Goal: Transaction & Acquisition: Purchase product/service

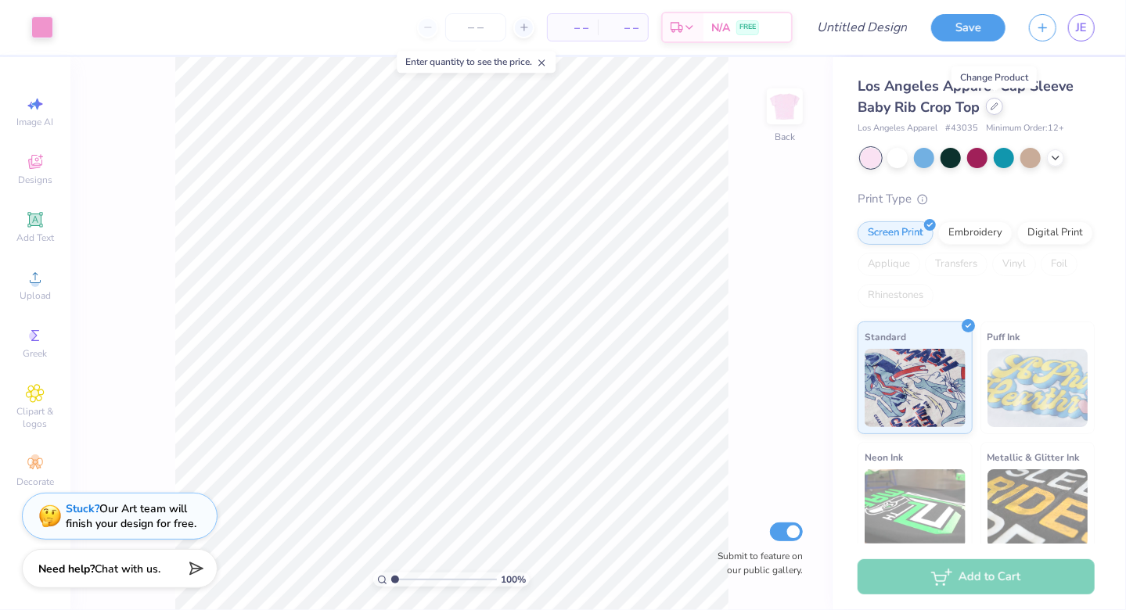
click at [995, 103] on icon at bounding box center [995, 107] width 8 height 8
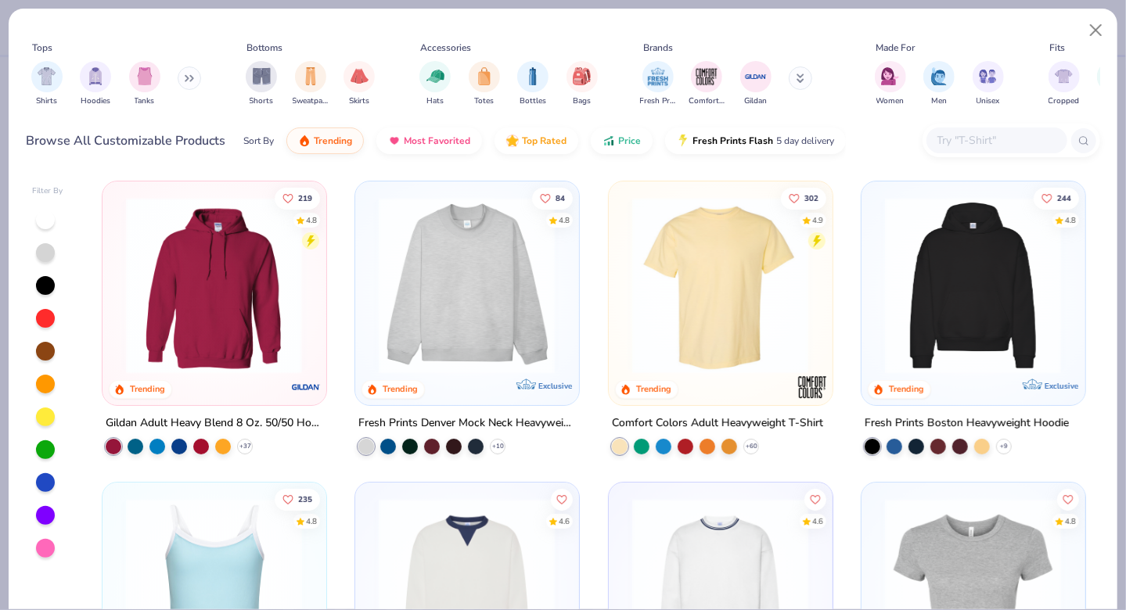
click at [441, 258] on img at bounding box center [467, 285] width 192 height 177
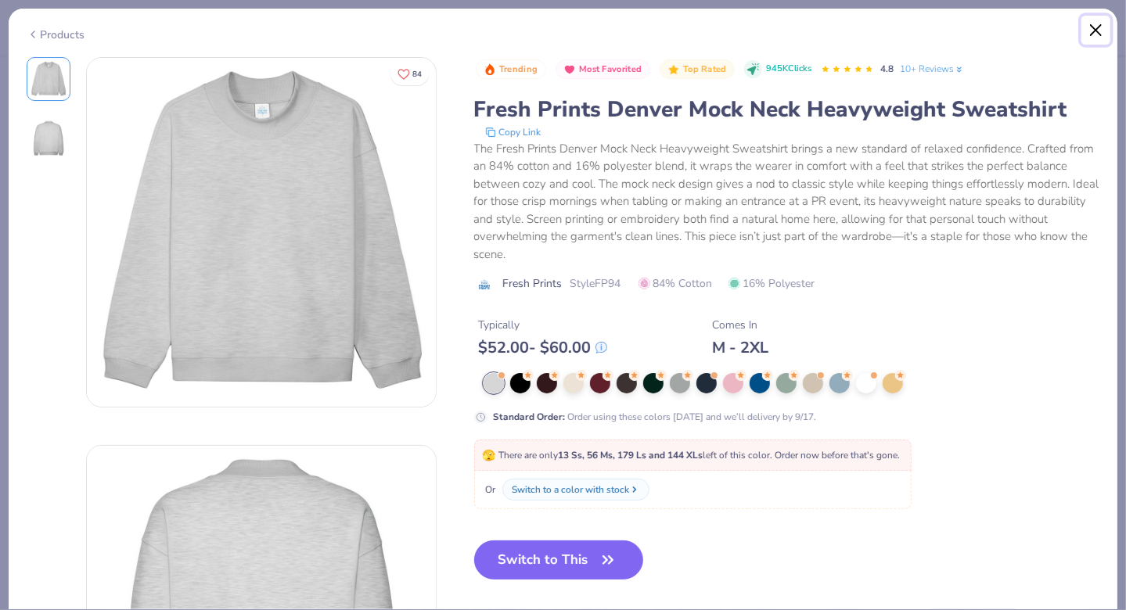
click at [1104, 27] on button "Close" at bounding box center [1096, 31] width 30 height 30
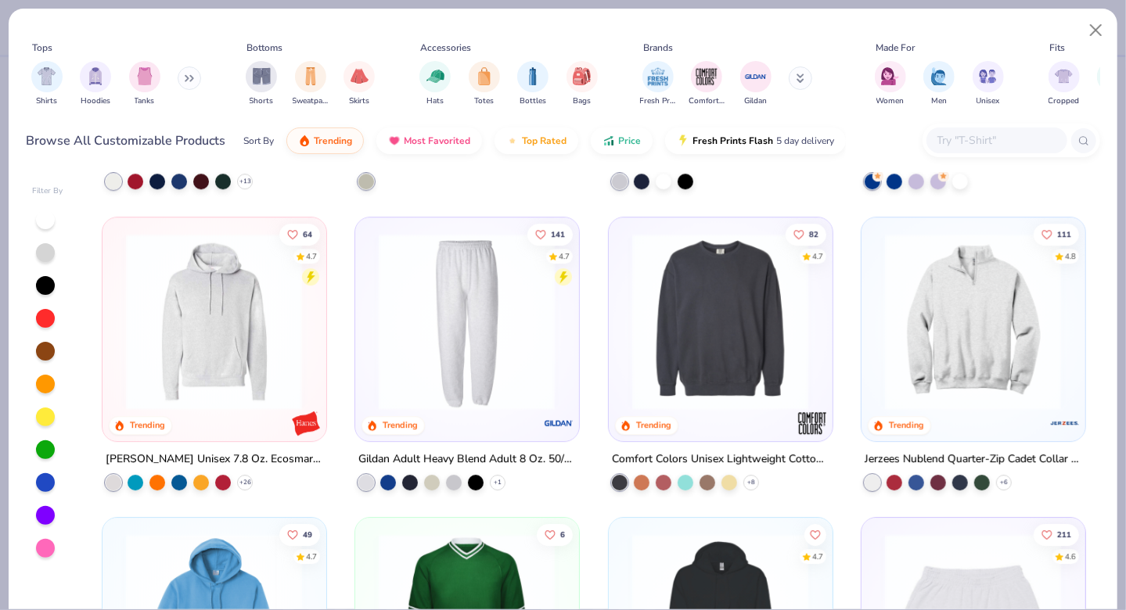
scroll to position [2660, 0]
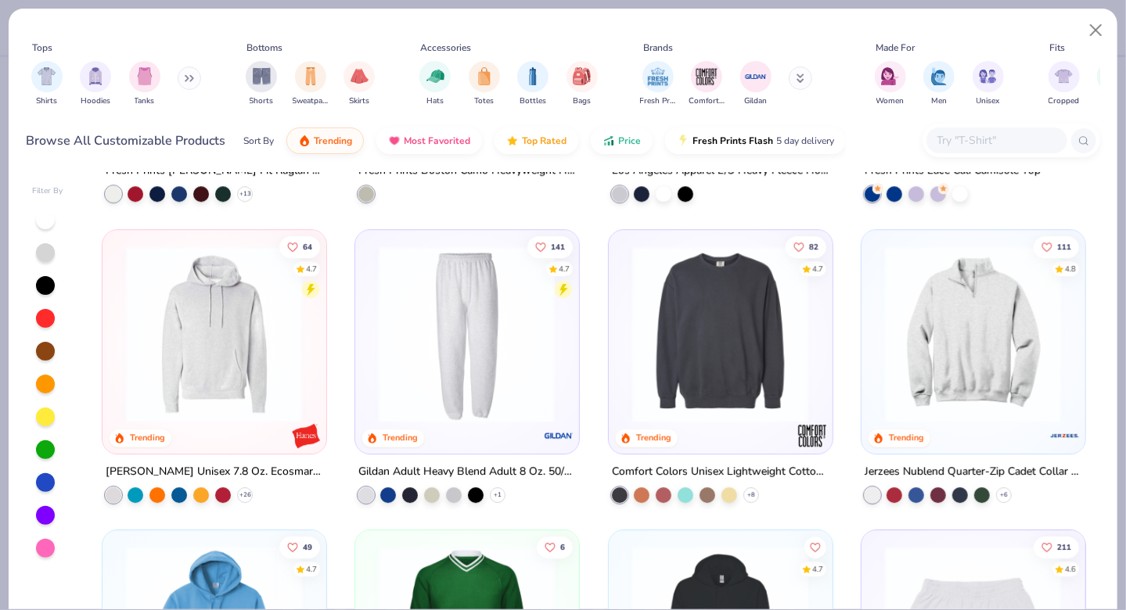
click at [667, 397] on img at bounding box center [720, 333] width 192 height 177
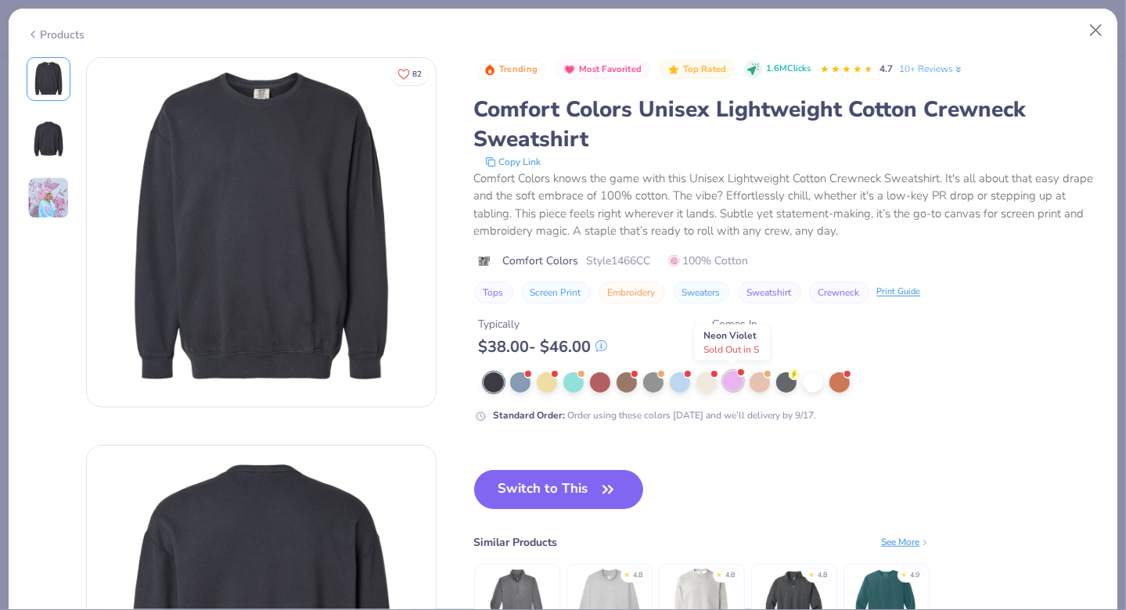
click at [725, 383] on div at bounding box center [733, 381] width 20 height 20
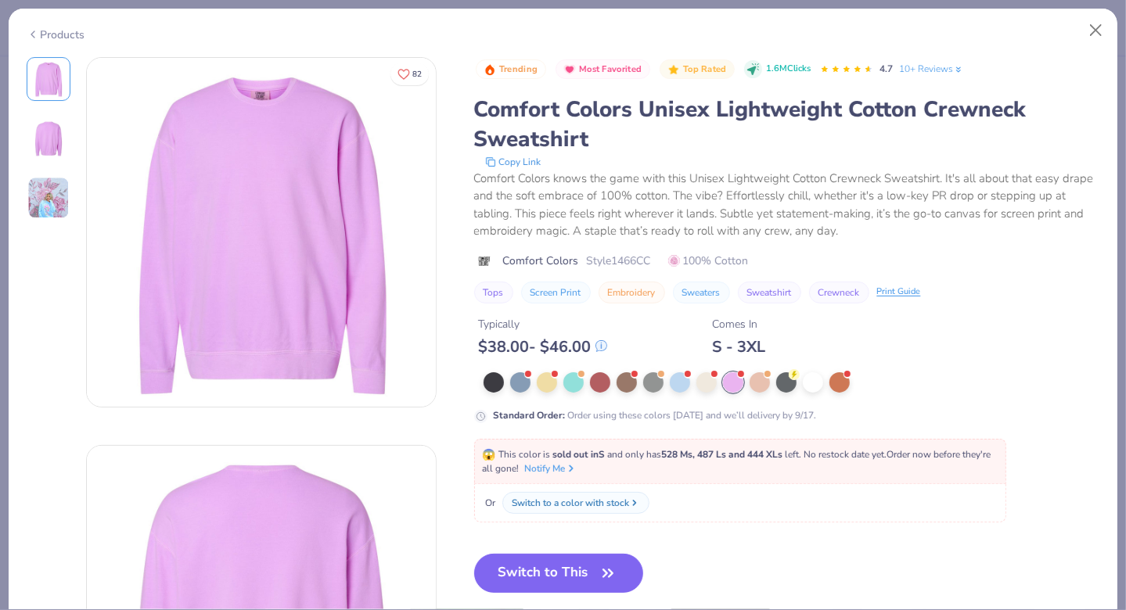
click at [667, 380] on div at bounding box center [792, 382] width 617 height 20
click at [670, 384] on div at bounding box center [680, 381] width 20 height 20
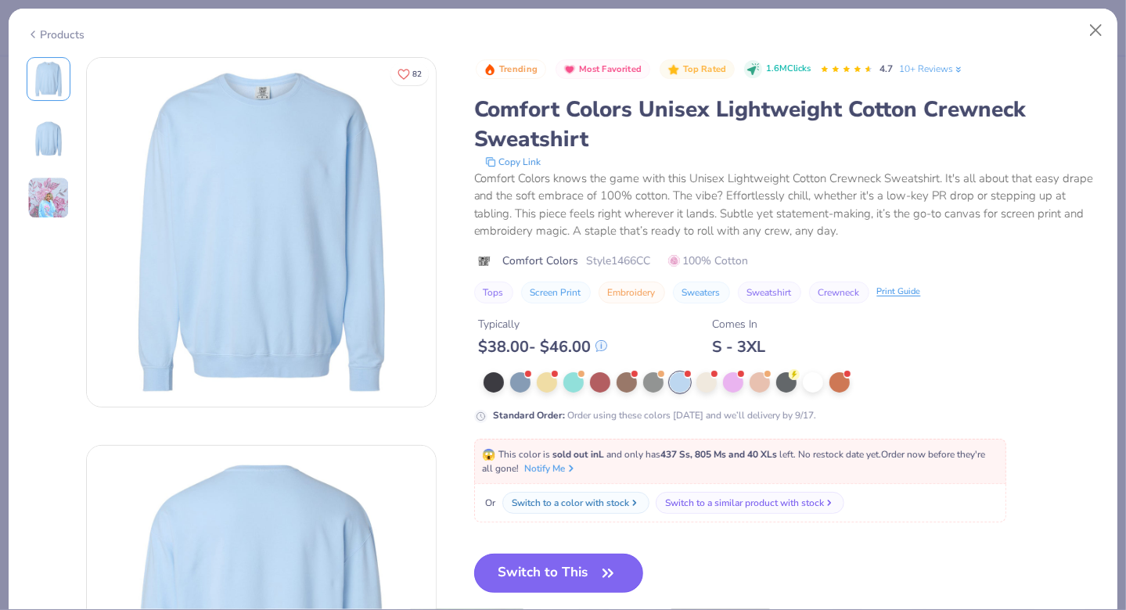
click at [552, 578] on button "Switch to This" at bounding box center [559, 573] width 170 height 39
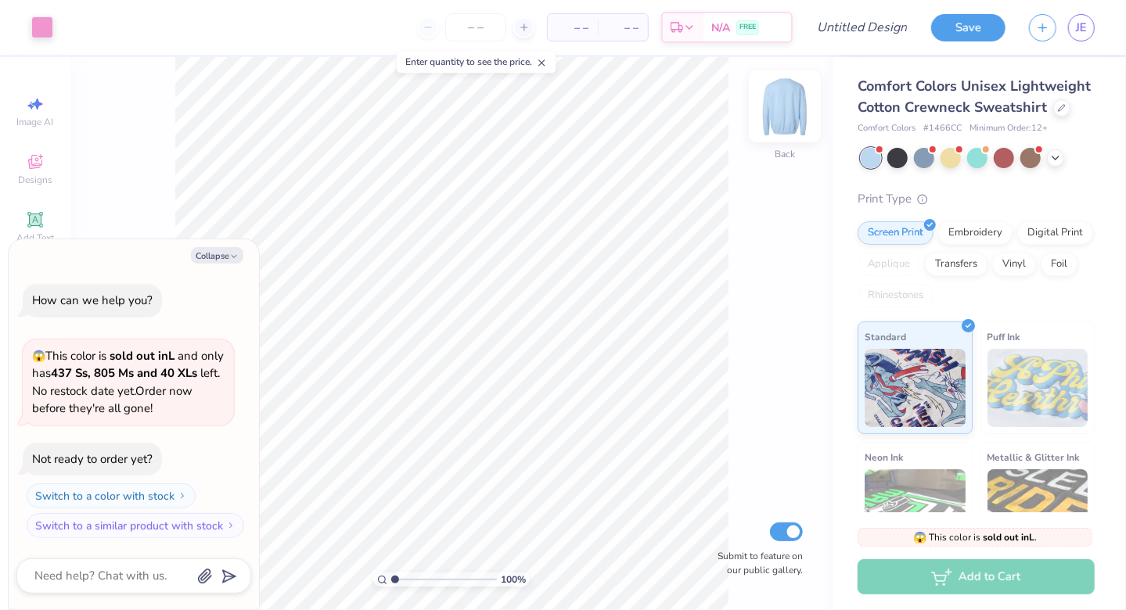
click at [791, 106] on img at bounding box center [785, 106] width 63 height 63
click at [791, 106] on img at bounding box center [784, 106] width 31 height 31
type textarea "x"
type input "3.00"
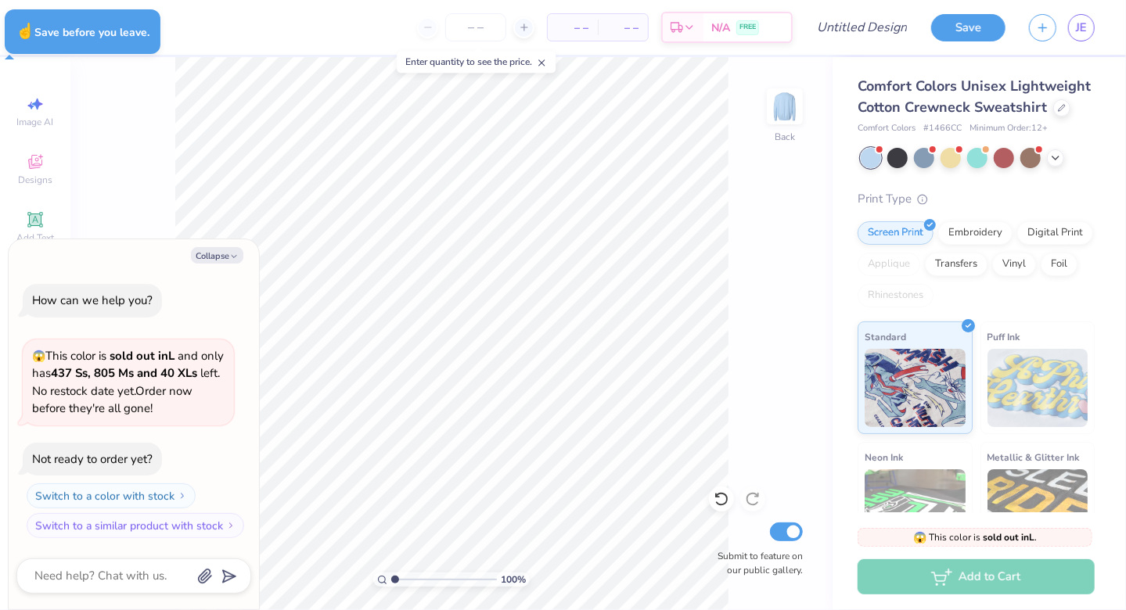
type textarea "x"
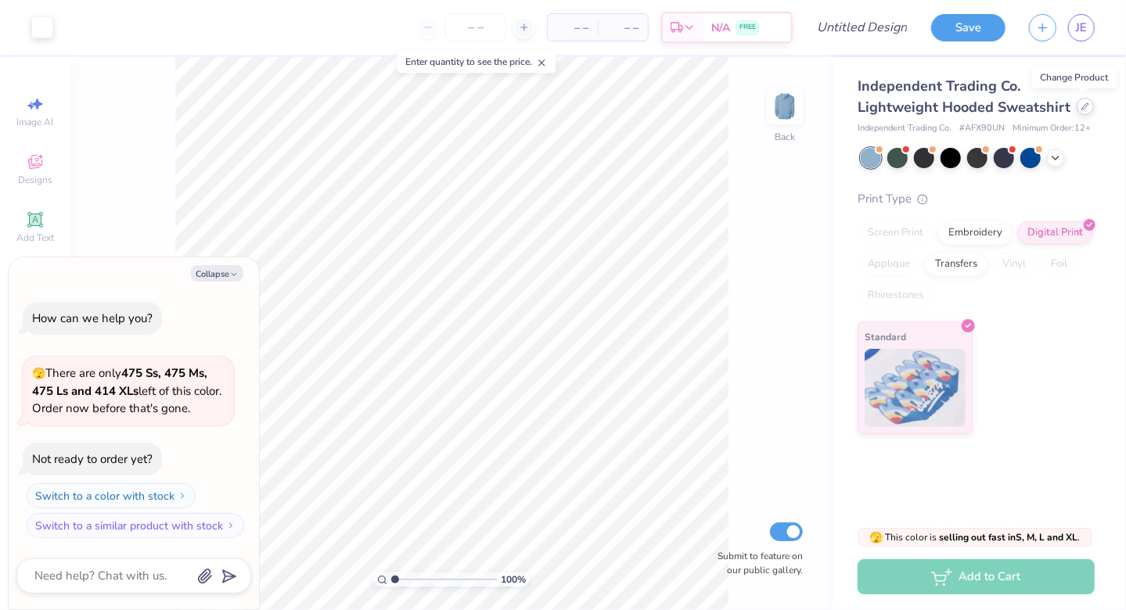
click at [1081, 107] on icon at bounding box center [1085, 107] width 8 height 8
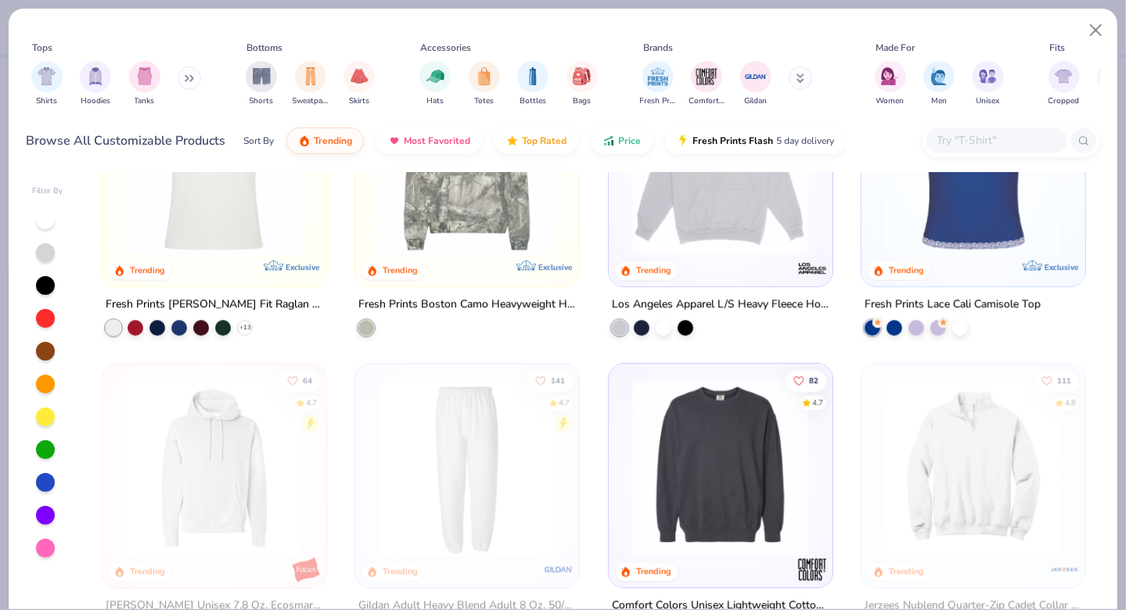
scroll to position [2539, 0]
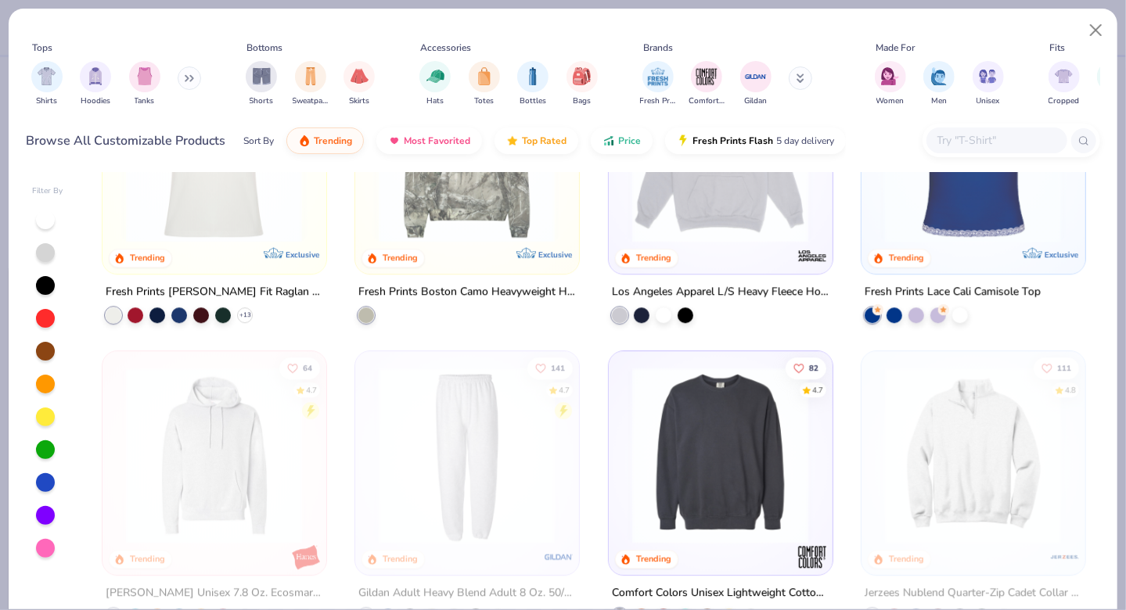
drag, startPoint x: 1087, startPoint y: 430, endPoint x: 1085, endPoint y: 448, distance: 18.2
click at [1085, 448] on div "191 4.8 Trending Exclusive Fresh Prints Park Ave Open Sweatpants + 11 20 4.9 Tr…" at bounding box center [594, 391] width 1014 height 437
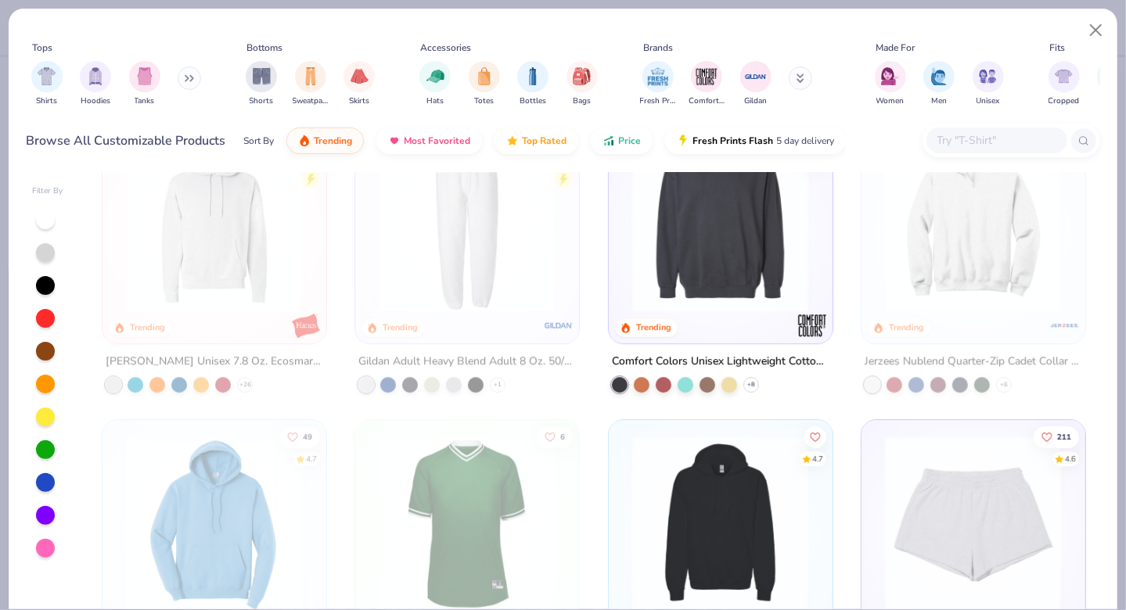
scroll to position [2776, 0]
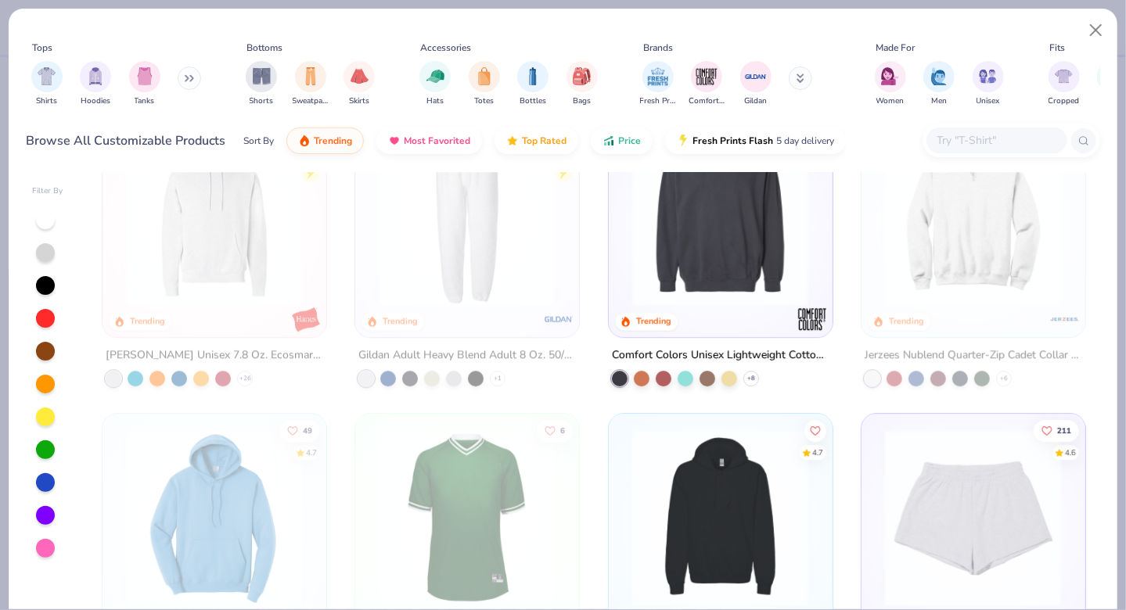
click at [707, 282] on img at bounding box center [720, 216] width 192 height 177
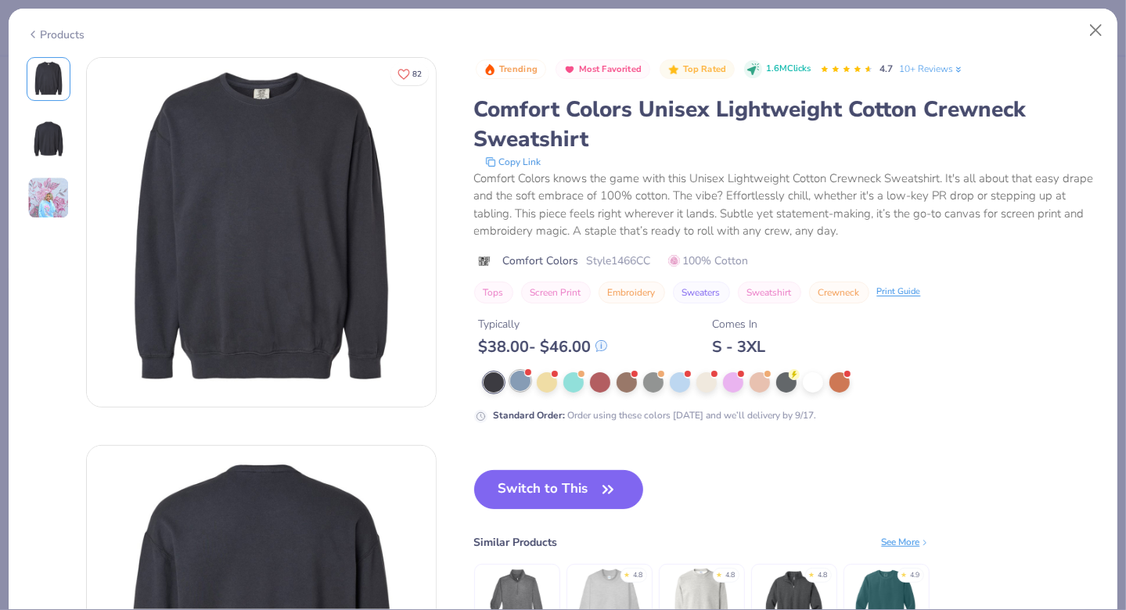
click at [524, 380] on div at bounding box center [520, 381] width 20 height 20
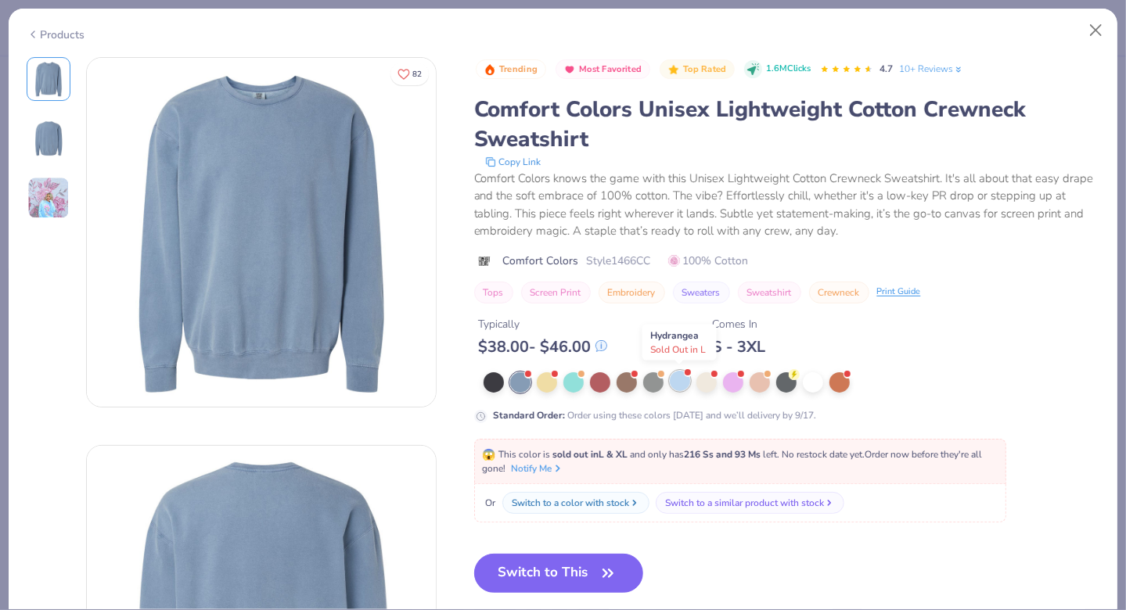
click at [683, 380] on div at bounding box center [680, 381] width 20 height 20
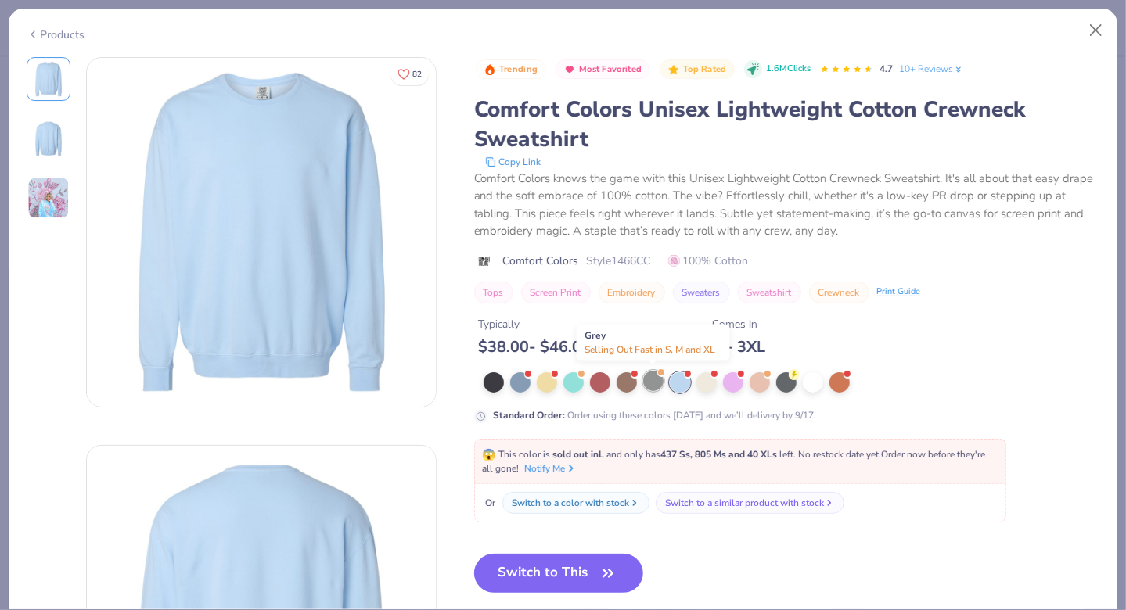
click at [651, 386] on div at bounding box center [653, 381] width 20 height 20
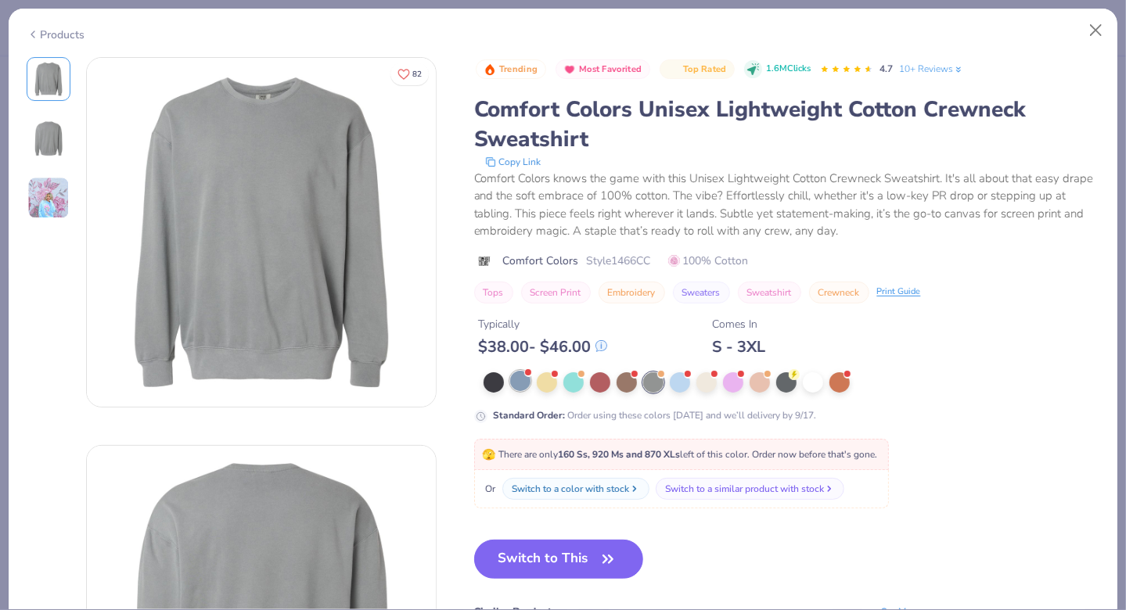
click at [522, 385] on div at bounding box center [520, 381] width 20 height 20
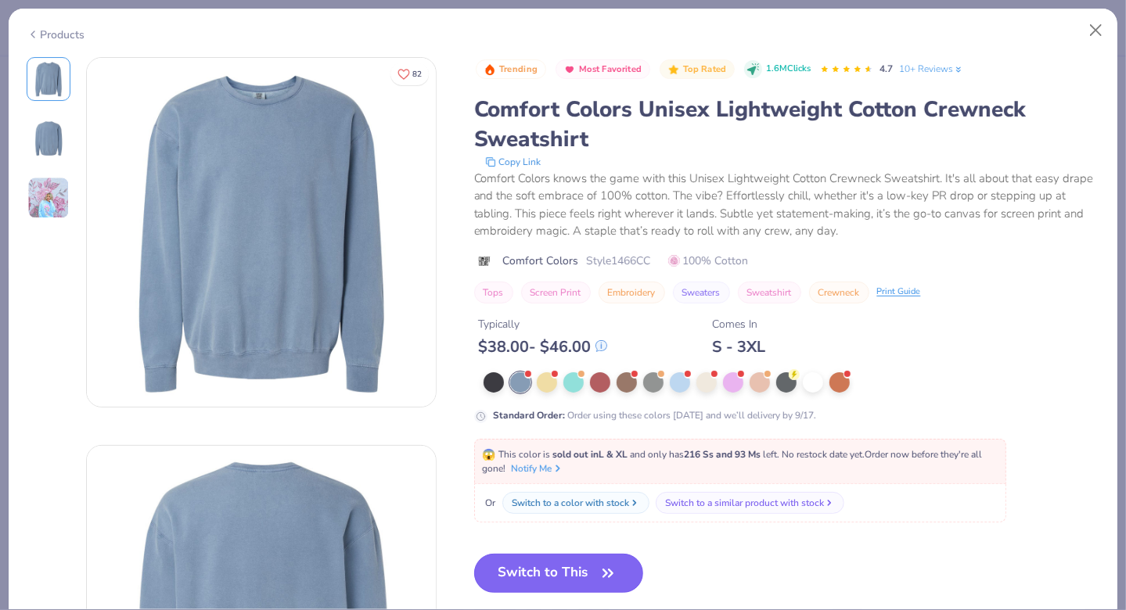
click at [578, 570] on button "Switch to This" at bounding box center [559, 573] width 170 height 39
type textarea "x"
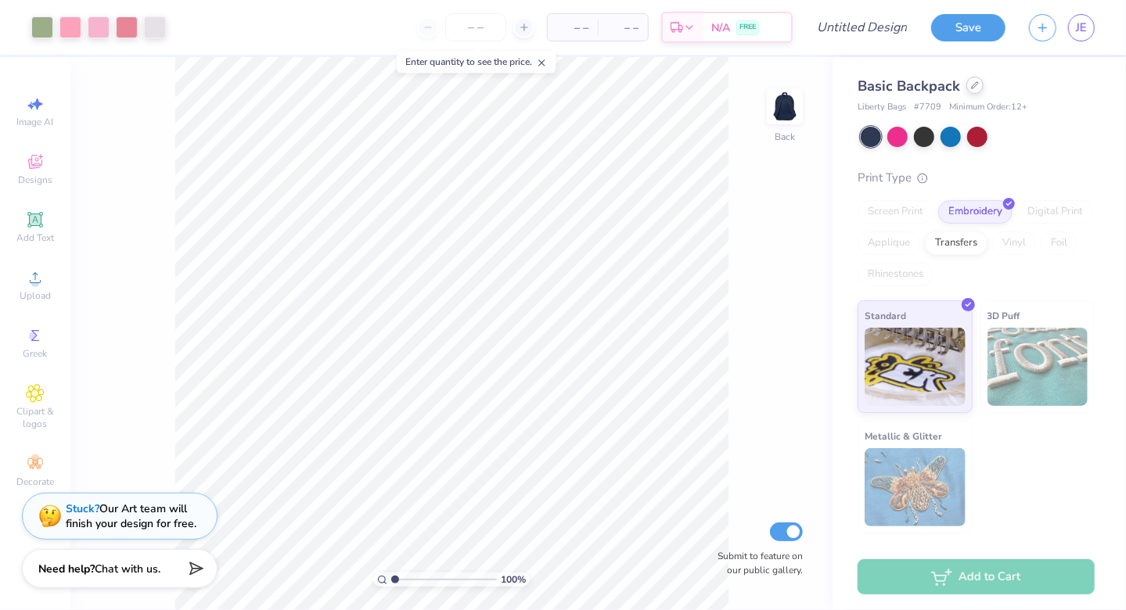
click at [966, 88] on div at bounding box center [974, 85] width 17 height 17
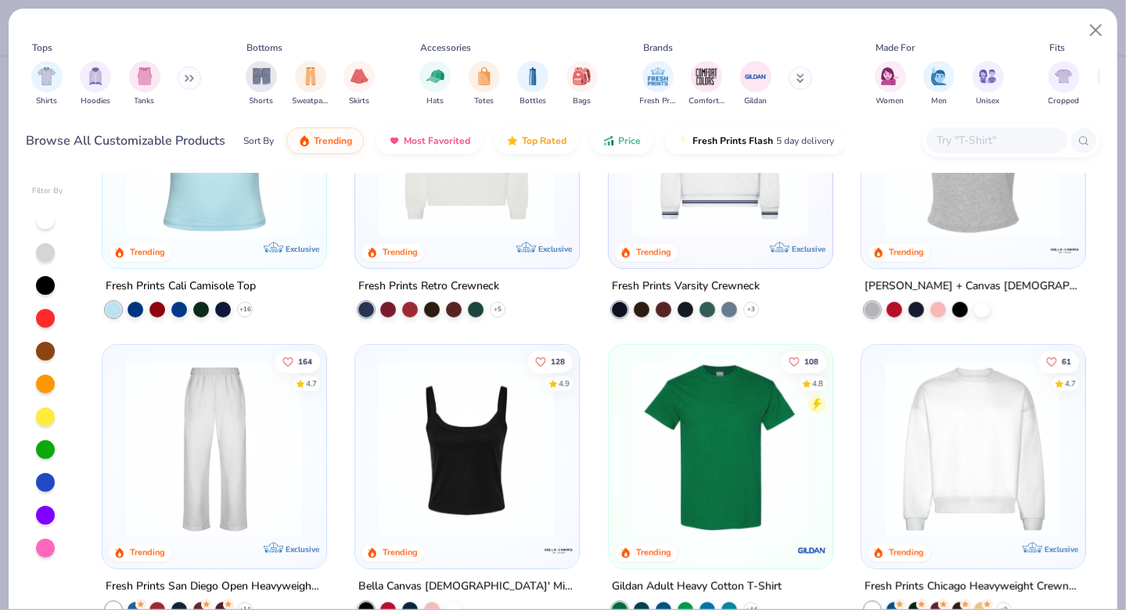
scroll to position [448, 0]
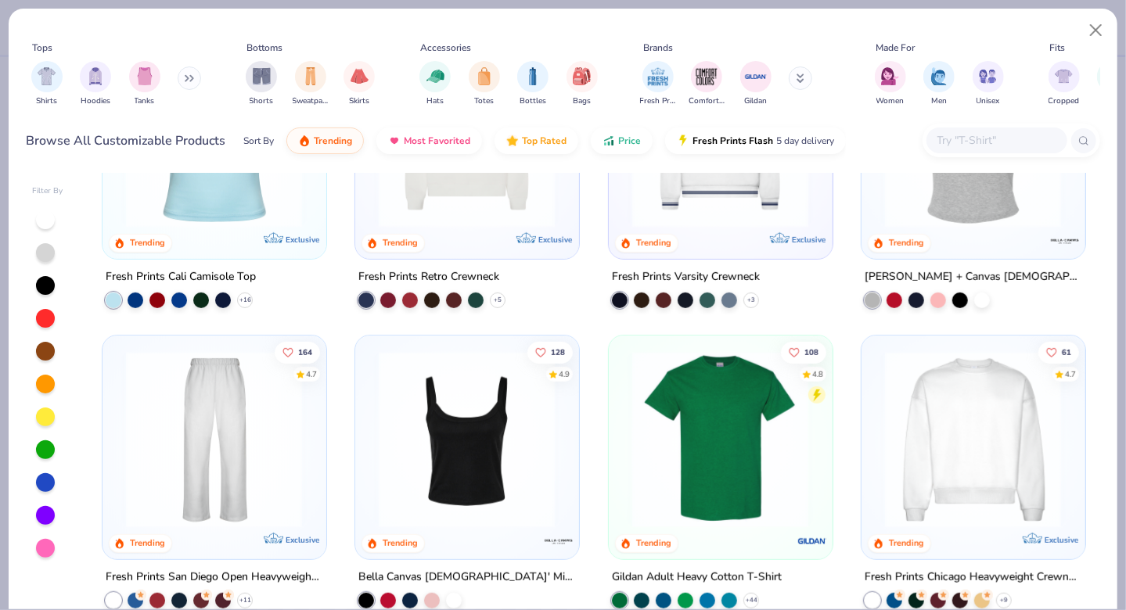
click at [896, 469] on img at bounding box center [973, 439] width 192 height 177
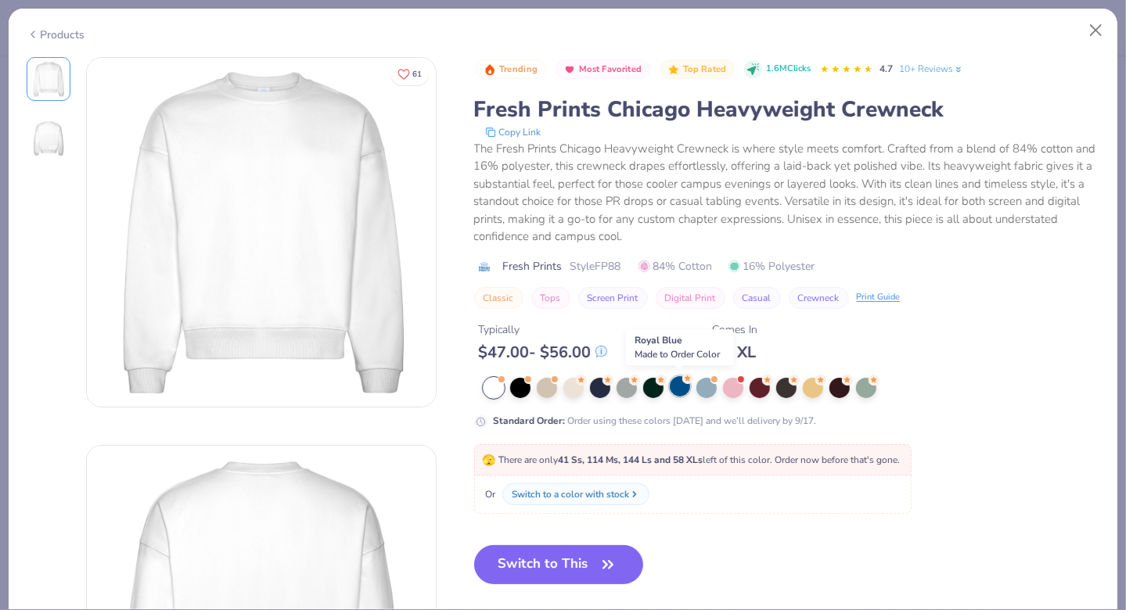
click at [680, 391] on div at bounding box center [680, 386] width 20 height 20
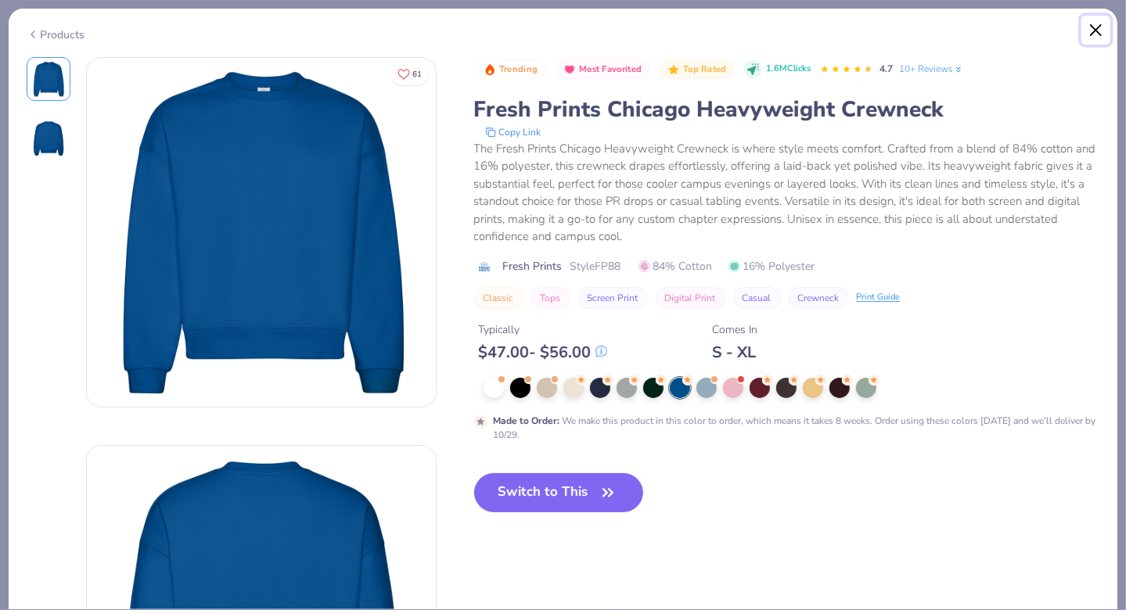
click at [1089, 38] on button "Close" at bounding box center [1096, 31] width 30 height 30
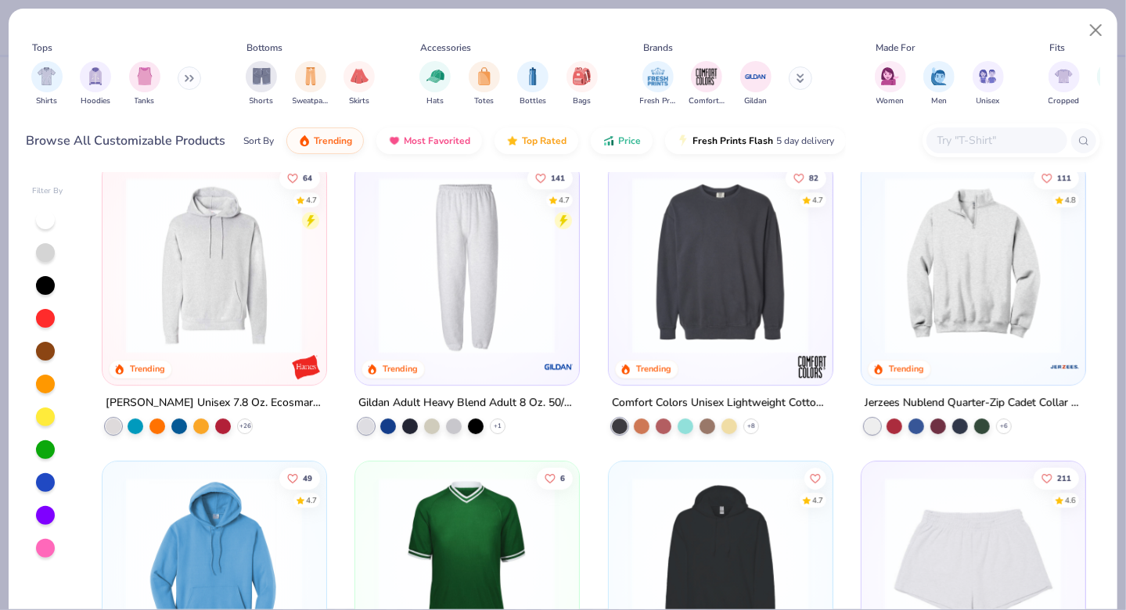
scroll to position [2722, 0]
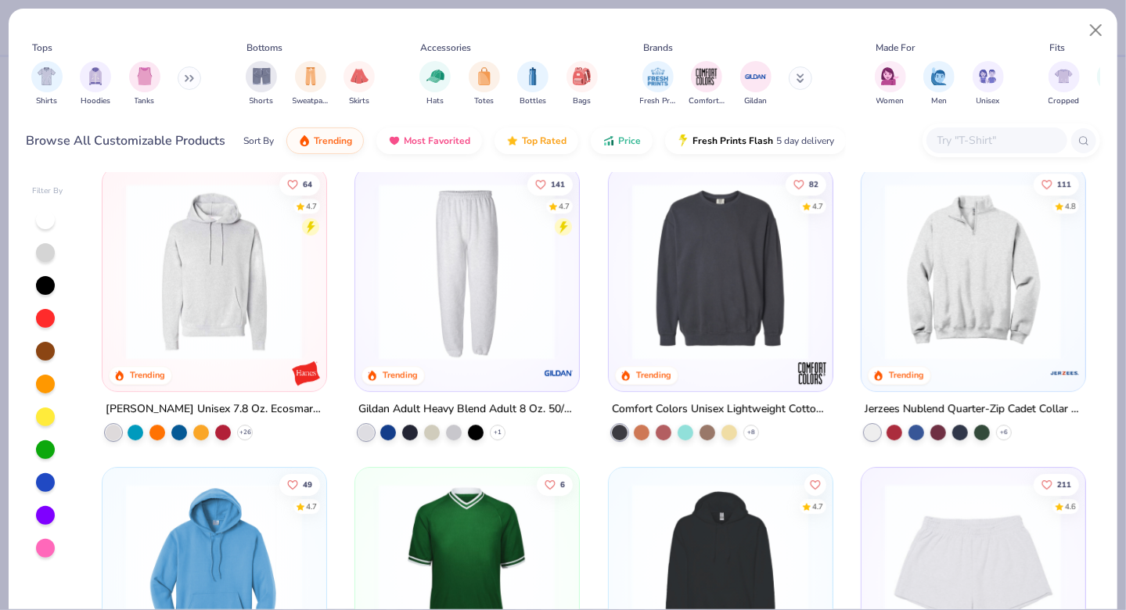
click at [934, 319] on img at bounding box center [973, 270] width 192 height 177
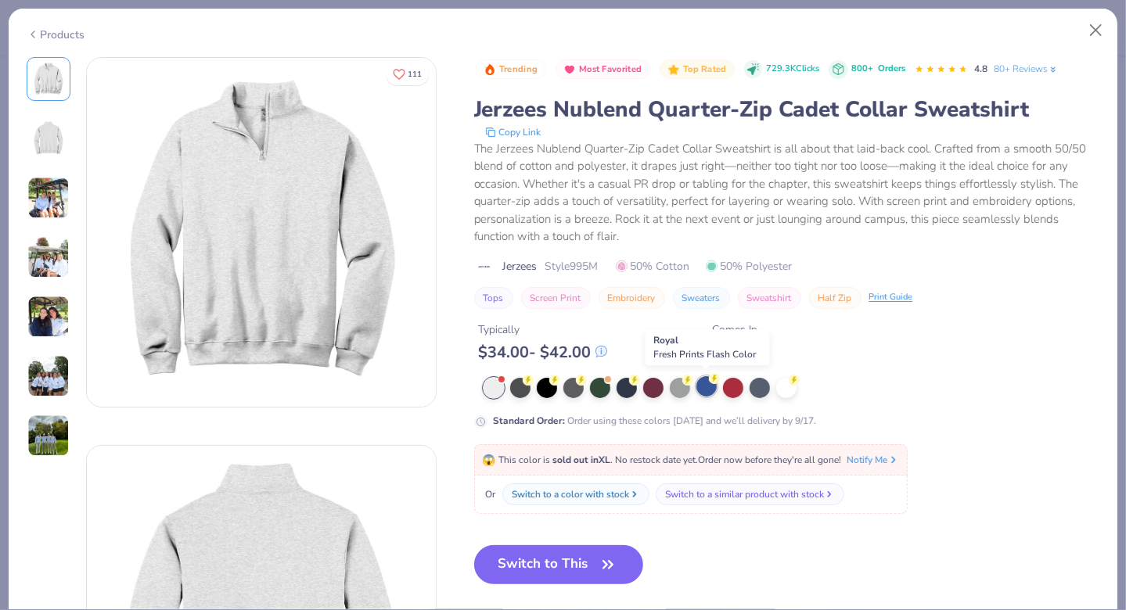
click at [707, 386] on div at bounding box center [706, 386] width 20 height 20
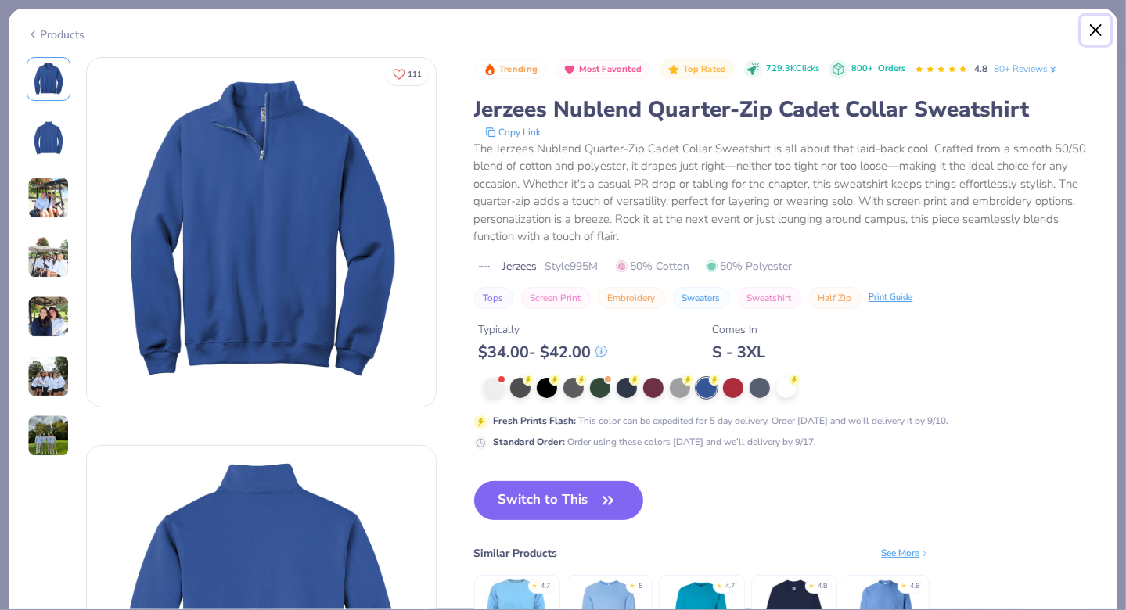
click at [1095, 36] on button "Close" at bounding box center [1096, 31] width 30 height 30
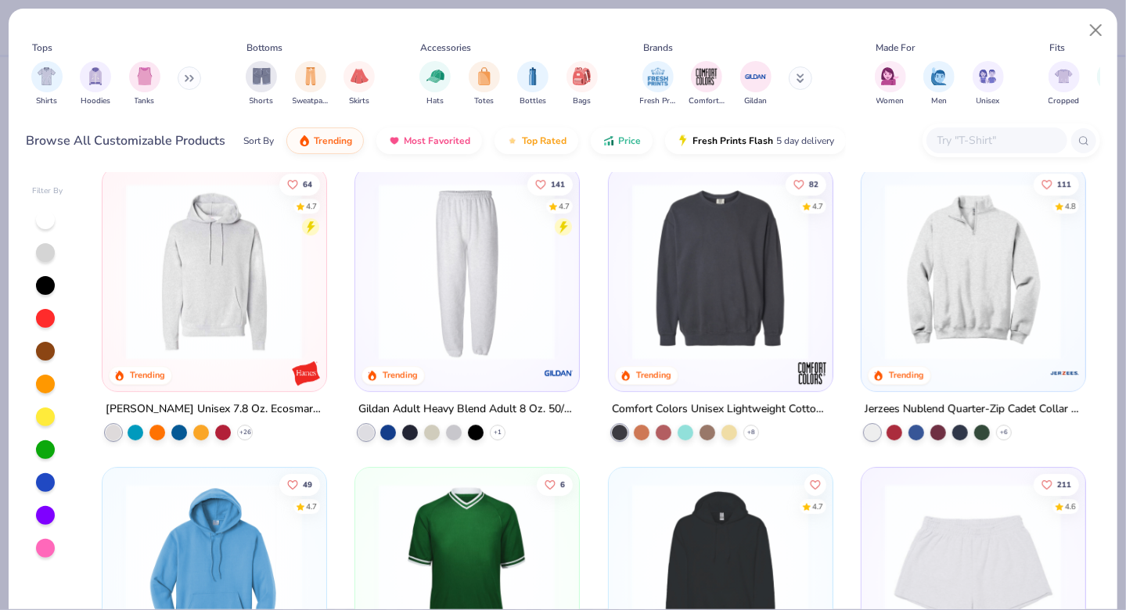
click at [775, 306] on img at bounding box center [720, 270] width 192 height 177
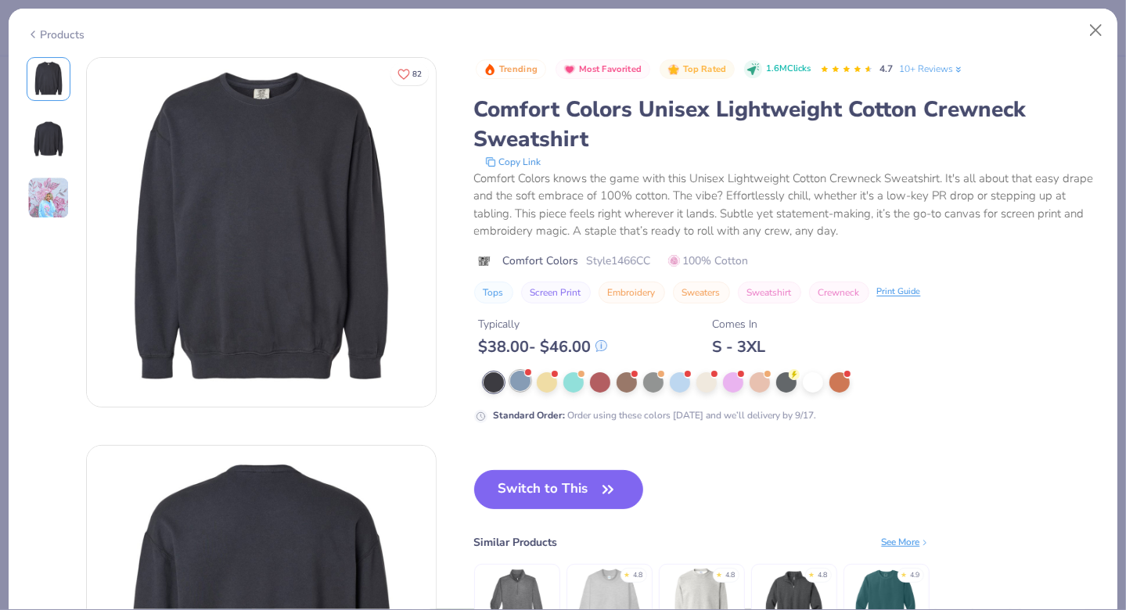
click at [522, 384] on div at bounding box center [520, 381] width 20 height 20
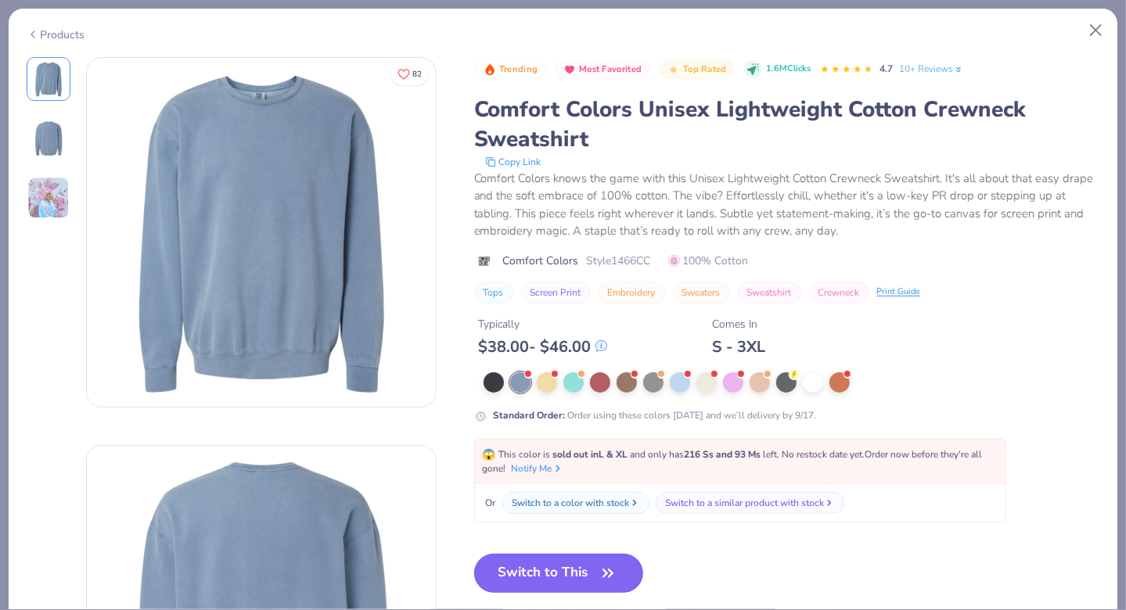
click at [574, 561] on button "Switch to This" at bounding box center [559, 573] width 170 height 39
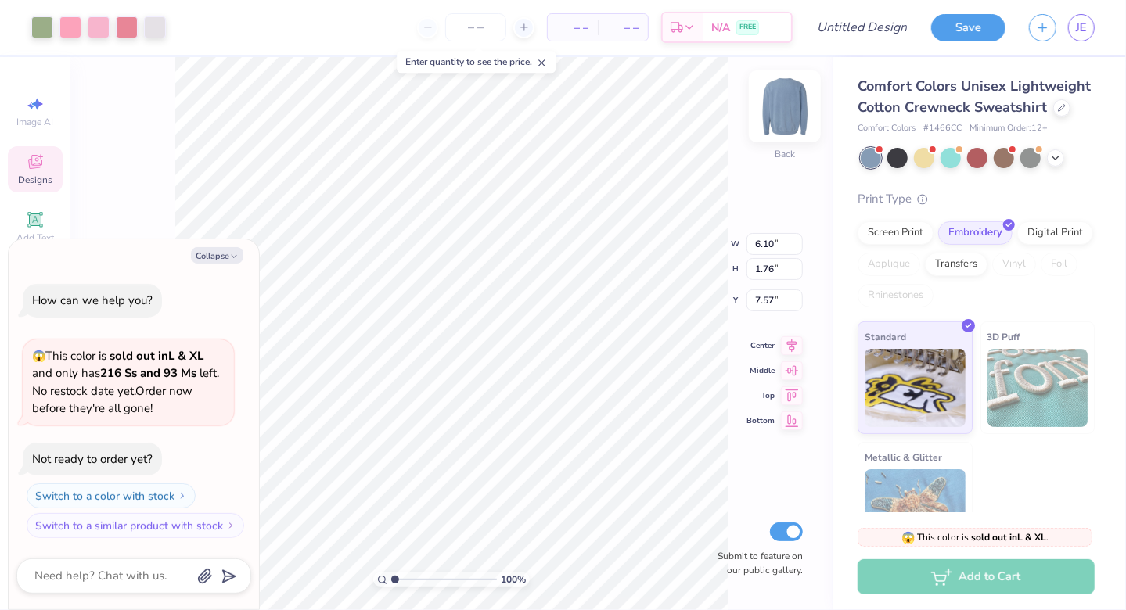
click at [775, 111] on img at bounding box center [785, 106] width 63 height 63
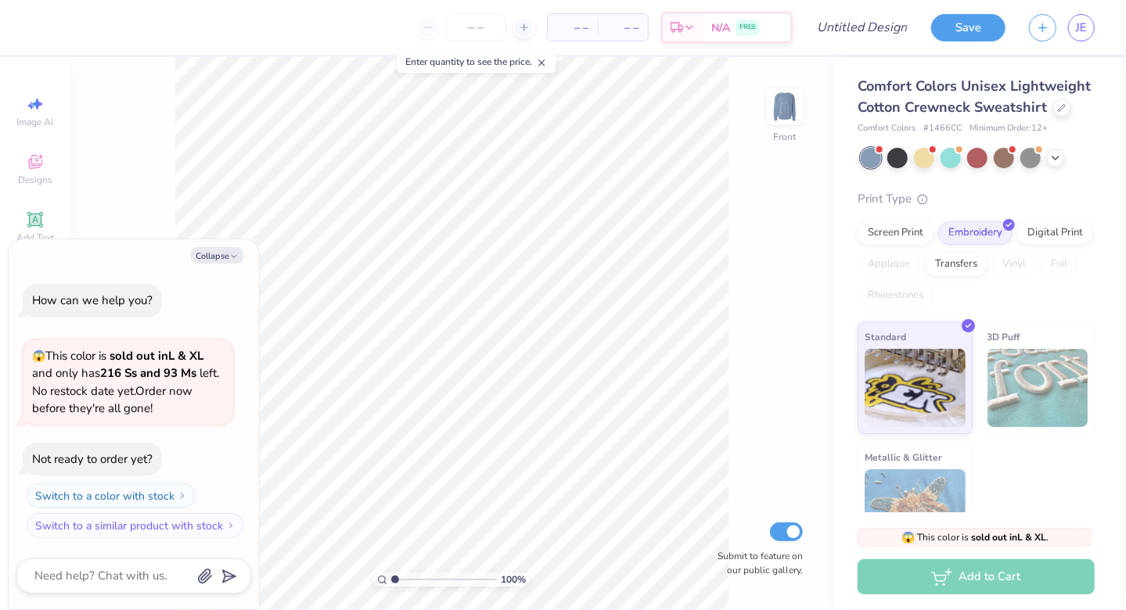
click at [774, 113] on img at bounding box center [784, 106] width 31 height 31
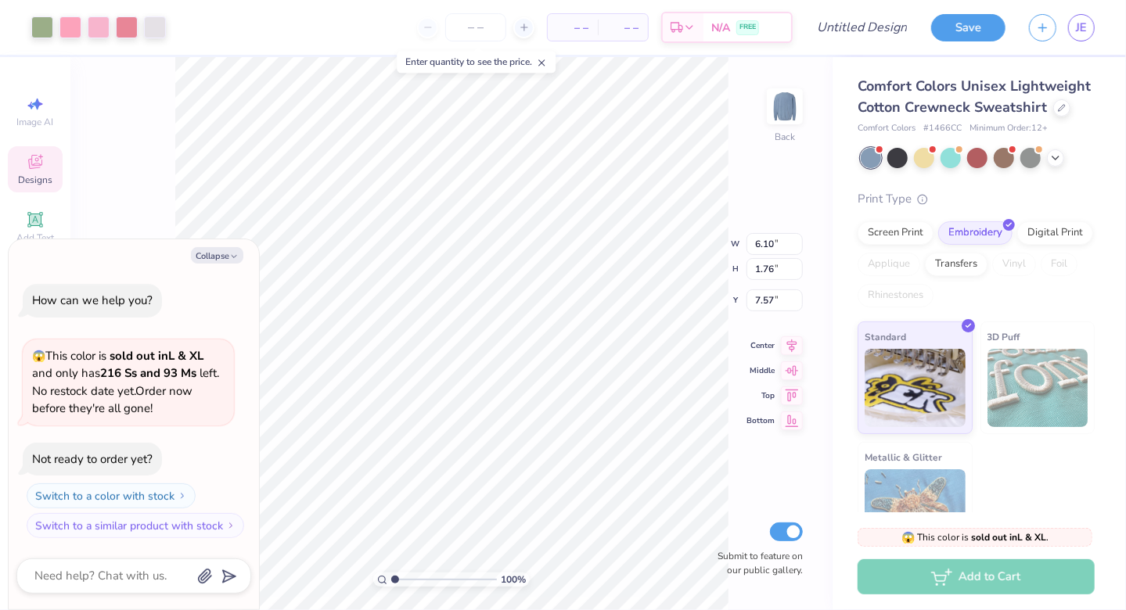
type textarea "x"
type input "10.51"
type input "3.03"
type input "6.30"
type textarea "x"
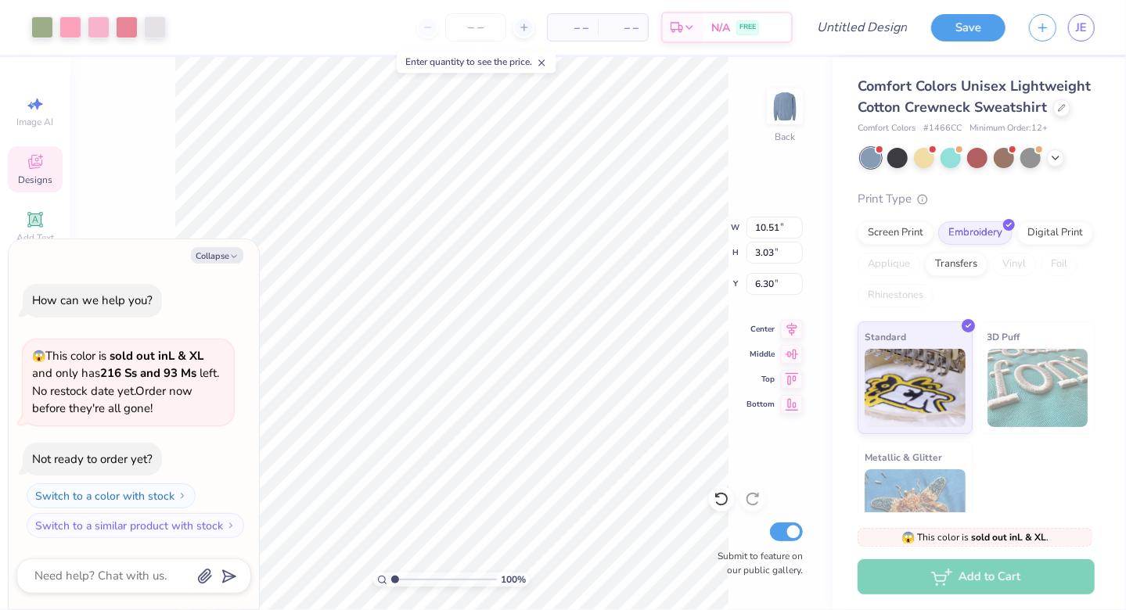
type input "4.44"
type textarea "x"
type input "4.94"
type textarea "x"
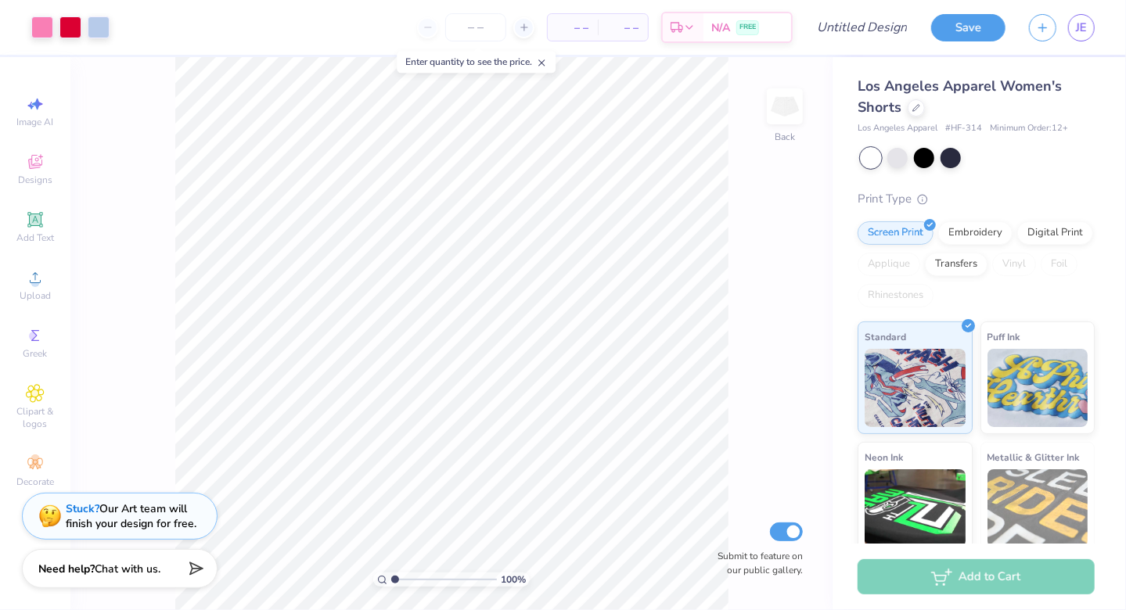
click at [906, 106] on div "Los Angeles Apparel Women's Shorts" at bounding box center [976, 97] width 237 height 42
click at [916, 105] on icon at bounding box center [916, 107] width 8 height 8
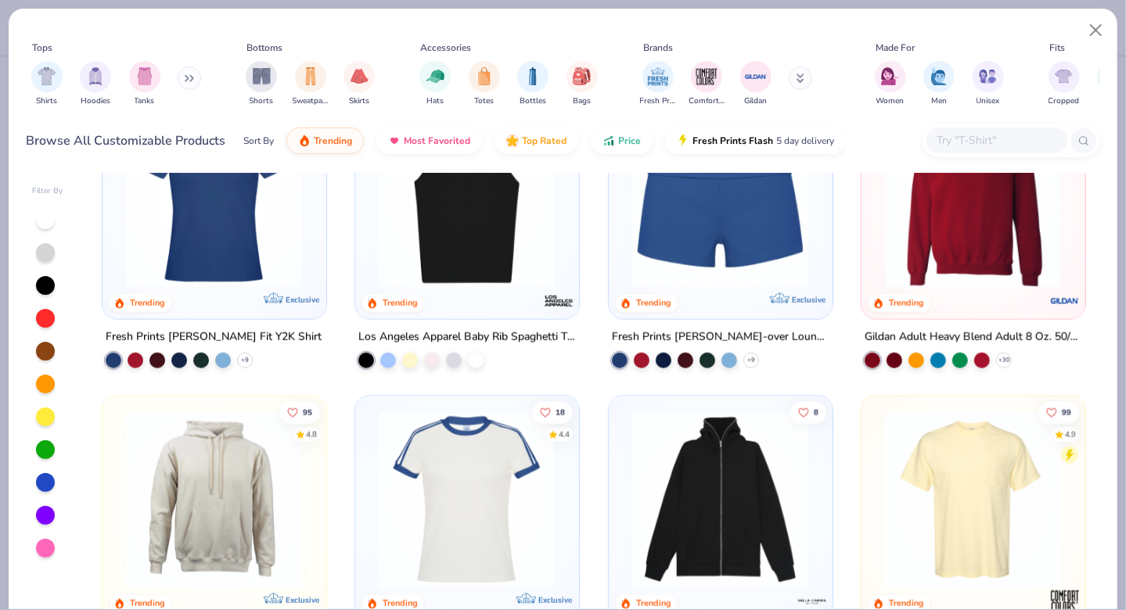
scroll to position [1286, 0]
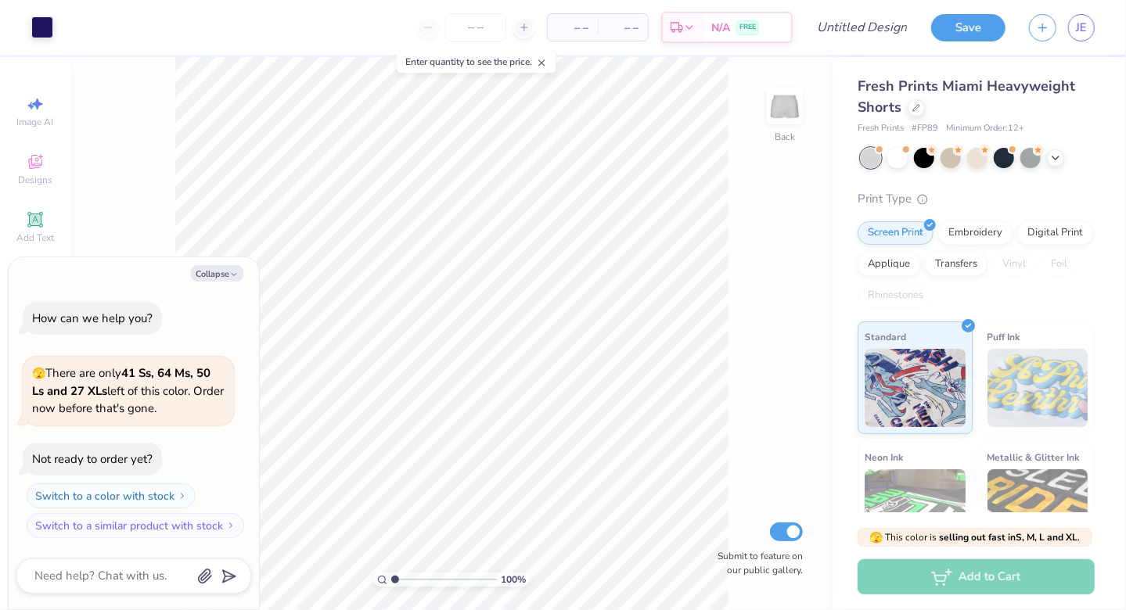
click at [905, 103] on div "Fresh Prints Miami Heavyweight Shorts" at bounding box center [976, 97] width 237 height 42
click at [912, 106] on icon at bounding box center [916, 107] width 8 height 8
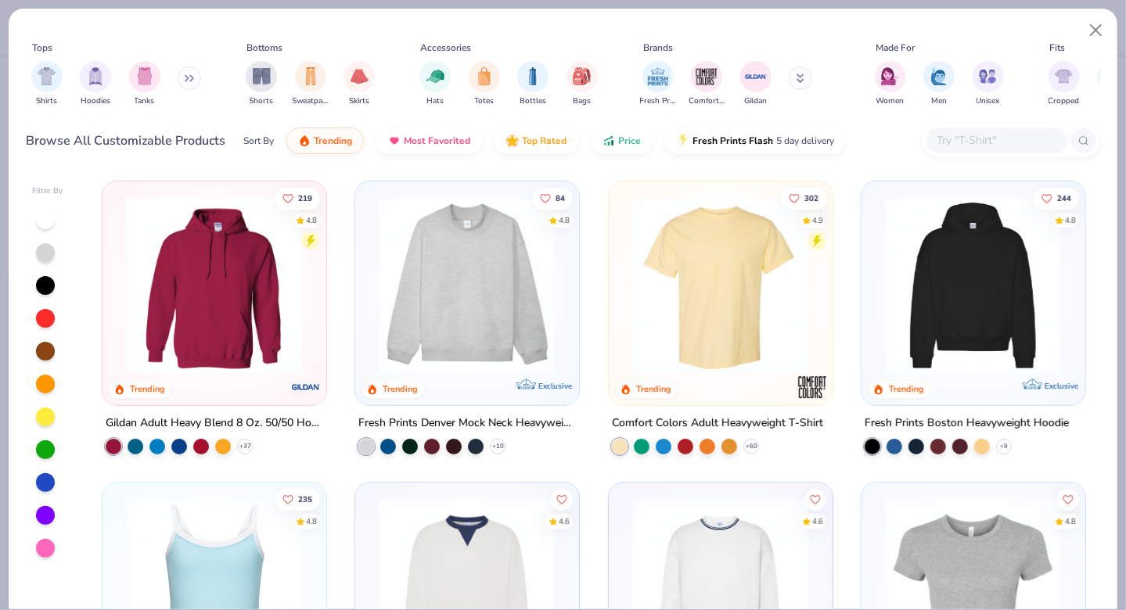
click at [434, 293] on img at bounding box center [467, 285] width 192 height 177
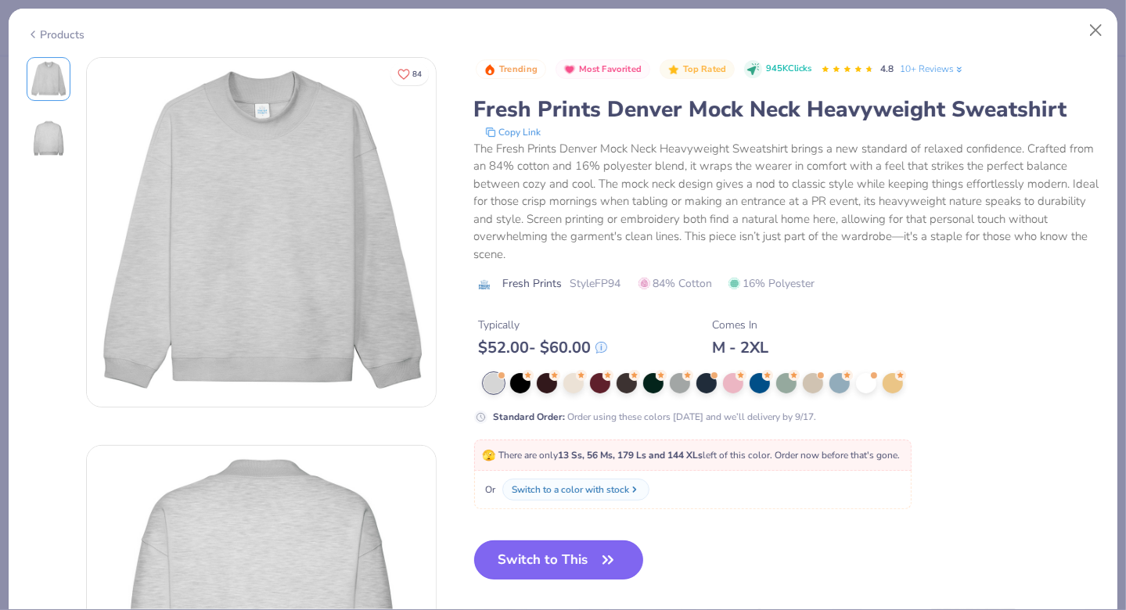
click at [556, 552] on button "Switch to This" at bounding box center [559, 560] width 170 height 39
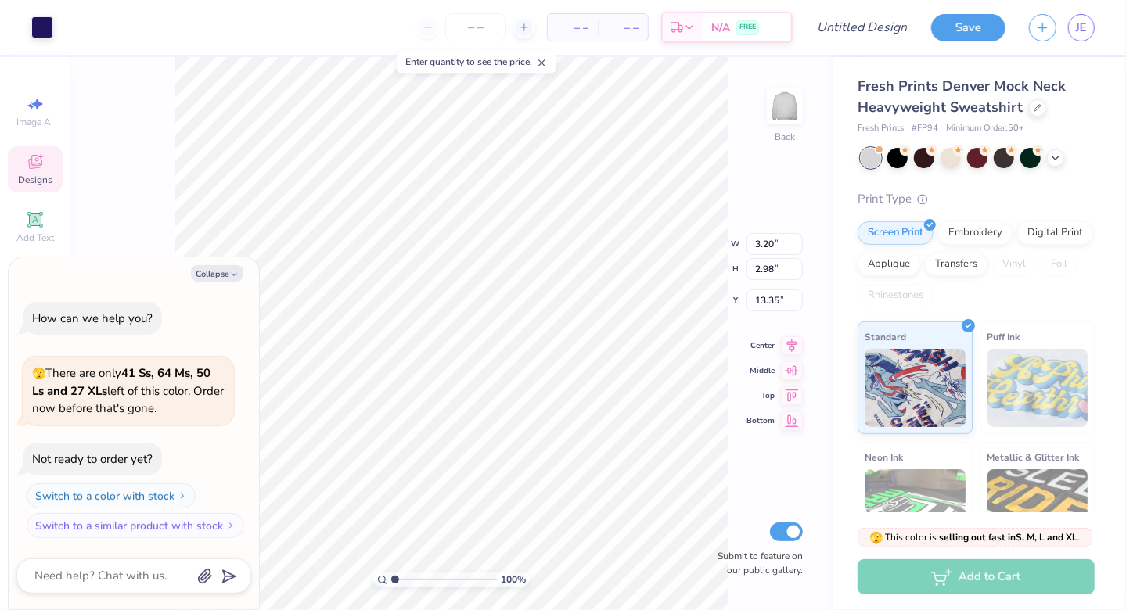
type textarea "x"
type input "4.90"
type textarea "x"
type input "7.51"
type input "6.99"
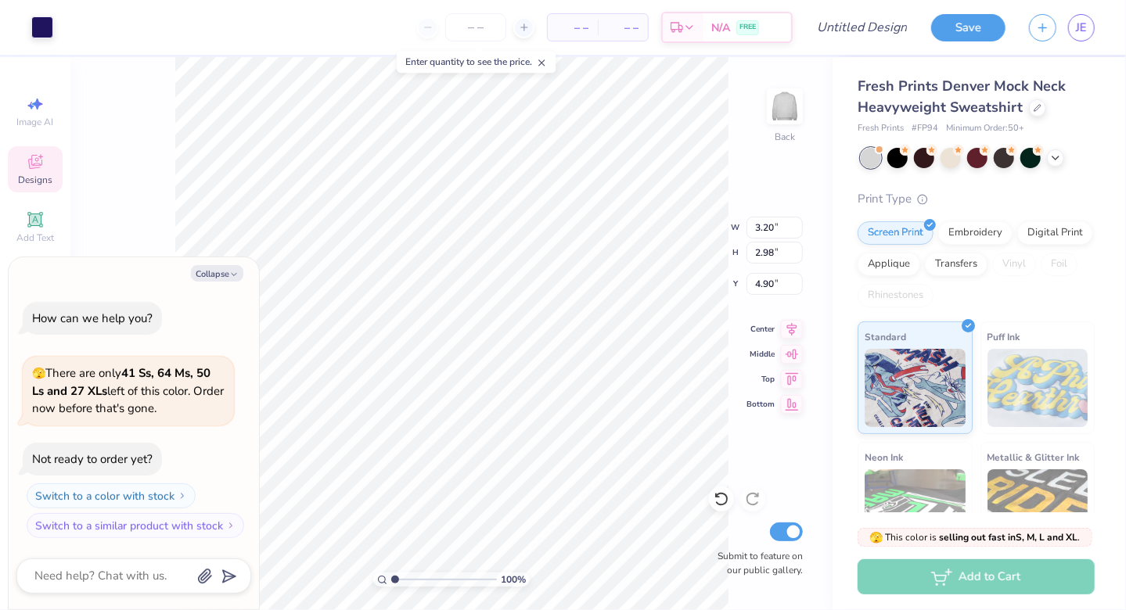
type input "0.84"
type textarea "x"
type input "1.22"
type input "6.27"
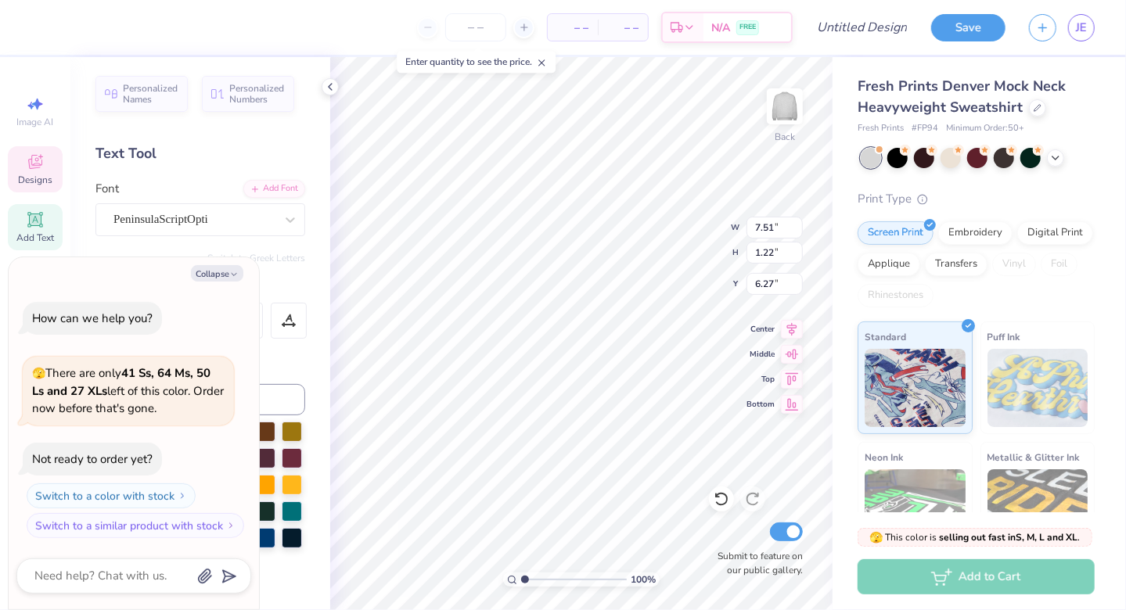
scroll to position [13, 6]
click at [225, 270] on button "Collapse" at bounding box center [217, 273] width 52 height 16
type textarea "x"
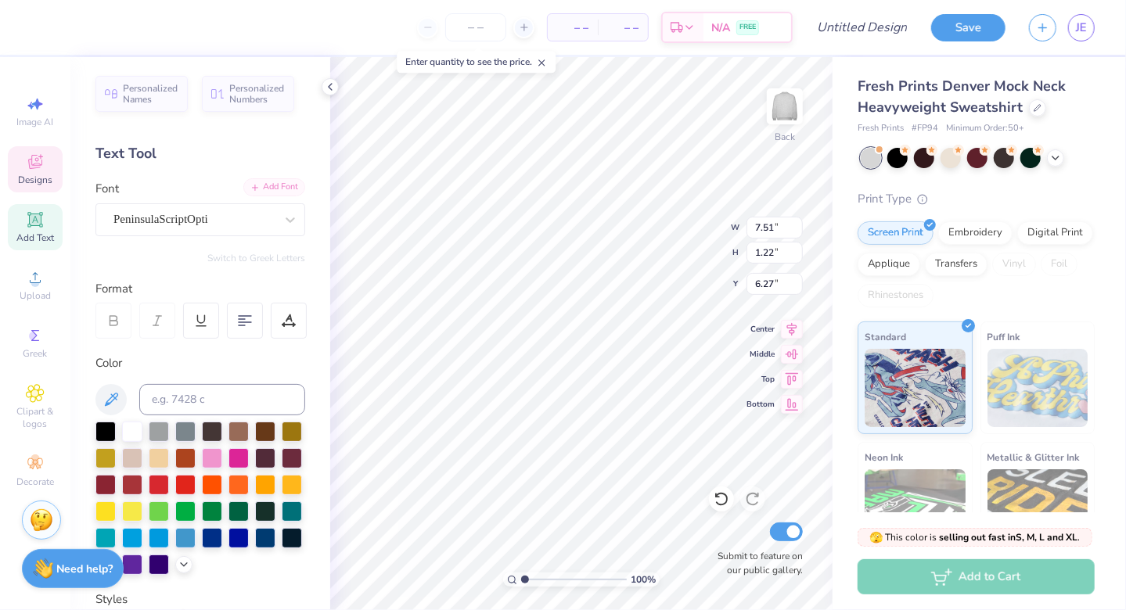
click at [279, 193] on div "Add Font" at bounding box center [274, 187] width 62 height 18
click at [41, 221] on icon at bounding box center [35, 220] width 19 height 19
type input "5.84"
type input "1.69"
type input "9.15"
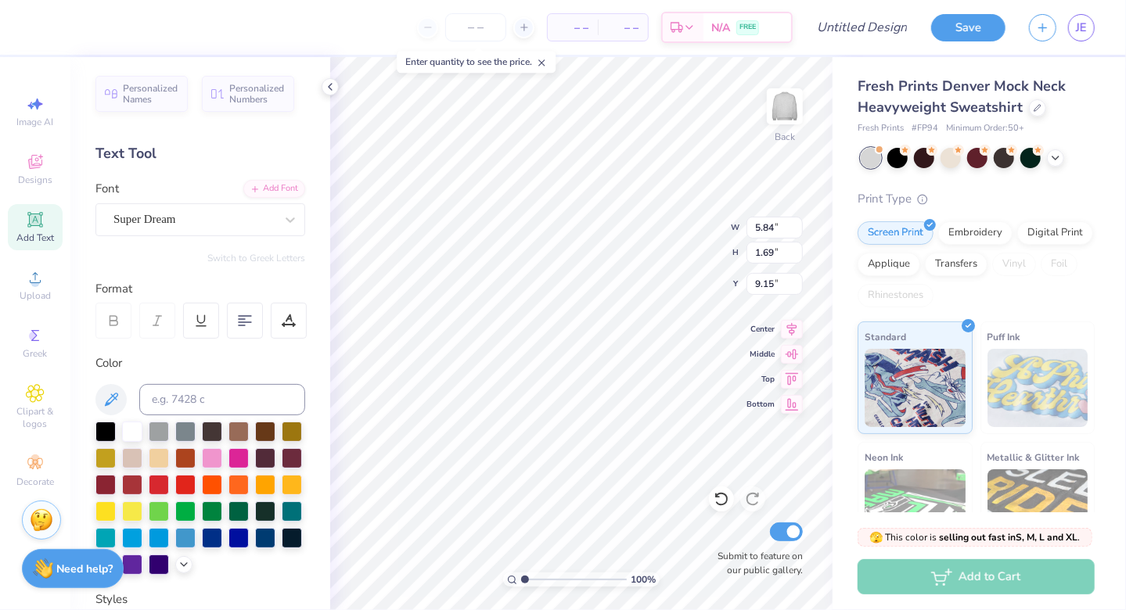
scroll to position [13, 2]
type input "7.51"
type input "1.22"
type input "6.27"
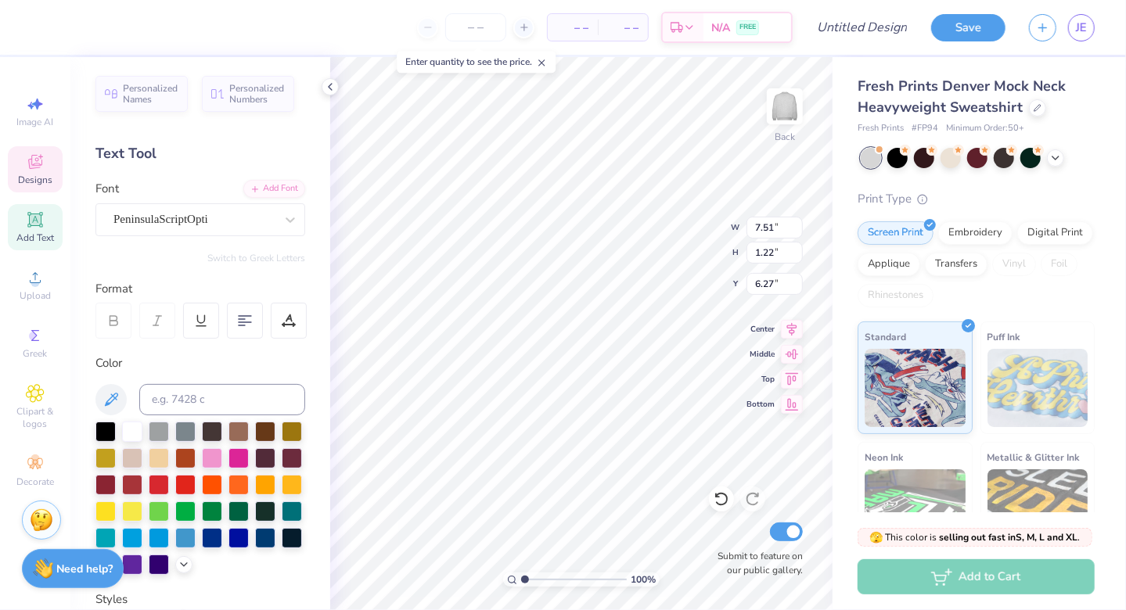
type textarea "G"
type textarea "Panhellenic Council"
type input "5.84"
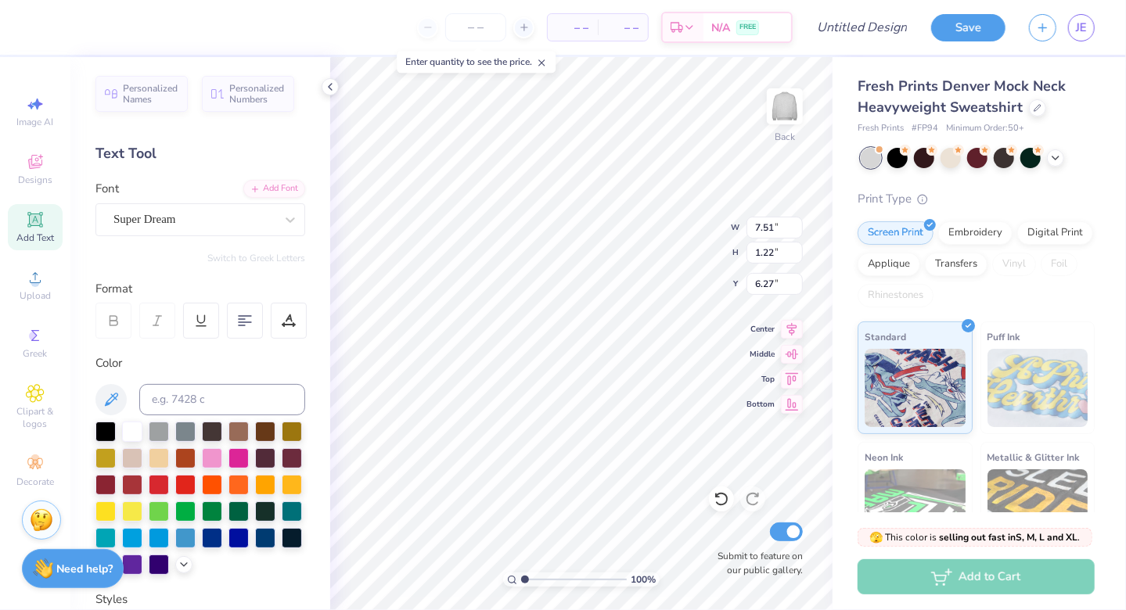
type input "1.69"
type input "9.15"
click at [36, 157] on icon at bounding box center [35, 162] width 19 height 19
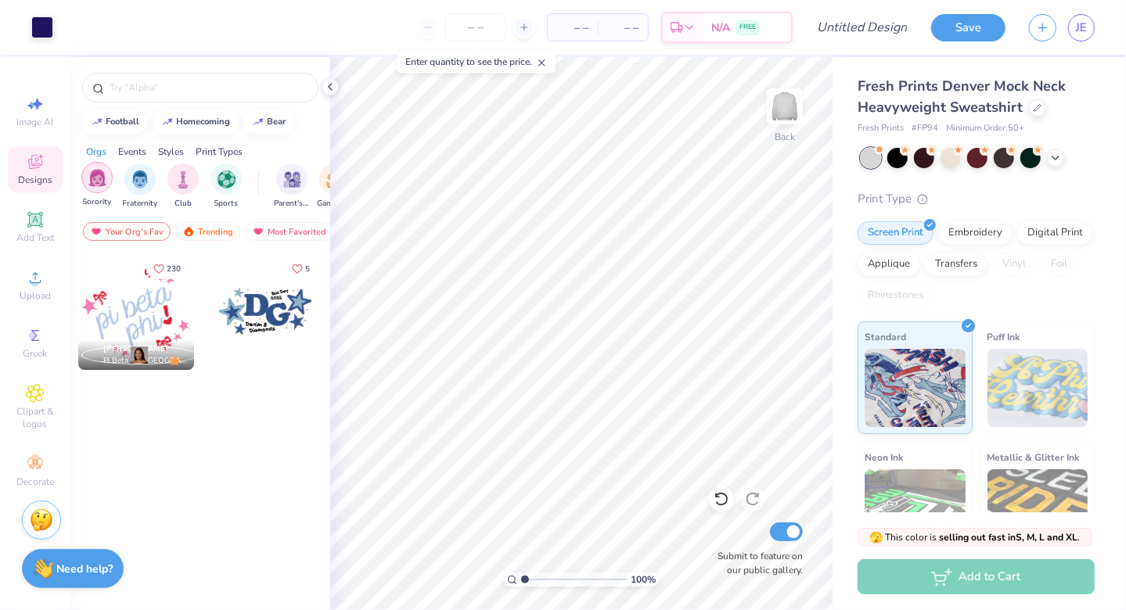
click at [95, 191] on div "filter for Sorority" at bounding box center [96, 177] width 31 height 31
click at [210, 225] on div "Trending" at bounding box center [207, 231] width 65 height 19
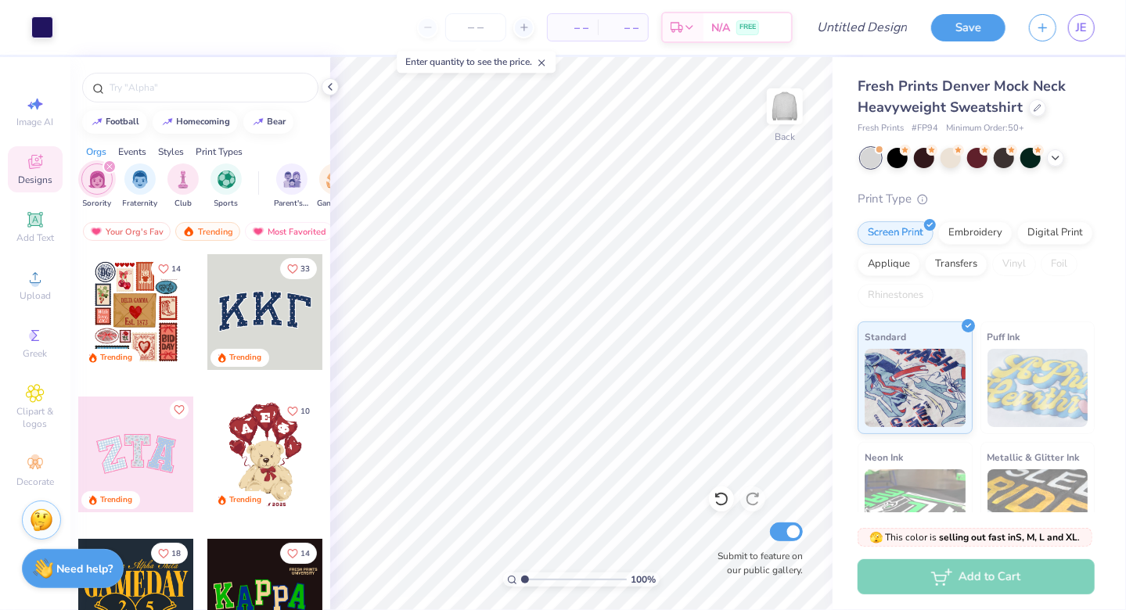
drag, startPoint x: 316, startPoint y: 282, endPoint x: 315, endPoint y: 304, distance: 22.7
click at [315, 304] on div at bounding box center [265, 312] width 116 height 116
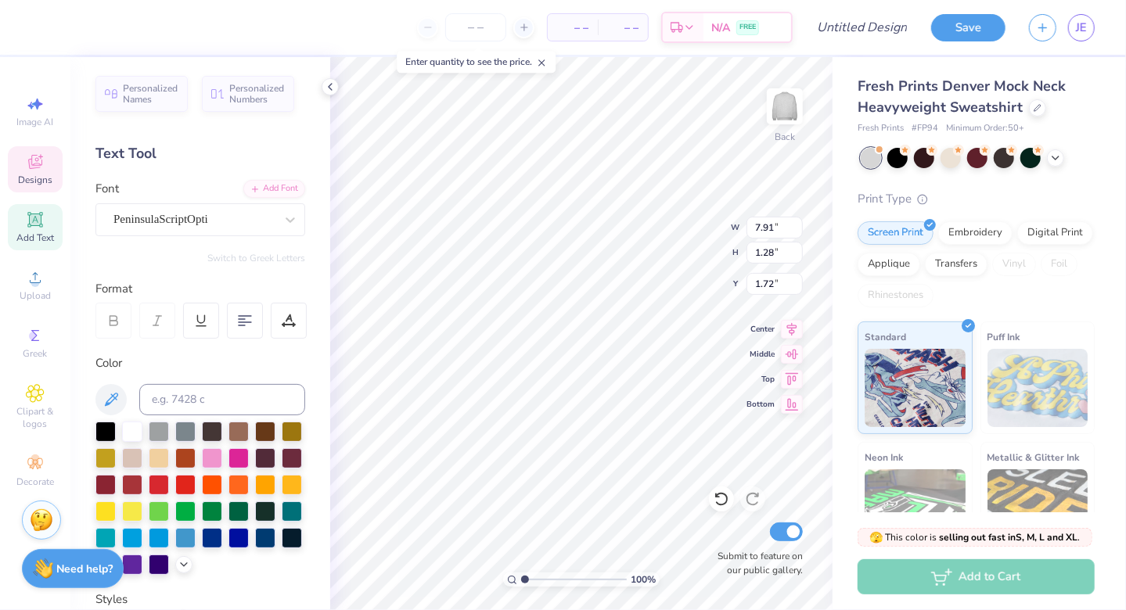
type input "1.72"
click at [790, 127] on img at bounding box center [785, 106] width 63 height 63
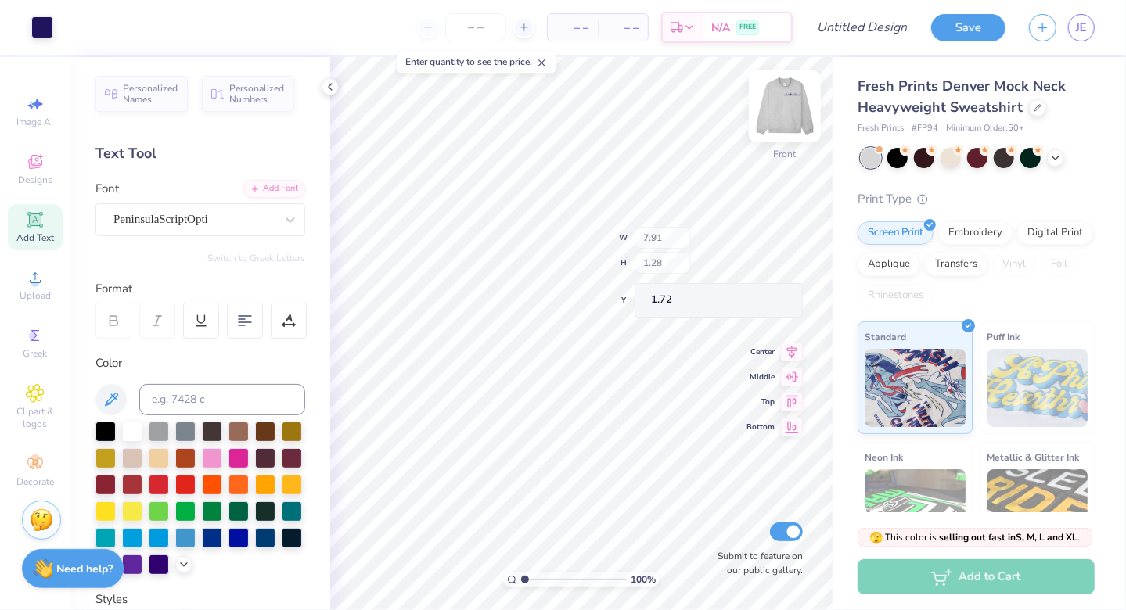
click at [782, 125] on img at bounding box center [785, 106] width 63 height 63
click at [768, 127] on div "Back" at bounding box center [785, 116] width 36 height 56
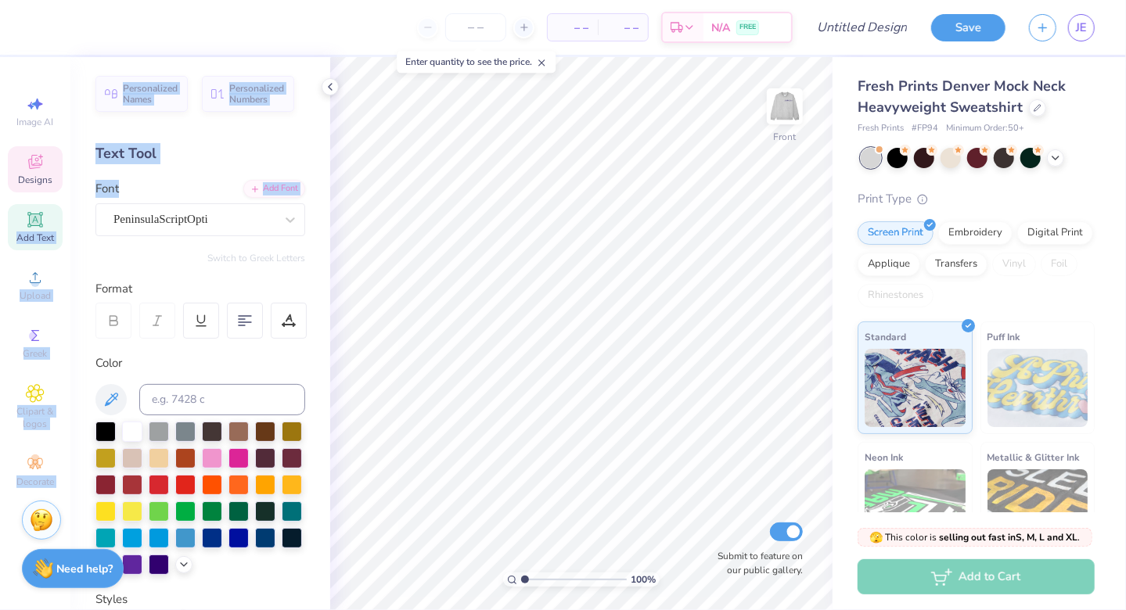
drag, startPoint x: 205, startPoint y: 196, endPoint x: 41, endPoint y: 176, distance: 165.6
click at [41, 176] on div "– – Per Item – – Total Est. Delivery N/A FREE Design Title Save JE Image AI Des…" at bounding box center [563, 305] width 1126 height 610
click at [41, 176] on span "Designs" at bounding box center [35, 180] width 34 height 13
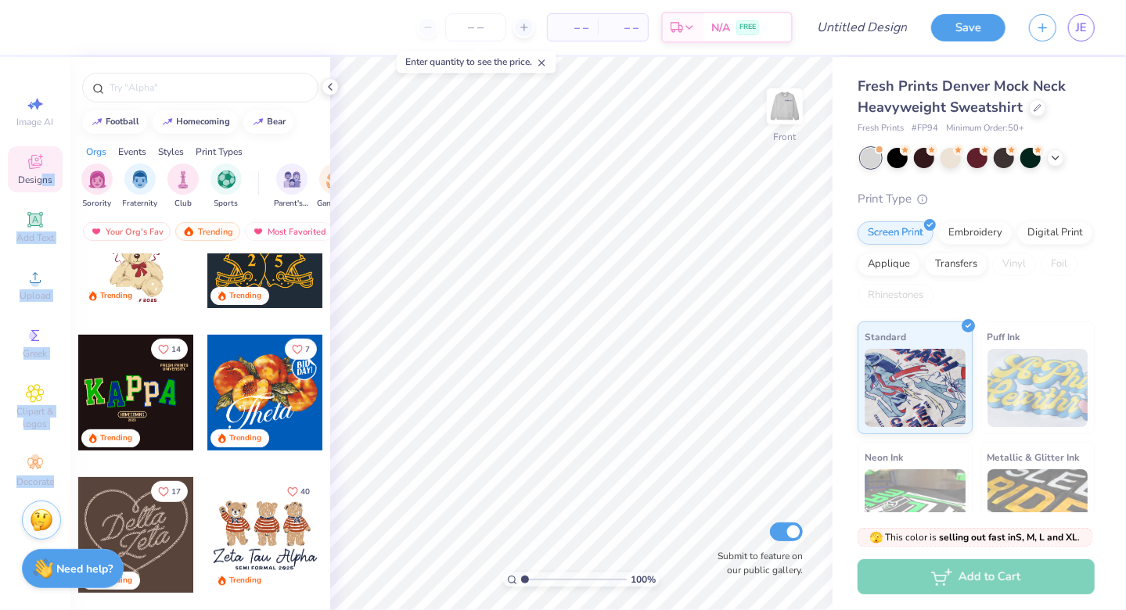
scroll to position [362, 0]
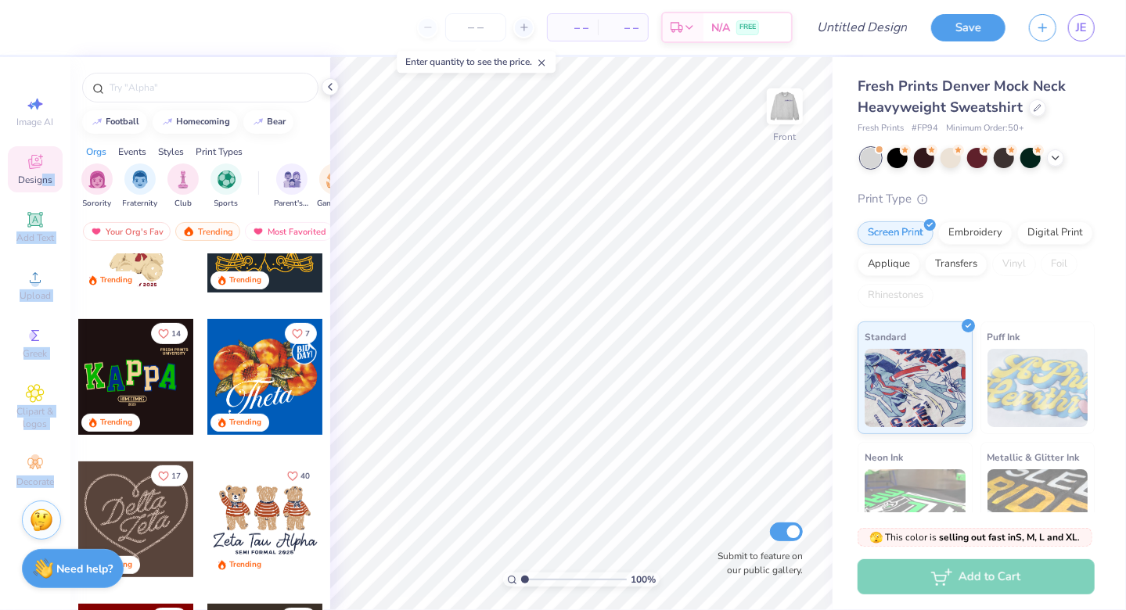
click at [329, 407] on div "– – Per Item – – Total Est. Delivery N/A FREE Design Title Save JE Image AI Des…" at bounding box center [563, 305] width 1126 height 610
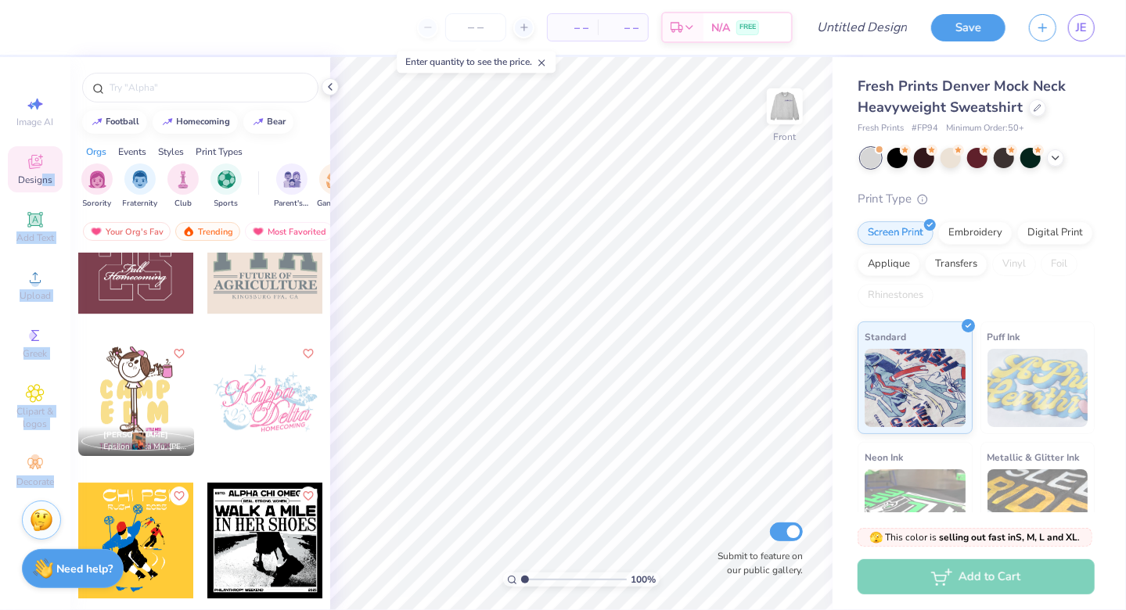
scroll to position [12833, 0]
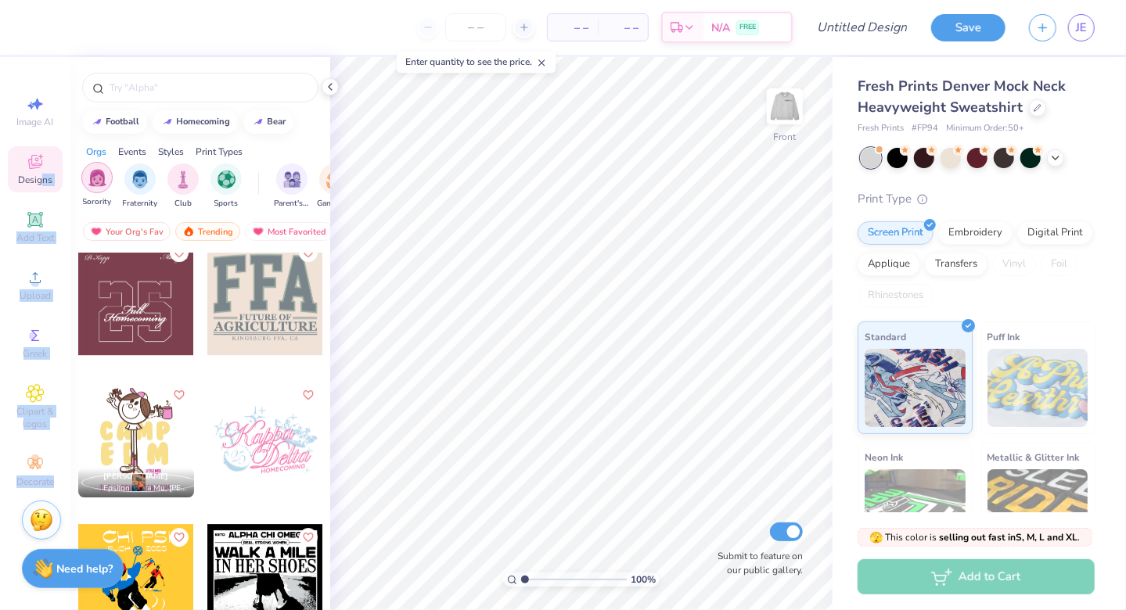
click at [95, 182] on img "filter for Sorority" at bounding box center [97, 178] width 18 height 18
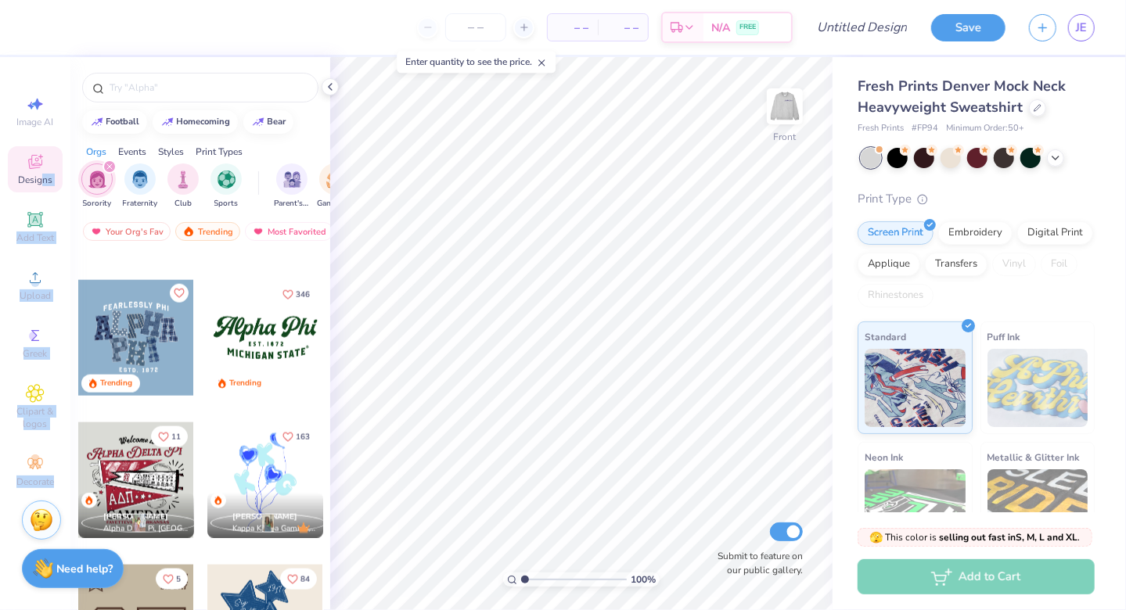
scroll to position [1096, 0]
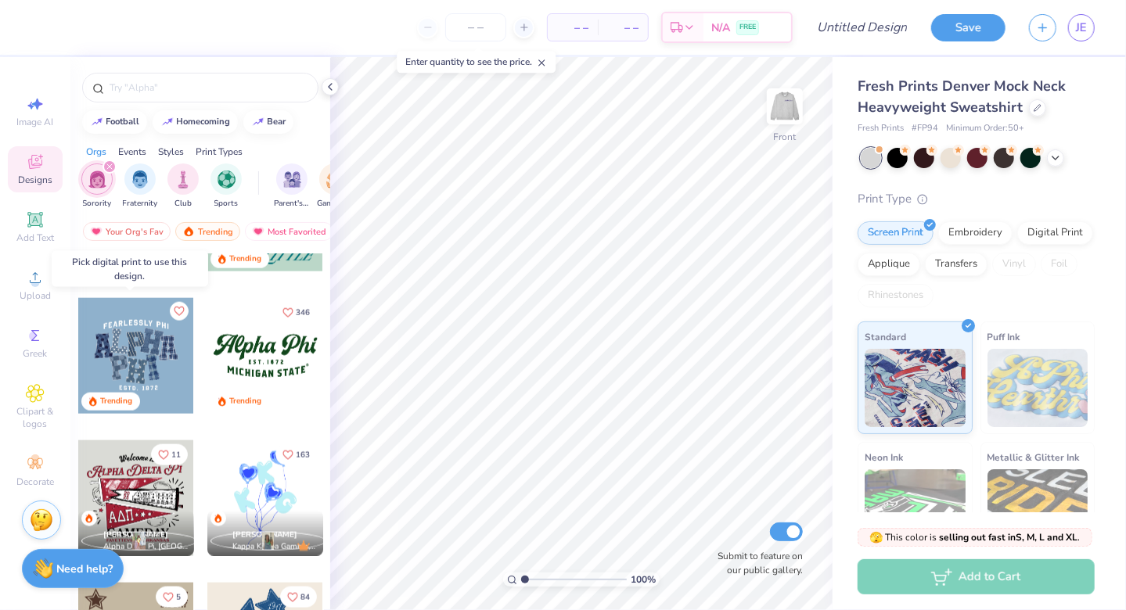
click at [148, 341] on div at bounding box center [136, 356] width 116 height 116
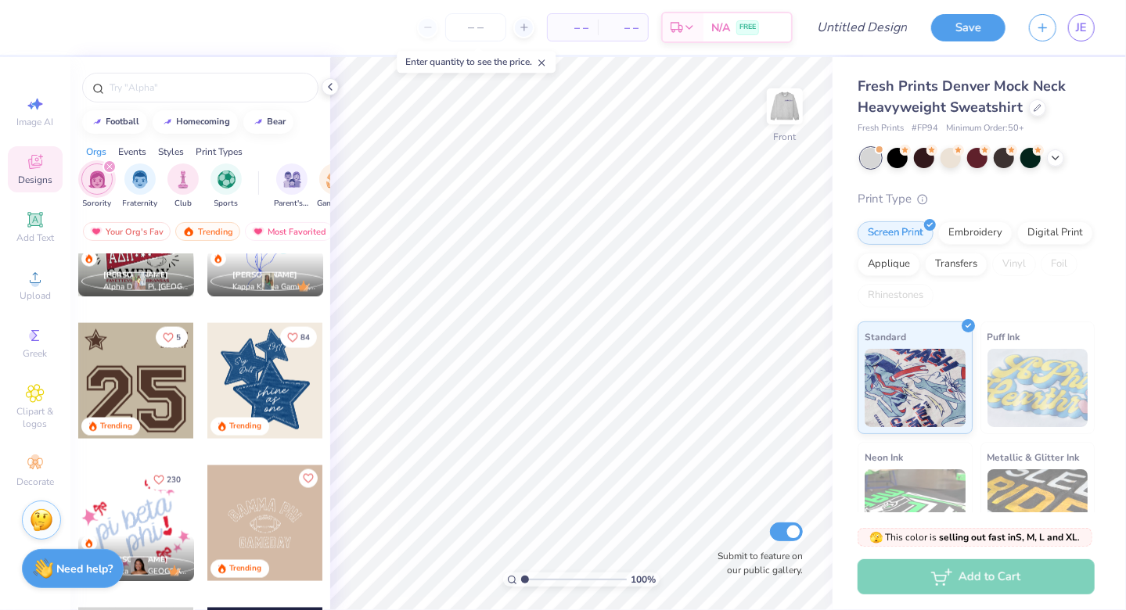
scroll to position [1368, 0]
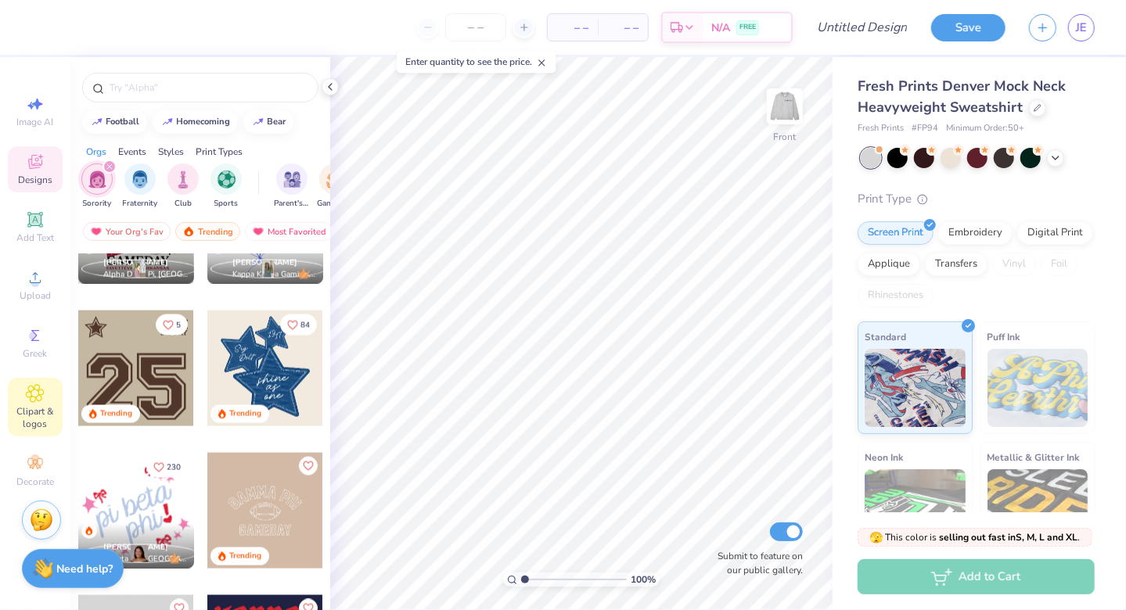
click at [49, 399] on div "Clipart & logos" at bounding box center [35, 407] width 55 height 59
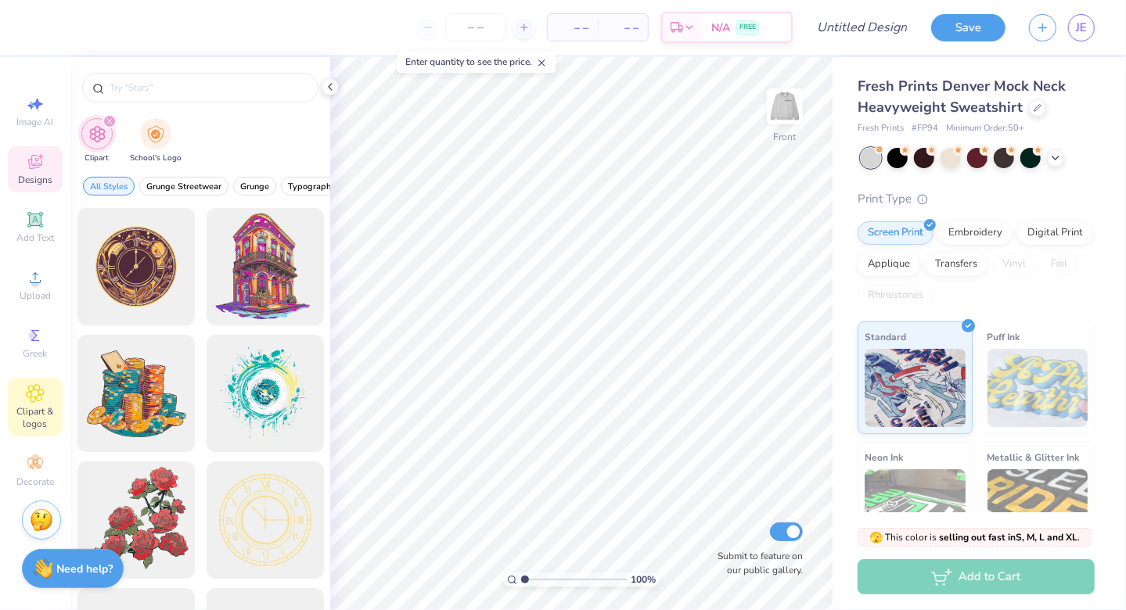
click at [30, 175] on span "Designs" at bounding box center [35, 180] width 34 height 13
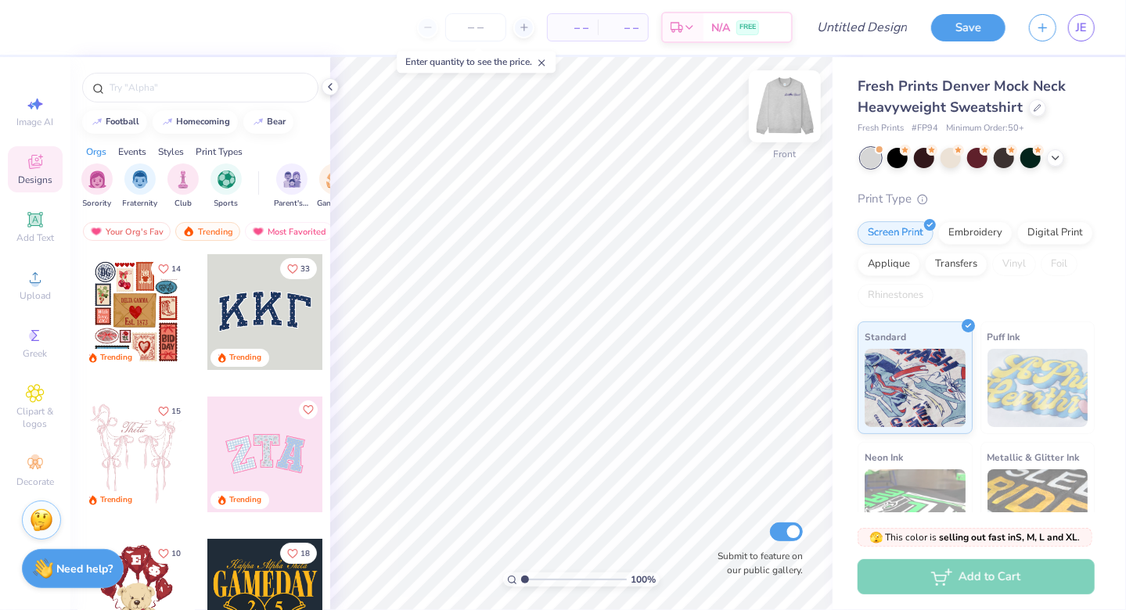
click at [773, 102] on img at bounding box center [785, 106] width 63 height 63
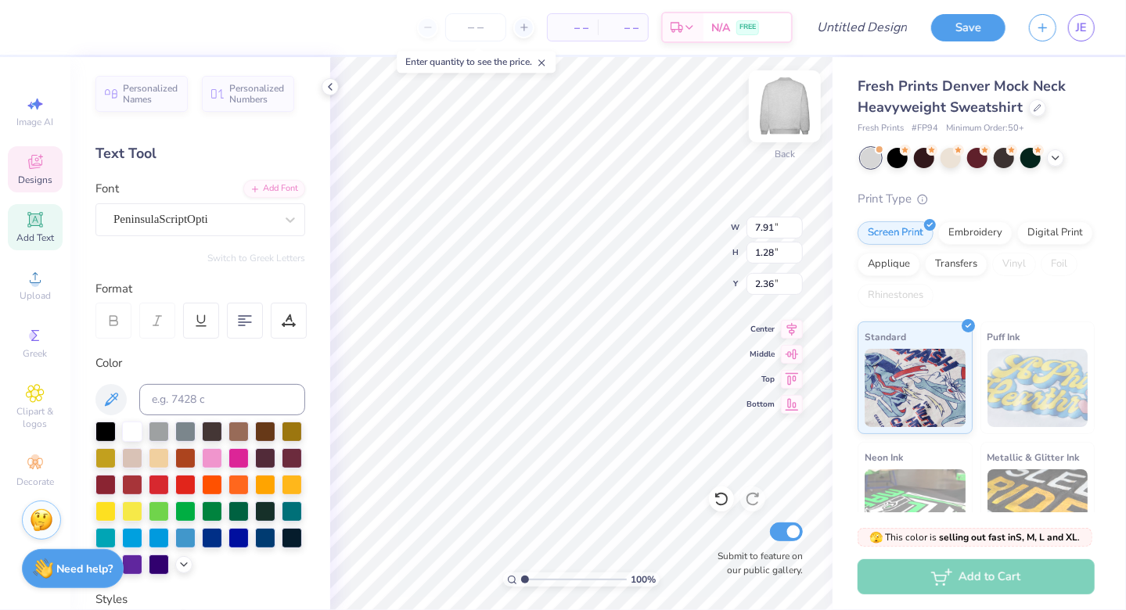
type input "2.36"
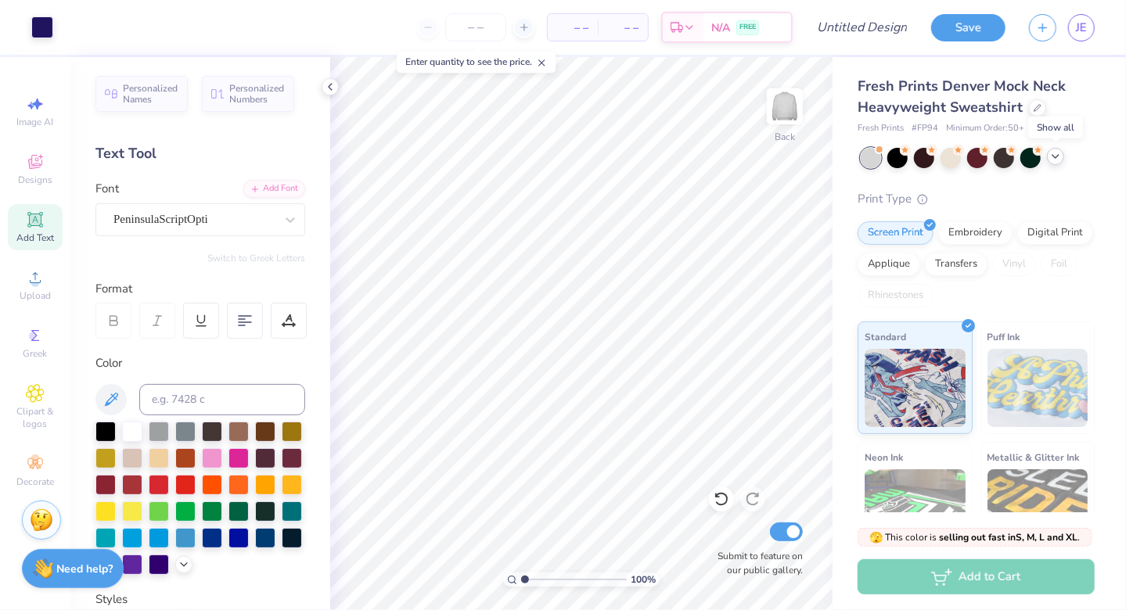
click at [1056, 160] on icon at bounding box center [1055, 156] width 13 height 13
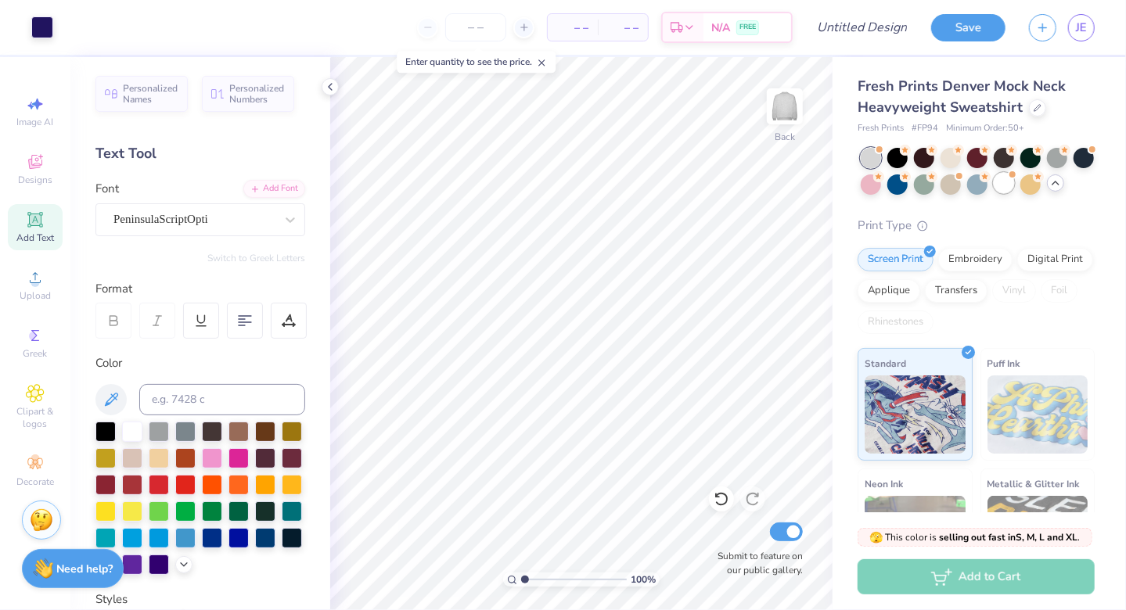
click at [1014, 185] on div at bounding box center [1004, 183] width 20 height 20
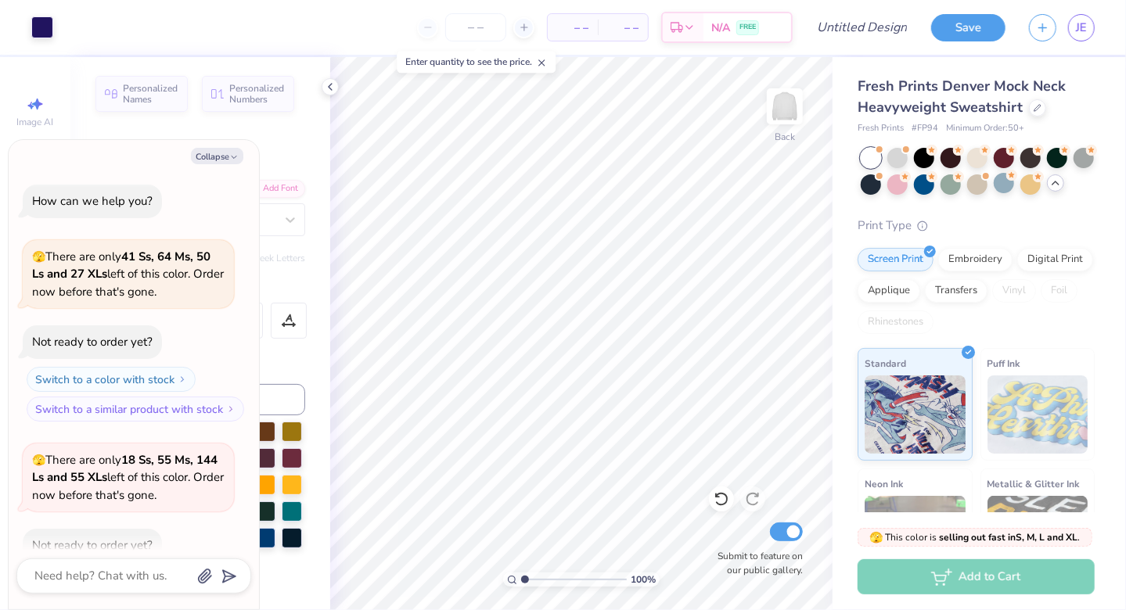
scroll to position [86, 0]
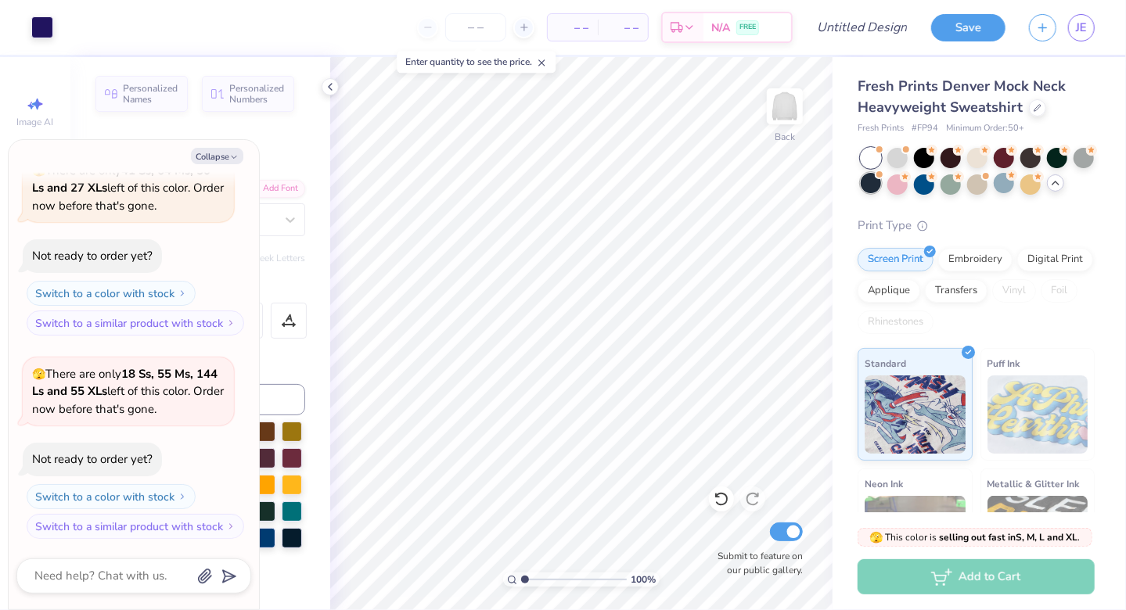
click at [881, 177] on div at bounding box center [871, 183] width 20 height 20
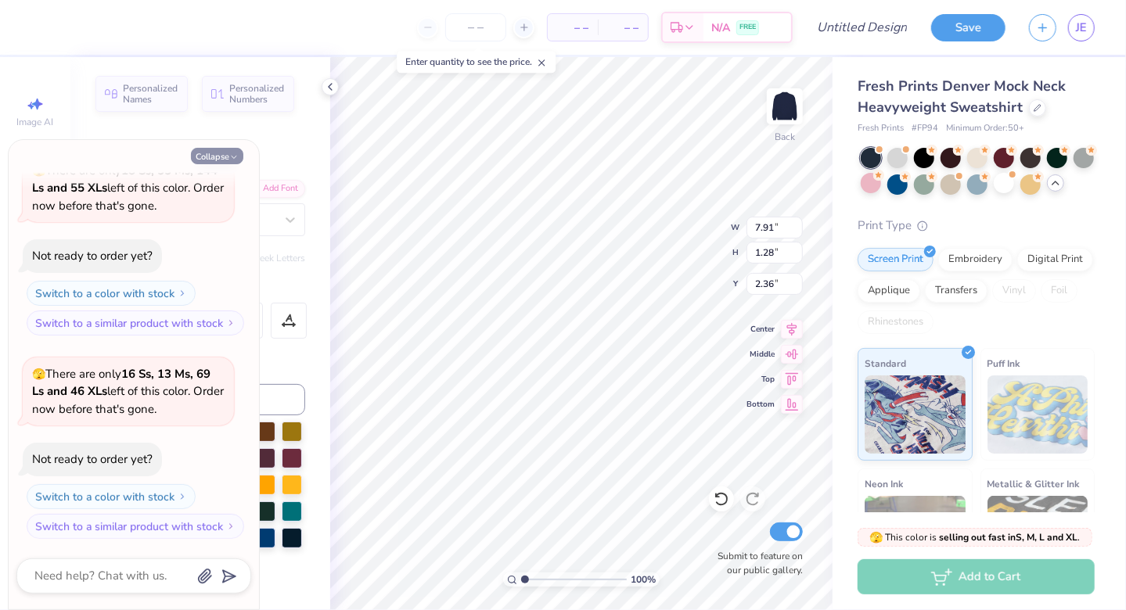
click at [226, 157] on button "Collapse" at bounding box center [217, 156] width 52 height 16
type textarea "x"
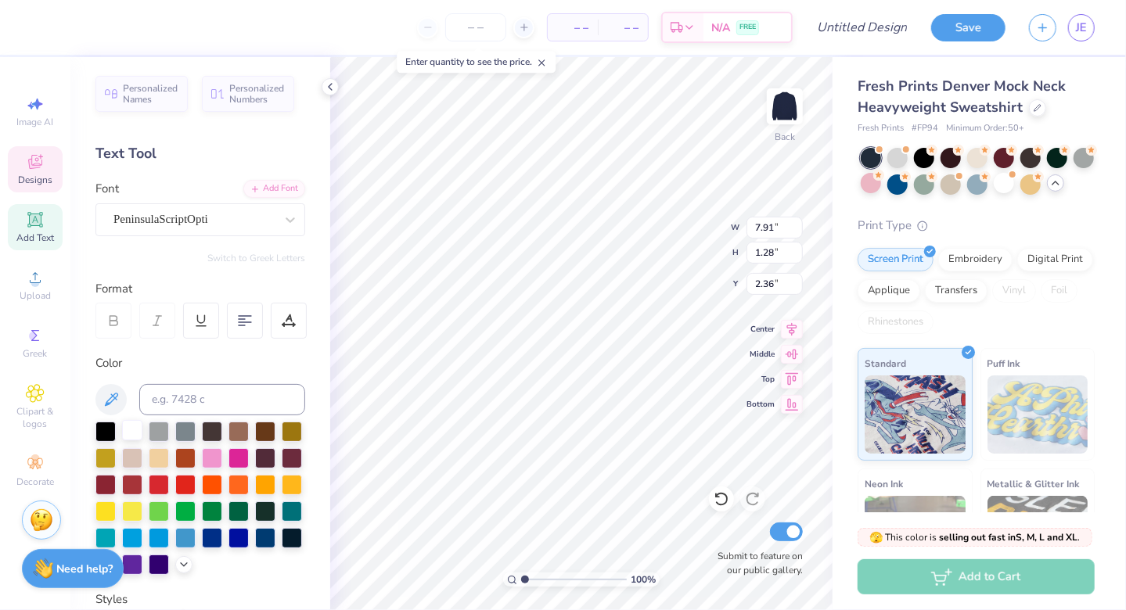
click at [130, 430] on div at bounding box center [132, 430] width 20 height 20
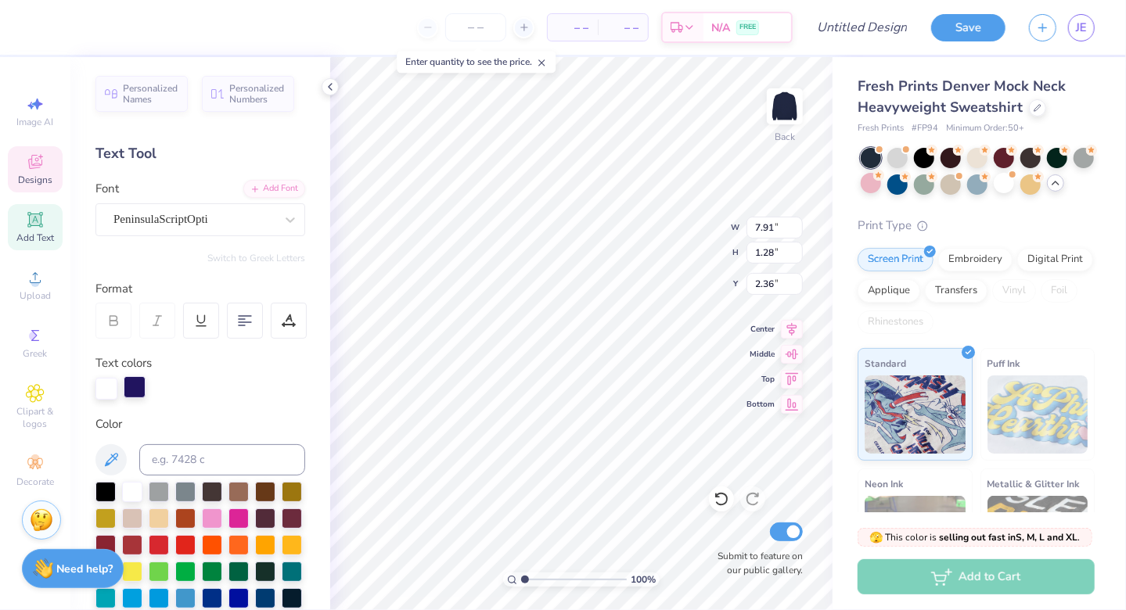
click at [125, 388] on div at bounding box center [135, 387] width 22 height 22
click at [128, 491] on div at bounding box center [132, 492] width 20 height 20
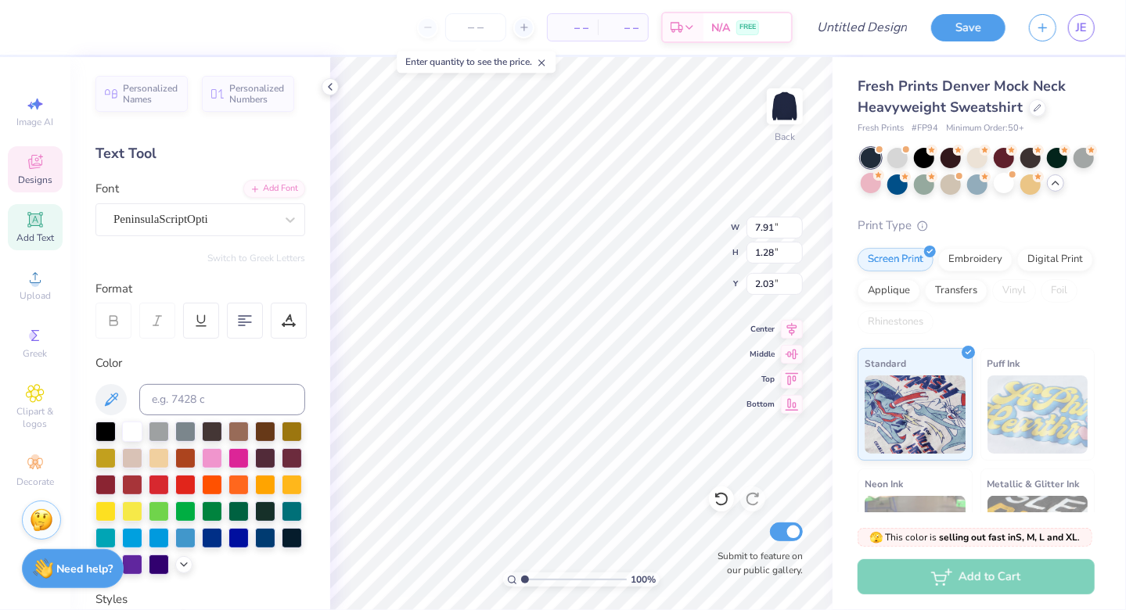
type input "2.03"
type textarea "Panhellenic"
type textarea "Panhellenic Council"
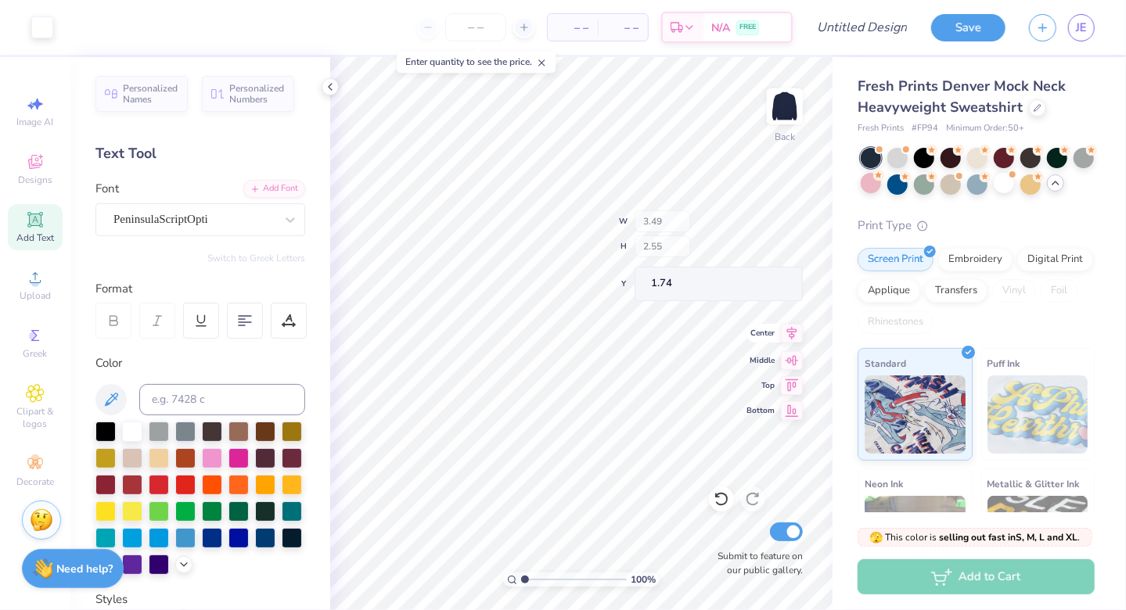
type input "3.49"
type input "2.55"
type input "1.74"
click at [243, 323] on icon at bounding box center [245, 321] width 14 height 14
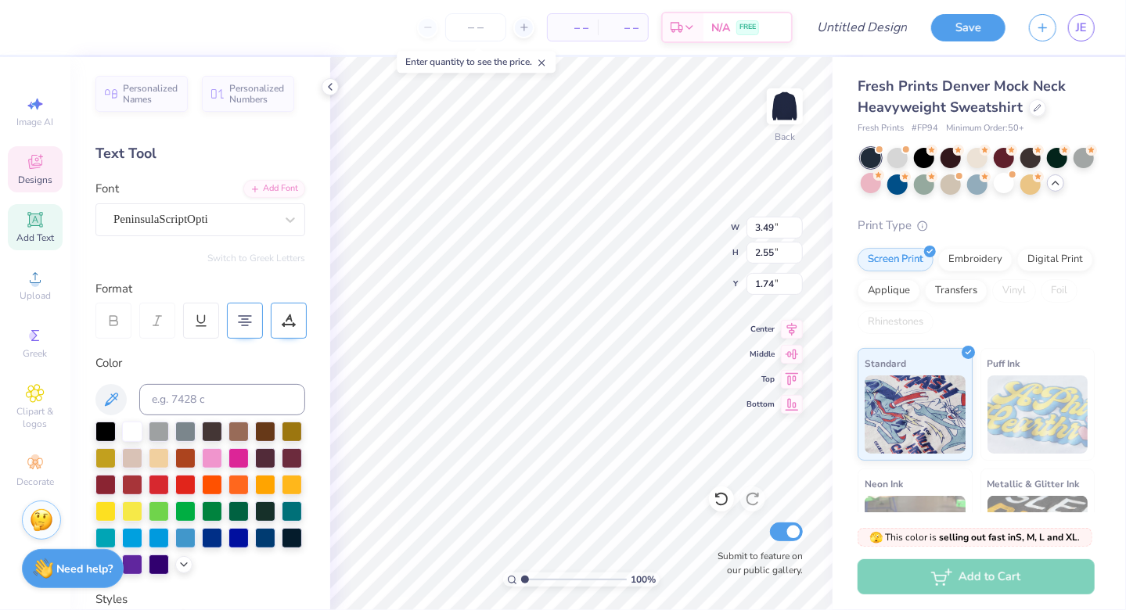
type input "0.93"
click at [782, 148] on div "Back" at bounding box center [785, 155] width 20 height 14
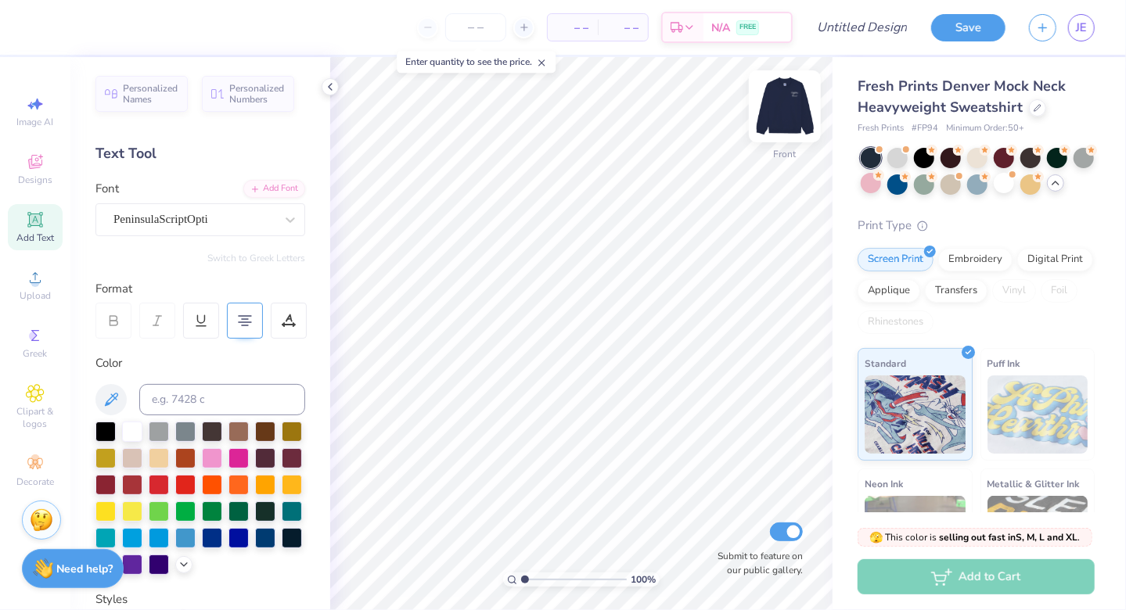
click at [768, 113] on div at bounding box center [785, 106] width 72 height 72
click at [769, 113] on img at bounding box center [784, 106] width 31 height 31
click at [27, 178] on span "Designs" at bounding box center [35, 180] width 34 height 13
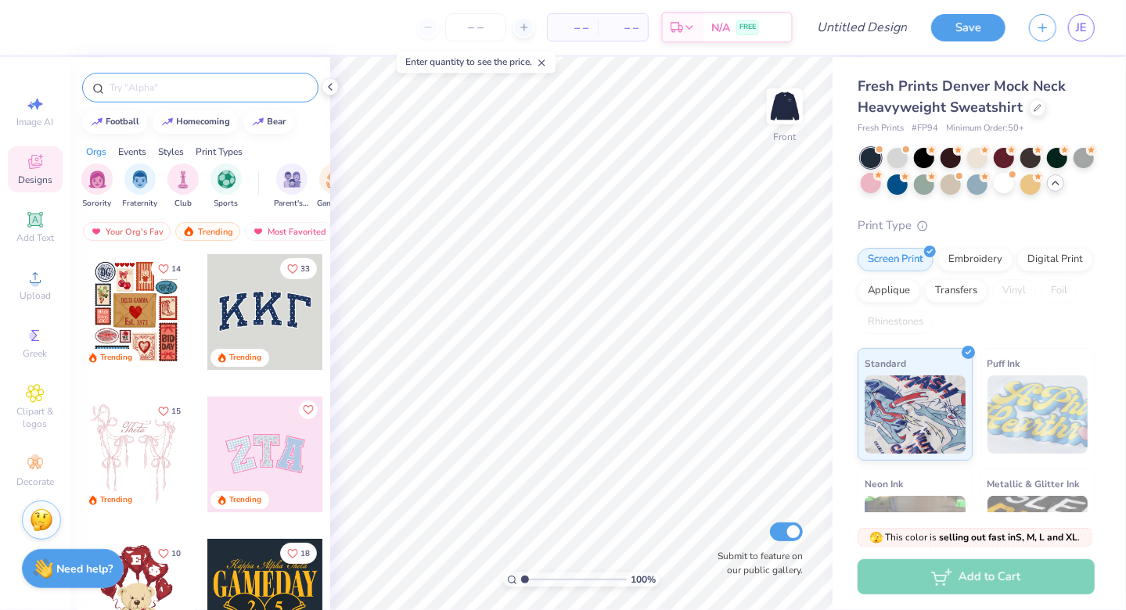
click at [130, 83] on input "text" at bounding box center [208, 88] width 200 height 16
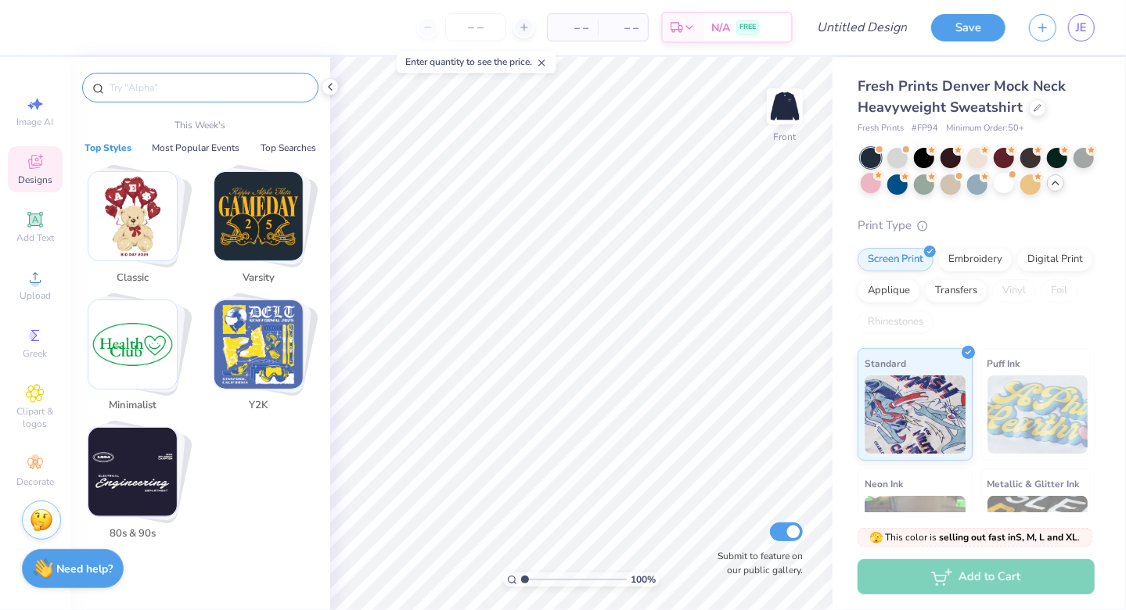
type input "a"
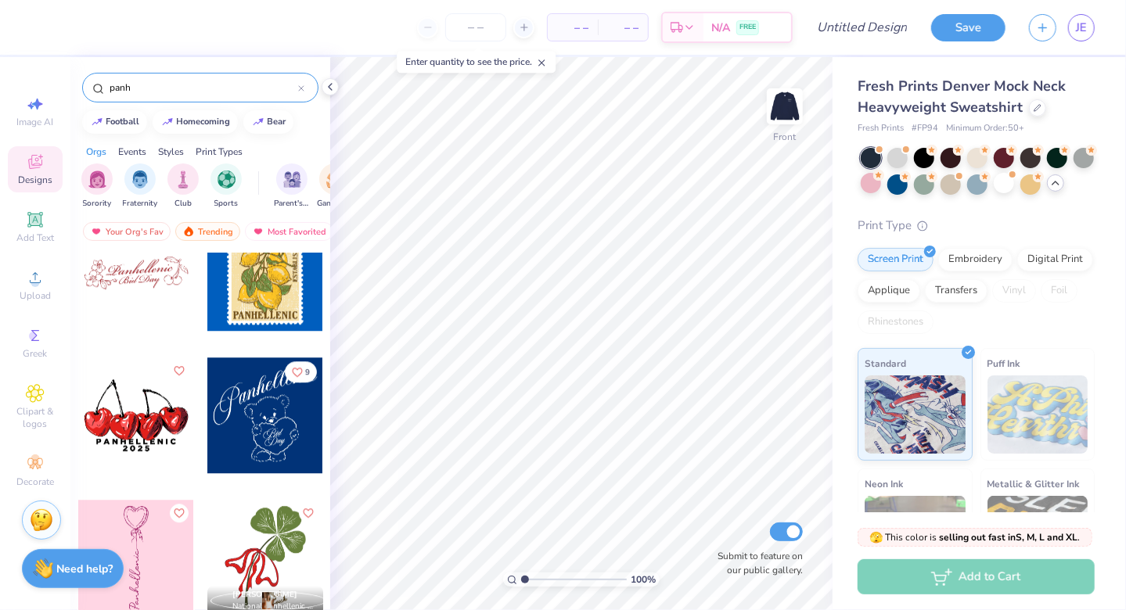
scroll to position [2482, 0]
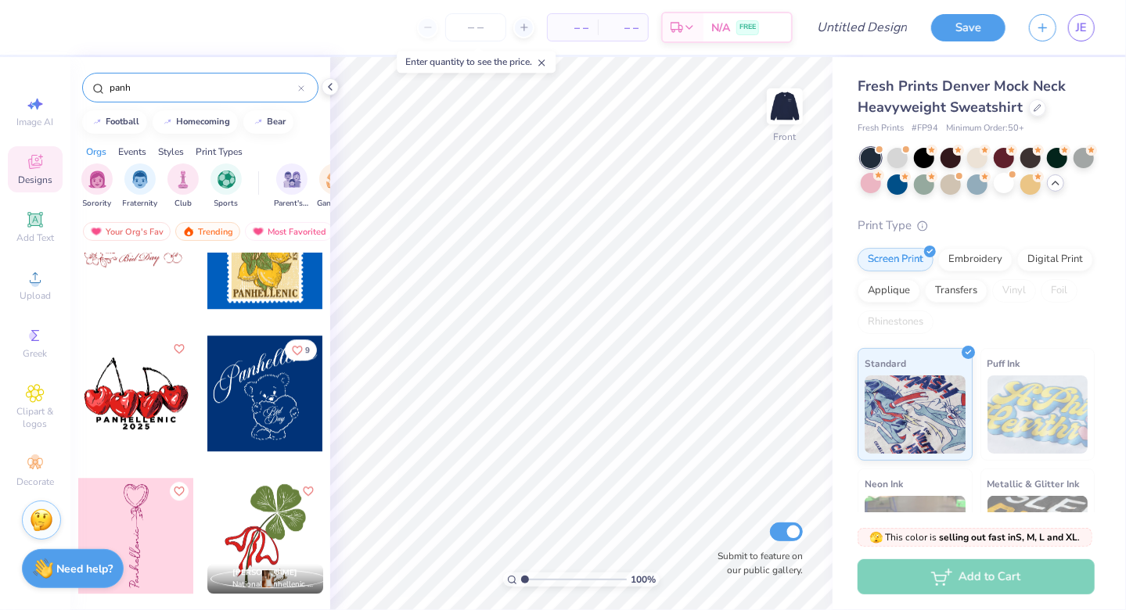
type input "panh"
click at [123, 510] on div at bounding box center [136, 536] width 116 height 116
type input "8.81"
type input "3.33"
type input "14.09"
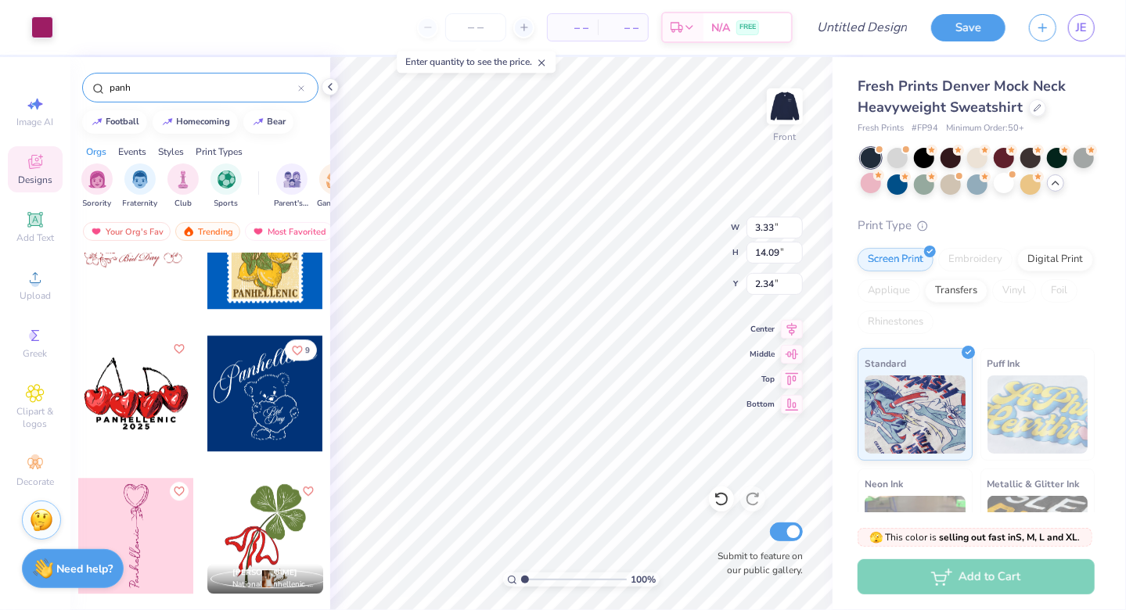
type input "5.21"
click at [38, 129] on div "Image AI" at bounding box center [35, 111] width 55 height 46
select select "4"
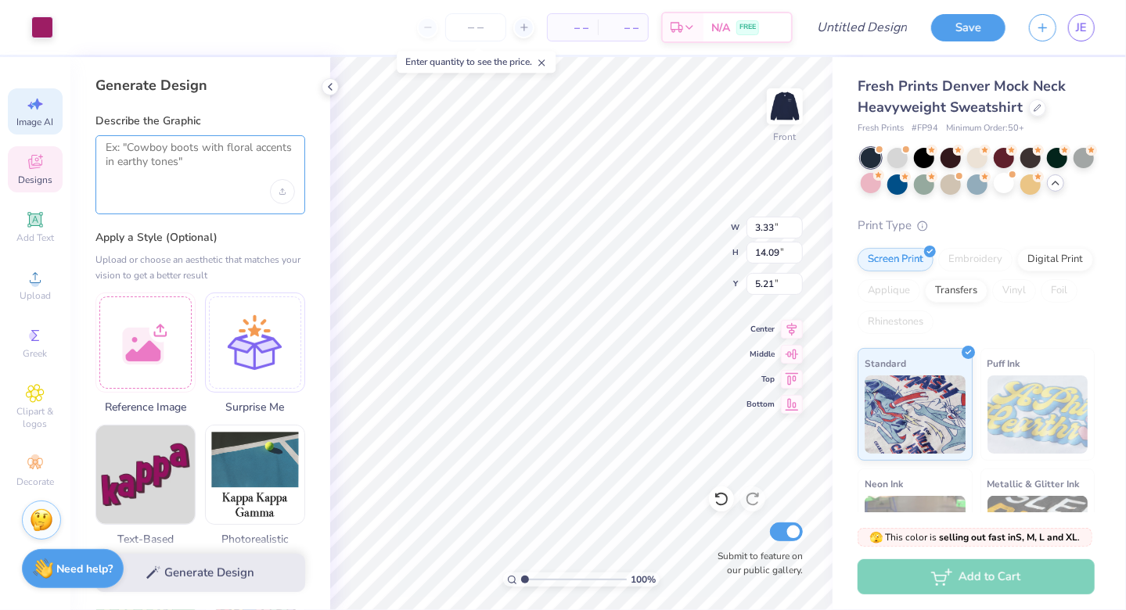
click at [140, 158] on textarea at bounding box center [200, 160] width 189 height 39
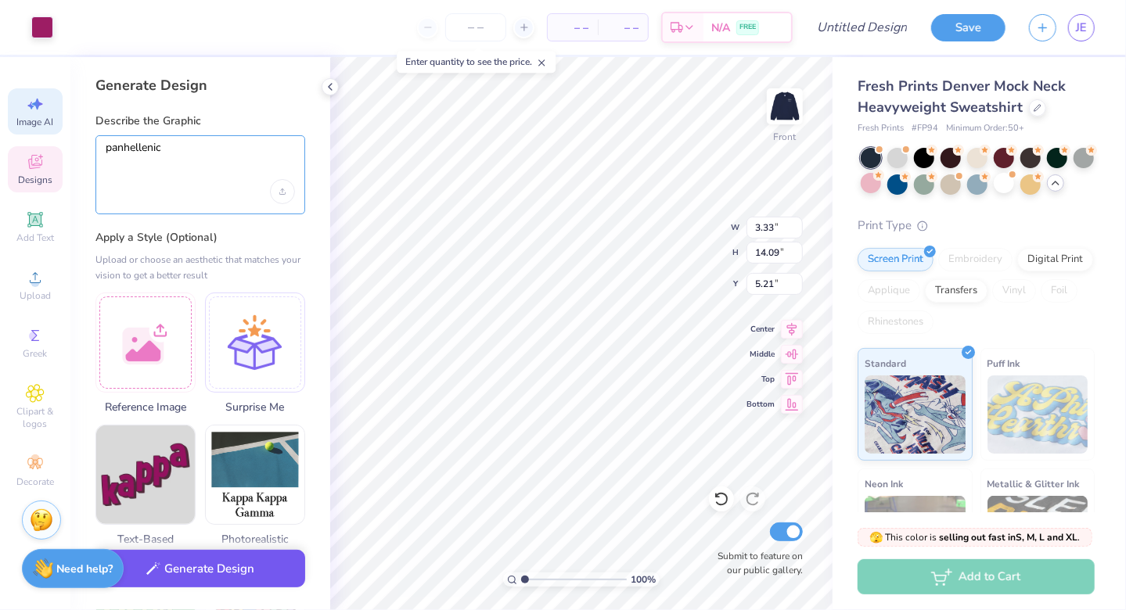
type textarea "panhellenic"
click at [200, 565] on button "Generate Design" at bounding box center [200, 569] width 210 height 38
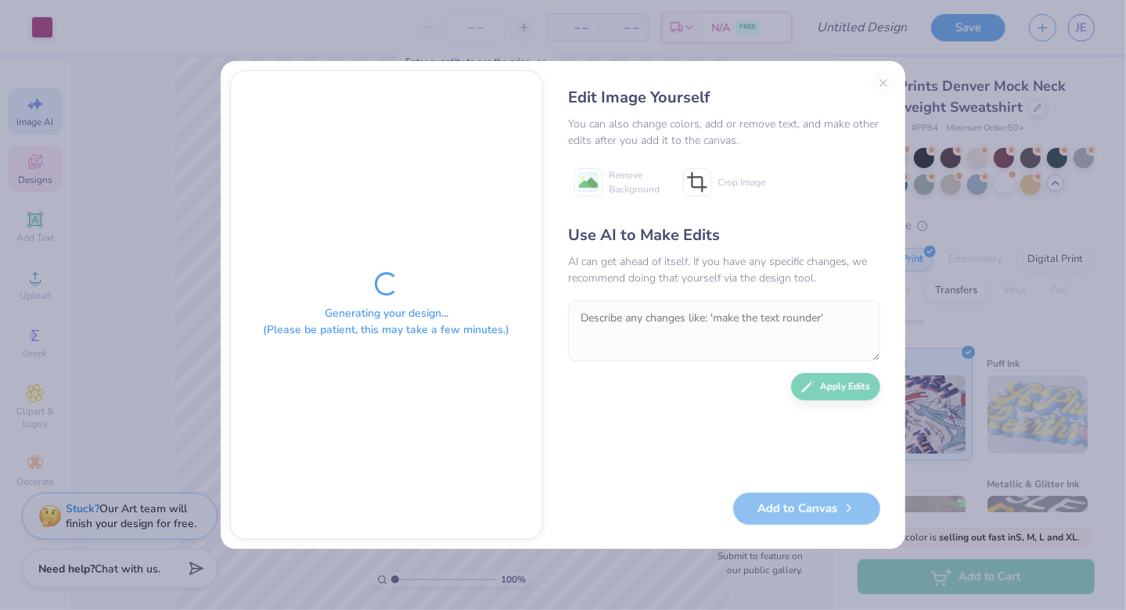
click at [883, 75] on div "Edit Image Yourself You can also change colors, add or remove text, and make ot…" at bounding box center [724, 305] width 344 height 470
click at [886, 81] on div "Edit Image Yourself You can also change colors, add or remove text, and make ot…" at bounding box center [724, 305] width 344 height 470
click at [957, 196] on div "Generating your design... (Please be patient, this may take a few minutes.) Edi…" at bounding box center [563, 305] width 1126 height 610
click at [858, 410] on div "Use AI to Make Edits AI can get ahead of itself. If you have any specific chang…" at bounding box center [724, 351] width 312 height 254
click at [901, 332] on div "Generating your design... (Please be patient, this may take a few minutes.) Edi…" at bounding box center [563, 305] width 685 height 488
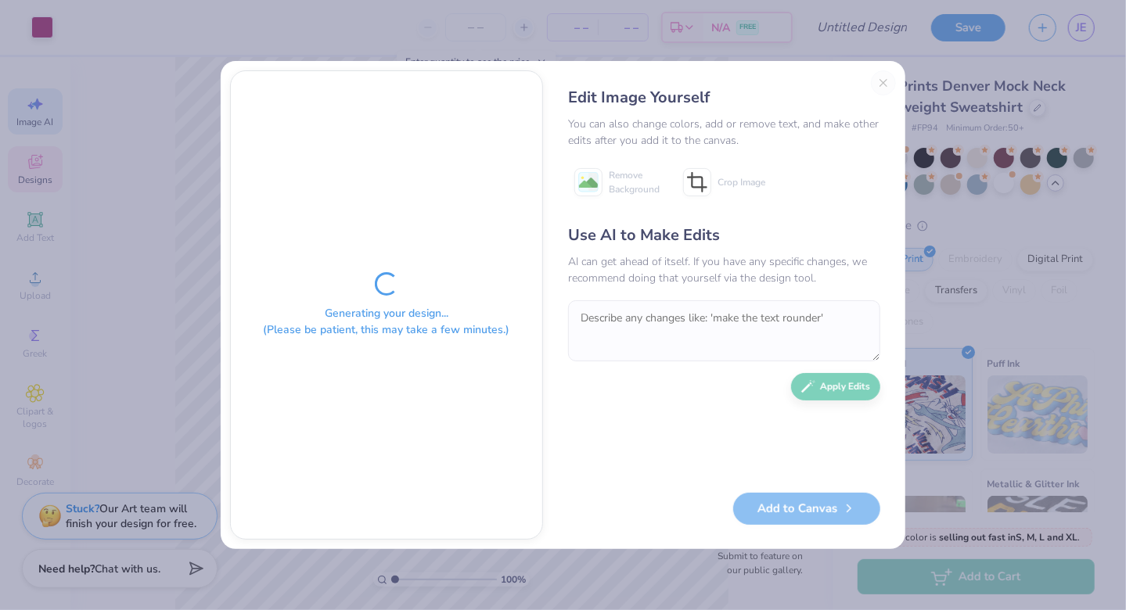
click at [320, 63] on div "Generating your design... (Please be patient, this may take a few minutes.) Edi…" at bounding box center [563, 305] width 685 height 488
click at [325, 25] on div "Generating your design... (Please be patient, this may take a few minutes.) Edi…" at bounding box center [563, 305] width 1126 height 610
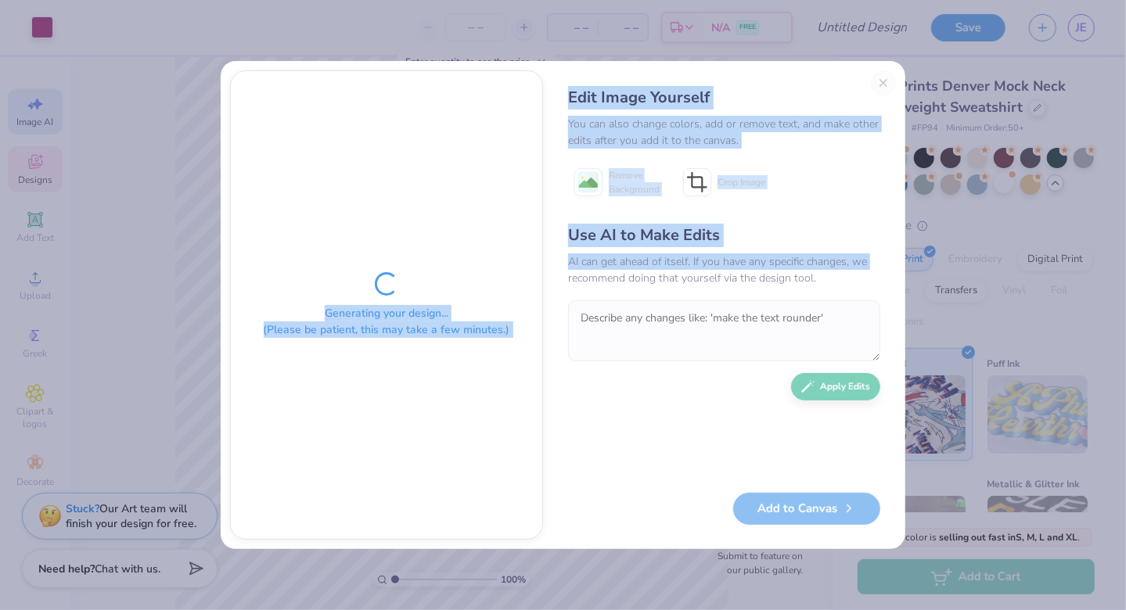
drag, startPoint x: 315, startPoint y: 95, endPoint x: 572, endPoint y: 272, distance: 311.7
click at [572, 272] on div "Generating your design... (Please be patient, this may take a few minutes.) Edi…" at bounding box center [563, 305] width 685 height 488
click at [886, 78] on div "Edit Image Yourself You can also change colors, add or remove text, and make ot…" at bounding box center [724, 305] width 344 height 470
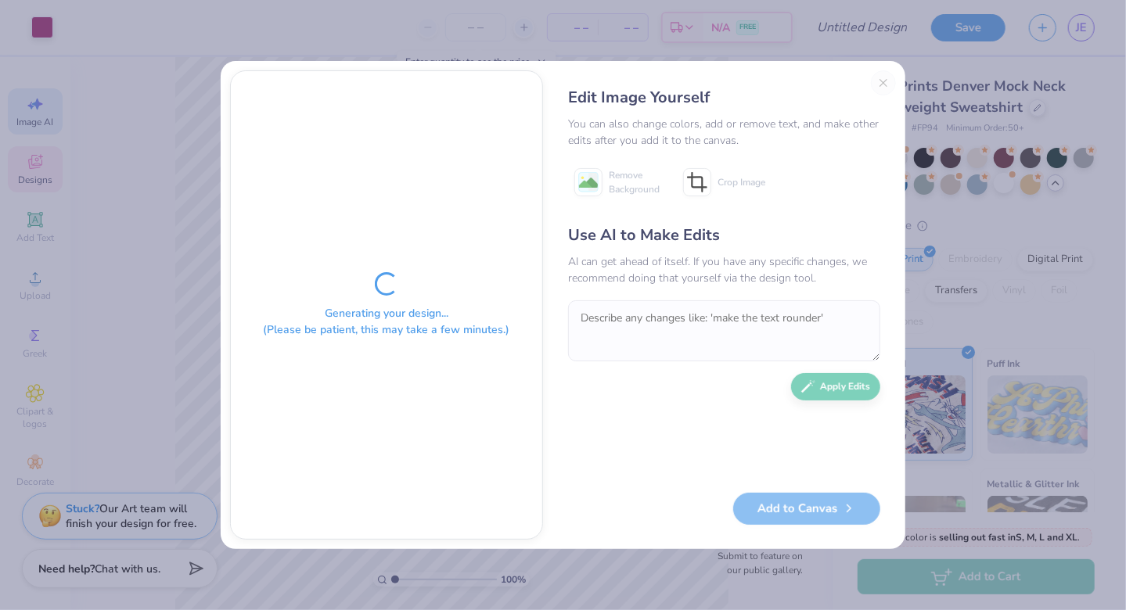
click at [953, 94] on div "Generating your design... (Please be patient, this may take a few minutes.) Edi…" at bounding box center [563, 305] width 1126 height 610
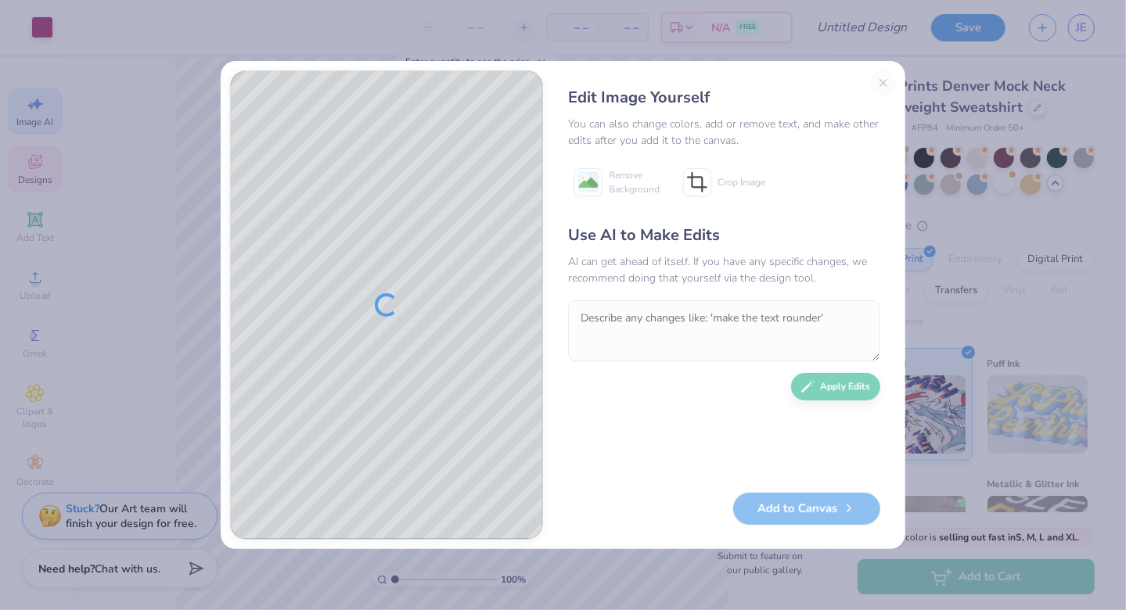
click at [871, 80] on div "Edit Image Yourself You can also change colors, add or remove text, and make ot…" at bounding box center [724, 305] width 344 height 470
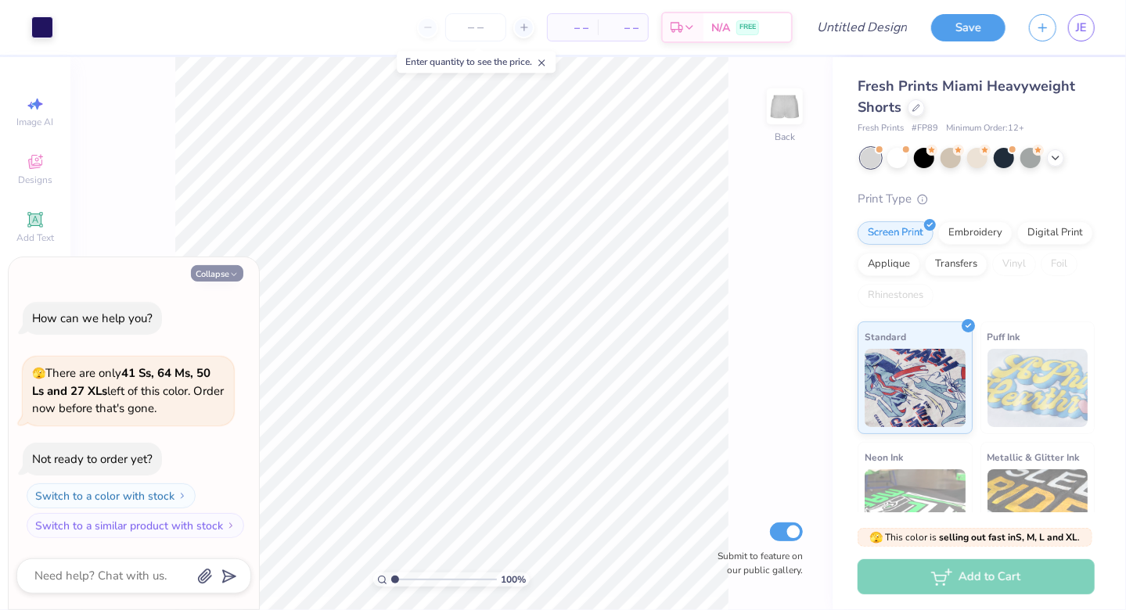
click at [215, 269] on button "Collapse" at bounding box center [217, 273] width 52 height 16
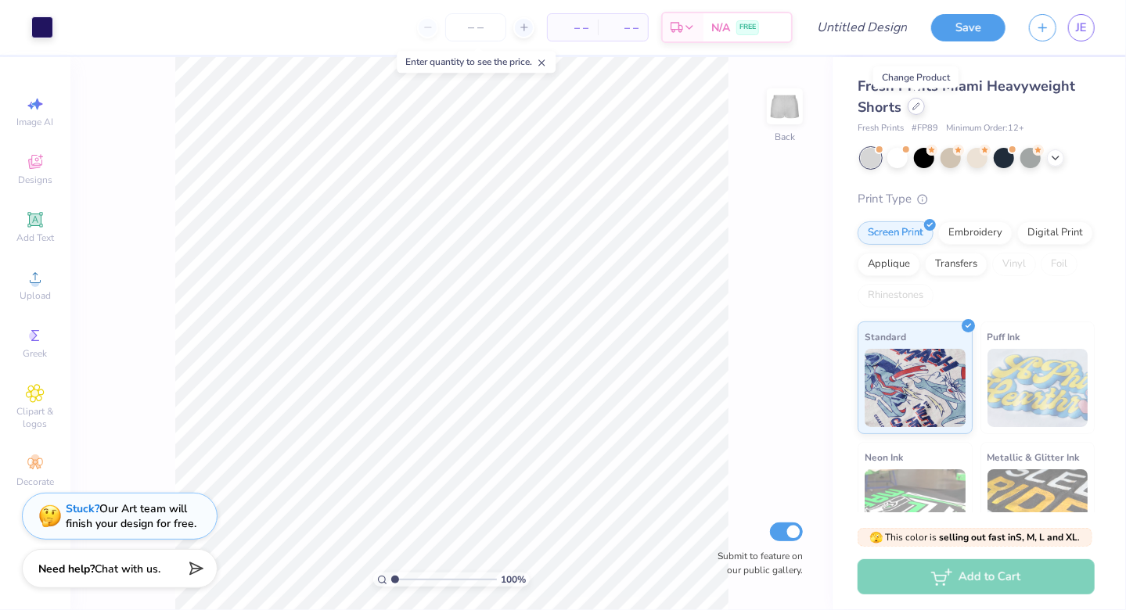
click at [913, 110] on icon at bounding box center [916, 106] width 6 height 6
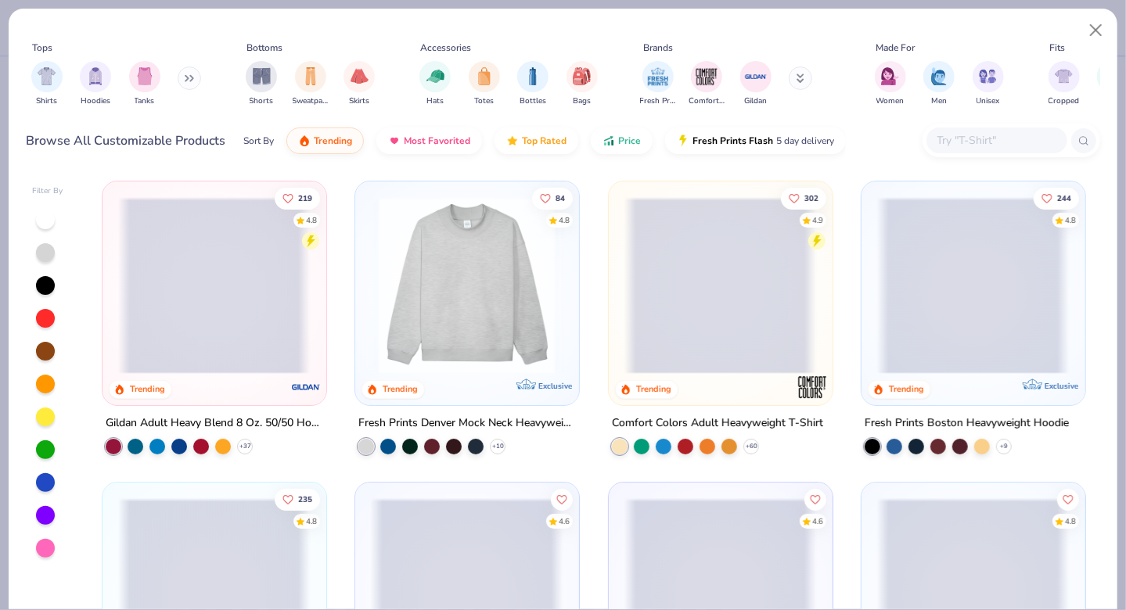
click at [193, 85] on button at bounding box center [189, 78] width 23 height 23
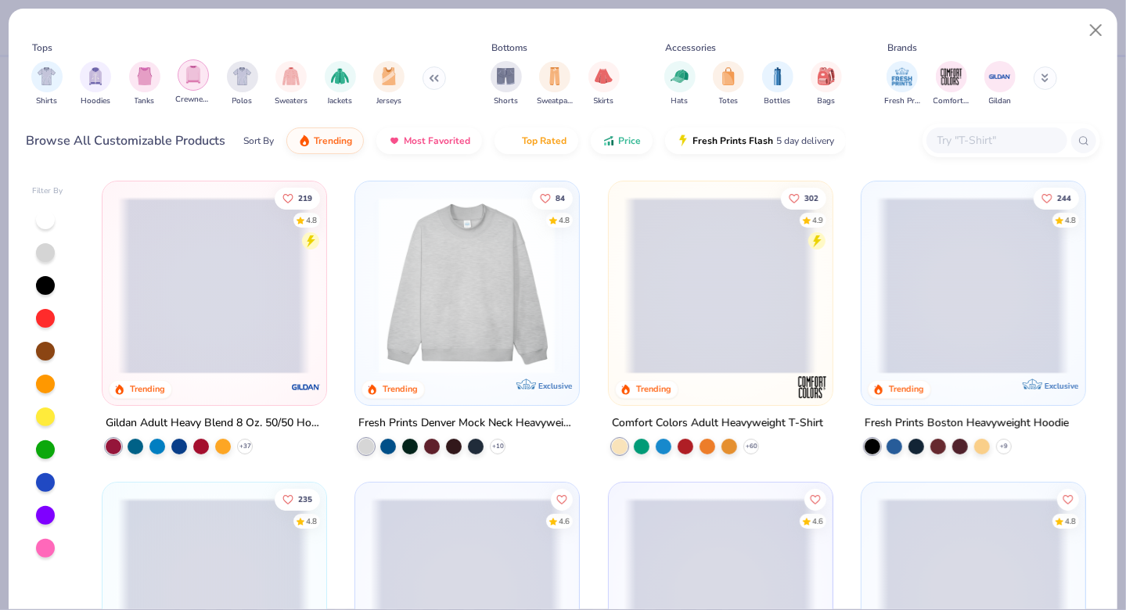
click at [192, 77] on img "filter for Crewnecks" at bounding box center [193, 75] width 17 height 18
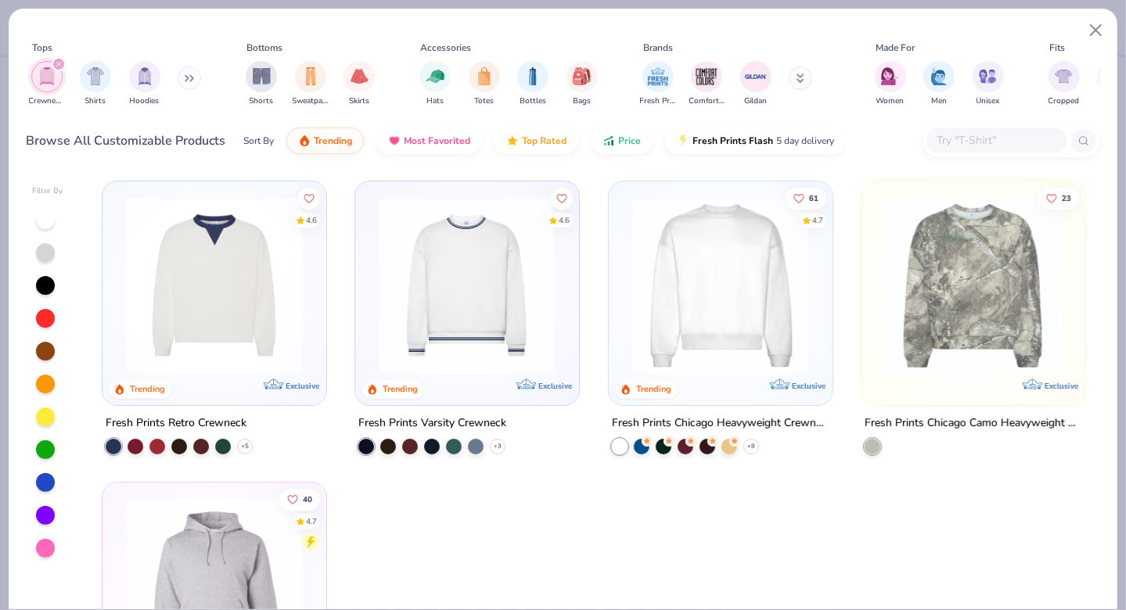
click at [671, 277] on img at bounding box center [720, 285] width 192 height 177
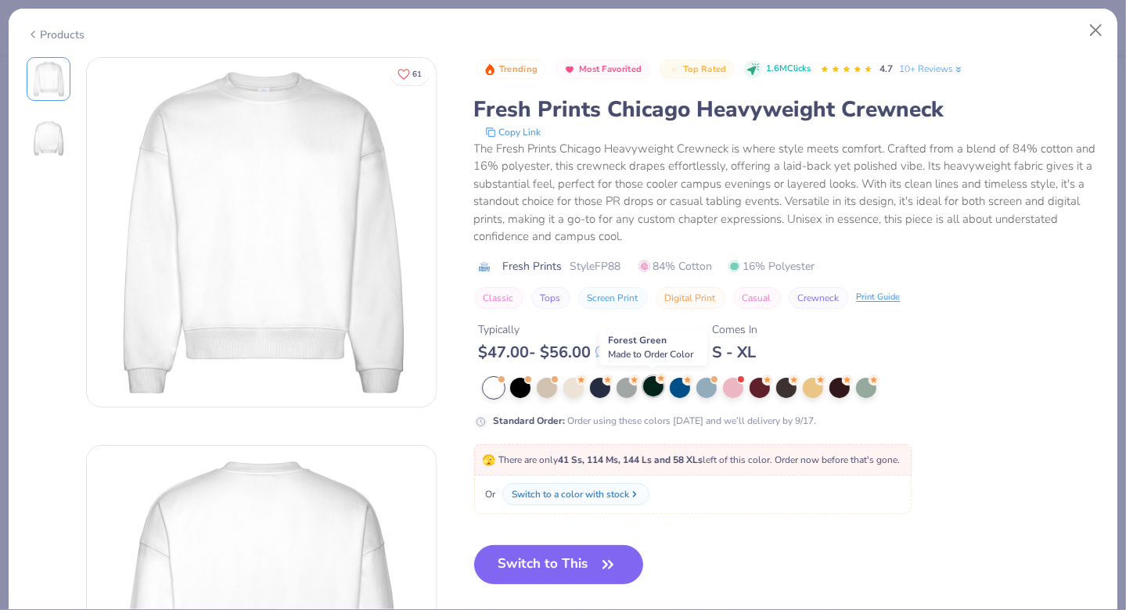
click at [661, 387] on div at bounding box center [653, 386] width 20 height 20
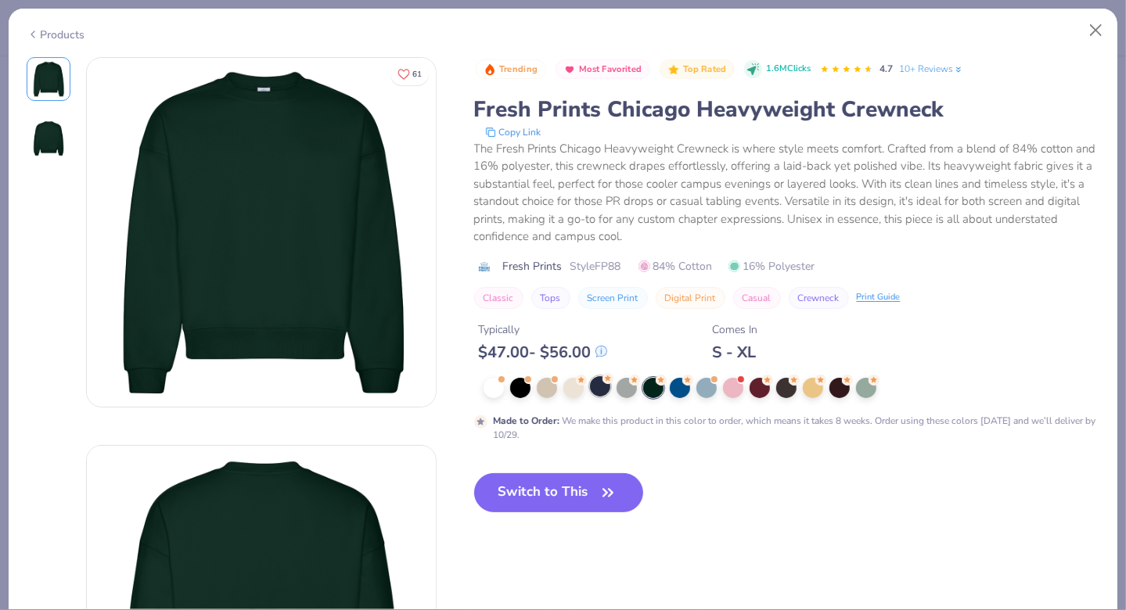
click at [595, 387] on div at bounding box center [600, 386] width 20 height 20
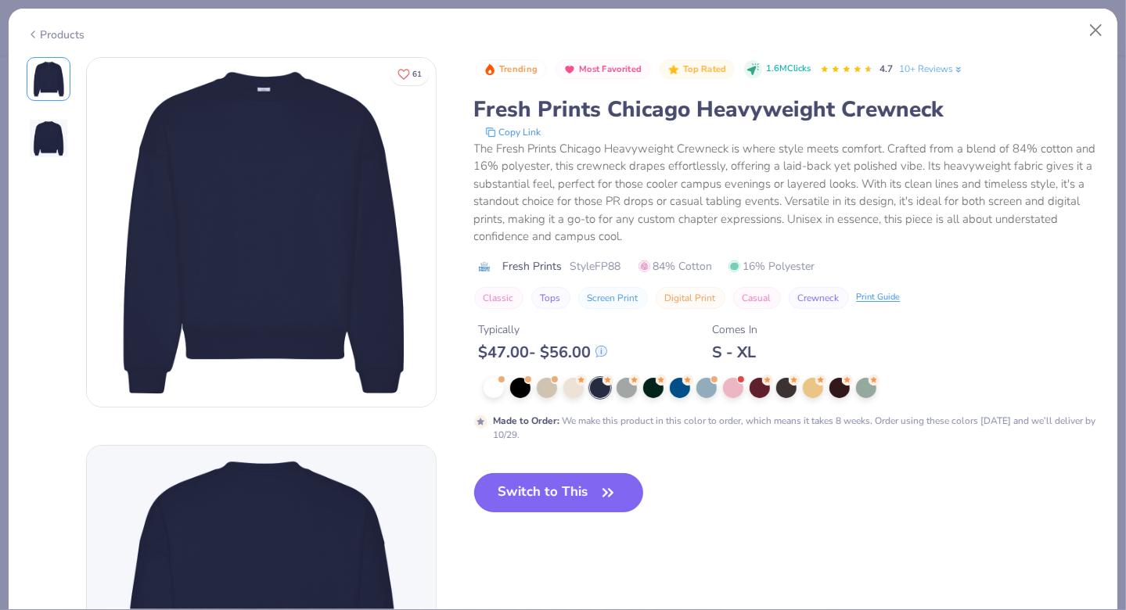
click at [589, 493] on button "Switch to This" at bounding box center [559, 492] width 170 height 39
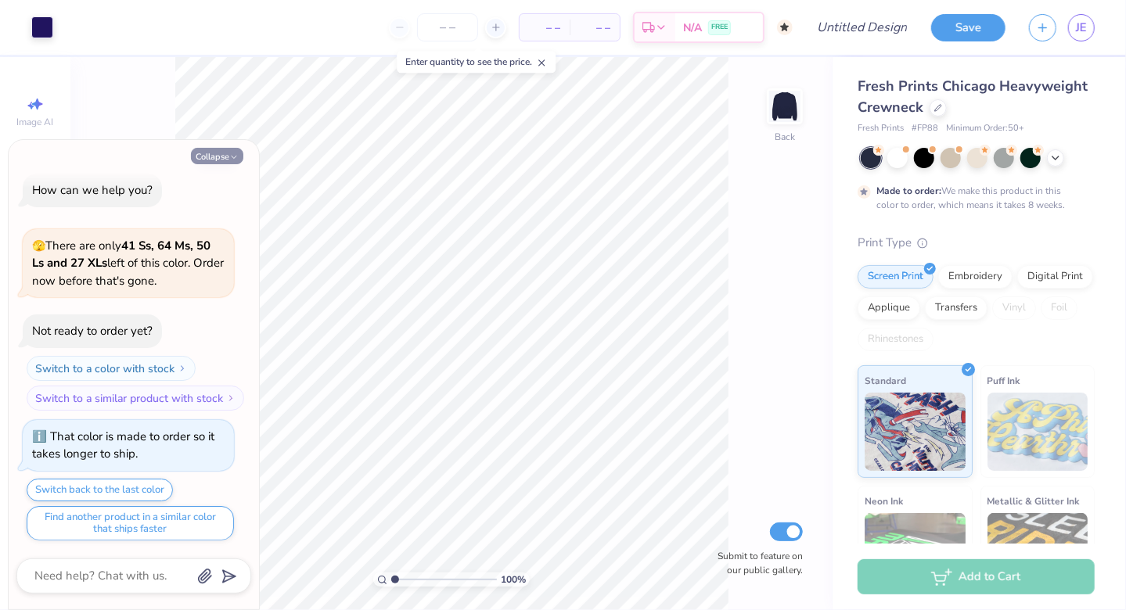
click at [213, 160] on button "Collapse" at bounding box center [217, 156] width 52 height 16
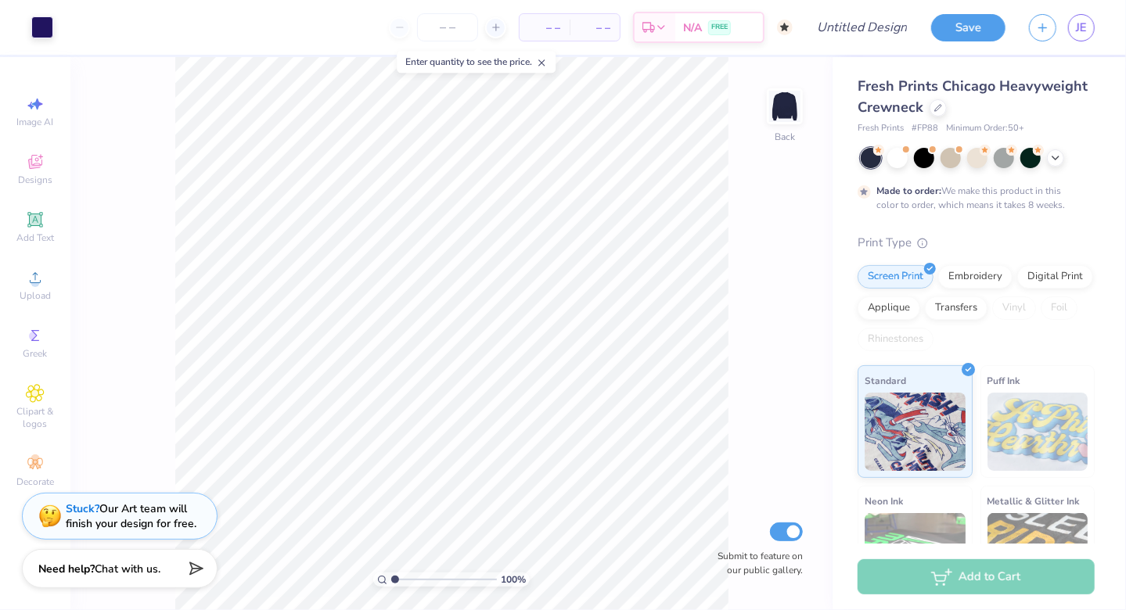
type textarea "x"
click at [34, 175] on span "Designs" at bounding box center [35, 180] width 34 height 13
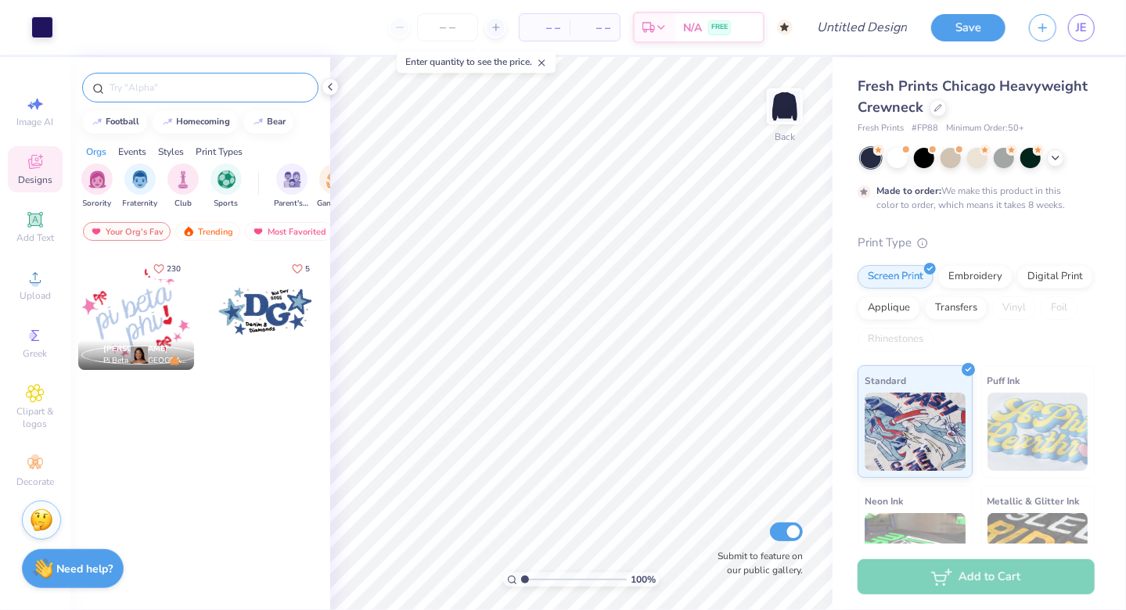
click at [183, 94] on input "text" at bounding box center [208, 88] width 200 height 16
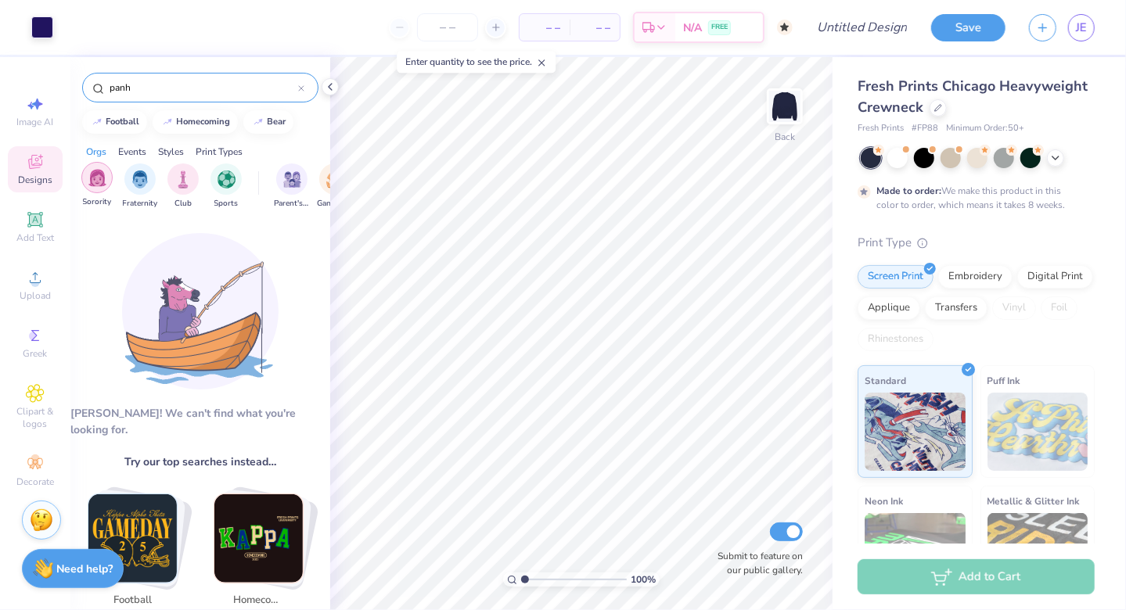
type input "panh"
click at [98, 175] on img "filter for Sorority" at bounding box center [97, 178] width 18 height 18
click at [299, 92] on div at bounding box center [301, 88] width 6 height 14
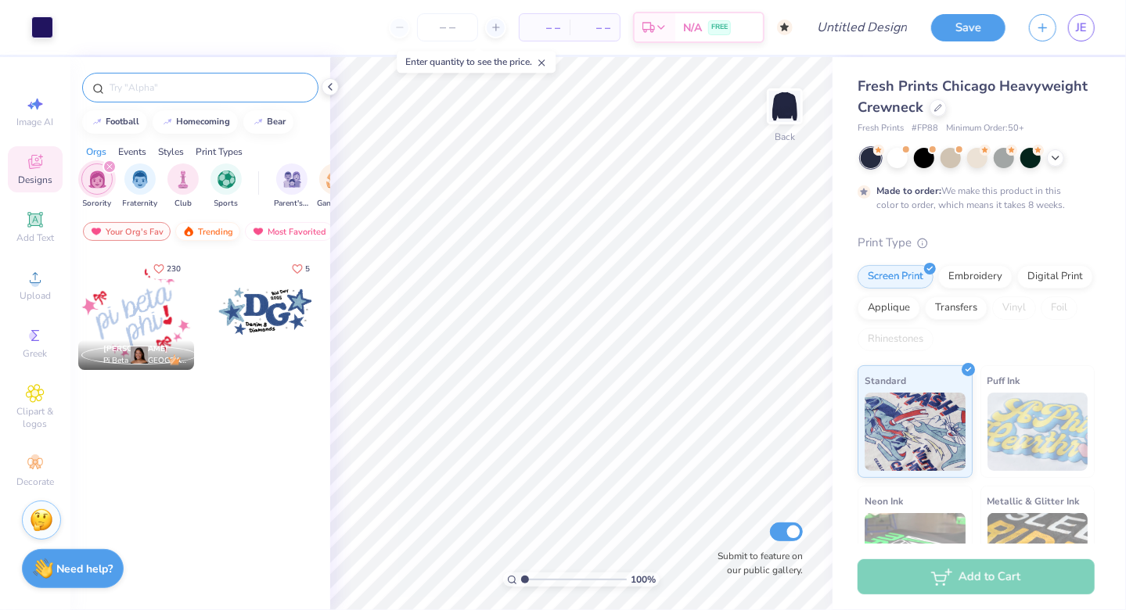
click at [221, 226] on div "Trending" at bounding box center [207, 231] width 65 height 19
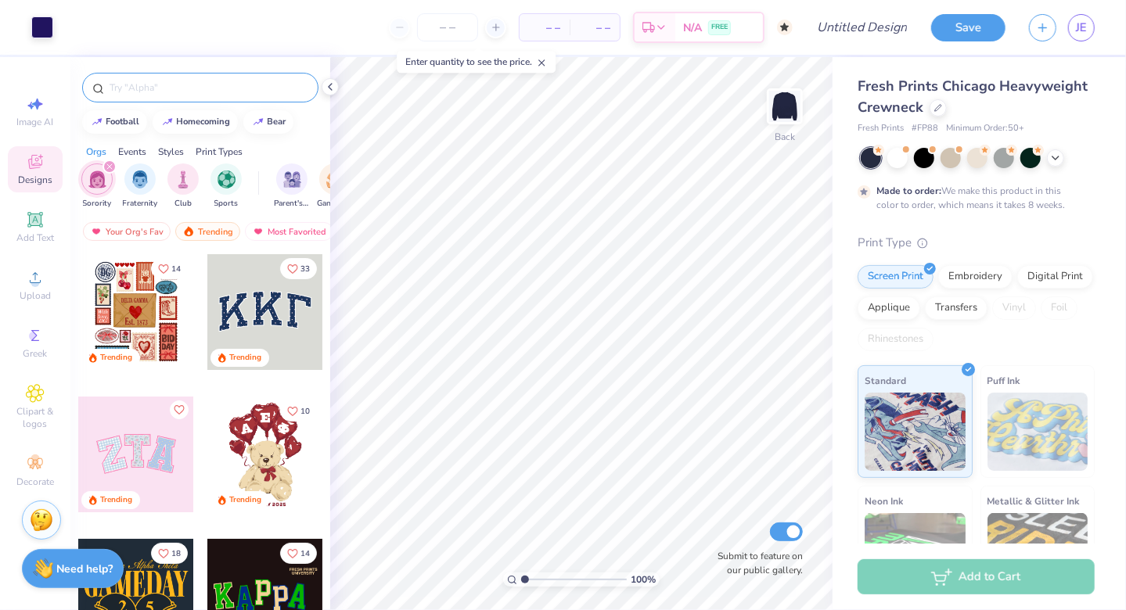
click at [266, 311] on div at bounding box center [265, 312] width 116 height 116
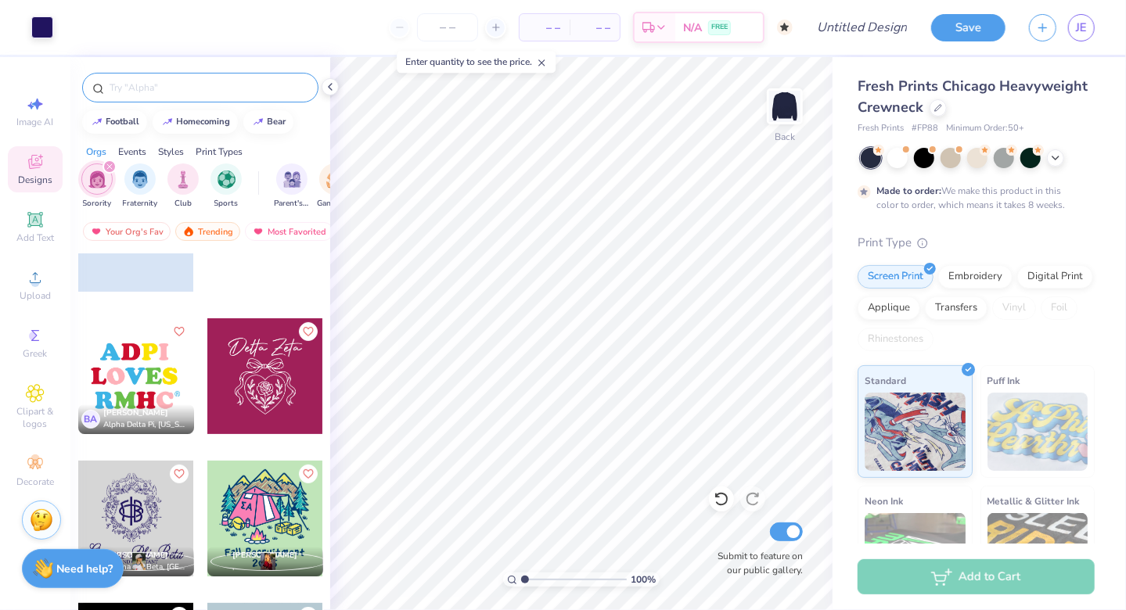
scroll to position [7072, 0]
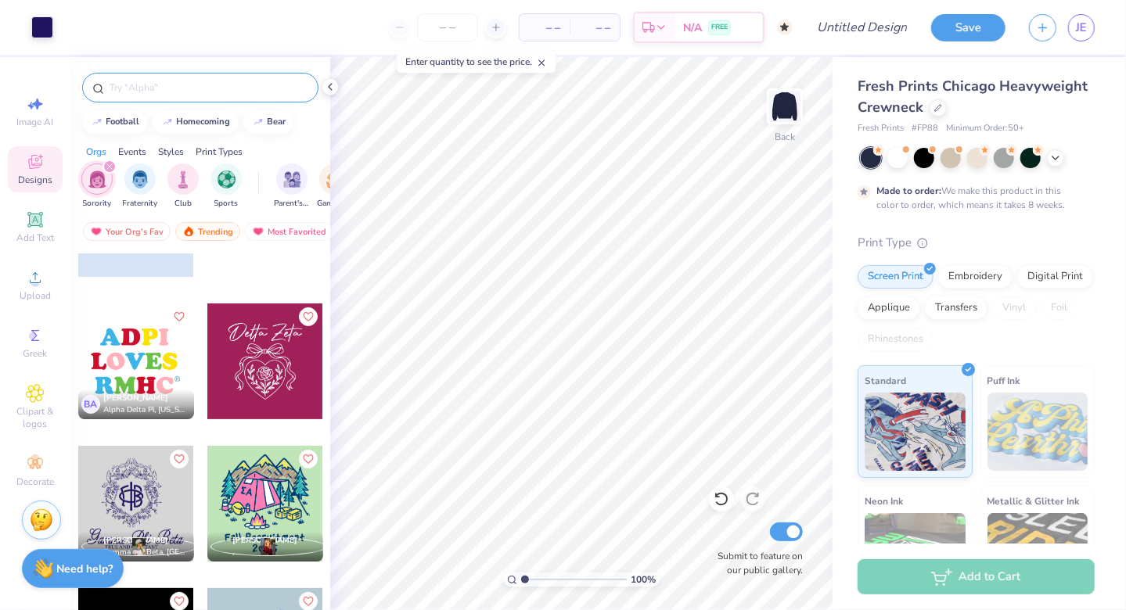
click at [265, 369] on div at bounding box center [265, 362] width 116 height 116
type input "1.89"
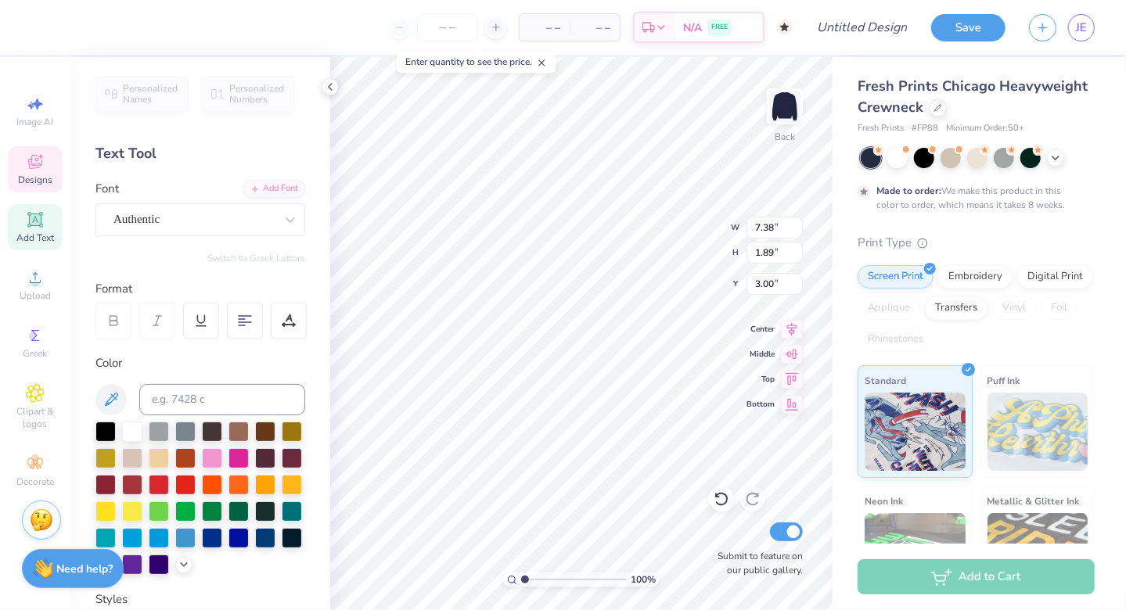
scroll to position [13, 5]
type textarea "D"
type textarea "Panhellenic Council"
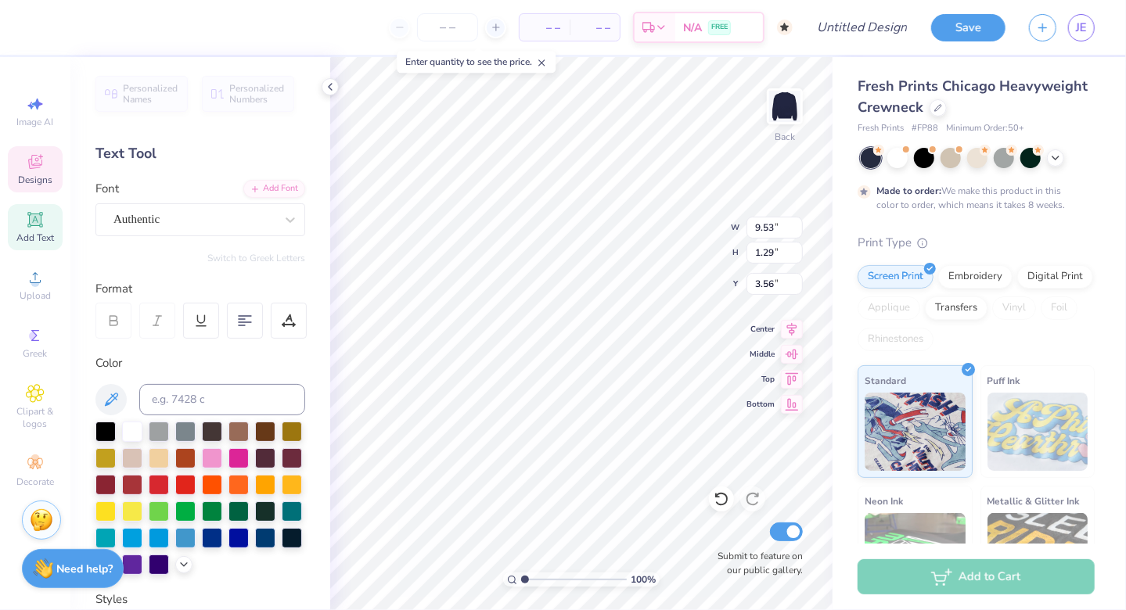
type input "9.53"
type input "1.29"
type input "3.56"
type input "2.36"
click at [676, 212] on div "100 % Back W 9.53 9.53 " H 1.29 1.29 " Y 2.36 2.36 " Center Middle Top Bottom S…" at bounding box center [581, 333] width 502 height 553
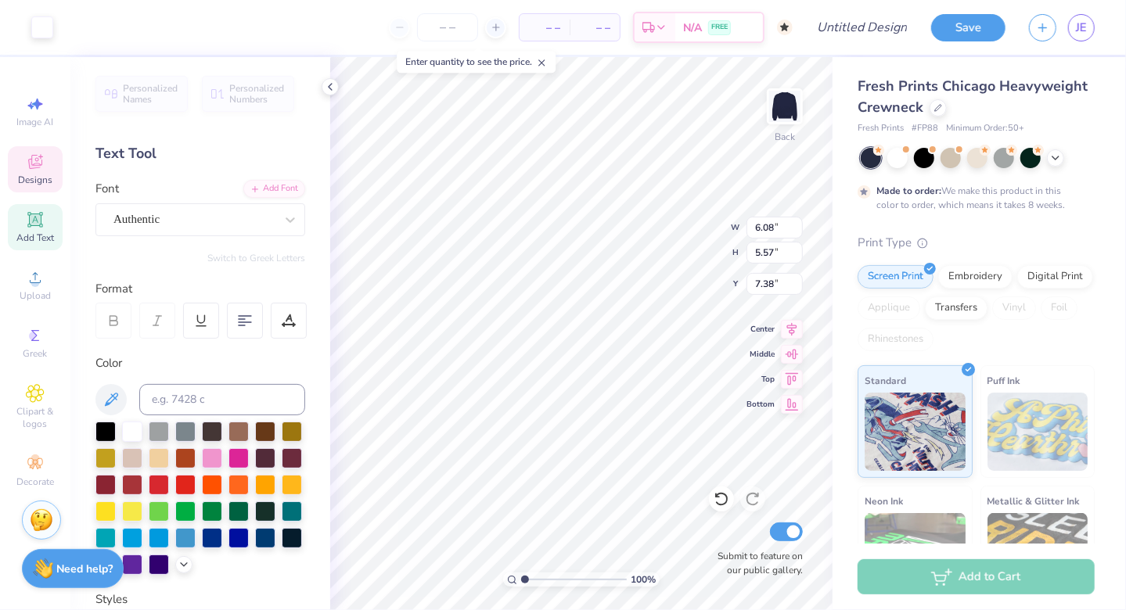
type input "7.38"
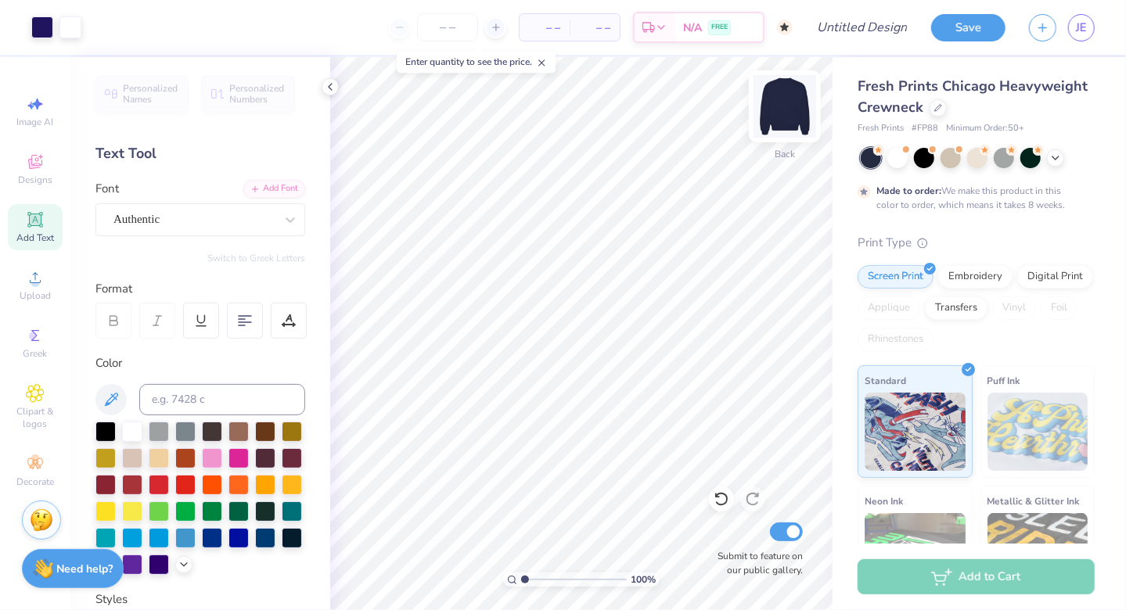
click at [801, 100] on img at bounding box center [785, 106] width 63 height 63
type input "8.05"
type input "7.37"
type input "4.13"
click at [773, 130] on div at bounding box center [785, 106] width 72 height 72
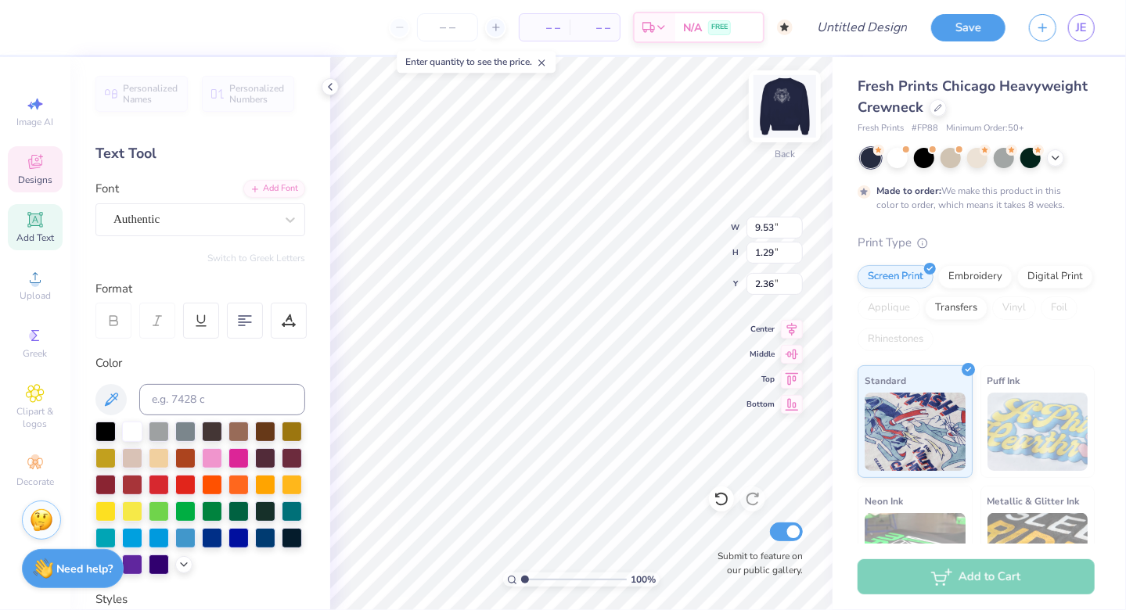
scroll to position [13, 2]
type textarea "Panhellenic Council"
click at [282, 216] on icon at bounding box center [290, 220] width 16 height 16
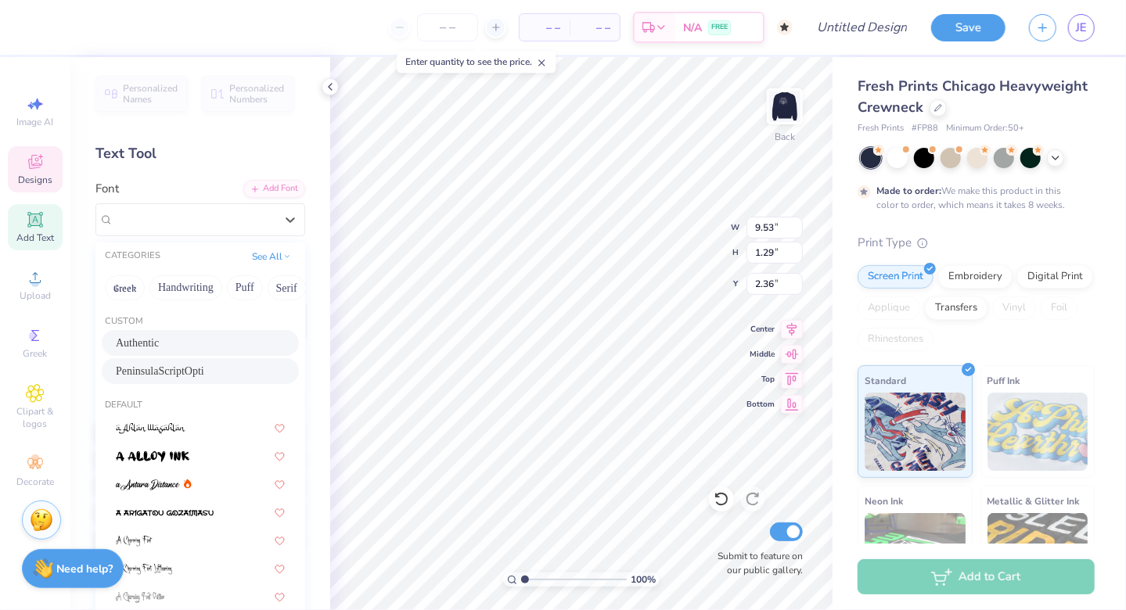
click at [193, 371] on div "PeninsulaScriptOpti" at bounding box center [200, 371] width 169 height 16
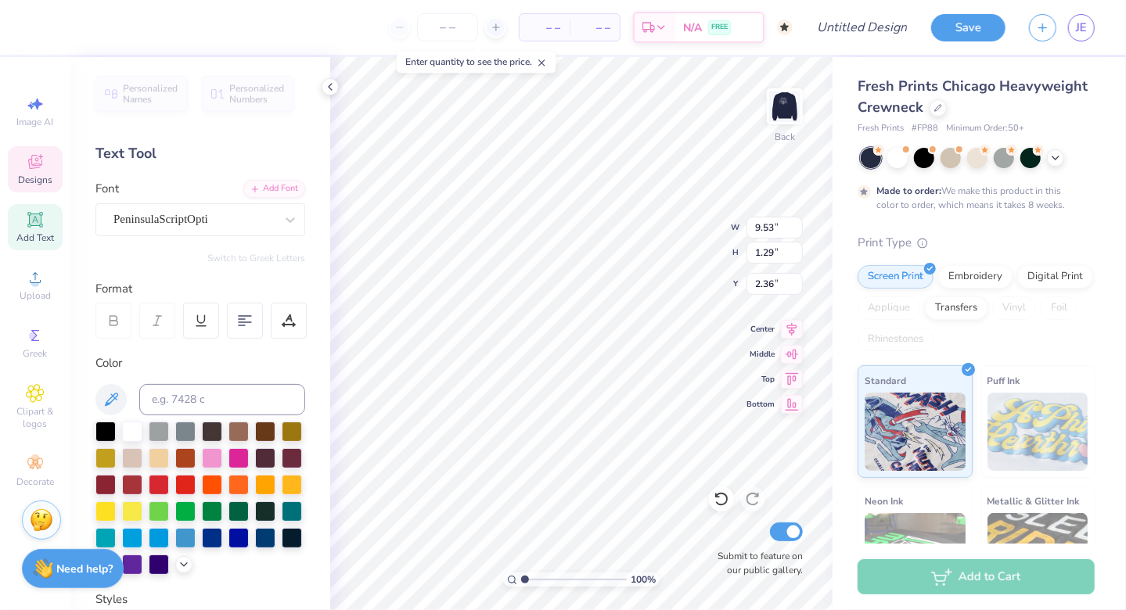
scroll to position [13, 2]
click at [236, 330] on div at bounding box center [245, 321] width 36 height 36
type input "1.96"
click at [988, 27] on button "Save" at bounding box center [968, 25] width 74 height 27
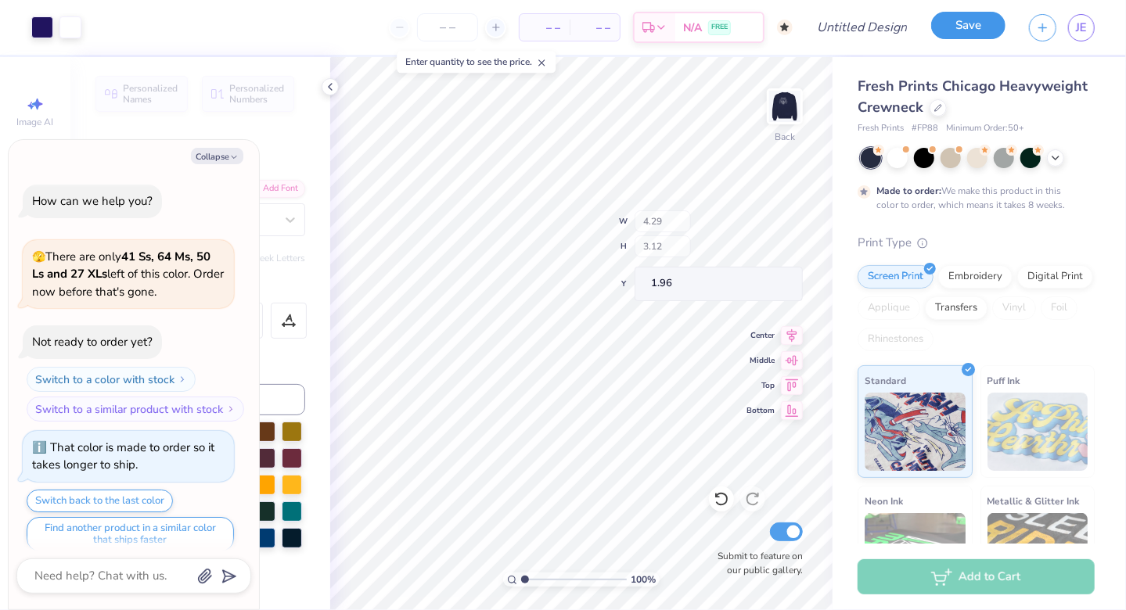
click at [979, 30] on button "Save" at bounding box center [968, 25] width 74 height 27
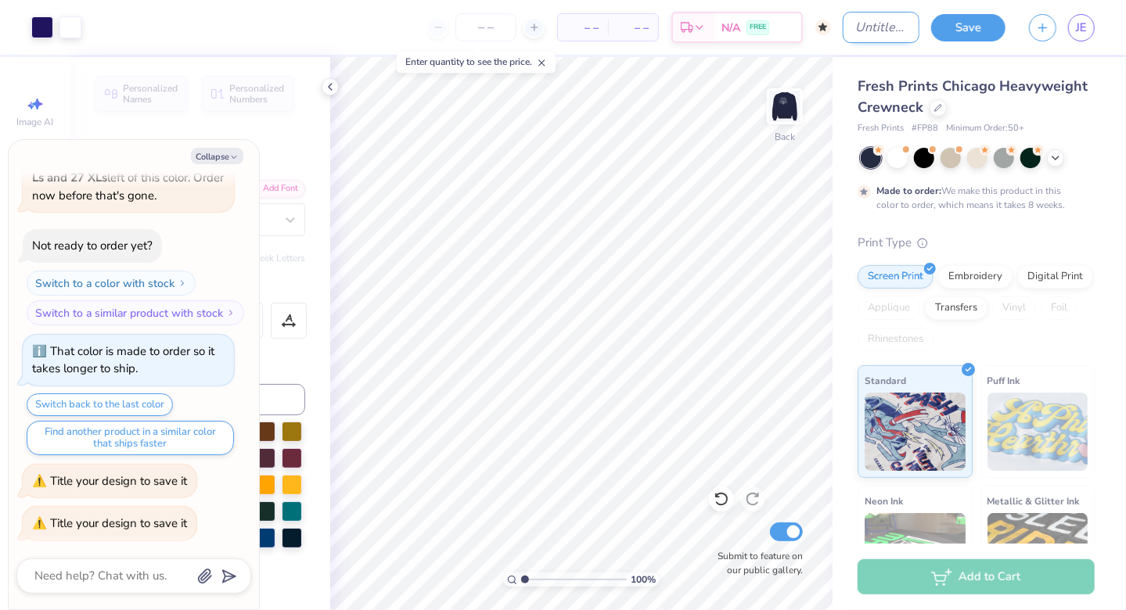
type textarea "x"
click at [843, 36] on input "Design Title" at bounding box center [881, 27] width 77 height 31
type input "P"
type textarea "x"
type input "Pa"
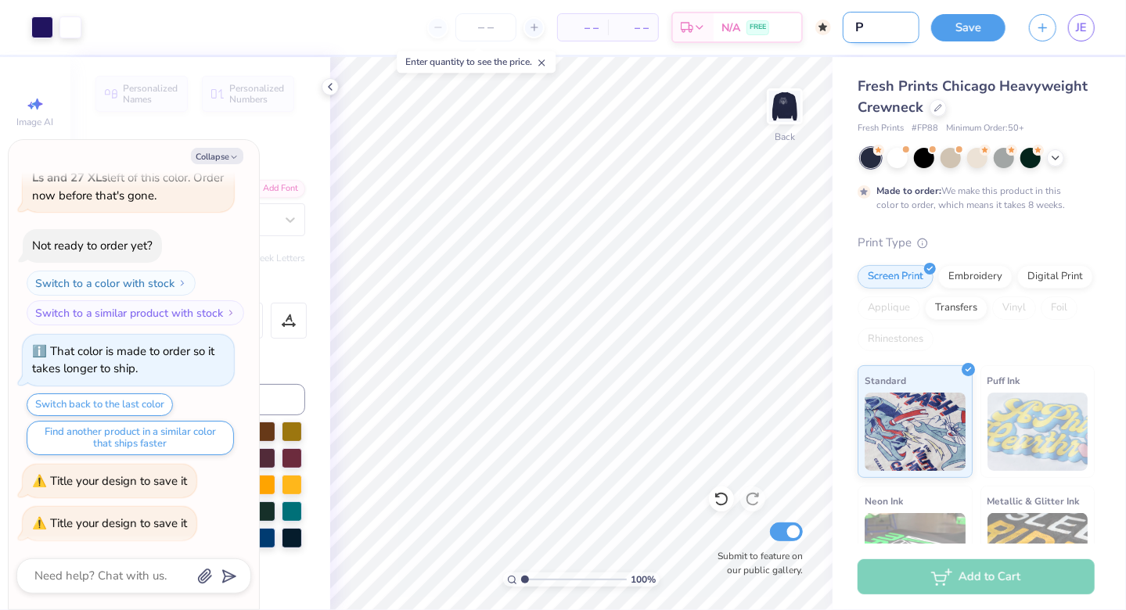
type textarea "x"
type input "Pan"
type textarea "x"
type input "Panh"
type textarea "x"
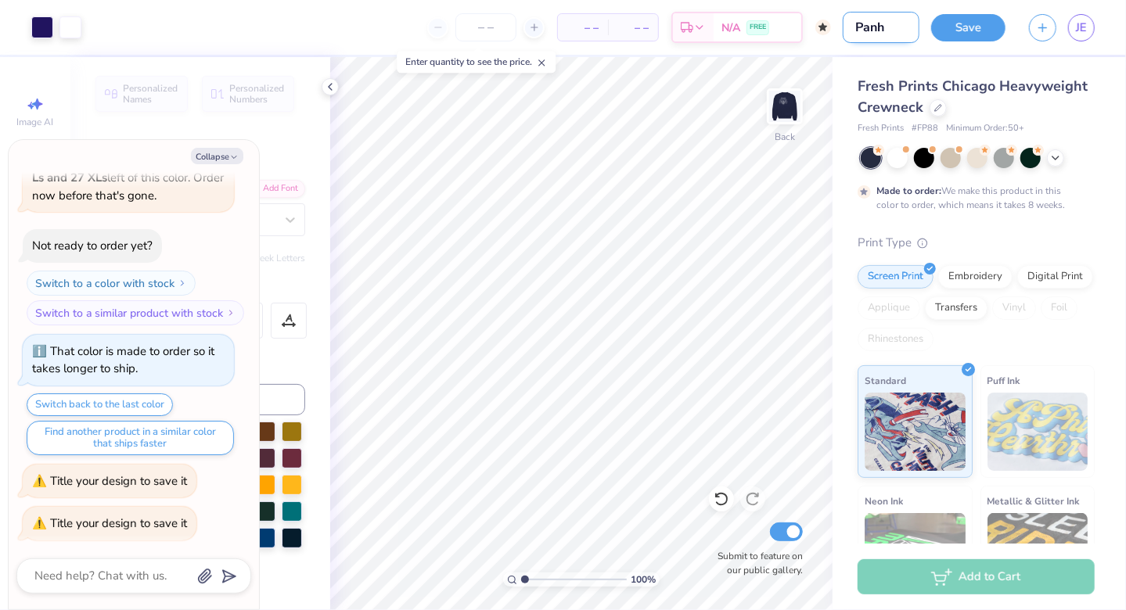
type input "Panhe"
type textarea "x"
type input "Panhel"
type textarea "x"
type input "Panhel"
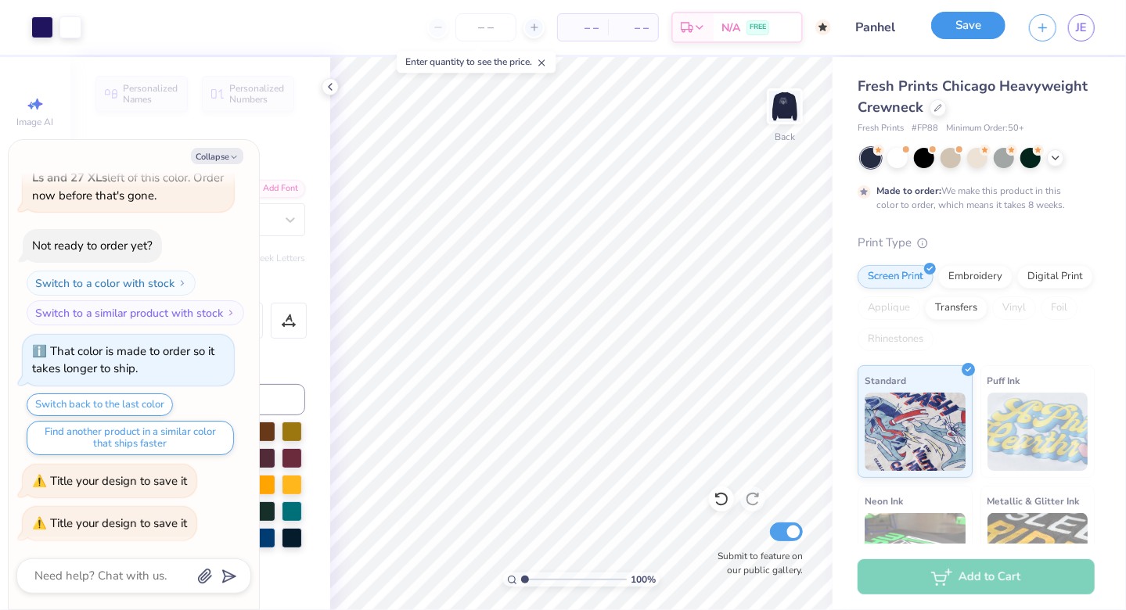
click at [981, 34] on button "Save" at bounding box center [968, 25] width 74 height 27
click at [795, 113] on img at bounding box center [785, 106] width 63 height 63
click at [790, 113] on img at bounding box center [784, 106] width 31 height 31
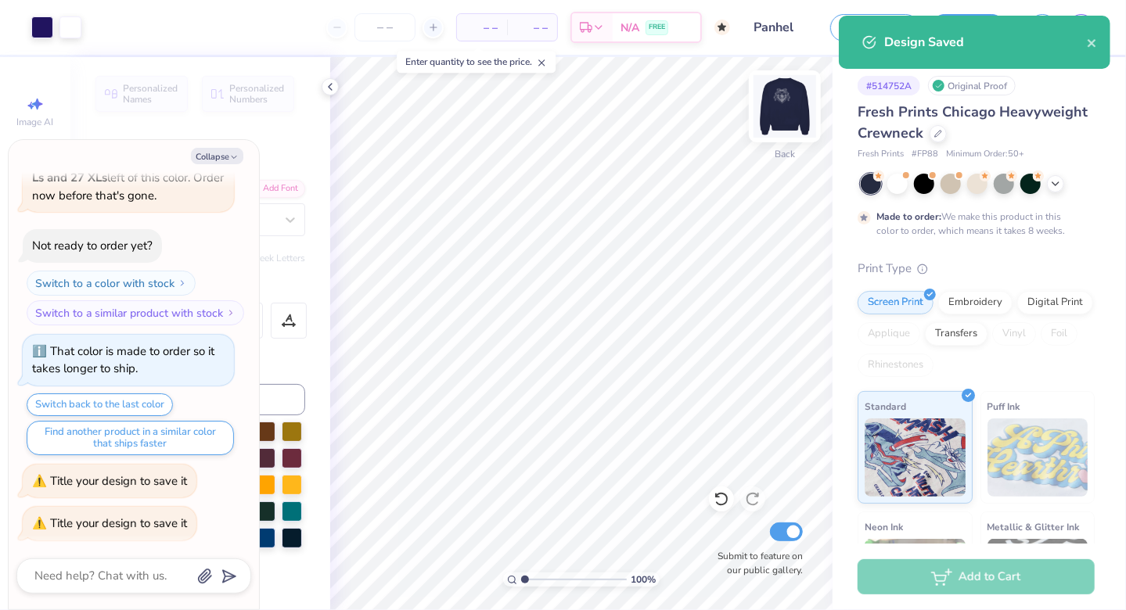
click at [784, 123] on div at bounding box center [785, 106] width 72 height 72
click at [782, 128] on div at bounding box center [785, 106] width 72 height 72
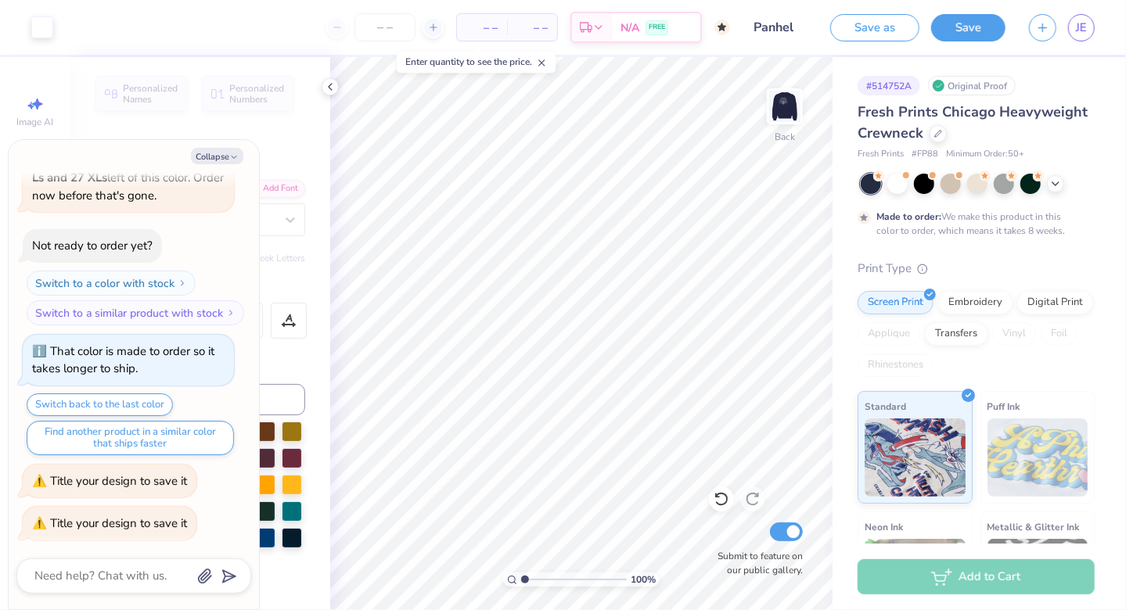
click at [1098, 69] on div "Design Saved" at bounding box center [975, 95] width 272 height 53
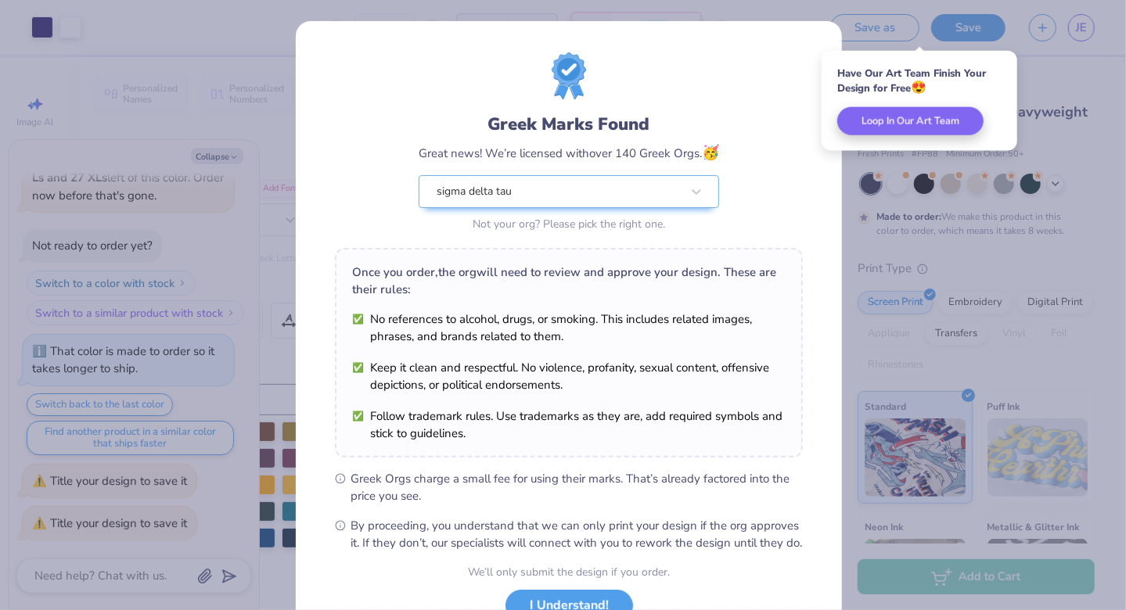
click at [874, 199] on div "Greek Marks Found Great news! We’re licensed with over 140 Greek Orgs. 🥳 sigma …" at bounding box center [563, 305] width 1126 height 610
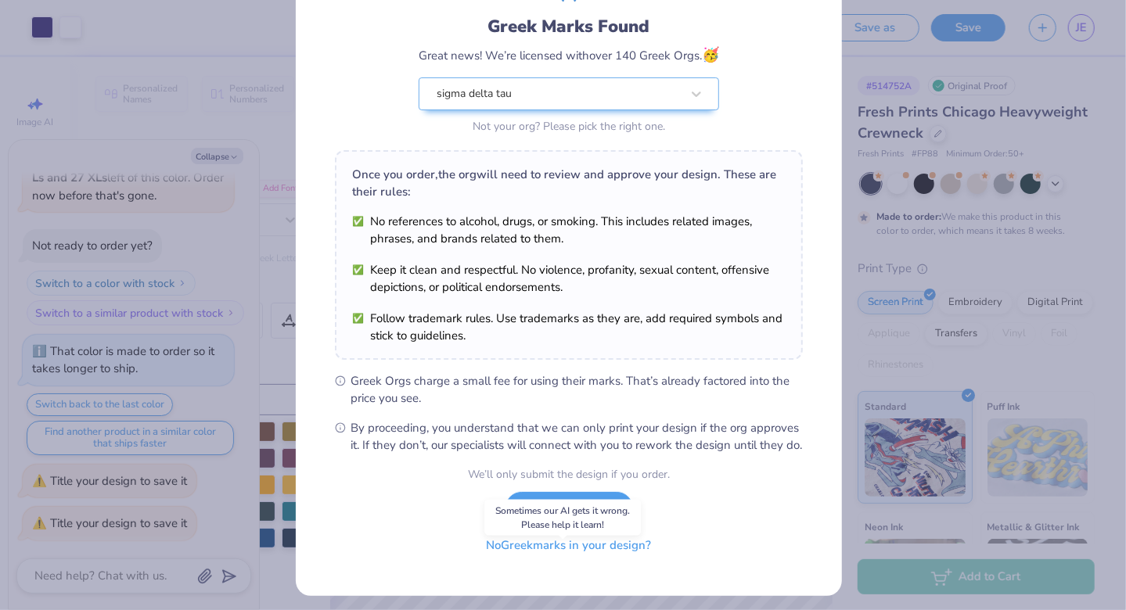
click at [596, 560] on button "No Greek marks in your design?" at bounding box center [569, 546] width 192 height 32
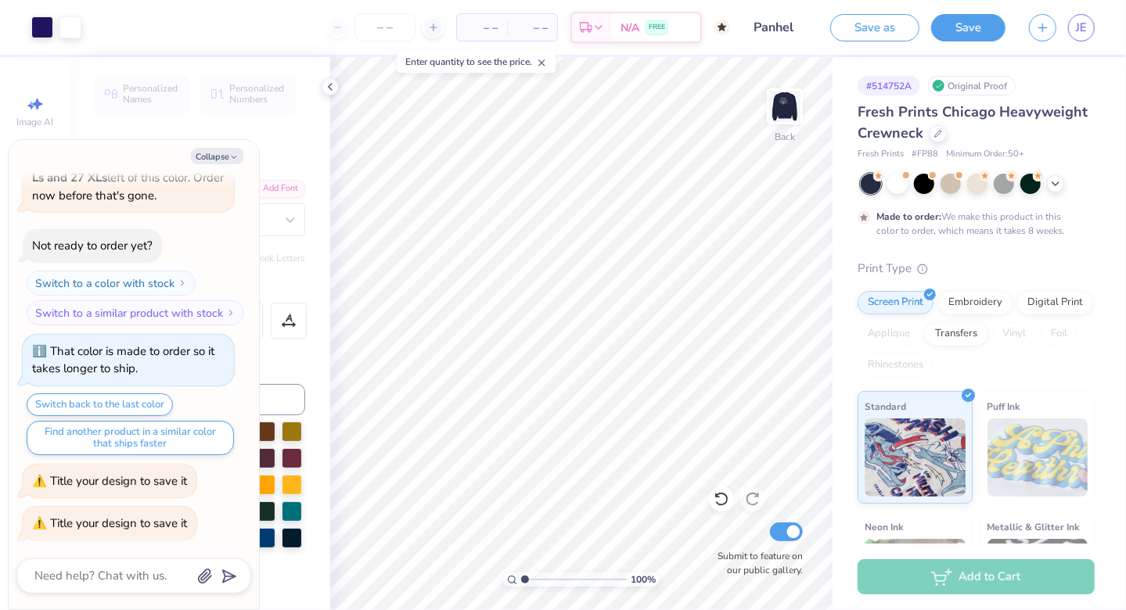
scroll to position [0, 0]
click at [775, 117] on img at bounding box center [785, 106] width 63 height 63
click at [779, 119] on img at bounding box center [784, 106] width 31 height 31
click at [330, 87] on icon at bounding box center [330, 87] width 13 height 13
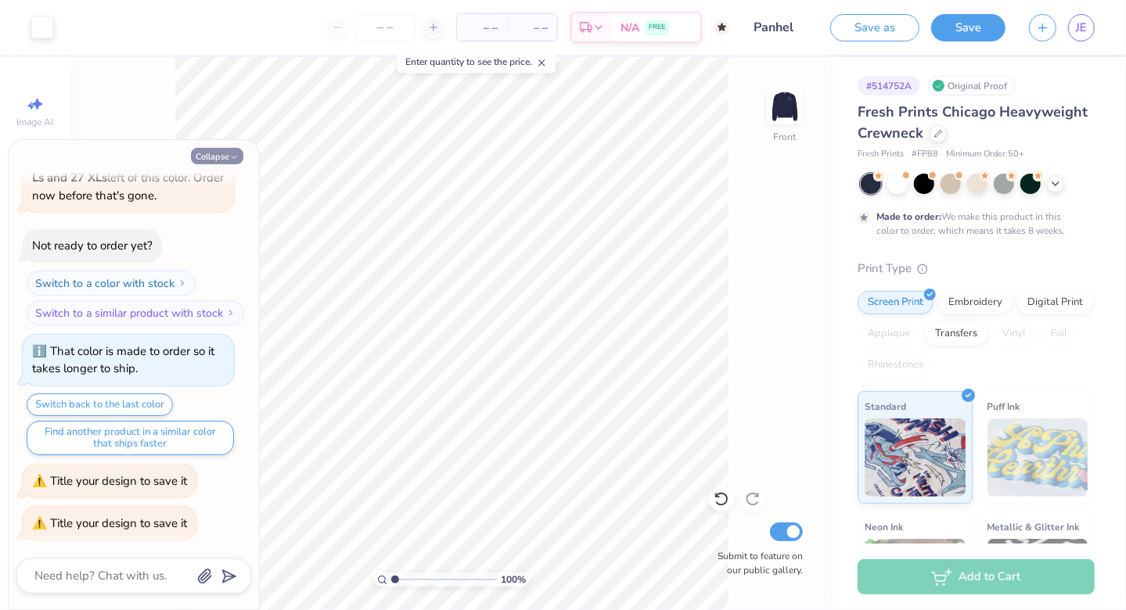
click at [217, 154] on button "Collapse" at bounding box center [217, 156] width 52 height 16
type textarea "x"
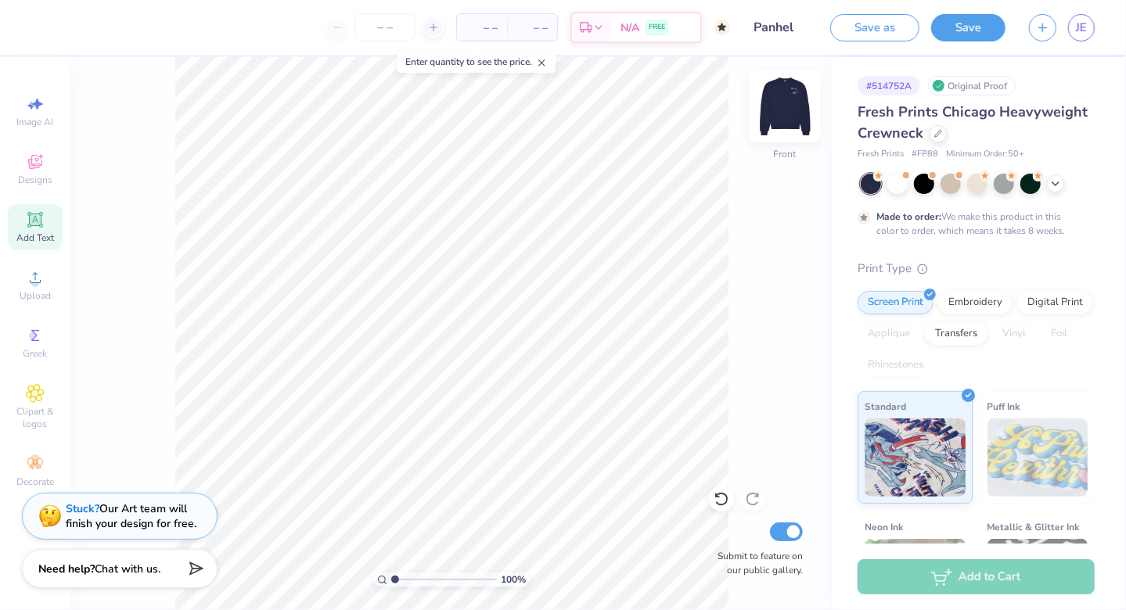
click at [794, 100] on img at bounding box center [785, 106] width 63 height 63
click at [44, 167] on icon at bounding box center [35, 162] width 19 height 19
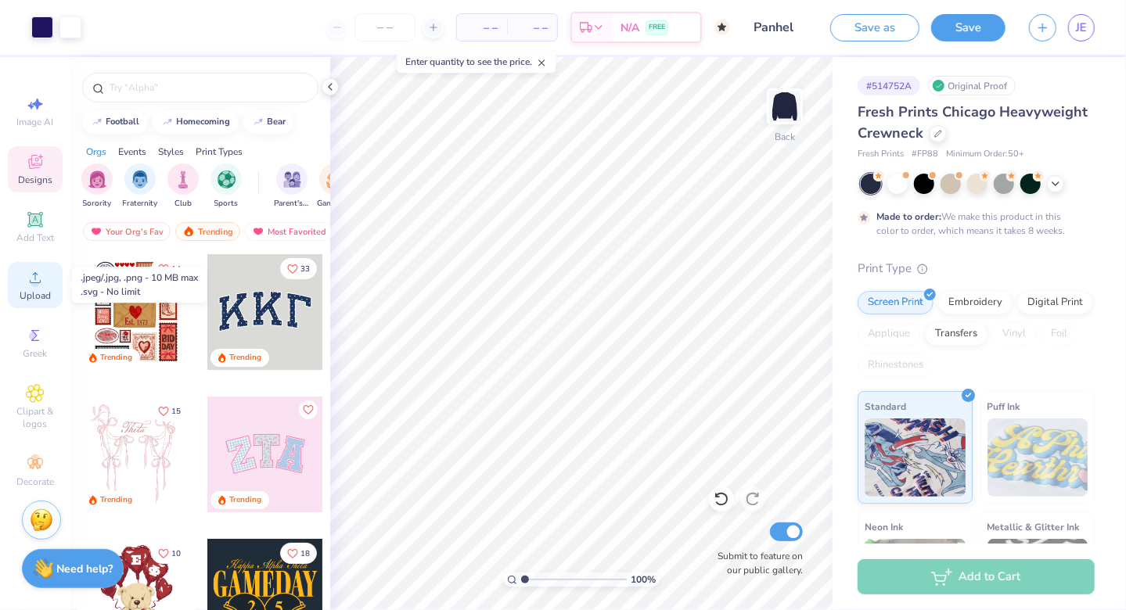
click at [37, 296] on span "Upload" at bounding box center [35, 296] width 31 height 13
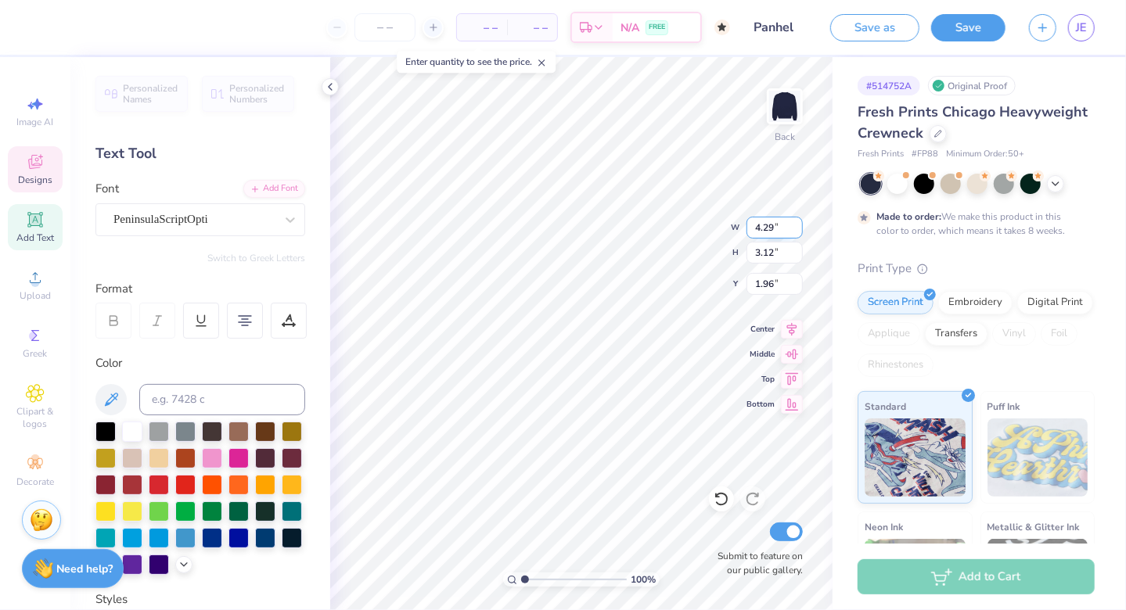
click at [801, 236] on input "4.29" at bounding box center [775, 228] width 56 height 22
click at [798, 234] on input "4.28" at bounding box center [775, 228] width 56 height 22
click at [798, 234] on input "4.27" at bounding box center [775, 228] width 56 height 22
type input "4.26"
click at [798, 234] on input "4.26" at bounding box center [775, 228] width 56 height 22
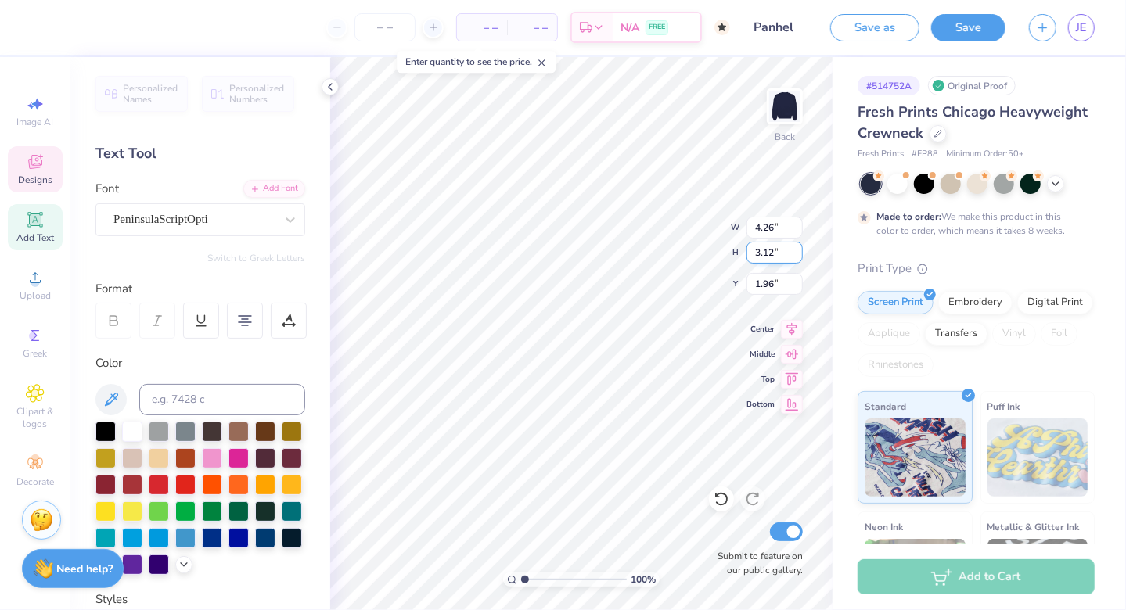
click at [795, 254] on input "3.11" at bounding box center [775, 253] width 56 height 22
click at [795, 254] on input "3.1" at bounding box center [775, 253] width 56 height 22
type input "3.09"
click at [795, 254] on input "3.09" at bounding box center [775, 253] width 56 height 22
type input "1.97"
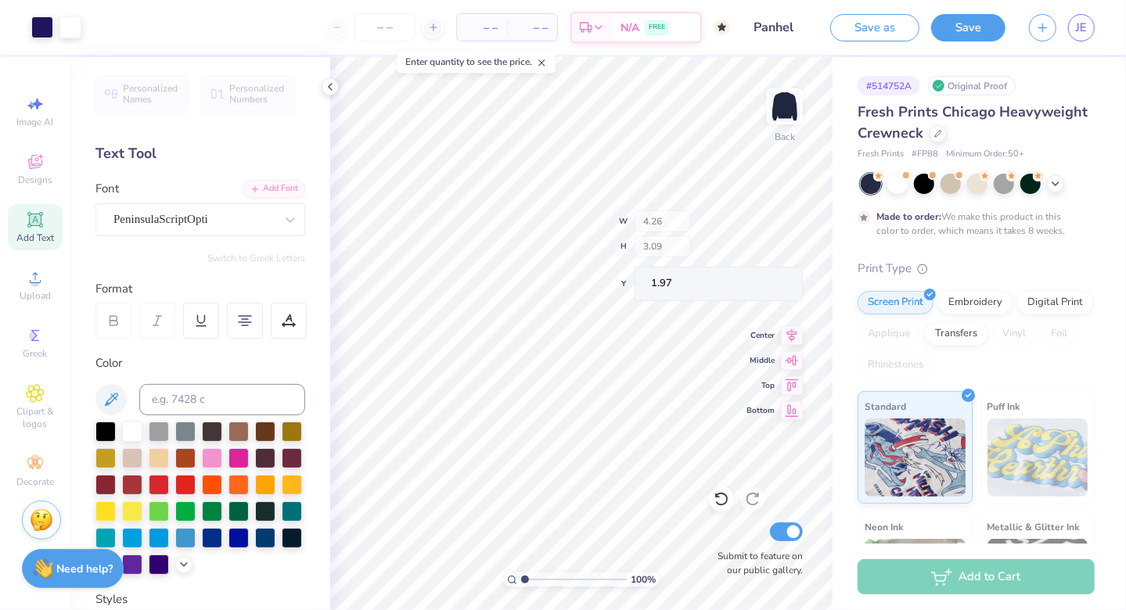
type input "4.25"
click at [795, 255] on input "3.08" at bounding box center [775, 253] width 56 height 22
click at [795, 255] on input "3.07" at bounding box center [775, 253] width 56 height 22
click at [795, 255] on input "3.06" at bounding box center [775, 253] width 56 height 22
click at [795, 255] on input "3.05" at bounding box center [775, 253] width 56 height 22
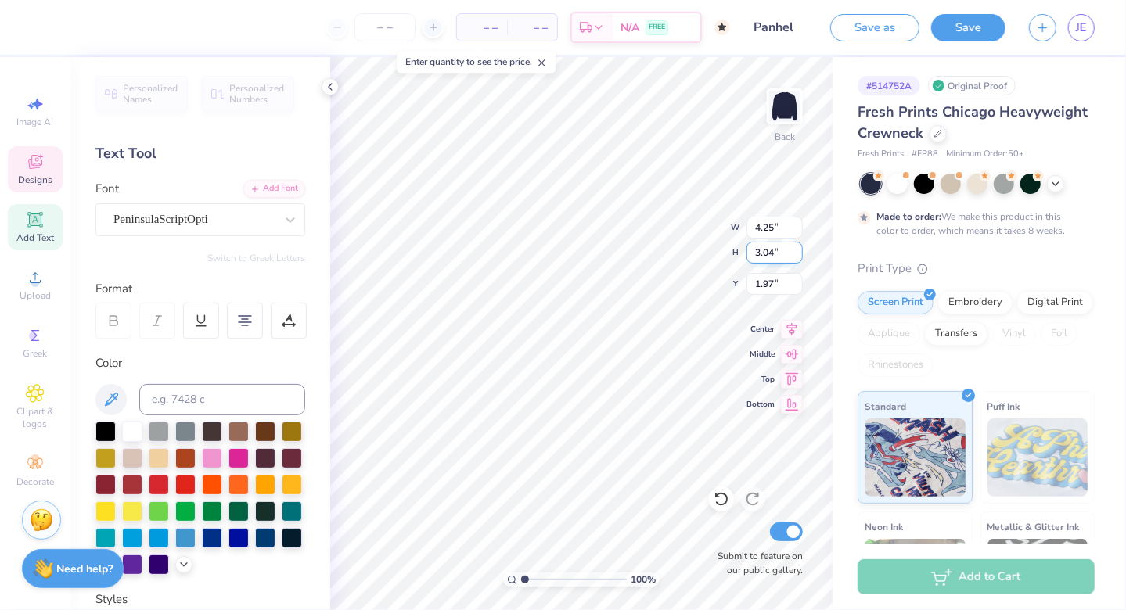
type input "3.04"
click at [795, 255] on input "3.04" at bounding box center [775, 253] width 56 height 22
type input "2.77"
click at [693, 213] on iframe at bounding box center [563, 305] width 1126 height 610
click at [792, 230] on input "4.24" at bounding box center [775, 228] width 56 height 22
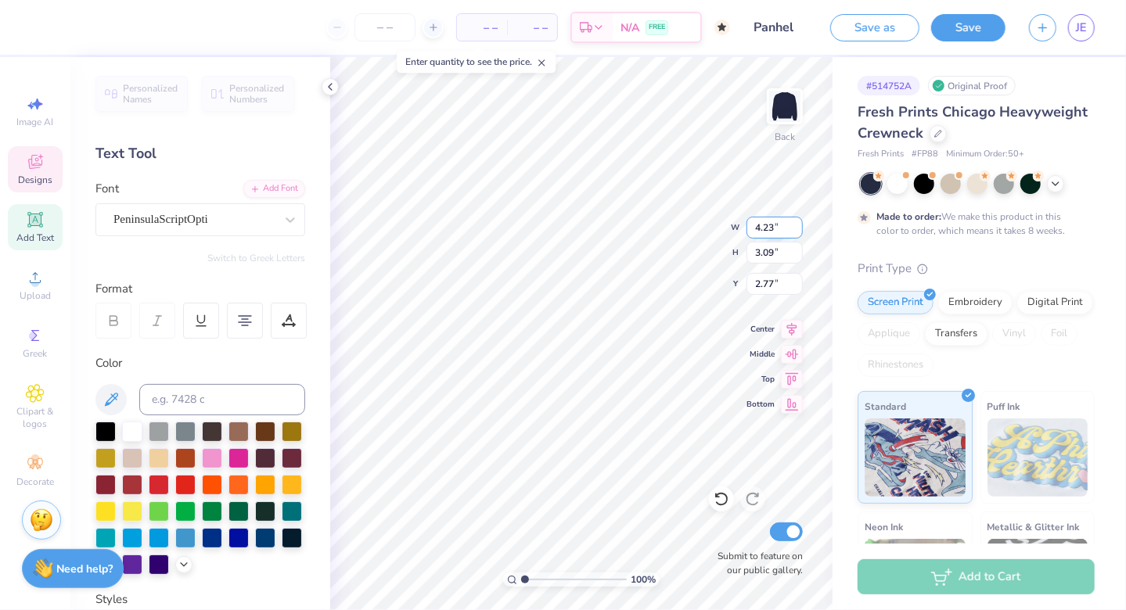
click at [792, 230] on input "4.23" at bounding box center [775, 228] width 56 height 22
click at [792, 230] on input "4.22" at bounding box center [775, 228] width 56 height 22
click at [793, 230] on input "4.21" at bounding box center [775, 228] width 56 height 22
click at [793, 230] on input "4.2" at bounding box center [775, 228] width 56 height 22
type input "4.19"
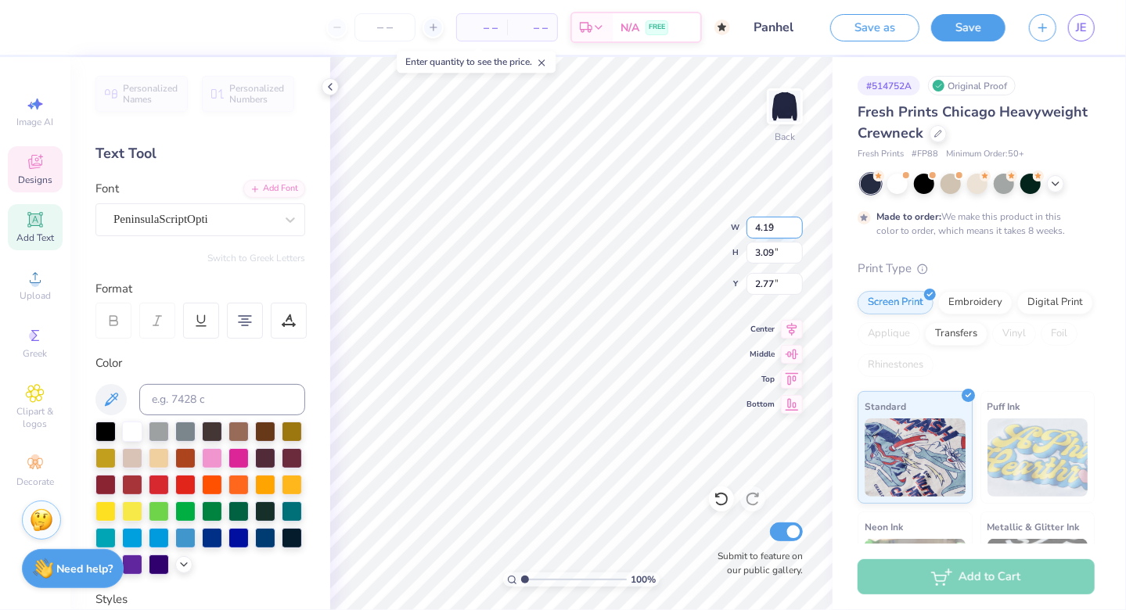
click at [793, 230] on input "4.19" at bounding box center [775, 228] width 56 height 22
type input "2.46608380605772"
type textarea "x"
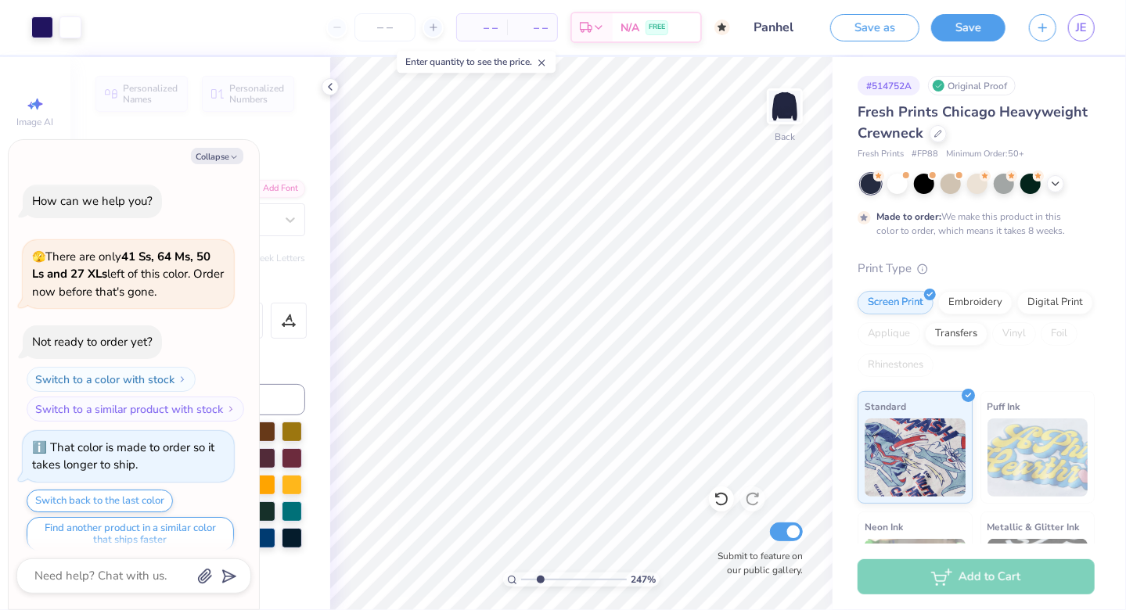
scroll to position [192, 0]
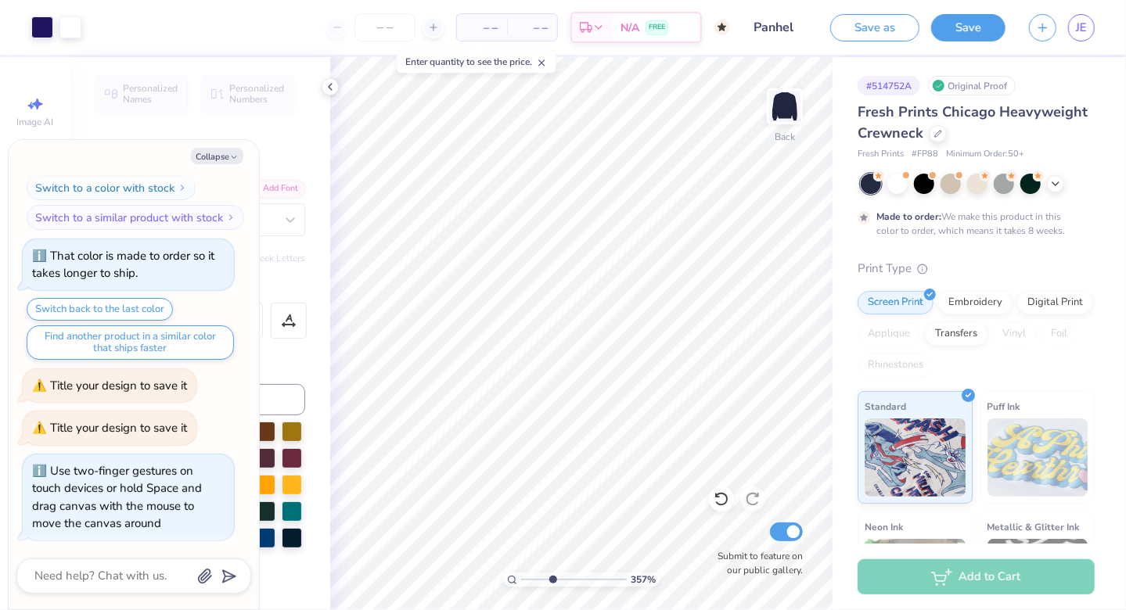
type input "3.5734372889808"
type textarea "x"
type input "3.5734372889808"
type textarea "x"
type input "3.5734372889808"
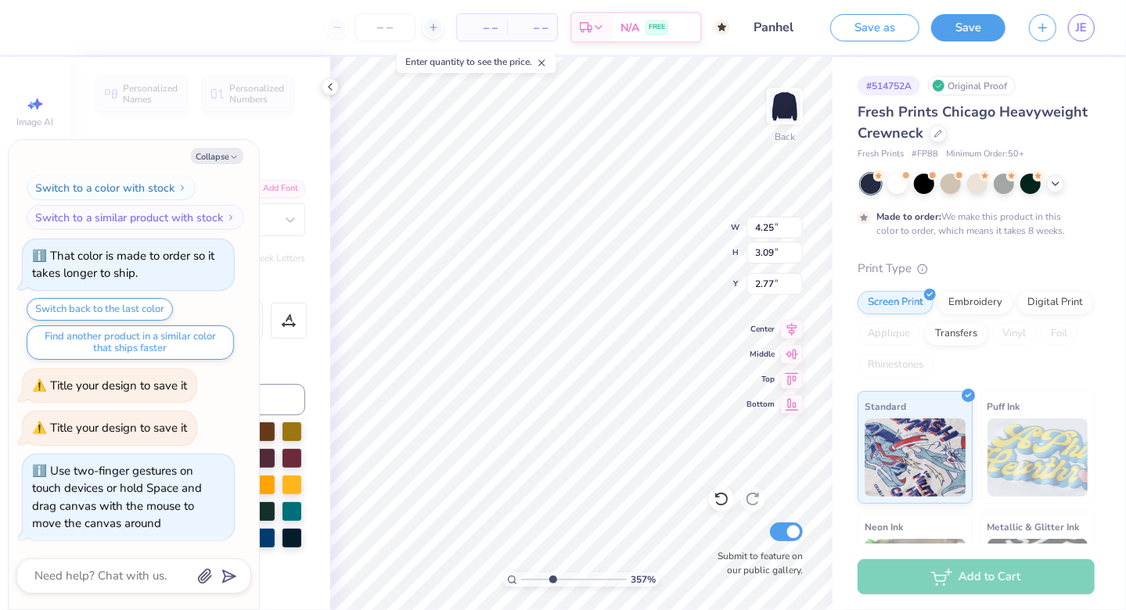
type textarea "x"
click at [779, 255] on input "3.09" at bounding box center [775, 253] width 56 height 22
type input "3.5734372889808"
type textarea "x"
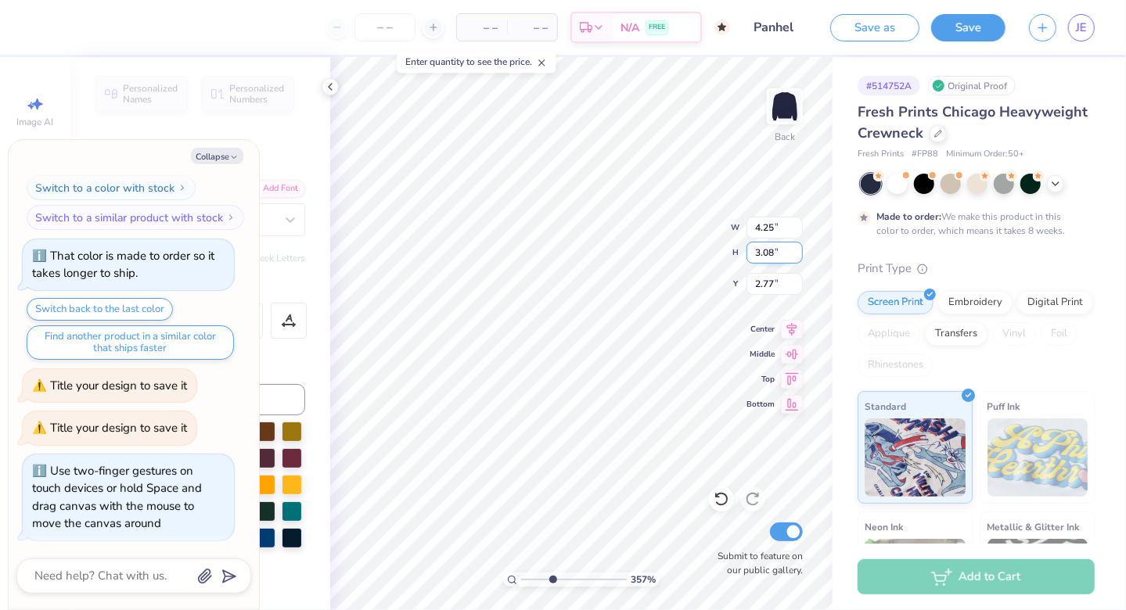
click at [797, 255] on input "3.08" at bounding box center [775, 253] width 56 height 22
click at [797, 255] on input "3.07" at bounding box center [775, 253] width 56 height 22
click at [797, 255] on input "3.06" at bounding box center [775, 253] width 56 height 22
click at [797, 255] on input "3.05" at bounding box center [775, 253] width 56 height 22
click at [797, 255] on input "3.04" at bounding box center [775, 253] width 56 height 22
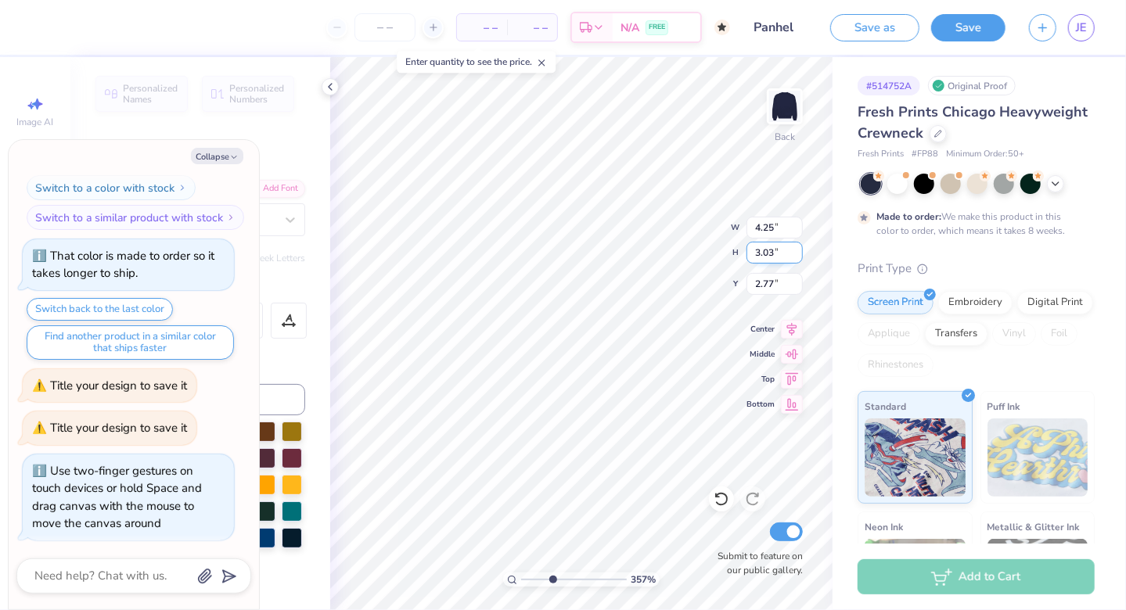
click at [797, 255] on input "3.03" at bounding box center [775, 253] width 56 height 22
click at [797, 255] on input "3.02" at bounding box center [775, 253] width 56 height 22
click at [797, 255] on input "3.01" at bounding box center [775, 253] width 56 height 22
type input "3"
click at [797, 255] on input "3" at bounding box center [775, 253] width 56 height 22
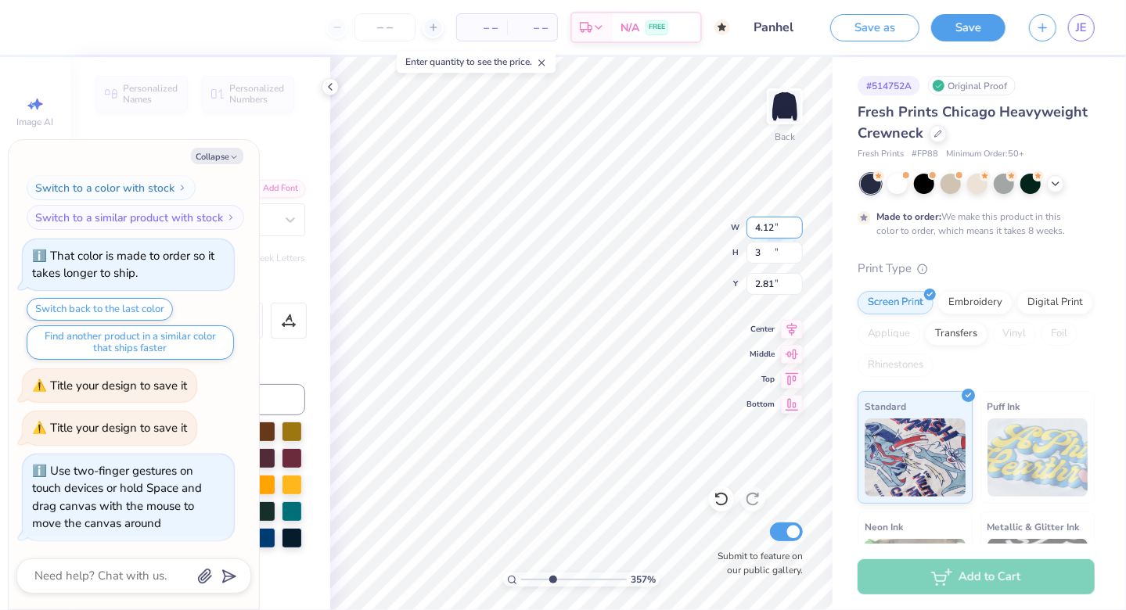
type input "3.5734372889808"
type textarea "x"
type input "4.12"
type input "3.00"
type input "2.81"
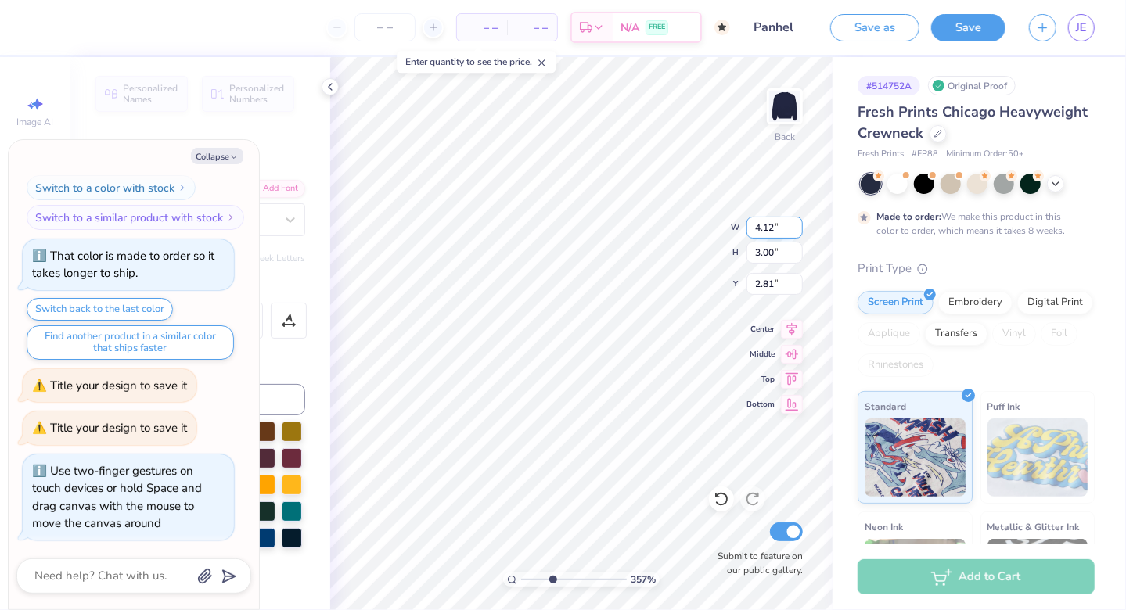
type input "3.5734372889808"
type textarea "x"
click at [229, 153] on icon "button" at bounding box center [233, 157] width 9 height 9
type input "3.5734372889808"
type textarea "x"
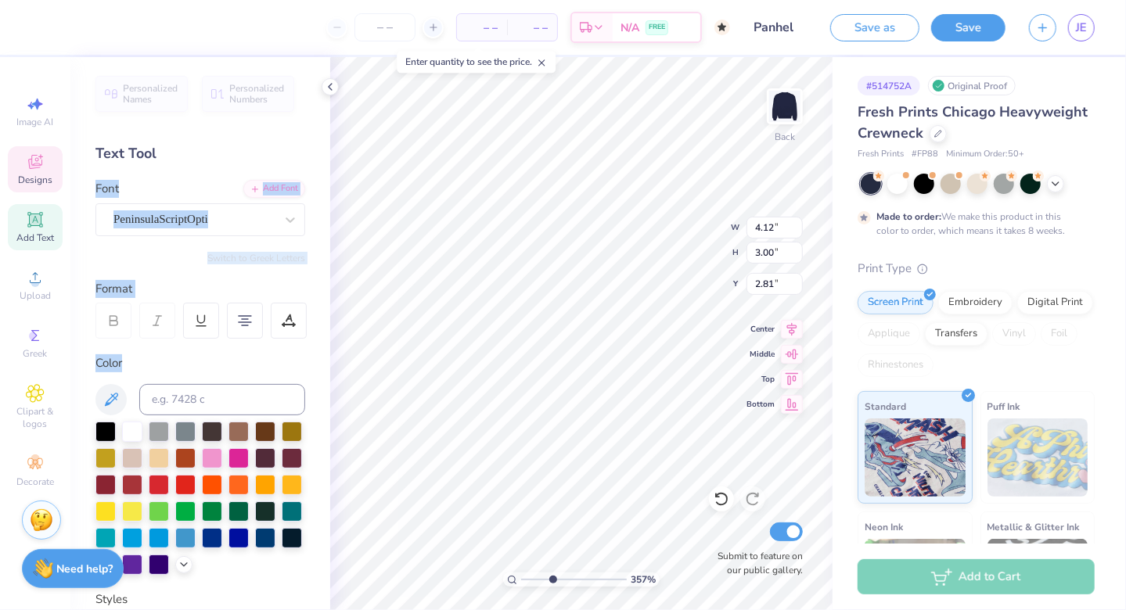
drag, startPoint x: 229, startPoint y: 152, endPoint x: 291, endPoint y: 372, distance: 229.2
click at [291, 372] on div "Personalized Names Personalized Numbers Text Tool Add Font Font PeninsulaScript…" at bounding box center [200, 333] width 260 height 553
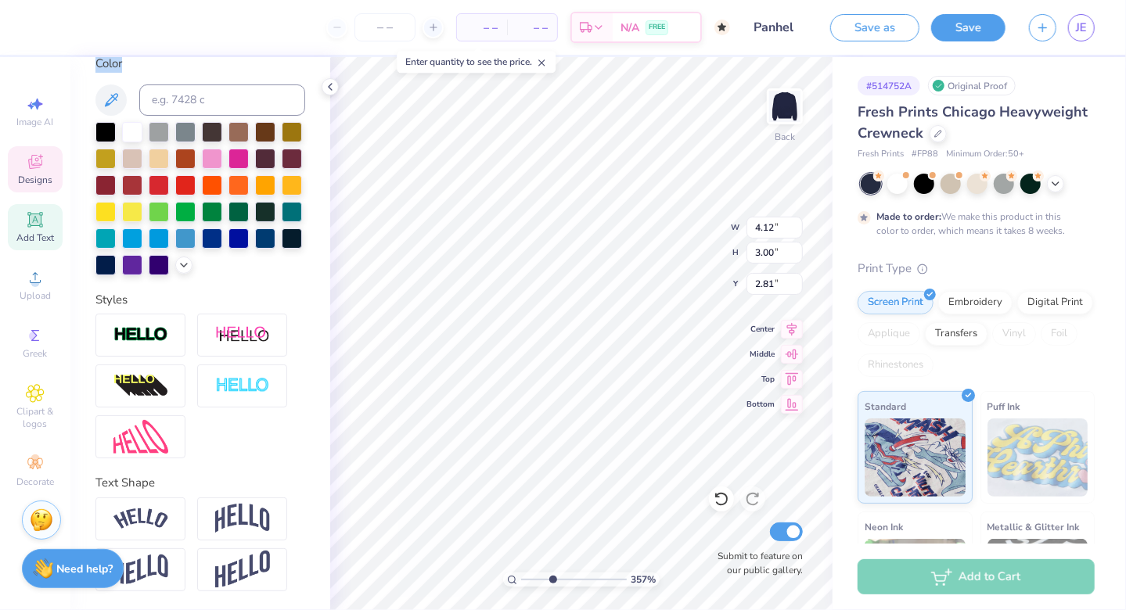
scroll to position [0, 0]
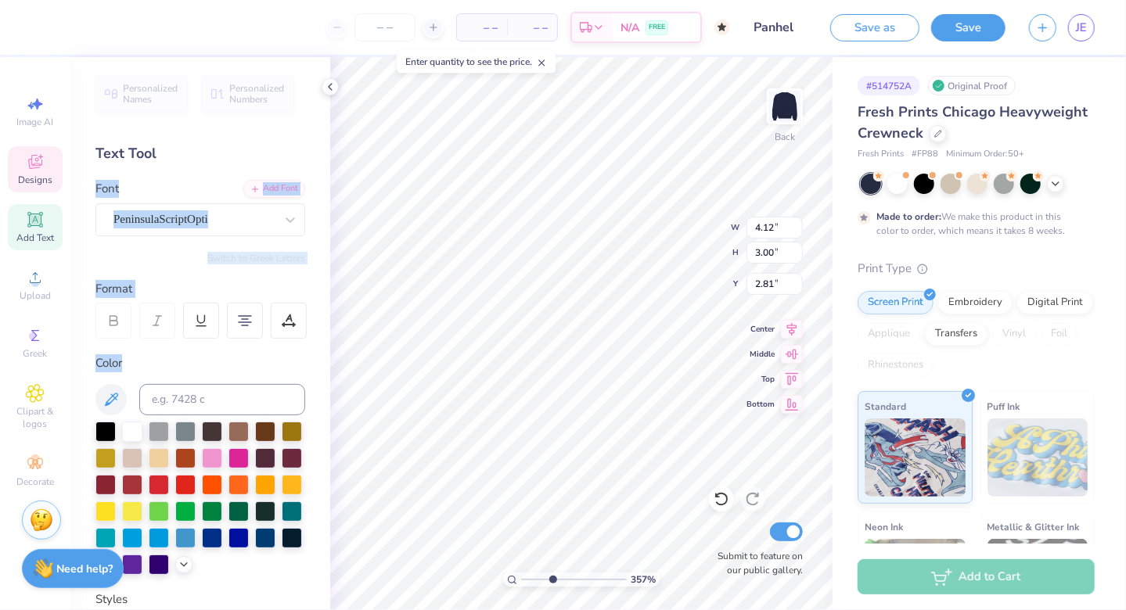
click at [248, 163] on div "Text Tool" at bounding box center [200, 153] width 210 height 21
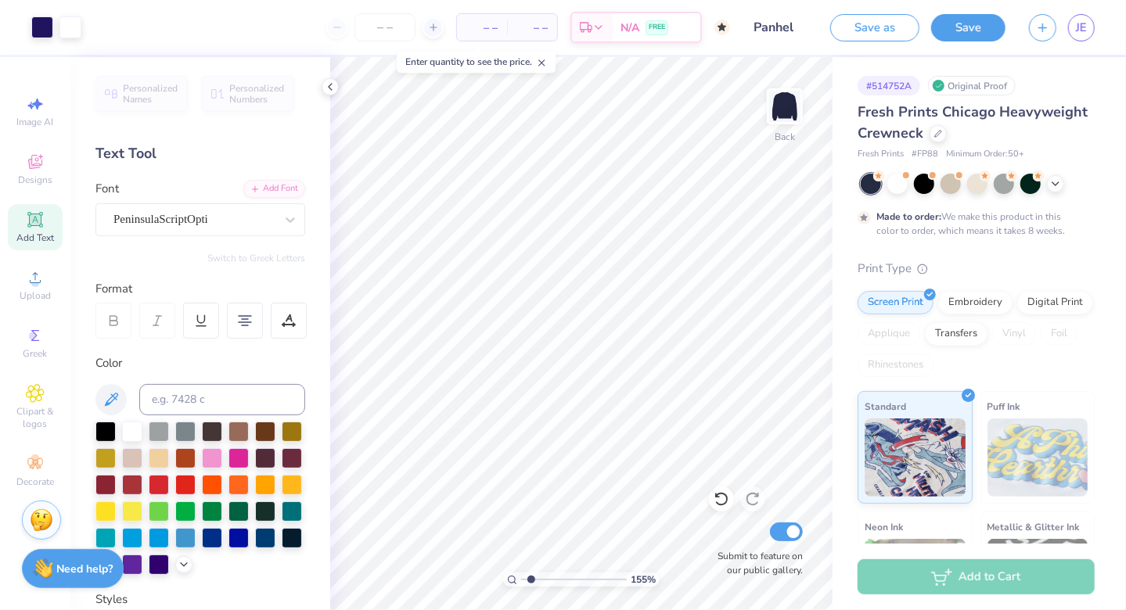
type input "1"
type input "3.00"
click at [774, 114] on img at bounding box center [785, 106] width 63 height 63
click at [49, 293] on span "Upload" at bounding box center [35, 296] width 31 height 13
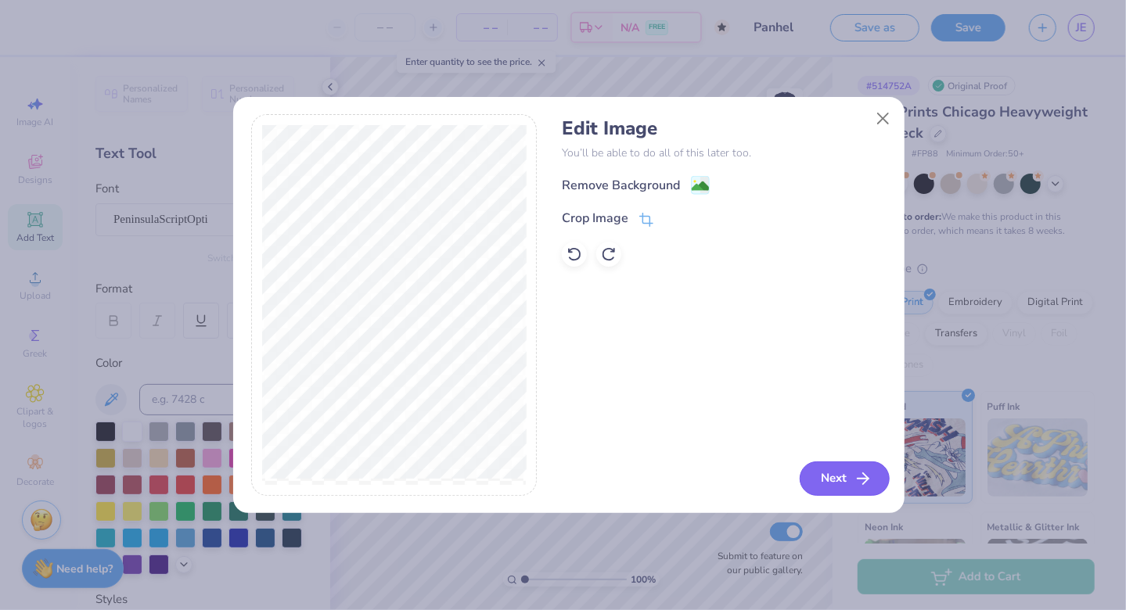
click at [840, 462] on button "Next" at bounding box center [845, 479] width 90 height 34
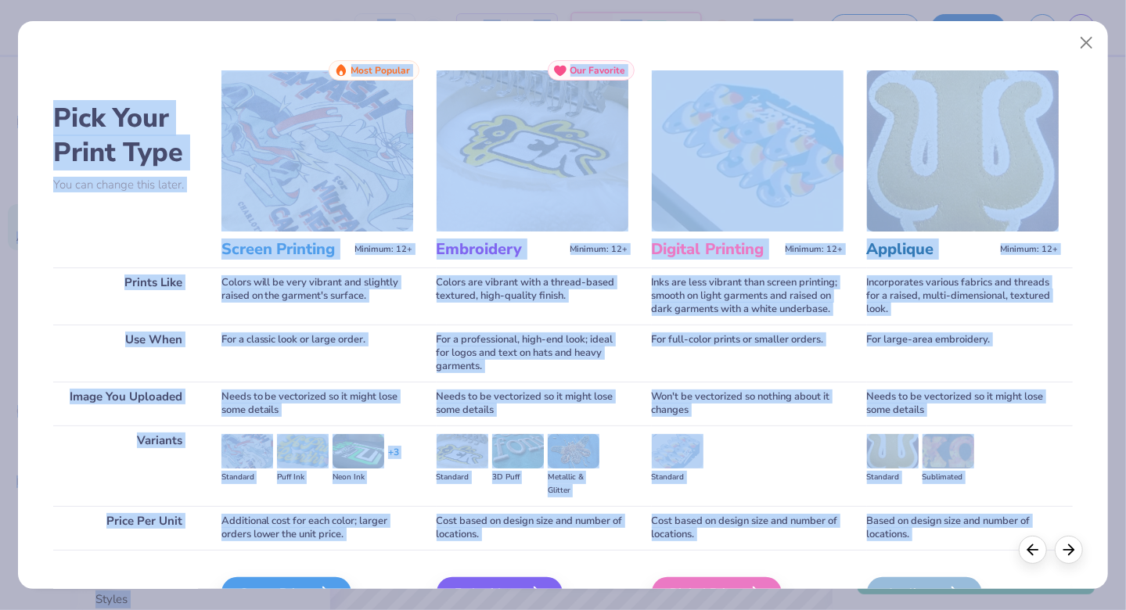
drag, startPoint x: 1125, startPoint y: 99, endPoint x: 1126, endPoint y: 160, distance: 61.8
click at [1125, 160] on html "– – Per Item – – Total Est. Delivery N/A FREE Design Title Panhel Save as Save …" at bounding box center [563, 305] width 1126 height 610
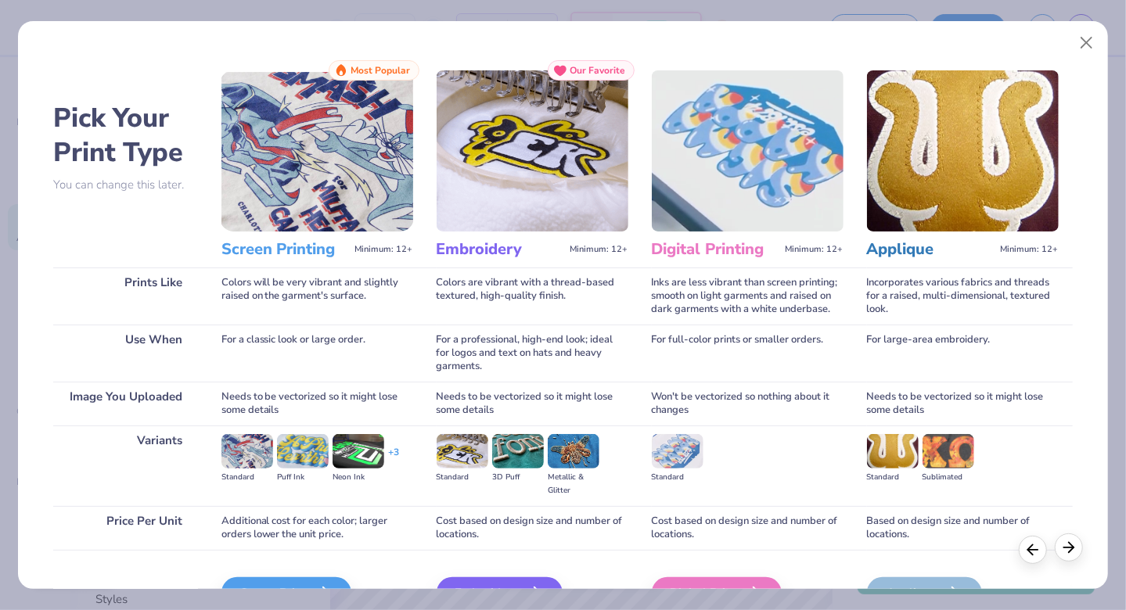
click at [1080, 548] on div at bounding box center [1069, 548] width 28 height 28
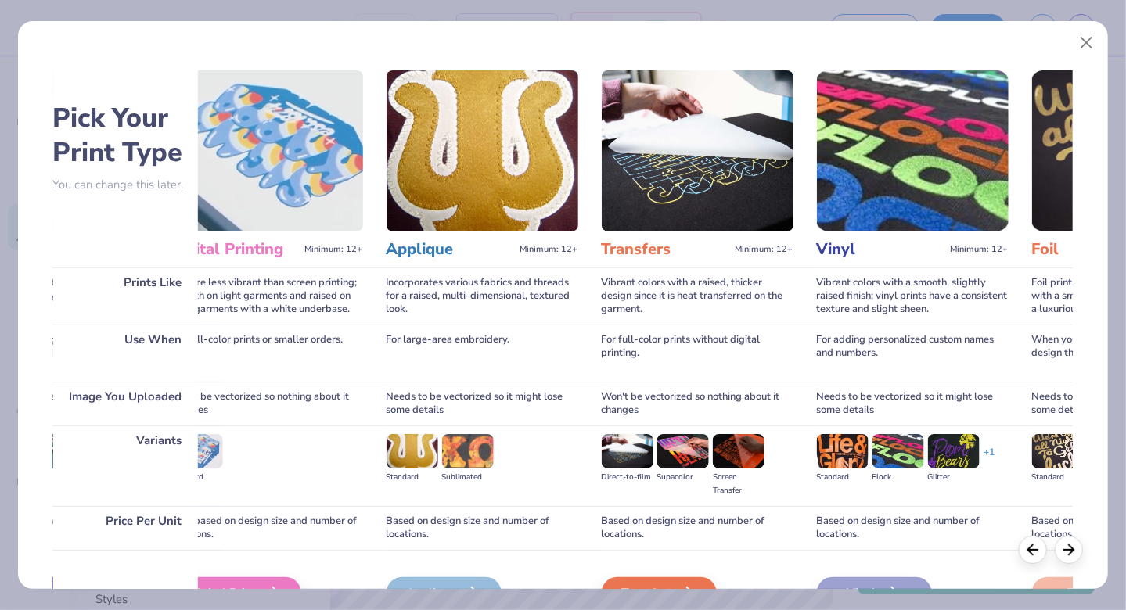
scroll to position [0, 510]
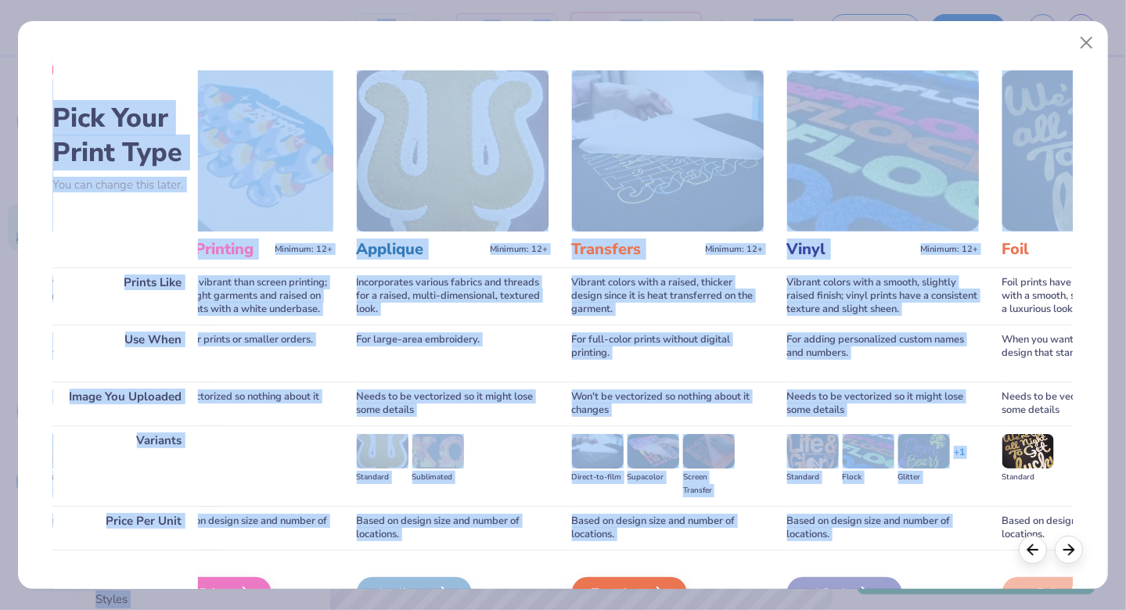
drag, startPoint x: 1124, startPoint y: 169, endPoint x: 1125, endPoint y: 238, distance: 68.9
click at [1125, 238] on html "– – Per Item – – Total Est. Delivery N/A FREE Design Title Panhel Save as Save …" at bounding box center [563, 305] width 1126 height 610
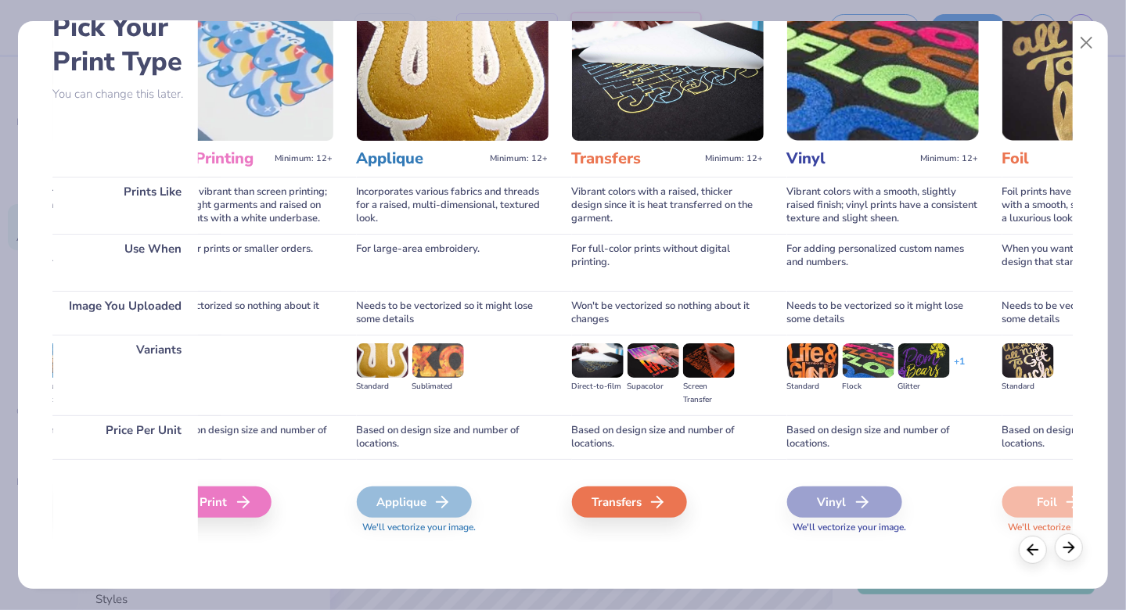
click at [1067, 554] on icon at bounding box center [1068, 547] width 17 height 17
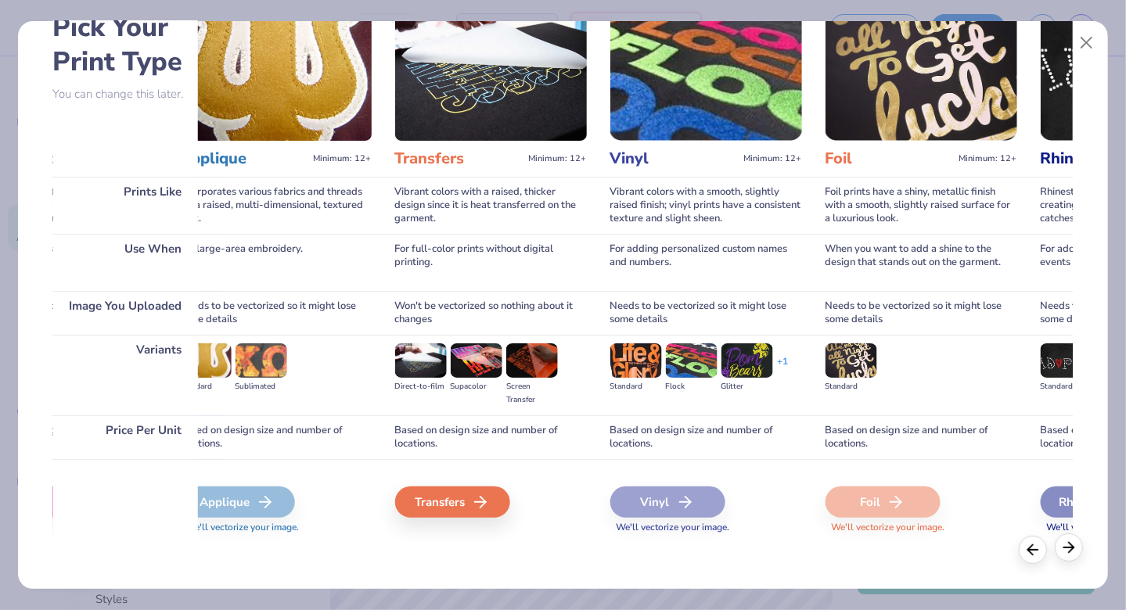
scroll to position [0, 869]
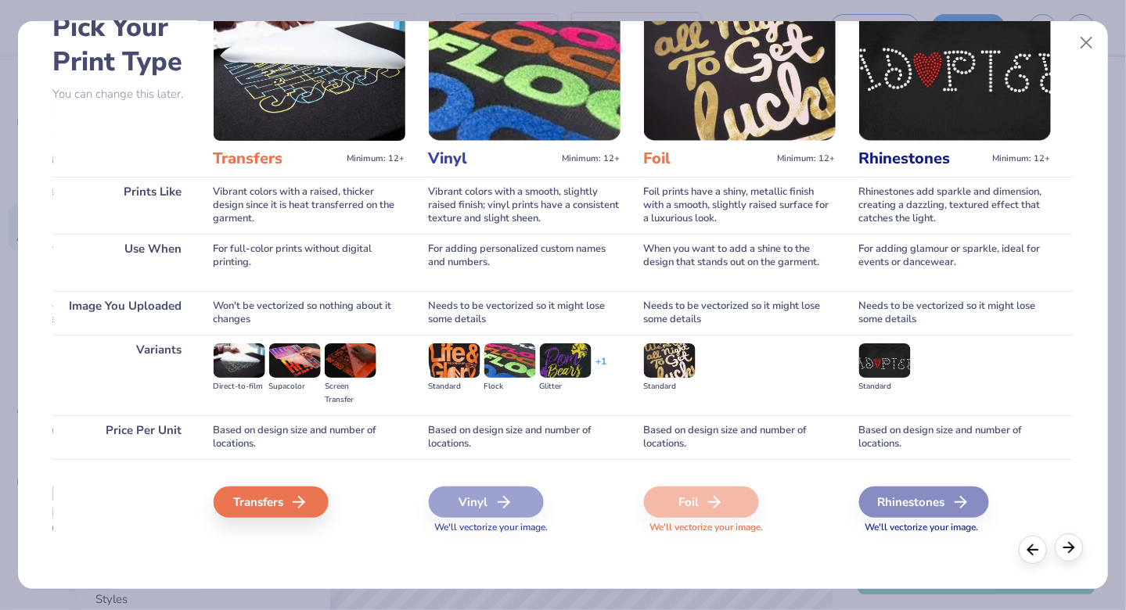
click at [1067, 554] on icon at bounding box center [1068, 547] width 17 height 17
click at [1083, 44] on button "Close" at bounding box center [1087, 43] width 30 height 30
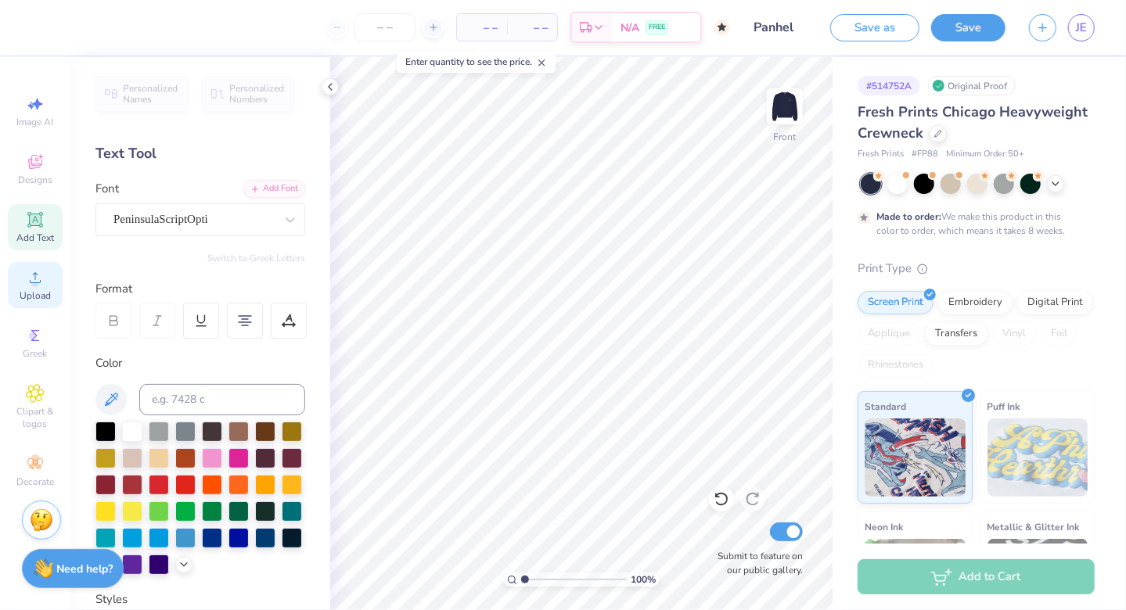
click at [42, 288] on div "Upload" at bounding box center [35, 285] width 55 height 46
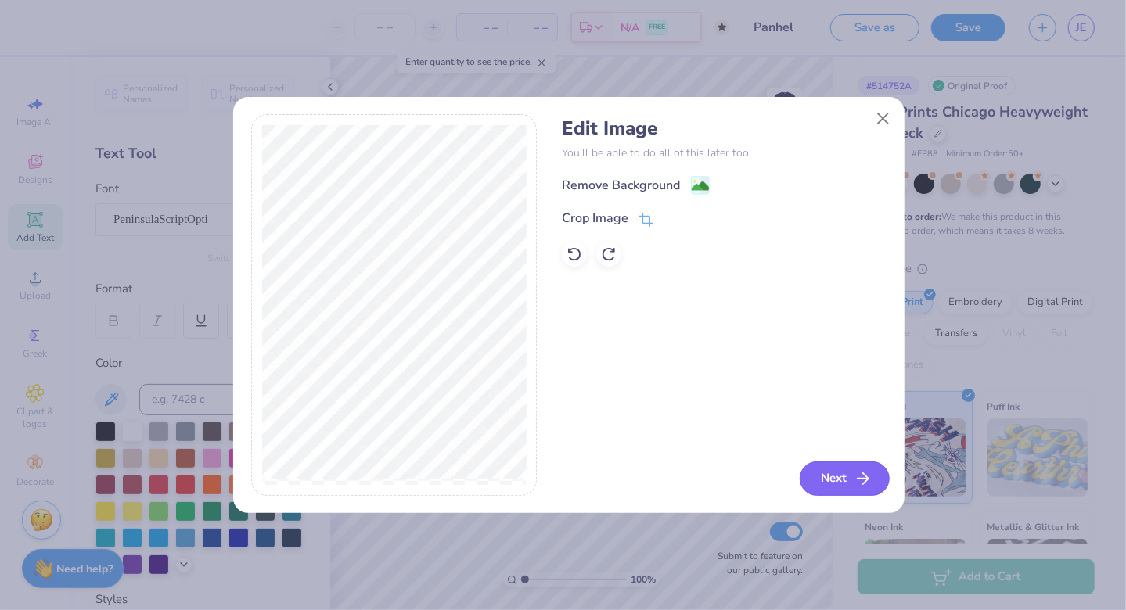
click at [843, 471] on button "Next" at bounding box center [845, 479] width 90 height 34
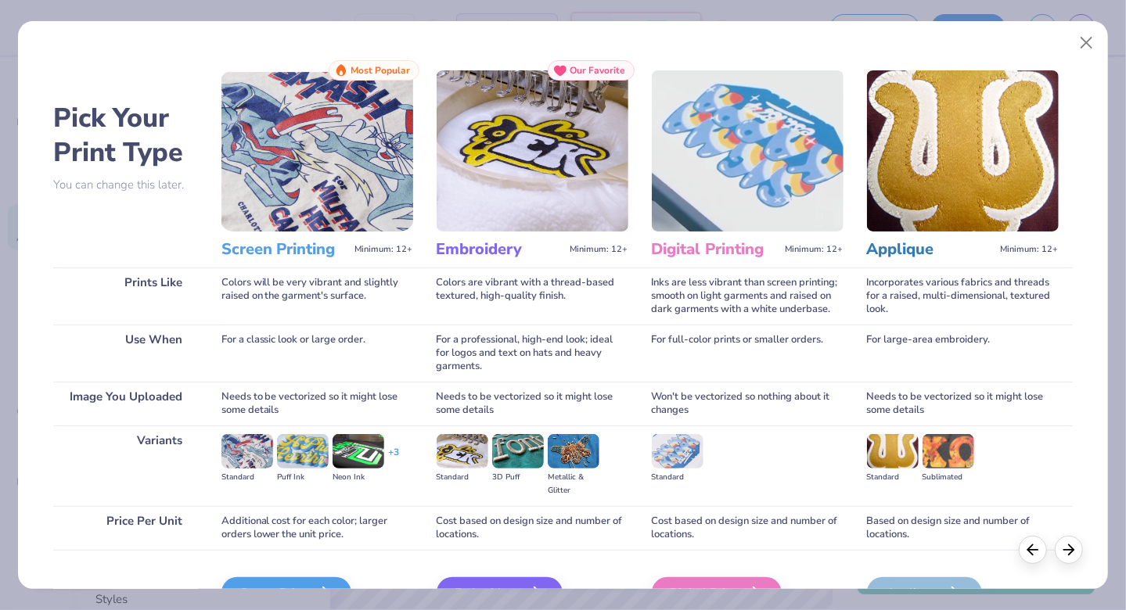
click at [264, 133] on img at bounding box center [317, 150] width 192 height 161
click at [358, 228] on img at bounding box center [317, 150] width 192 height 161
click at [372, 240] on div "Screen Printing Minimum: 12+" at bounding box center [317, 250] width 192 height 36
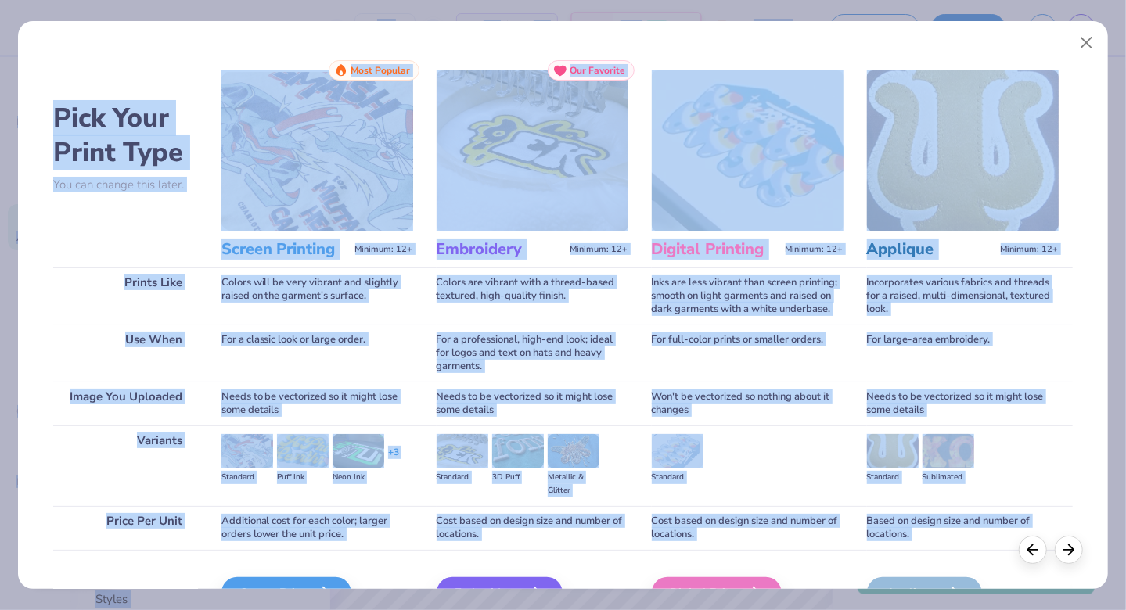
drag, startPoint x: 1123, startPoint y: 390, endPoint x: 1128, endPoint y: 510, distance: 119.8
click at [1125, 510] on html "– – Per Item – – Total Est. Delivery N/A FREE Design Title Panhel Save as Save …" at bounding box center [563, 305] width 1126 height 610
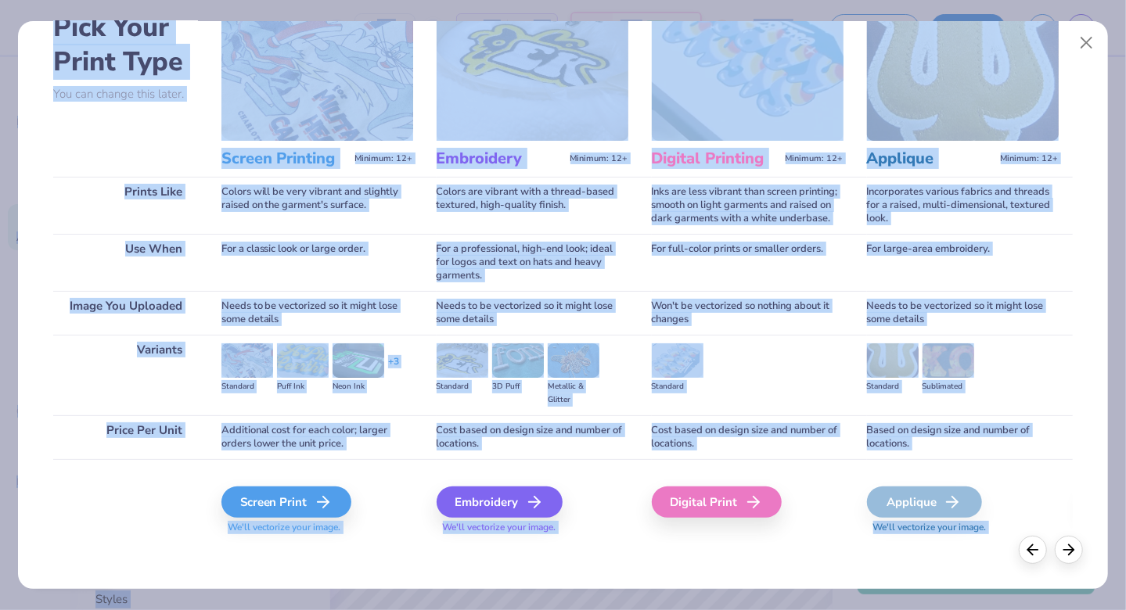
click at [268, 513] on div "Screen Print" at bounding box center [286, 502] width 130 height 31
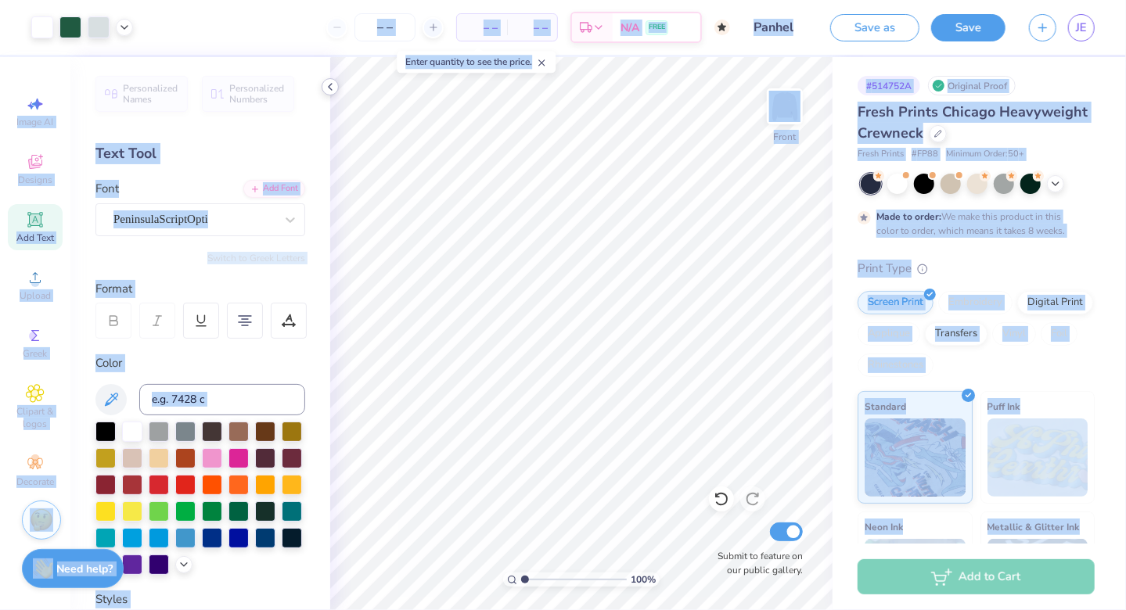
click at [329, 86] on polyline at bounding box center [330, 87] width 3 height 6
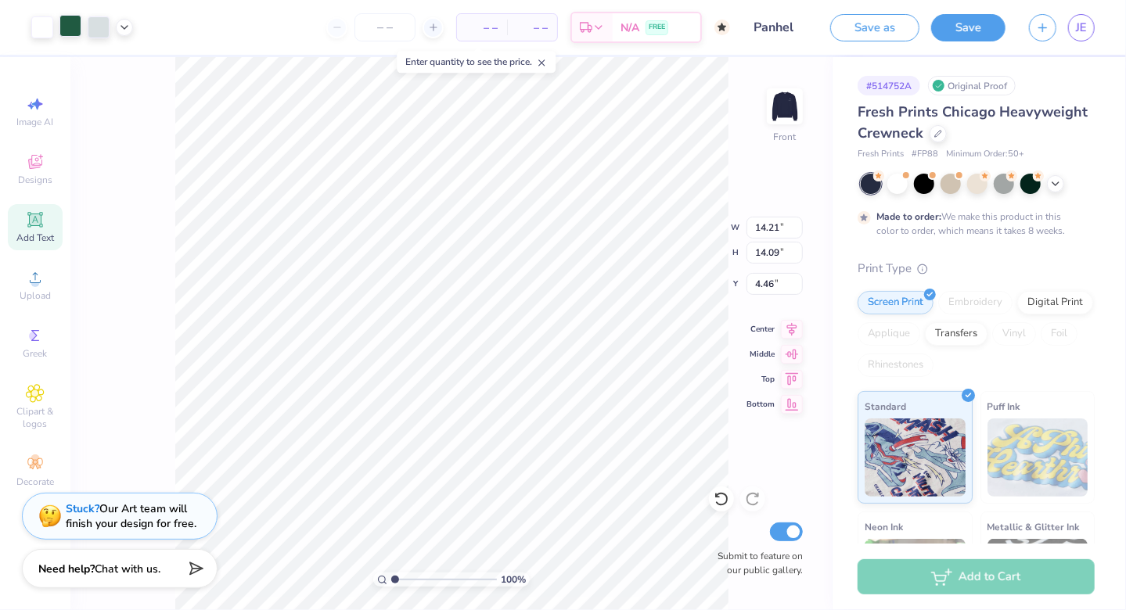
click at [68, 36] on div at bounding box center [70, 26] width 22 height 22
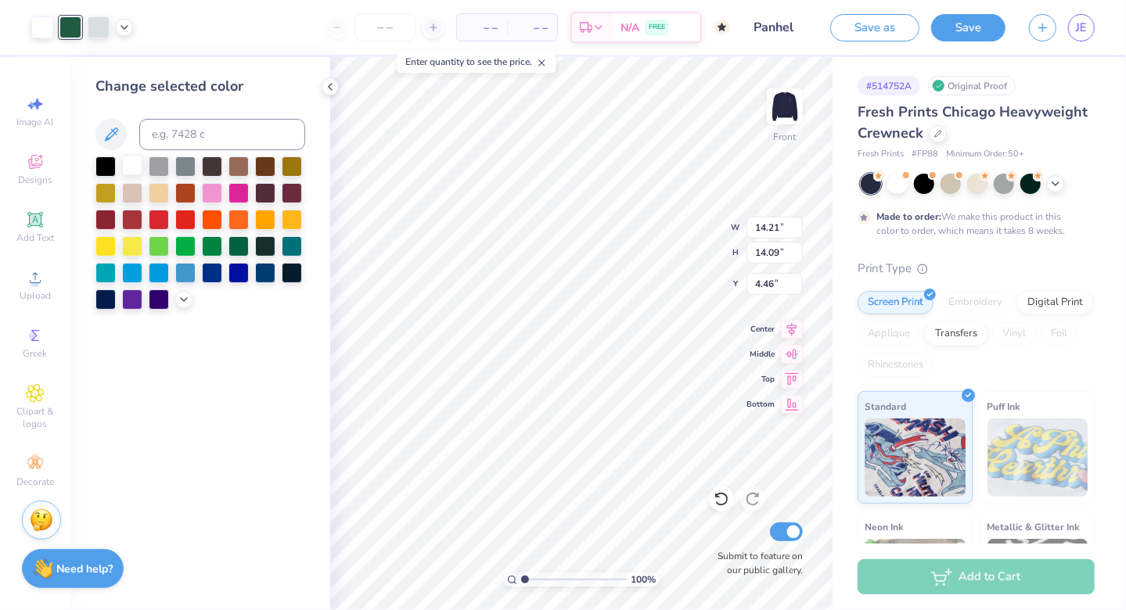
click at [124, 157] on div at bounding box center [132, 165] width 20 height 20
click at [32, 277] on icon at bounding box center [35, 277] width 19 height 19
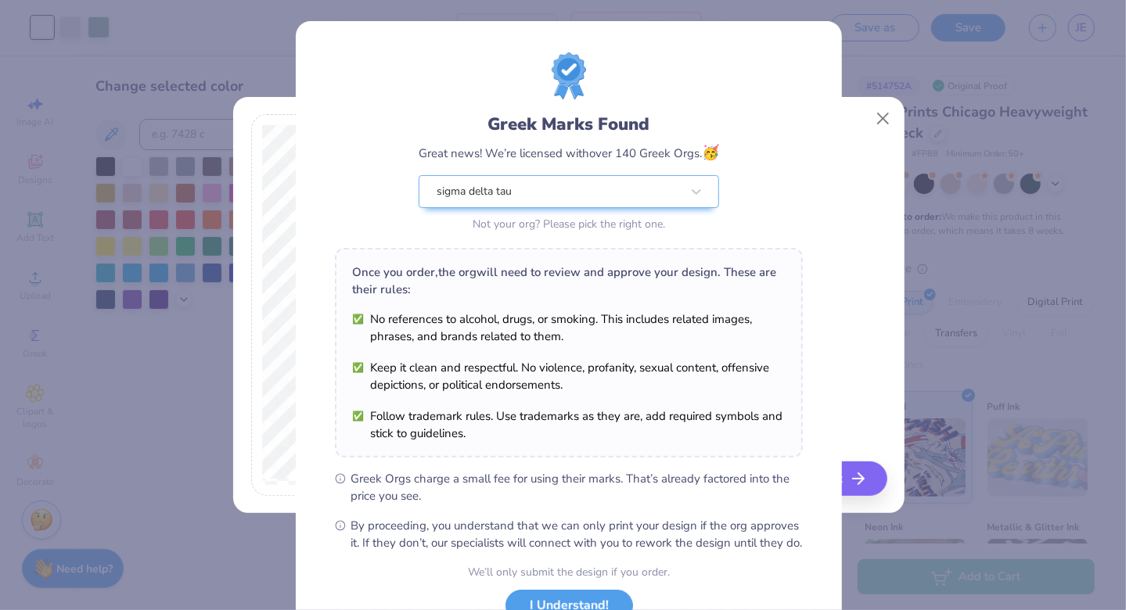
click at [839, 160] on div "Greek Marks Found Great news! We’re licensed with over 140 Greek Orgs. 🥳 sigma …" at bounding box center [563, 305] width 1126 height 610
click at [883, 119] on div "Greek Marks Found Great news! We’re licensed with over 140 Greek Orgs. 🥳 sigma …" at bounding box center [563, 305] width 1126 height 610
click at [873, 114] on div "Greek Marks Found Great news! We’re licensed with over 140 Greek Orgs. 🥳 sigma …" at bounding box center [563, 305] width 1126 height 610
click at [880, 120] on div "Greek Marks Found Great news! We’re licensed with over 140 Greek Orgs. 🥳 sigma …" at bounding box center [563, 305] width 1126 height 610
click at [705, 359] on li "Keep it clean and respectful. No violence, profanity, sexual content, offensive…" at bounding box center [569, 376] width 434 height 34
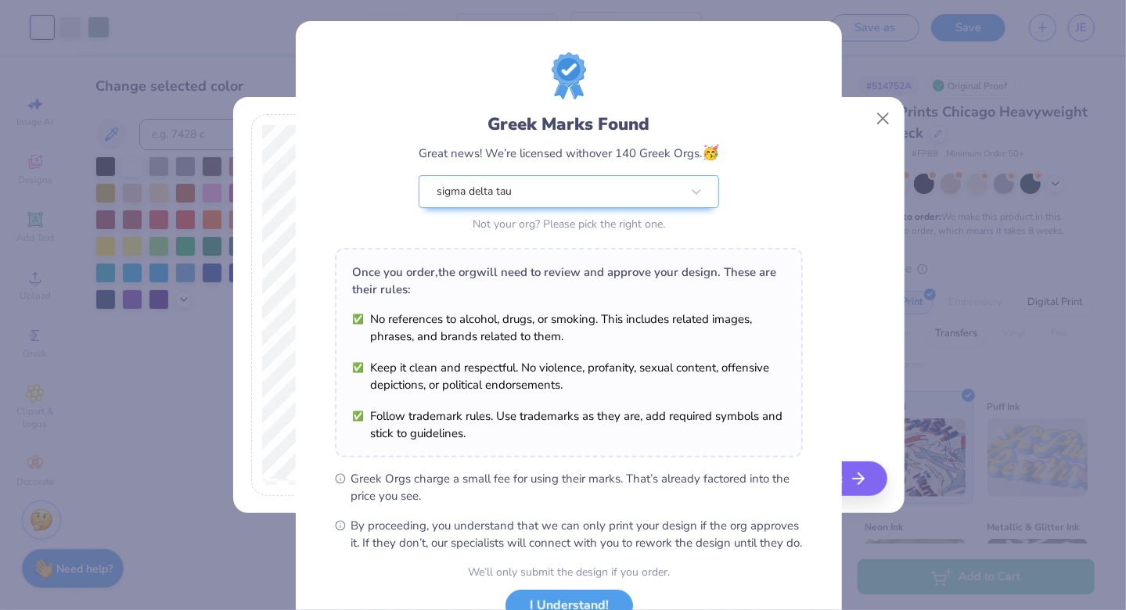
scroll to position [121, 0]
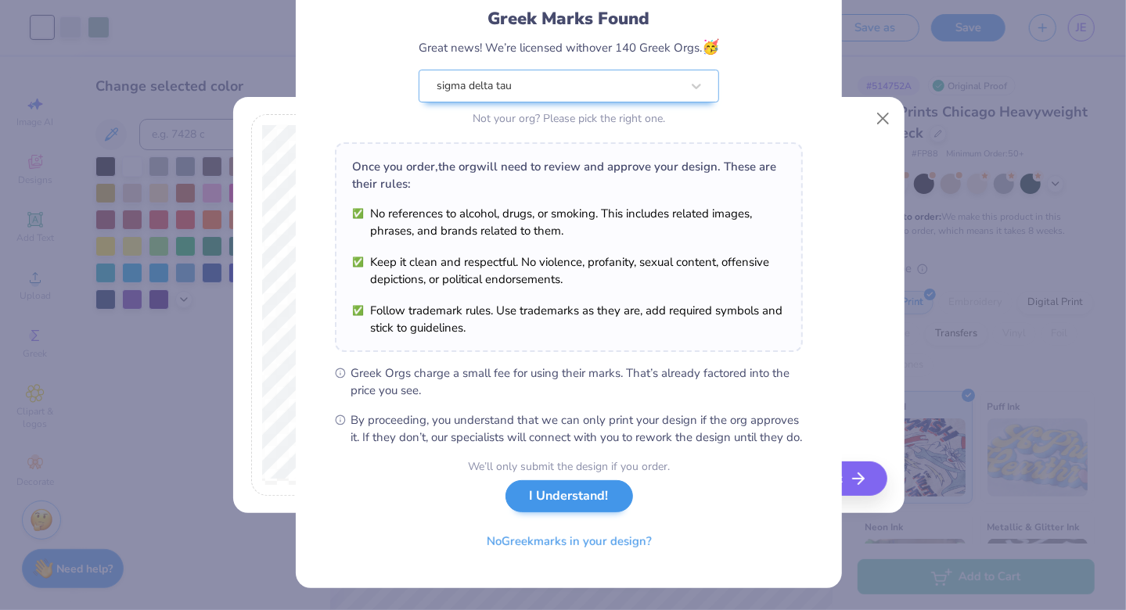
click at [551, 508] on button "I Understand!" at bounding box center [570, 496] width 128 height 32
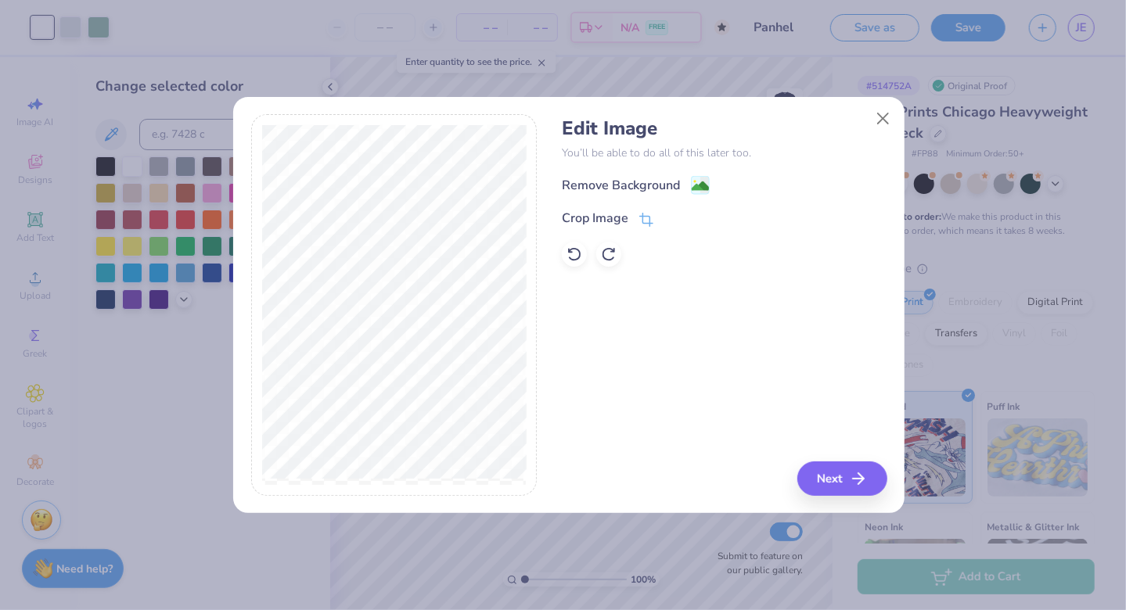
scroll to position [0, 0]
click at [610, 178] on div "Remove Background" at bounding box center [621, 187] width 118 height 19
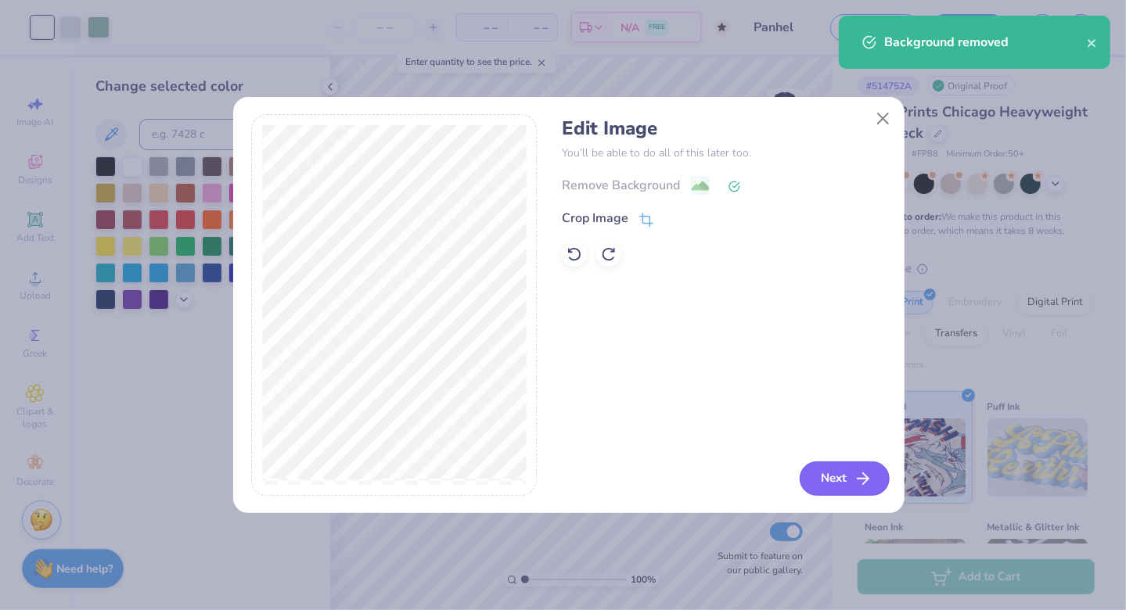
click at [828, 478] on button "Next" at bounding box center [845, 479] width 90 height 34
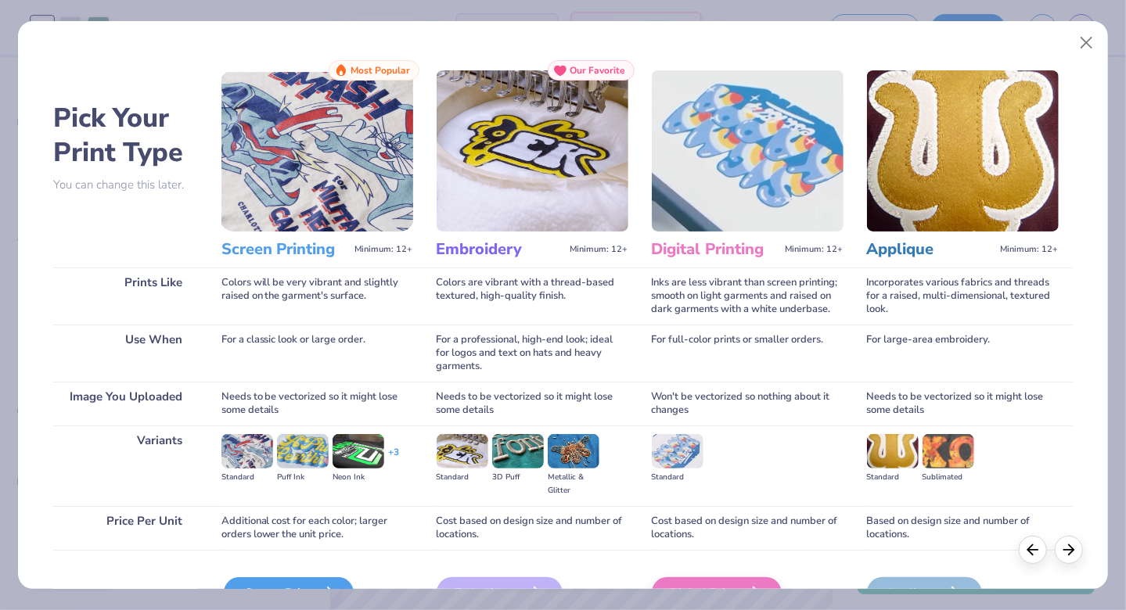
click at [295, 583] on div "Screen Print" at bounding box center [289, 593] width 130 height 31
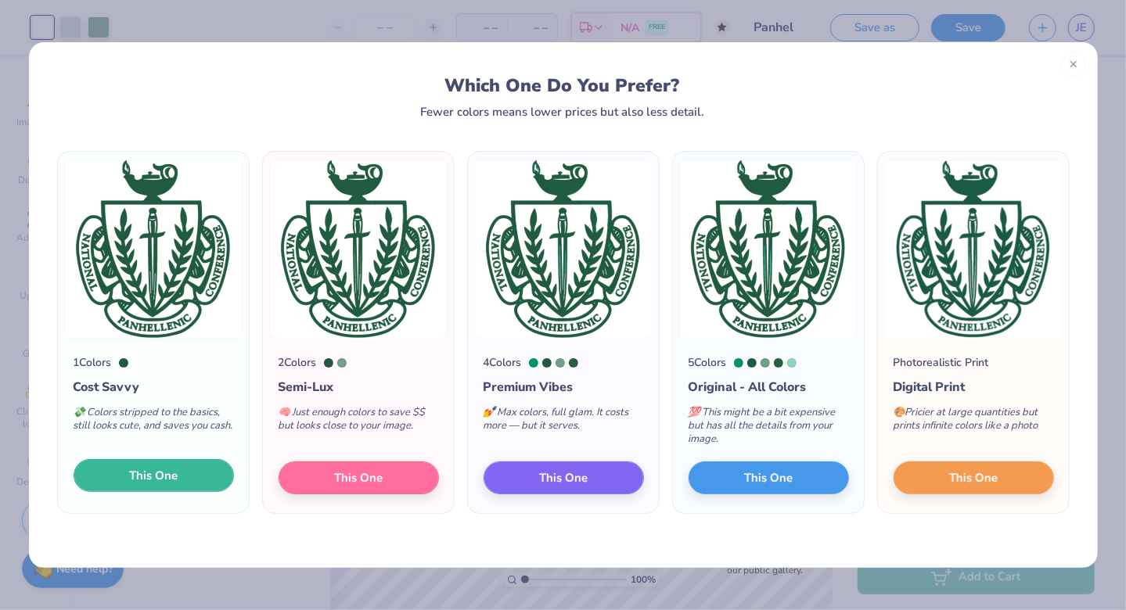
click at [160, 479] on span "This One" at bounding box center [153, 476] width 49 height 18
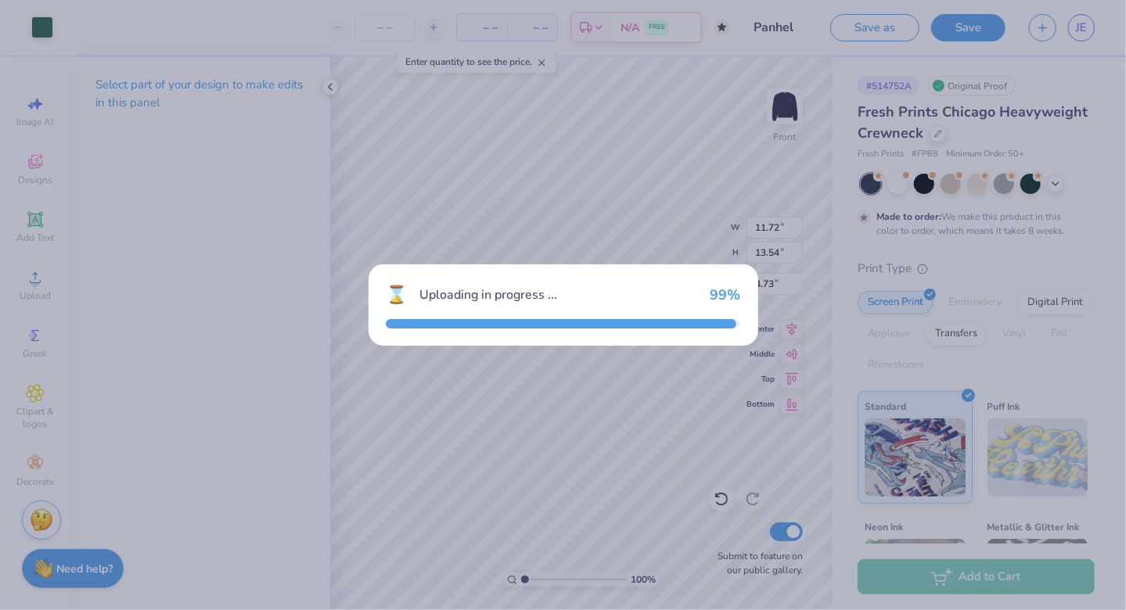
type input "11.72"
type input "13.54"
type input "4.73"
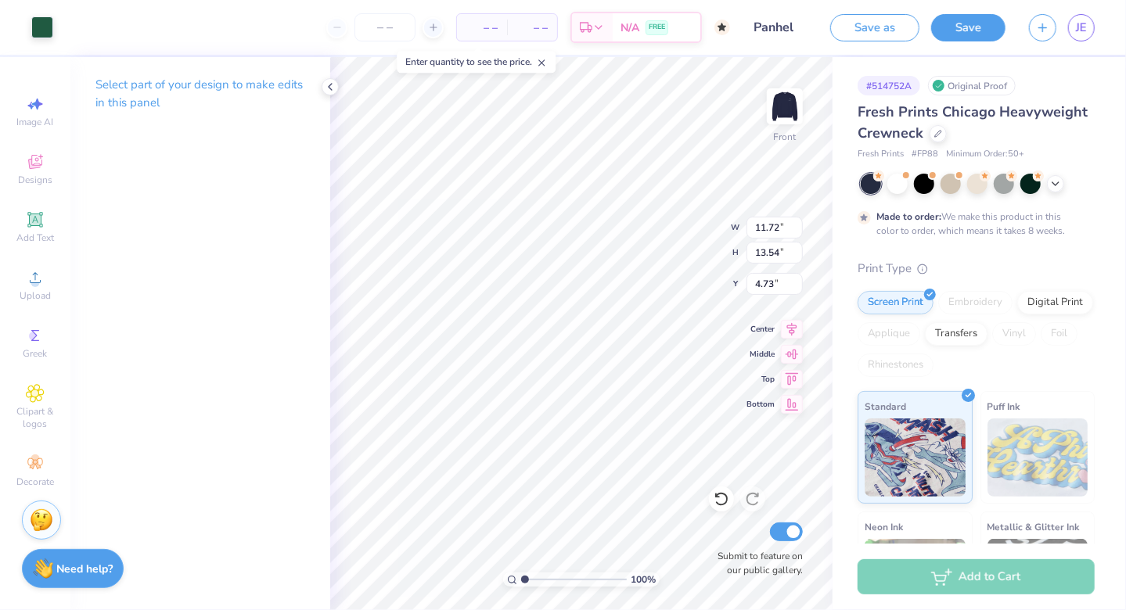
type input "14.21"
type input "14.09"
type input "4.46"
click at [902, 188] on div at bounding box center [897, 182] width 20 height 20
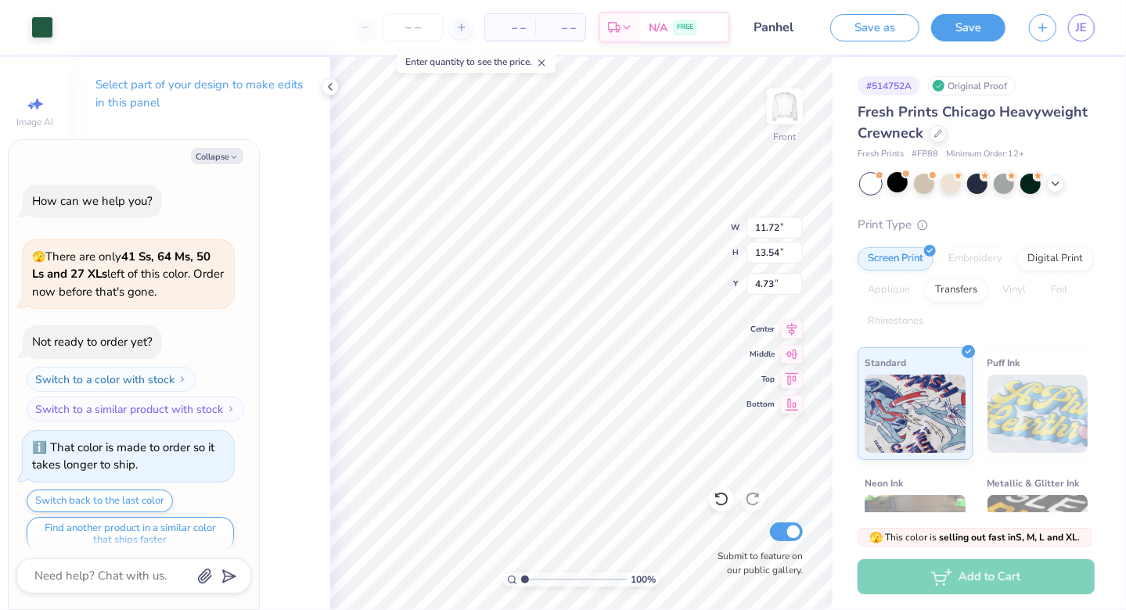
scroll to position [444, 0]
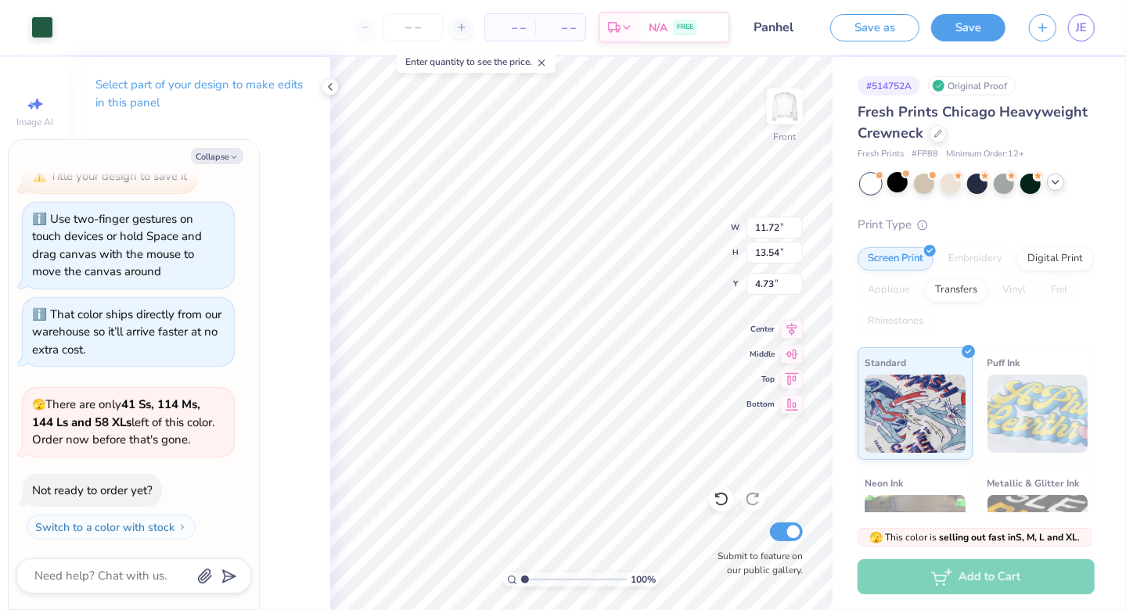
click at [1053, 186] on icon at bounding box center [1055, 182] width 13 height 13
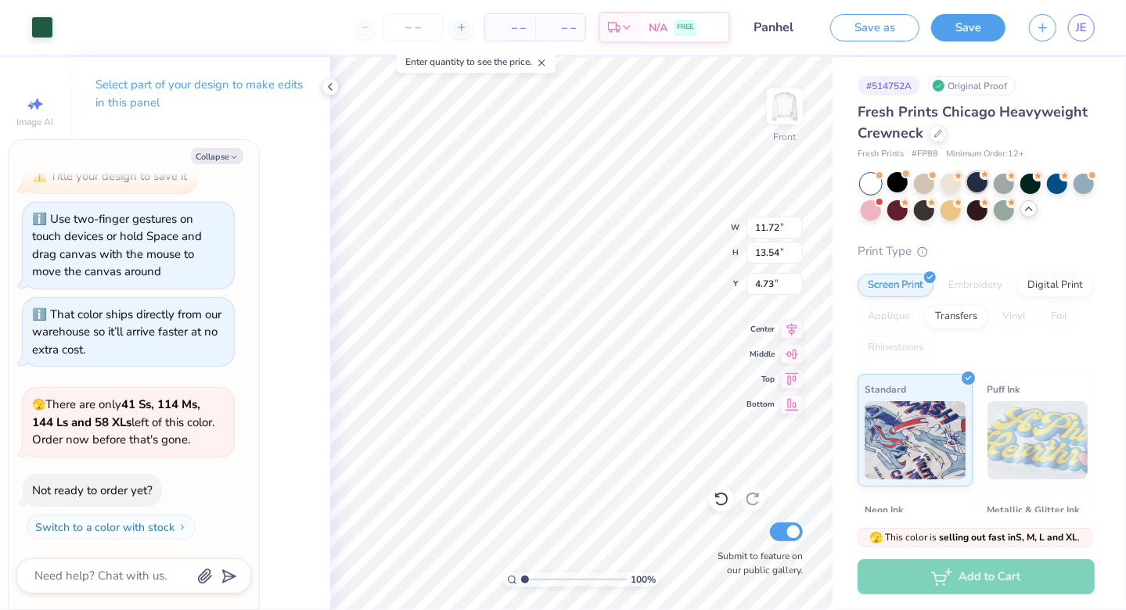
click at [983, 182] on div at bounding box center [977, 182] width 20 height 20
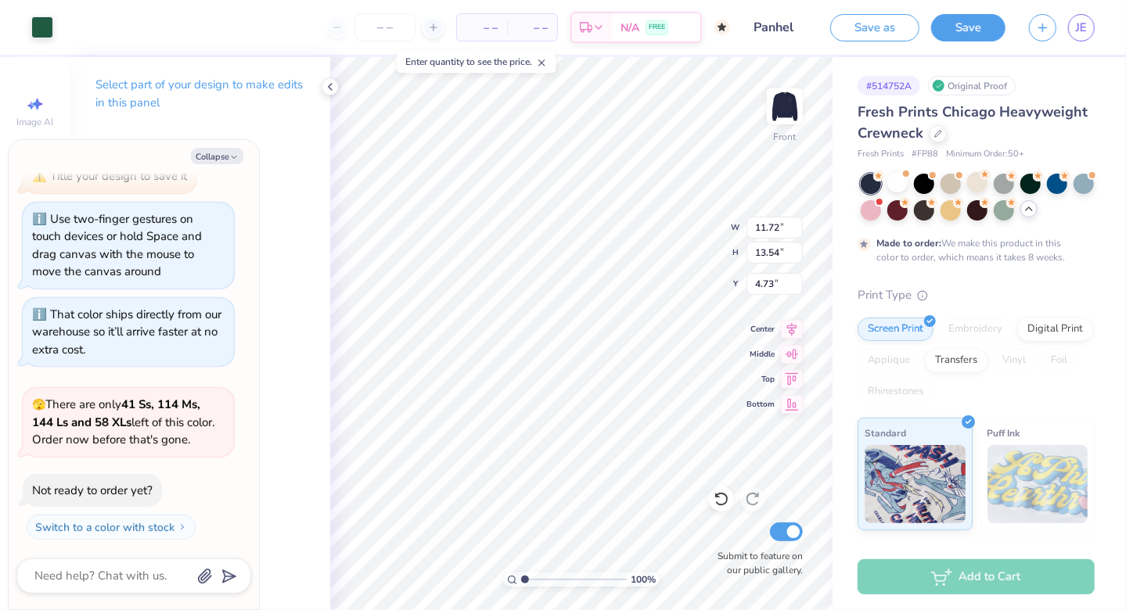
scroll to position [573, 0]
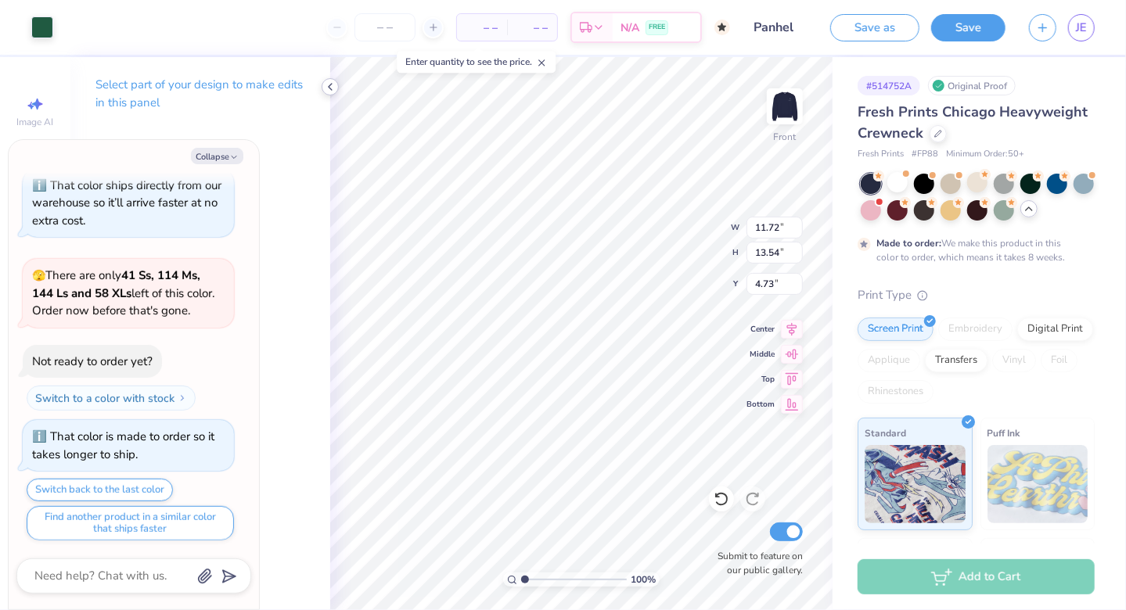
click at [329, 88] on icon at bounding box center [330, 87] width 13 height 13
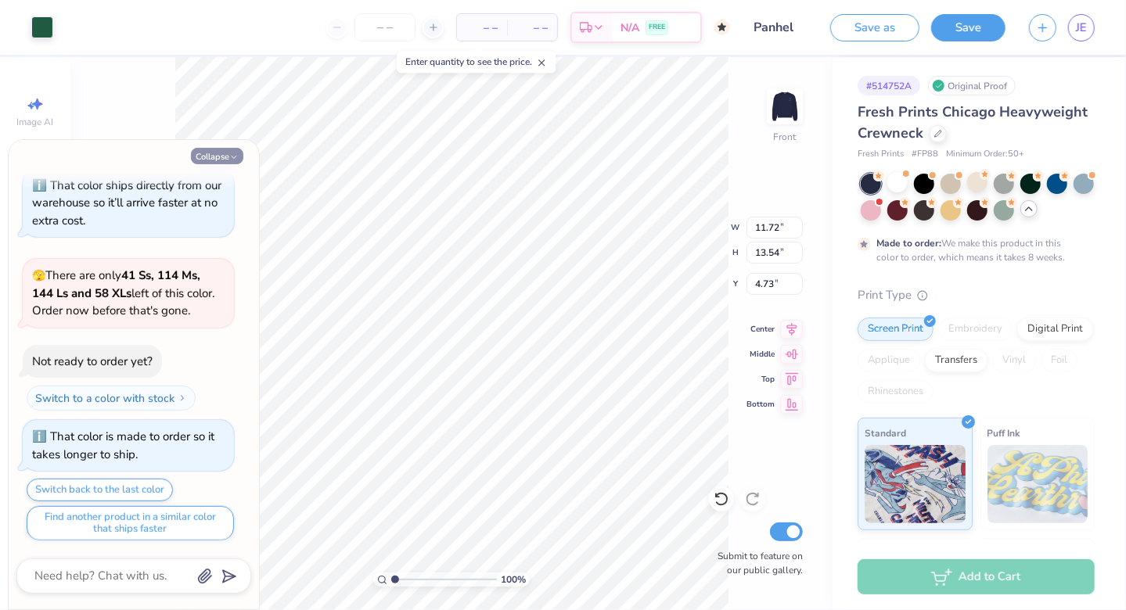
click at [218, 157] on button "Collapse" at bounding box center [217, 156] width 52 height 16
type textarea "x"
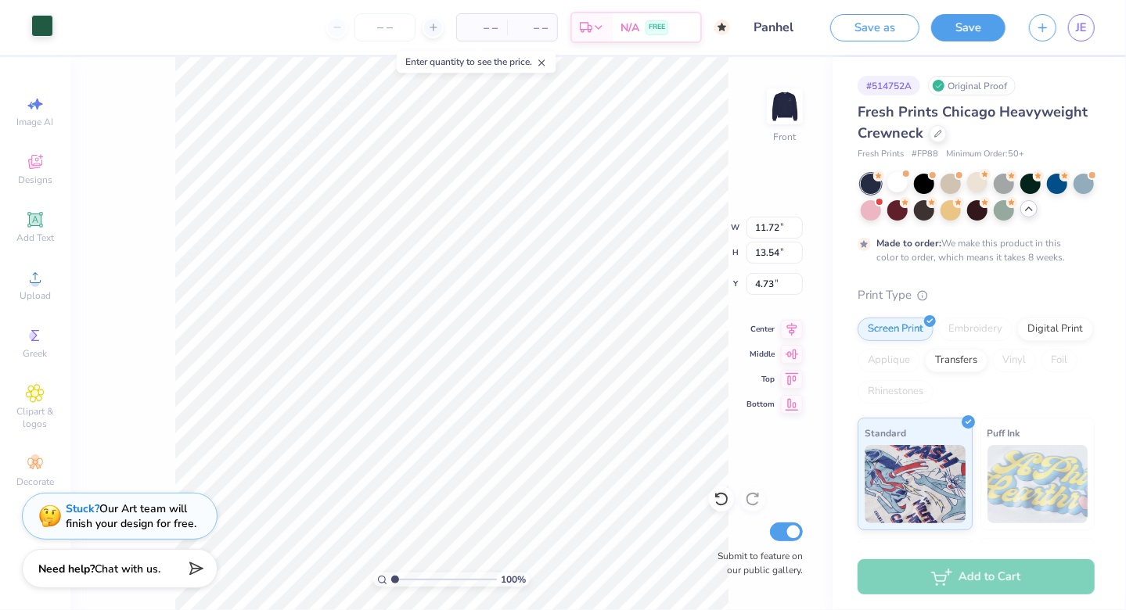
click at [41, 23] on div at bounding box center [42, 26] width 22 height 22
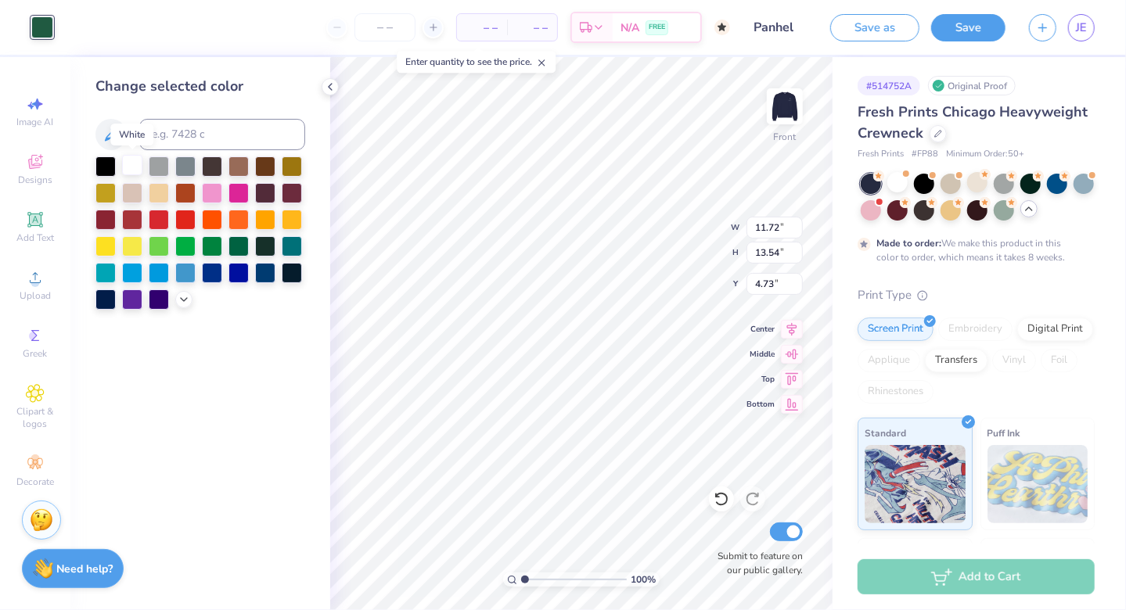
click at [132, 164] on div at bounding box center [132, 165] width 20 height 20
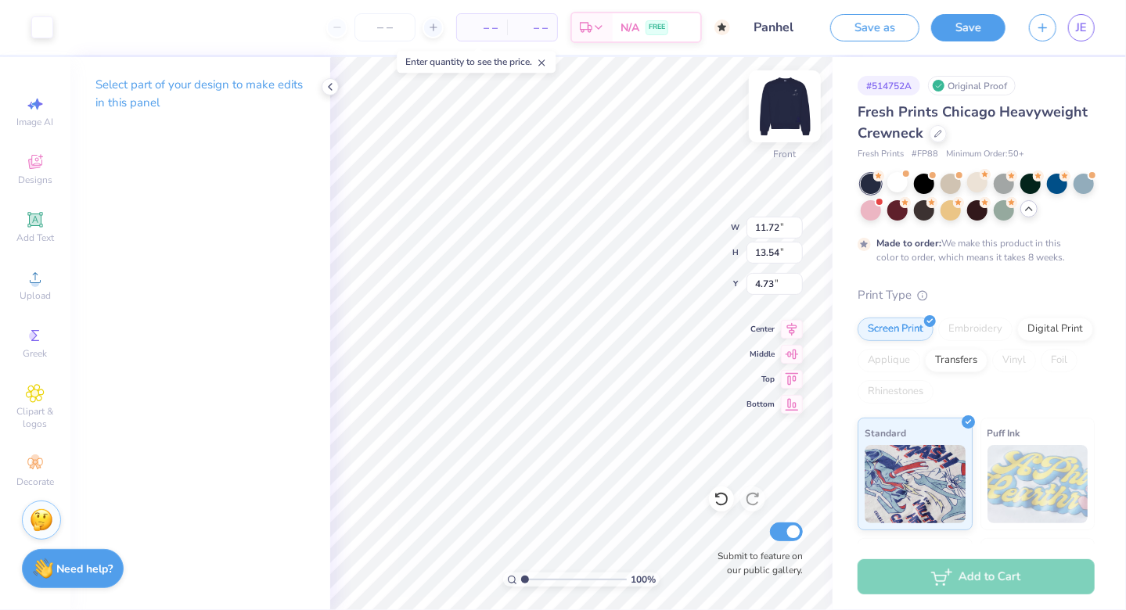
click at [783, 125] on img at bounding box center [785, 106] width 63 height 63
click at [783, 122] on img at bounding box center [784, 106] width 31 height 31
click at [783, 125] on div "Front" at bounding box center [785, 116] width 36 height 56
click at [782, 106] on img at bounding box center [785, 106] width 63 height 63
click at [779, 110] on img at bounding box center [785, 106] width 63 height 63
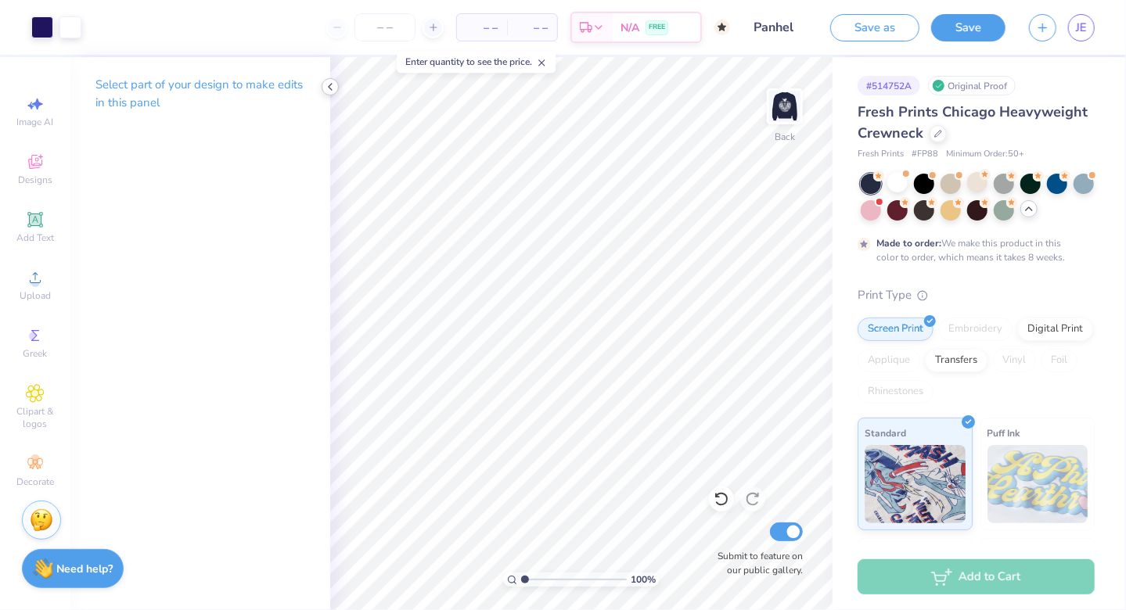
click at [326, 85] on icon at bounding box center [330, 87] width 13 height 13
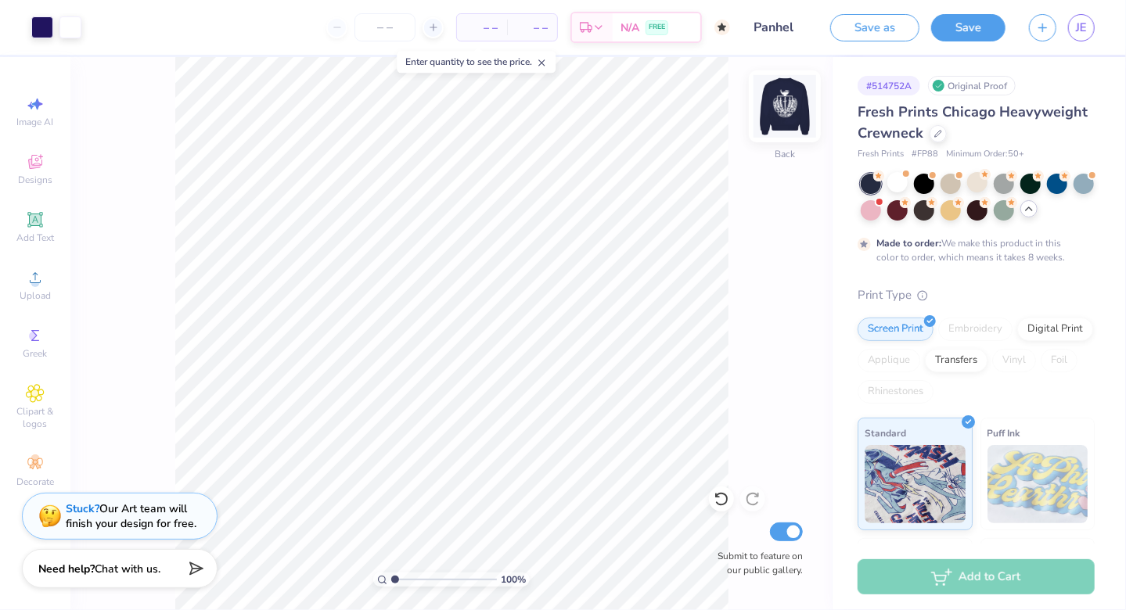
click at [793, 121] on img at bounding box center [785, 106] width 63 height 63
click at [777, 129] on img at bounding box center [785, 106] width 63 height 63
click at [777, 131] on img at bounding box center [785, 106] width 63 height 63
click at [777, 131] on div "Front" at bounding box center [785, 116] width 36 height 56
click at [782, 113] on img at bounding box center [785, 106] width 63 height 63
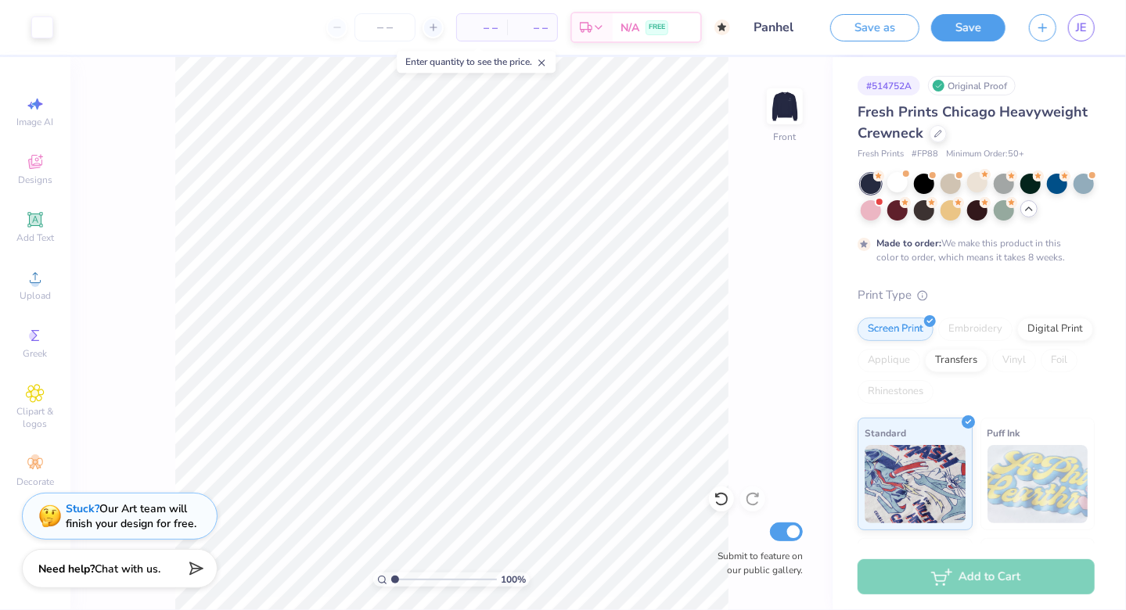
click at [730, 324] on div "100 % Front Submit to feature on our public gallery." at bounding box center [451, 333] width 762 height 553
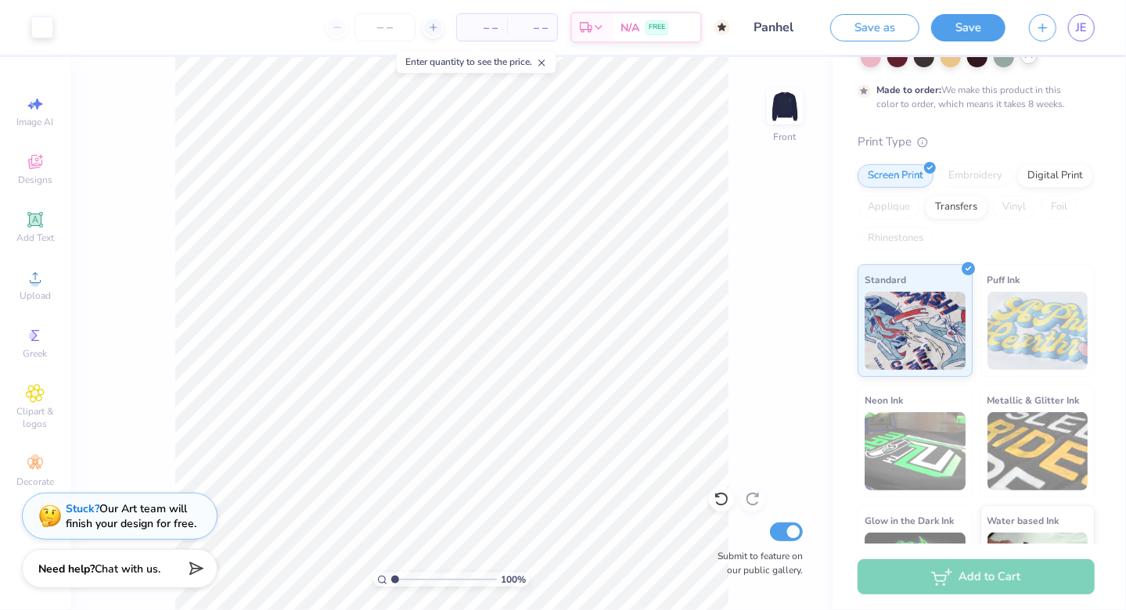
scroll to position [227, 0]
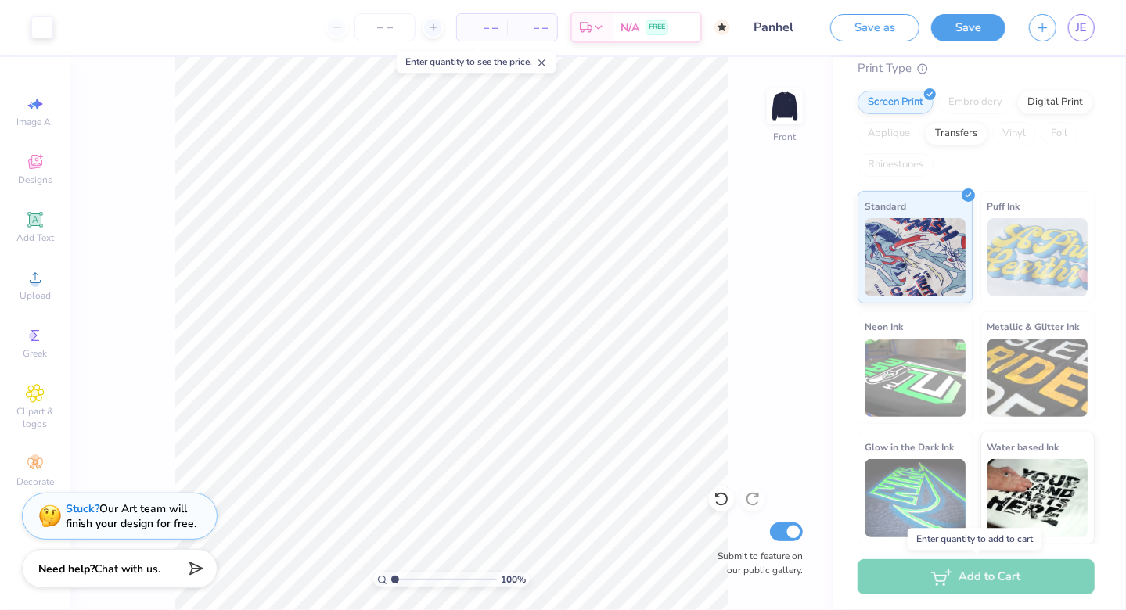
click at [941, 573] on div "Add to Cart" at bounding box center [976, 577] width 237 height 35
click at [703, 217] on div "100 % Front W 11.72 11.72 " H 13.54 13.54 " Y 4.73 4.73 " Center Middle Top Bot…" at bounding box center [451, 333] width 762 height 553
click at [986, 581] on div "Add to Cart" at bounding box center [976, 577] width 237 height 35
click at [983, 27] on button "Save" at bounding box center [968, 25] width 74 height 27
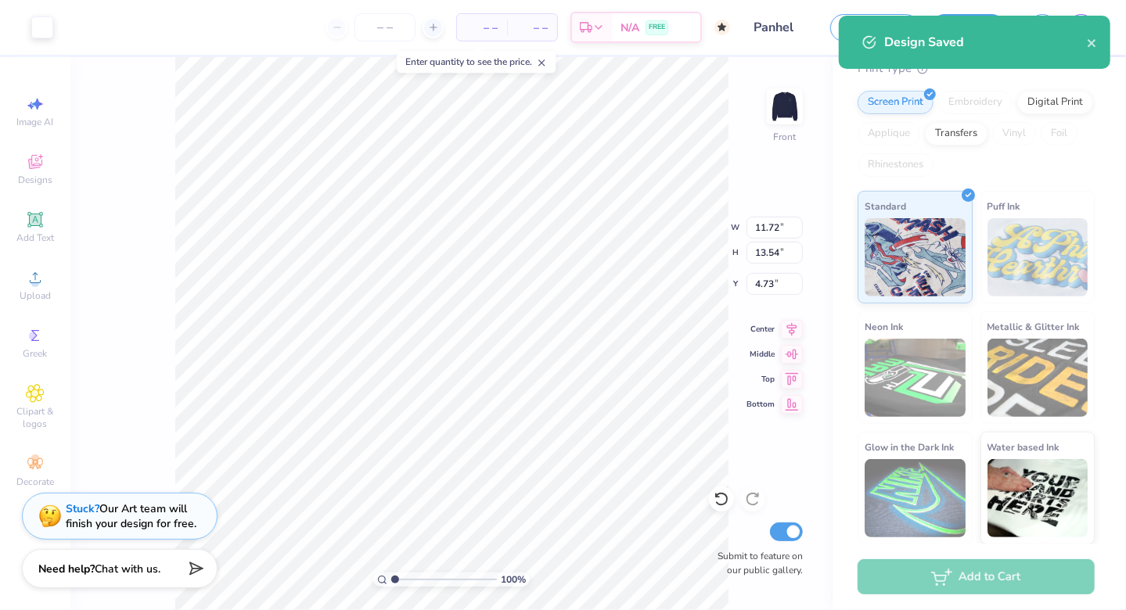
click at [678, 253] on div "100 % Front W 11.72 11.72 " H 13.54 13.54 " Y 4.73 4.73 " Center Middle Top Bot…" at bounding box center [451, 333] width 762 height 553
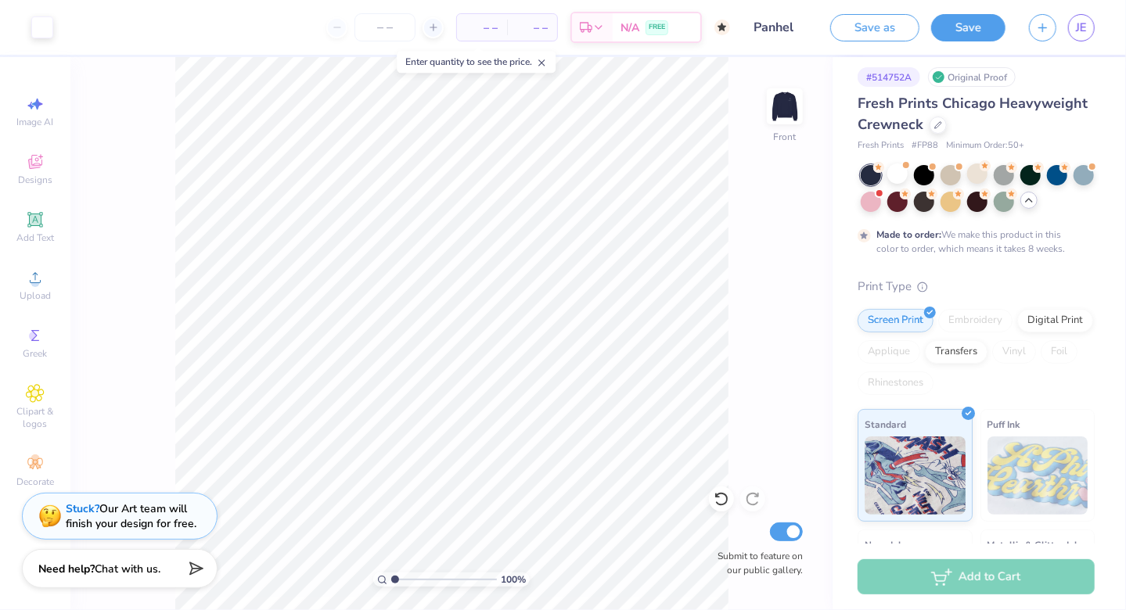
scroll to position [0, 0]
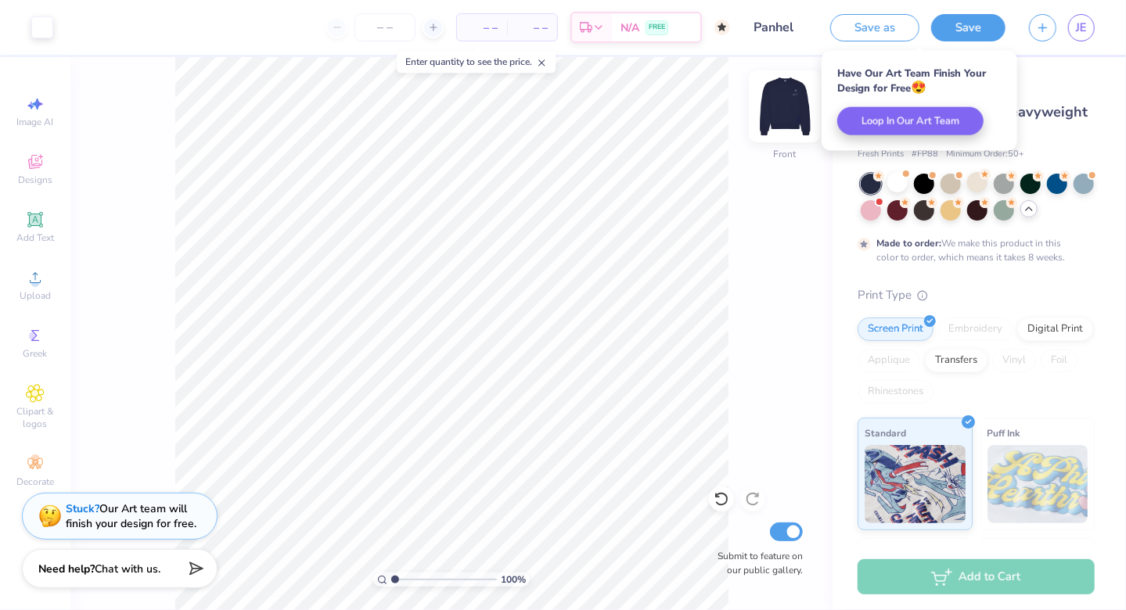
click at [781, 99] on img at bounding box center [785, 106] width 63 height 63
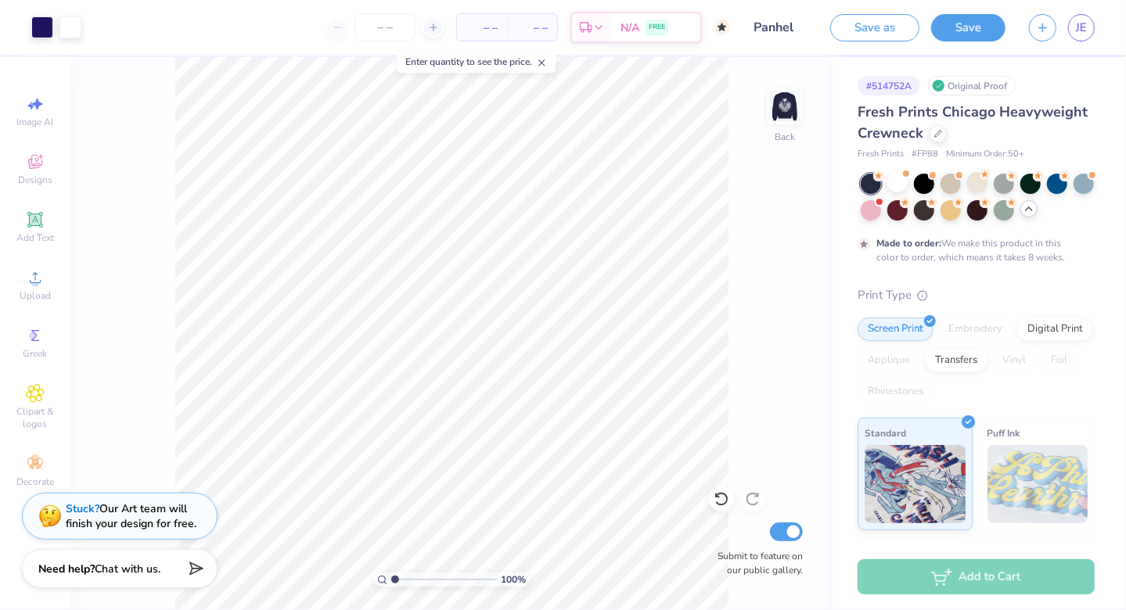
click at [909, 567] on div "Add to Cart" at bounding box center [976, 577] width 237 height 35
click at [778, 124] on img at bounding box center [785, 106] width 63 height 63
click at [775, 128] on div at bounding box center [785, 106] width 72 height 72
click at [793, 125] on img at bounding box center [785, 106] width 63 height 63
click at [439, 26] on icon at bounding box center [433, 27] width 11 height 11
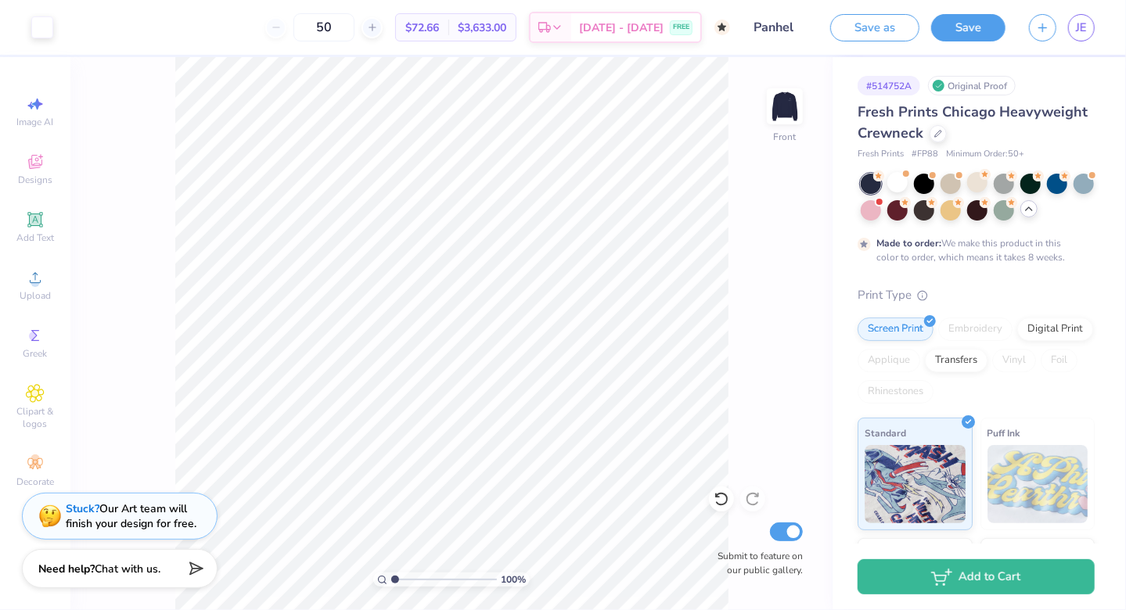
click at [306, 27] on div "50" at bounding box center [323, 27] width 117 height 28
drag, startPoint x: 306, startPoint y: 27, endPoint x: 298, endPoint y: 28, distance: 8.0
click at [298, 28] on div "50" at bounding box center [323, 27] width 117 height 28
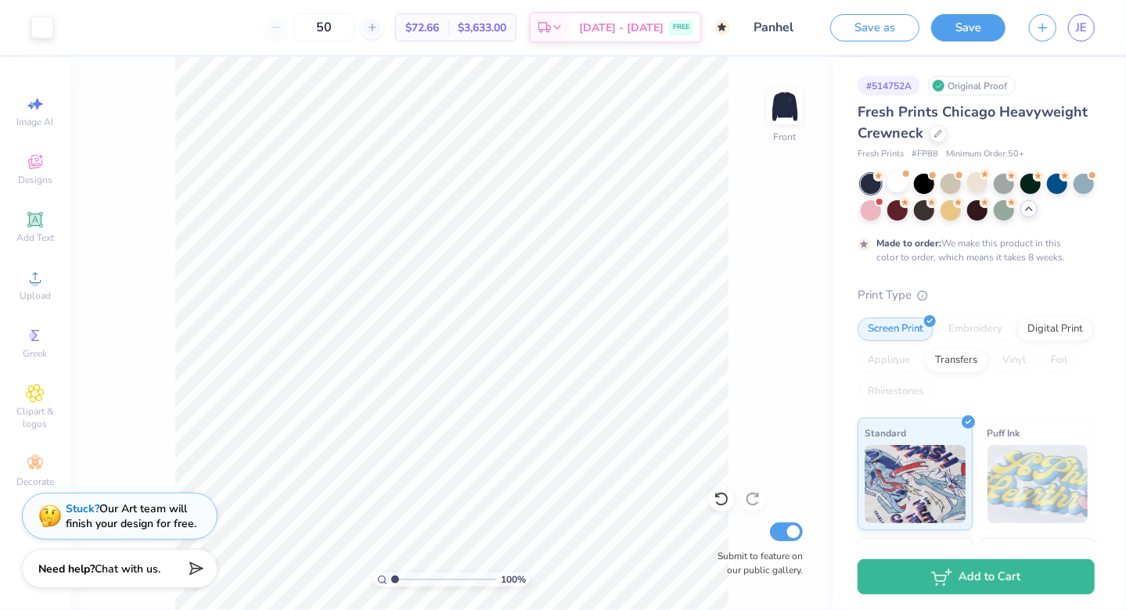
click at [298, 28] on div "50" at bounding box center [323, 27] width 117 height 28
click at [354, 28] on input "50" at bounding box center [323, 27] width 61 height 28
type input "5"
type input "50"
click at [489, 31] on span "$3,633.00" at bounding box center [482, 28] width 49 height 16
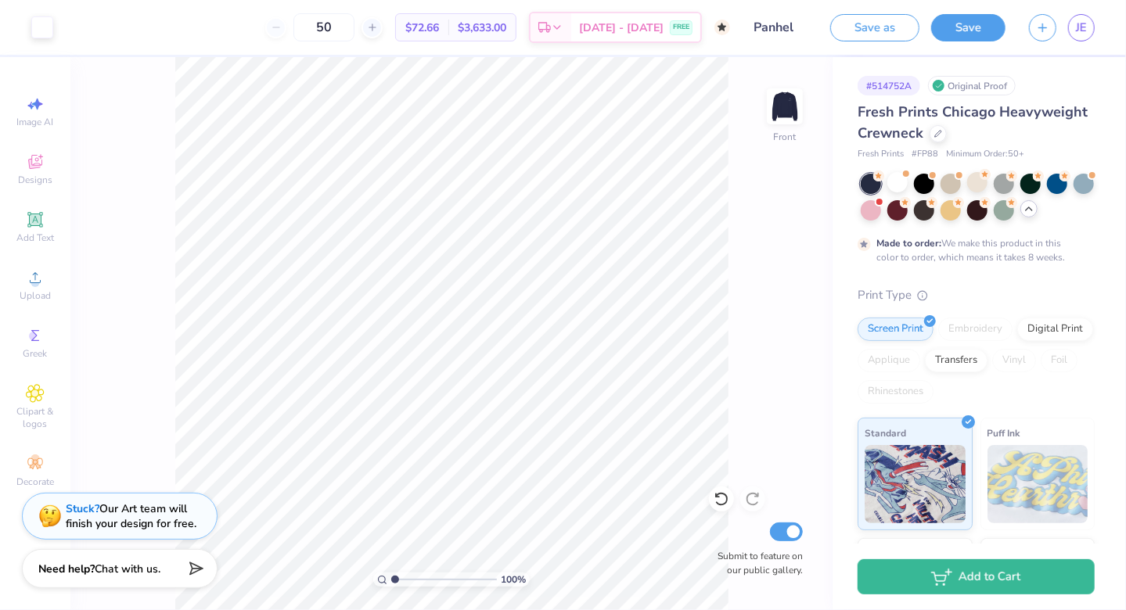
click at [439, 23] on span "$72.66" at bounding box center [422, 28] width 34 height 16
click at [24, 171] on div "Designs" at bounding box center [35, 169] width 55 height 46
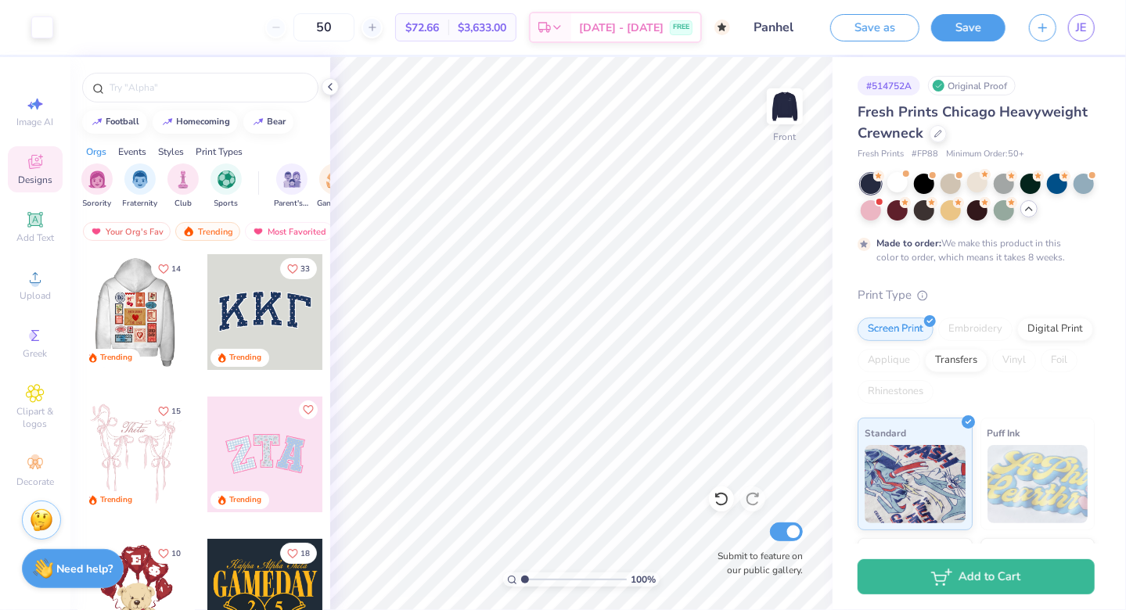
click at [128, 302] on div at bounding box center [135, 312] width 347 height 116
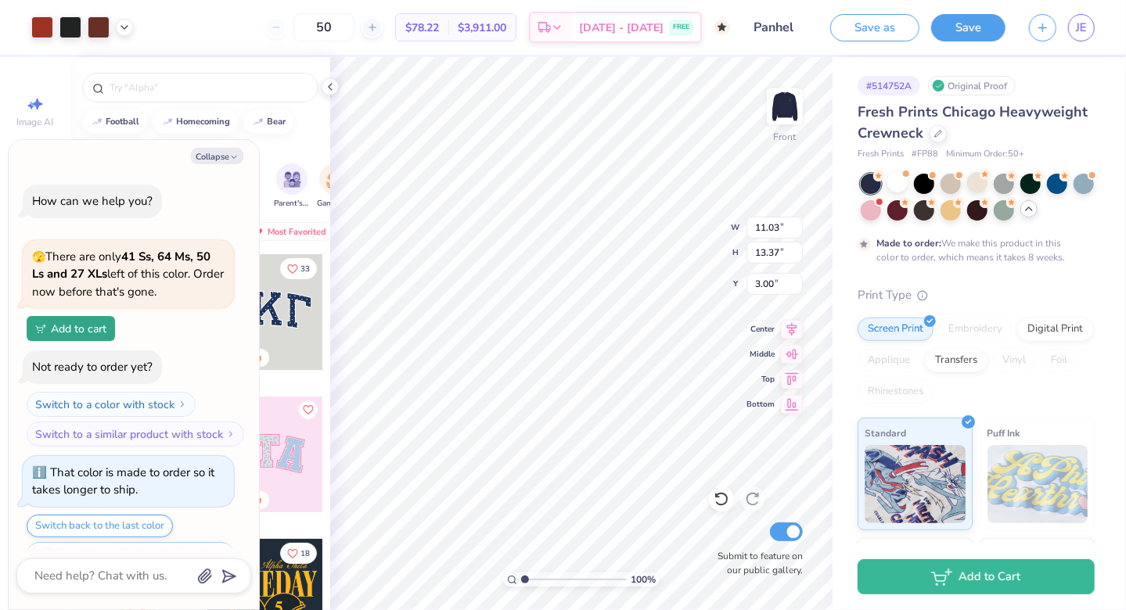
scroll to position [751, 0]
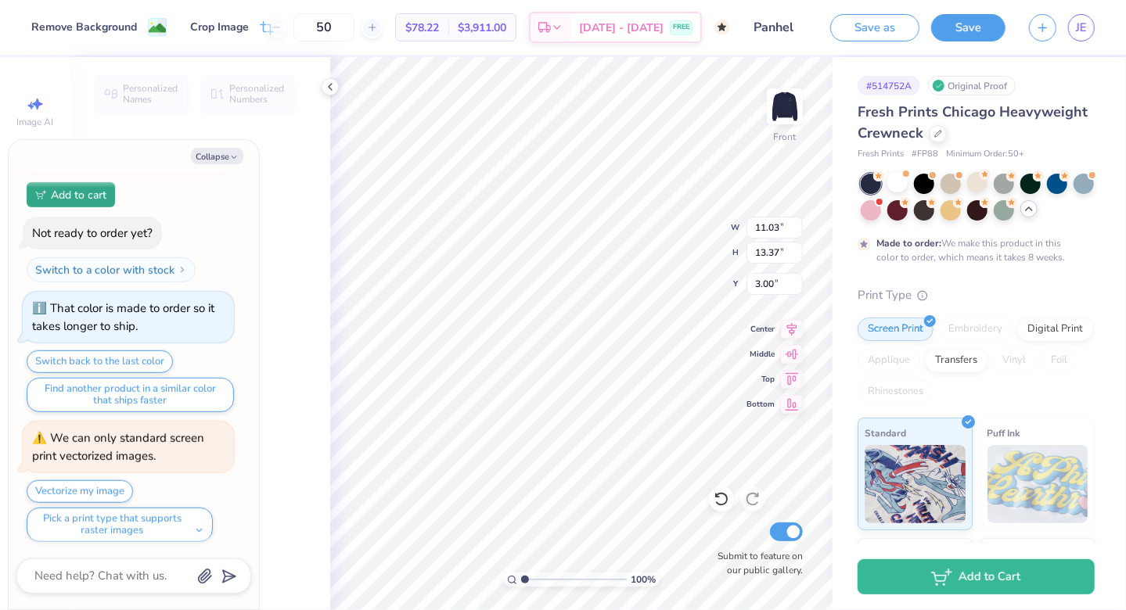
type textarea "x"
type input "6.74"
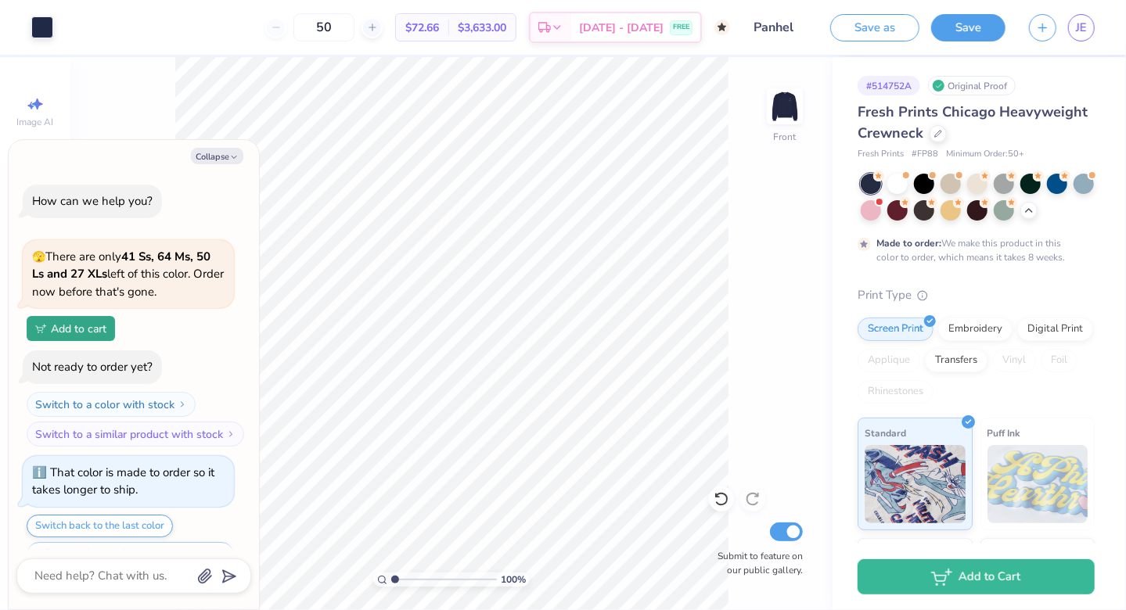
scroll to position [751, 0]
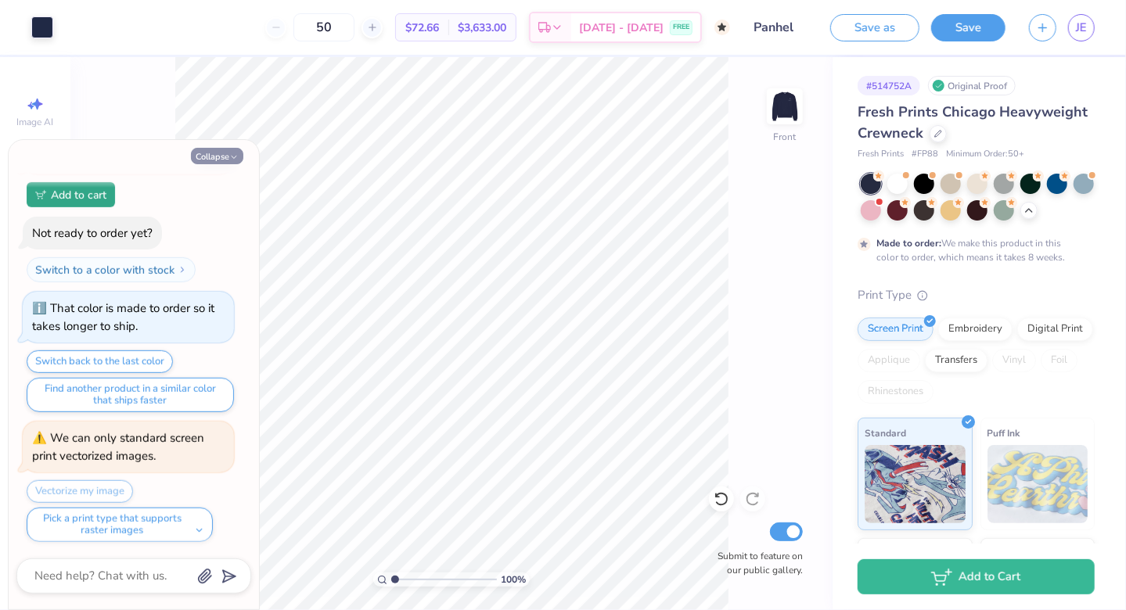
click at [230, 163] on button "Collapse" at bounding box center [217, 156] width 52 height 16
type textarea "x"
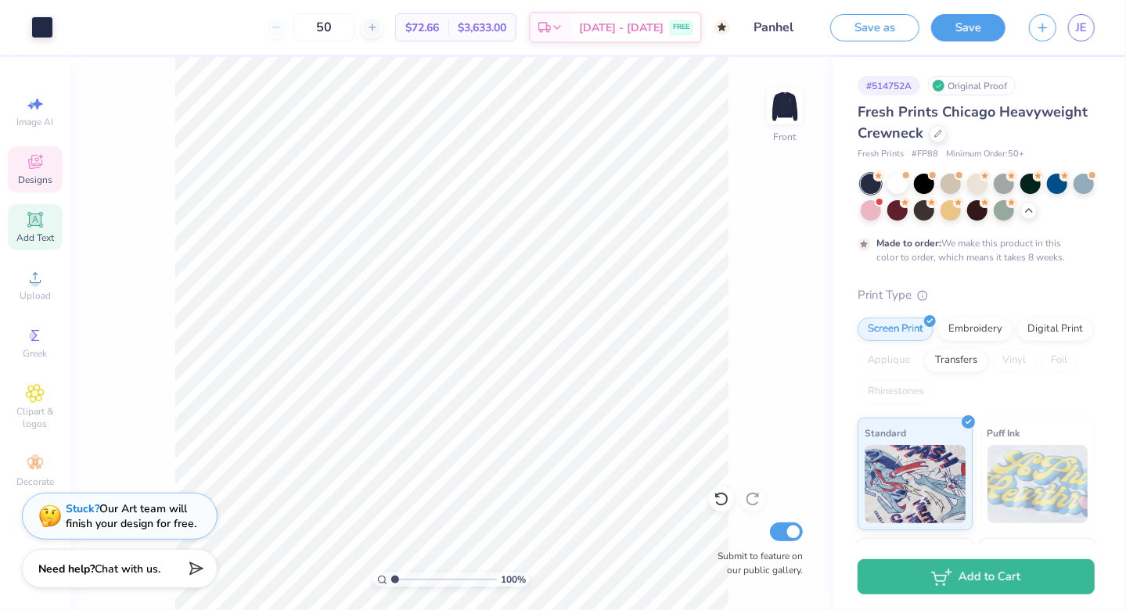
click at [37, 172] on div "Designs" at bounding box center [35, 169] width 55 height 46
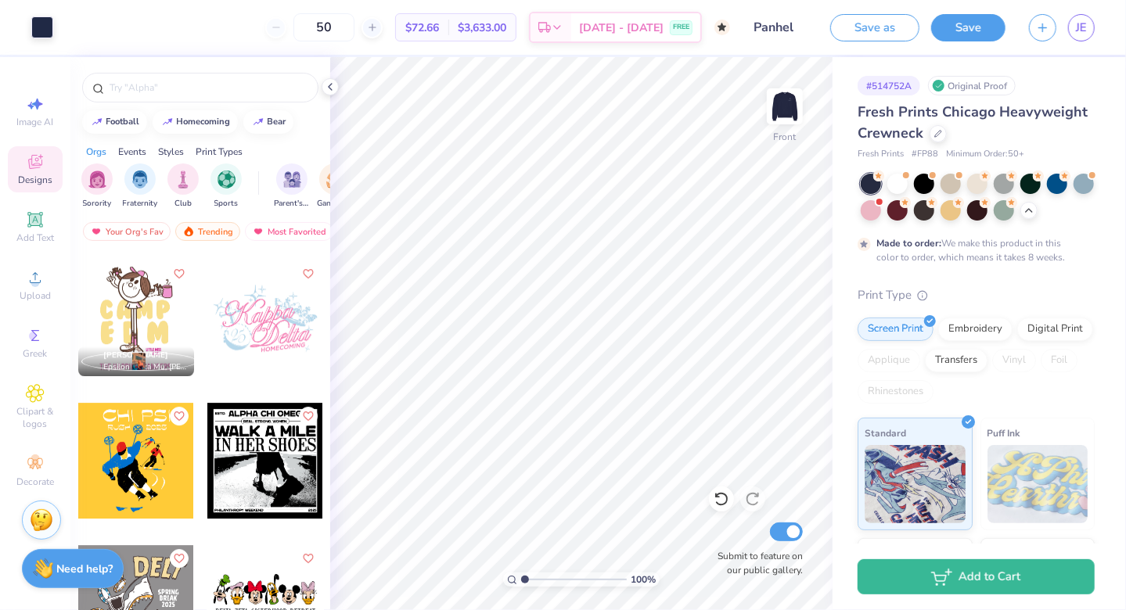
scroll to position [13142, 0]
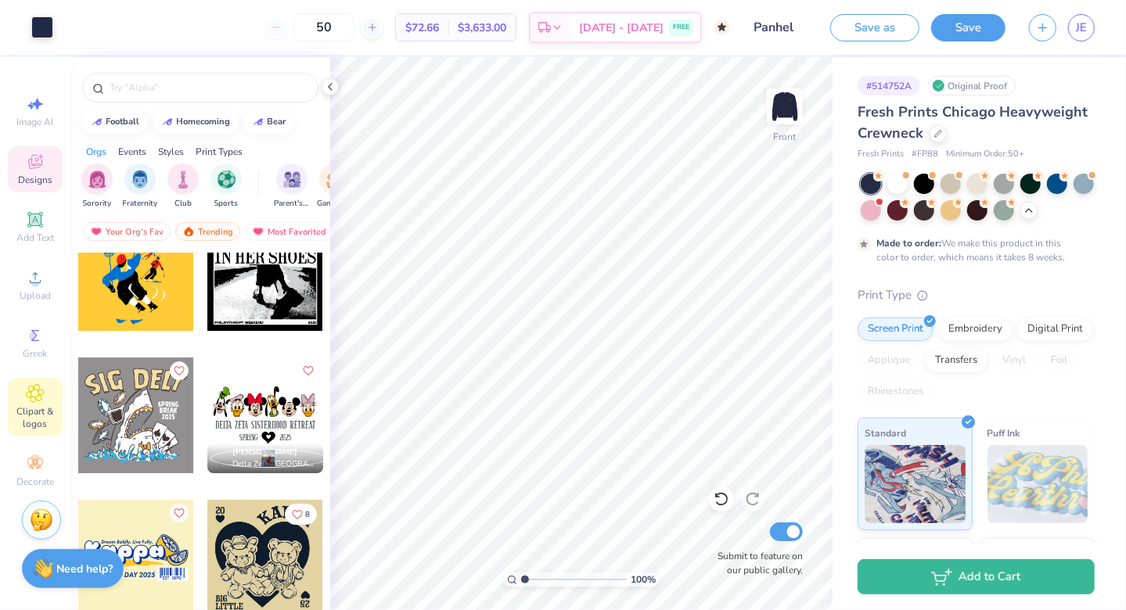
click at [40, 391] on icon at bounding box center [35, 393] width 18 height 19
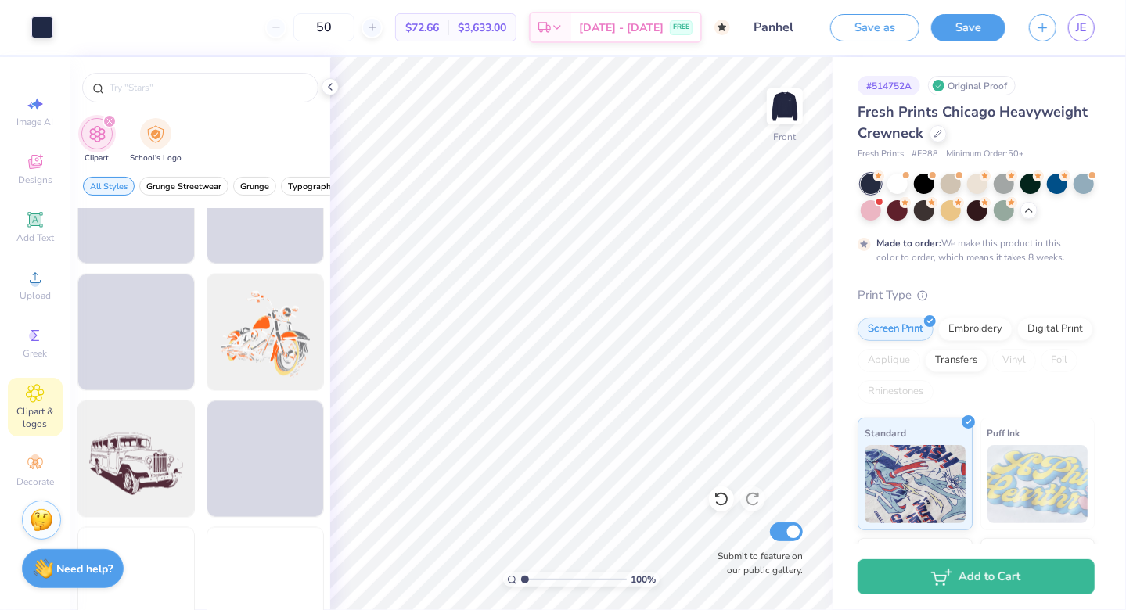
scroll to position [1905, 0]
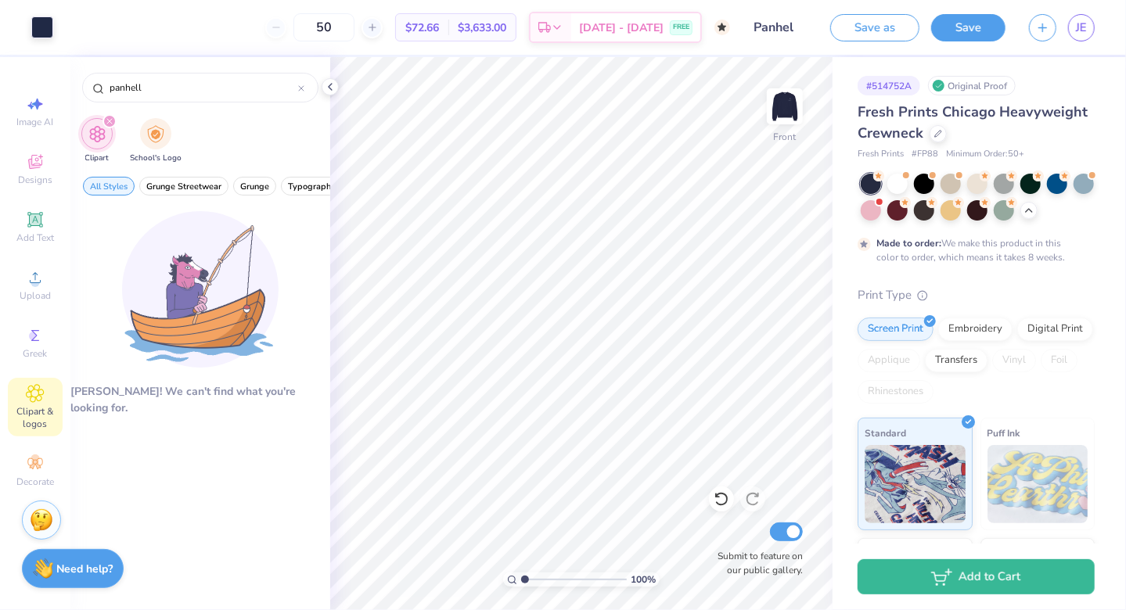
type input "panhell"
click at [109, 122] on icon "filter for Clipart" at bounding box center [109, 121] width 5 height 5
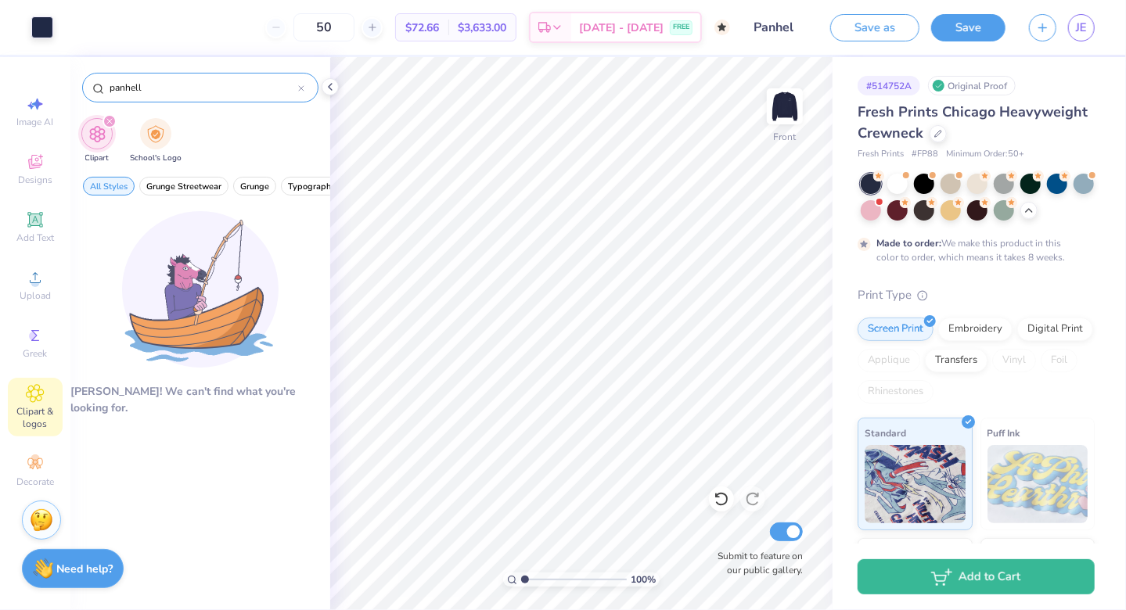
click at [304, 92] on div at bounding box center [301, 88] width 6 height 14
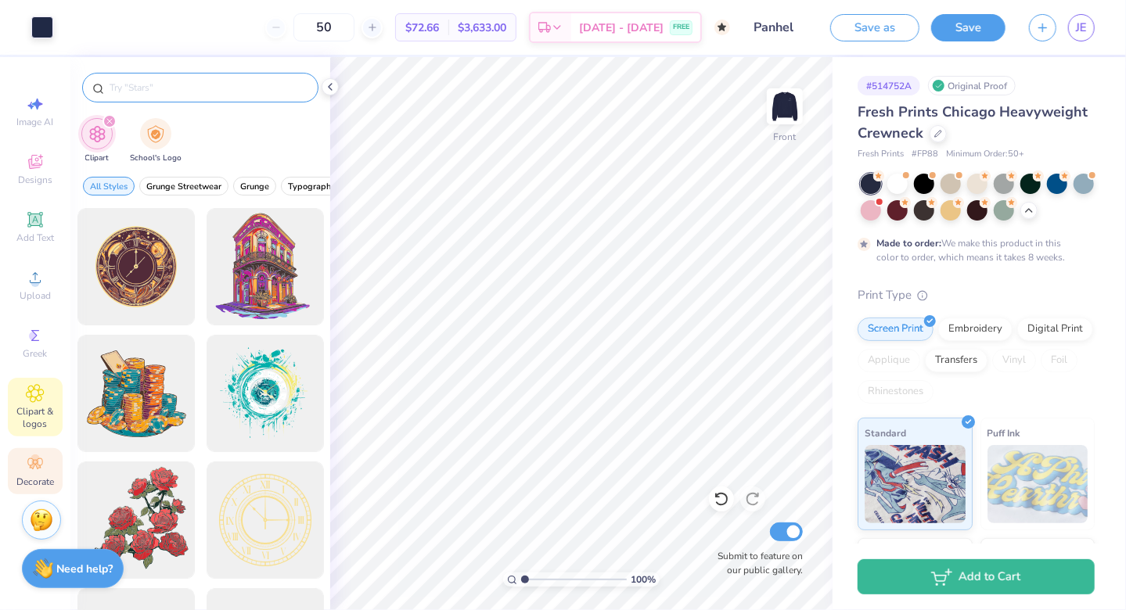
click at [40, 471] on icon at bounding box center [35, 464] width 19 height 19
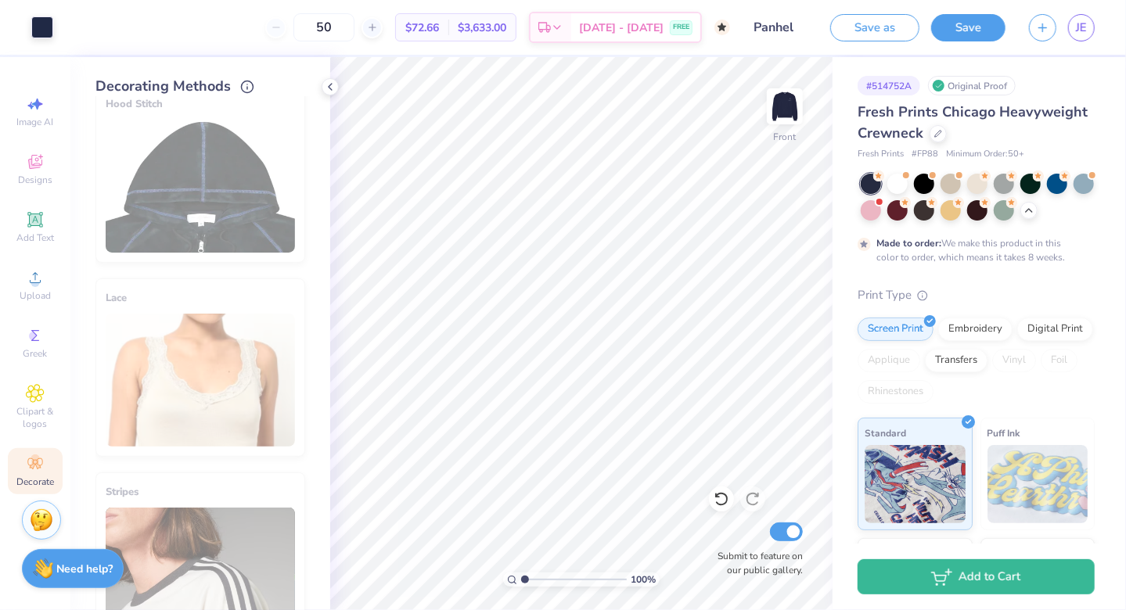
scroll to position [0, 0]
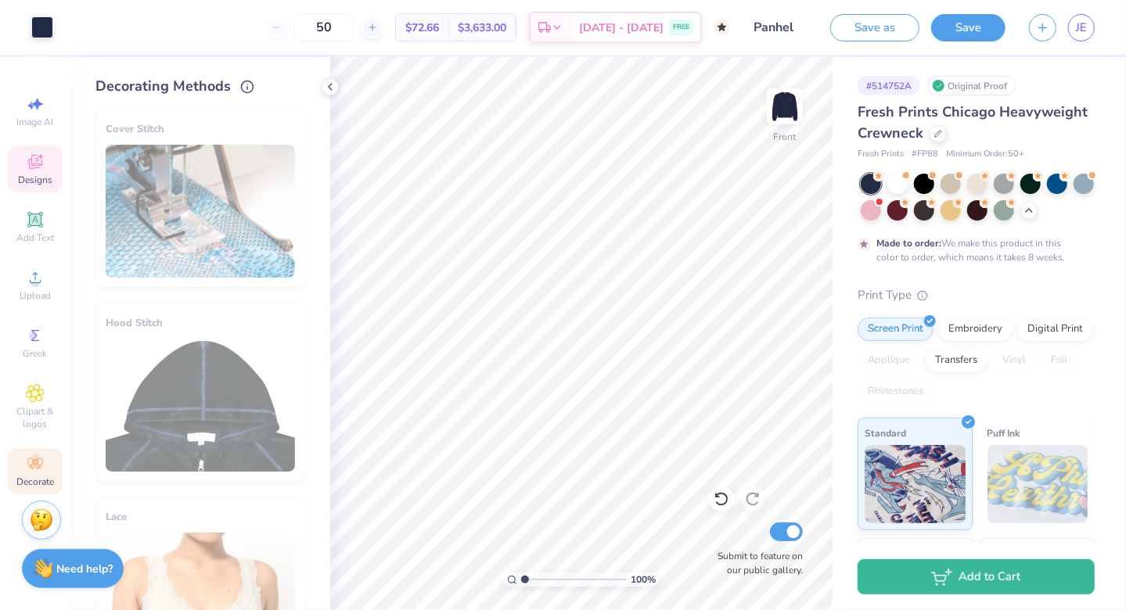
click at [23, 183] on span "Designs" at bounding box center [35, 180] width 34 height 13
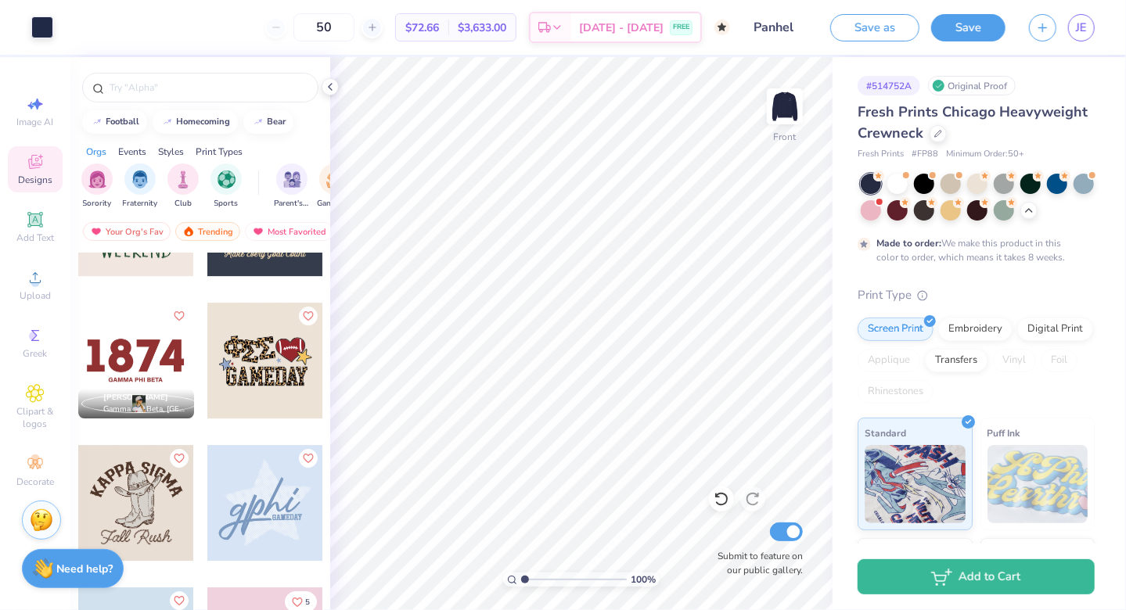
scroll to position [6507, 0]
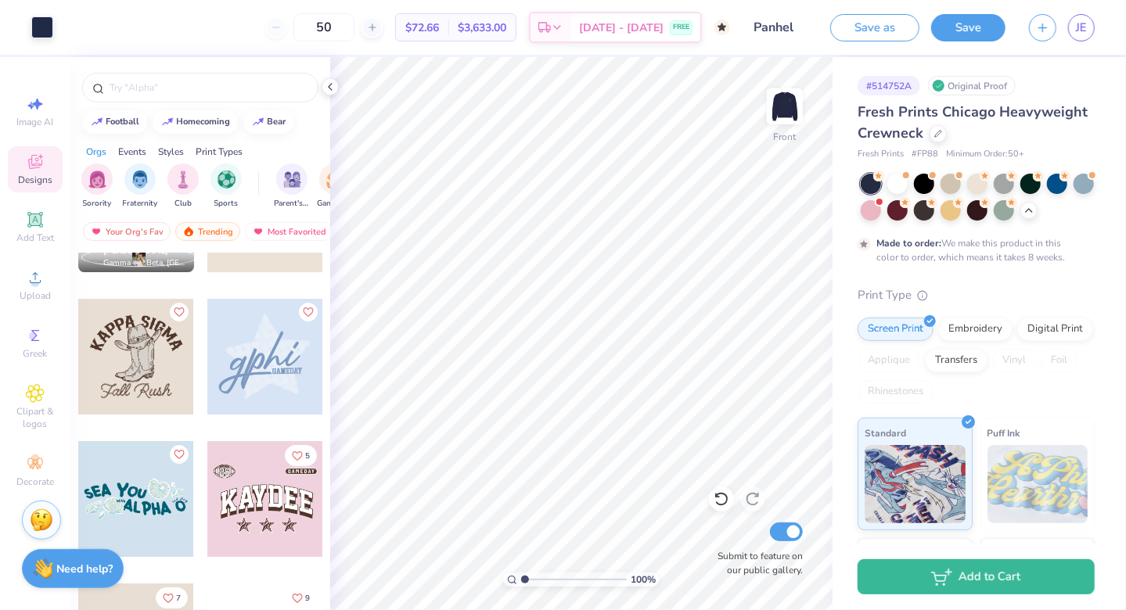
click at [328, 473] on div "Art colors 50 $72.66 Per Item $3,633.00 Total Est. Delivery [DATE] - [DATE] FRE…" at bounding box center [563, 305] width 1126 height 610
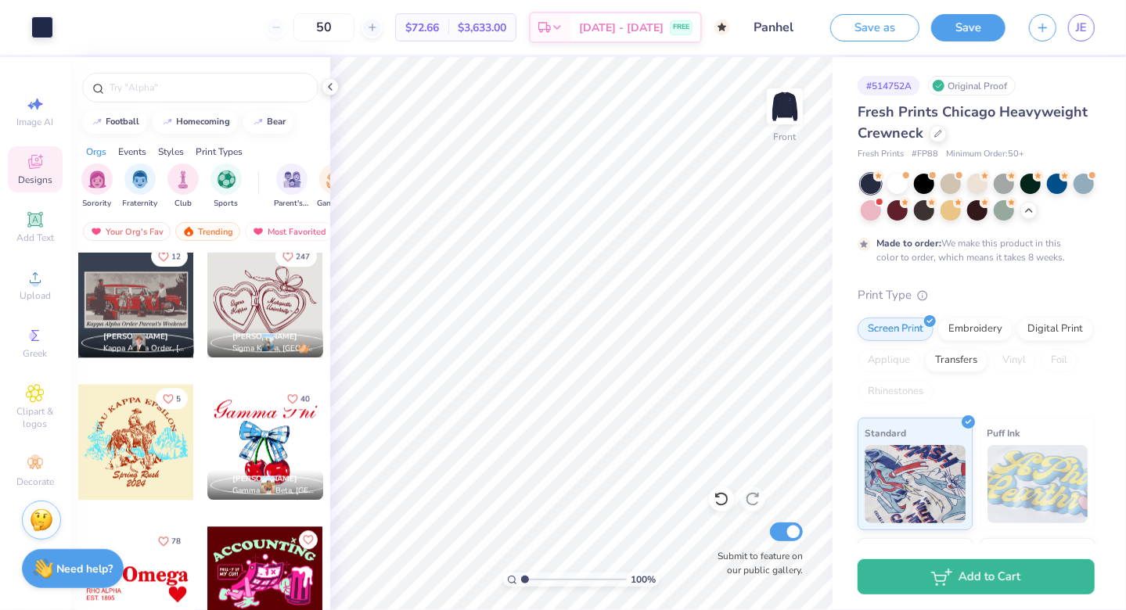
scroll to position [8800, 0]
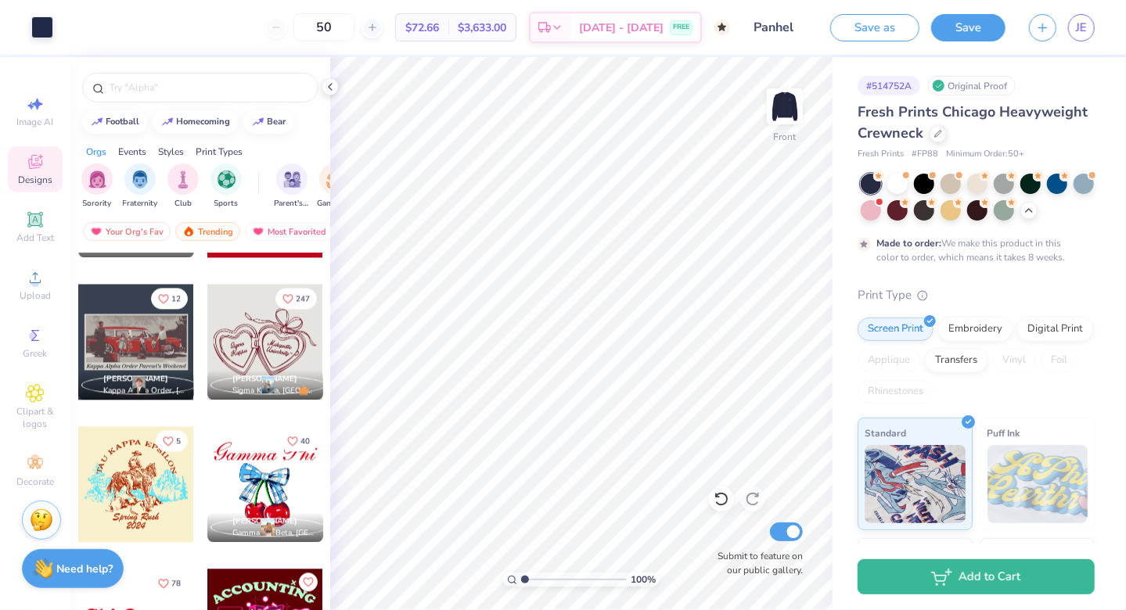
click at [285, 353] on div at bounding box center [265, 342] width 116 height 116
type input "6.99"
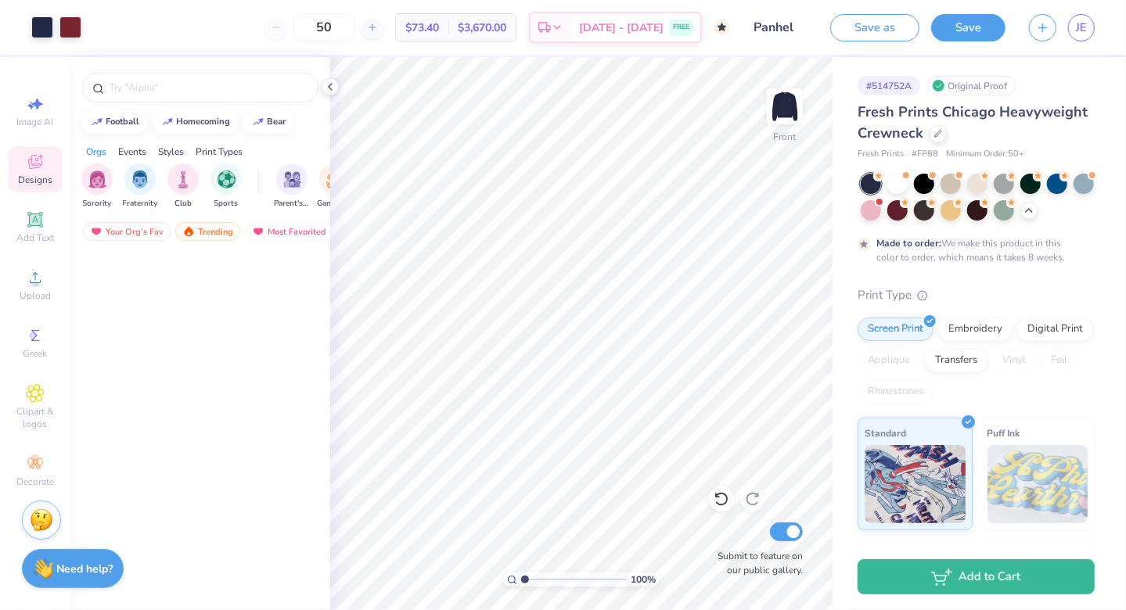
scroll to position [13514, 0]
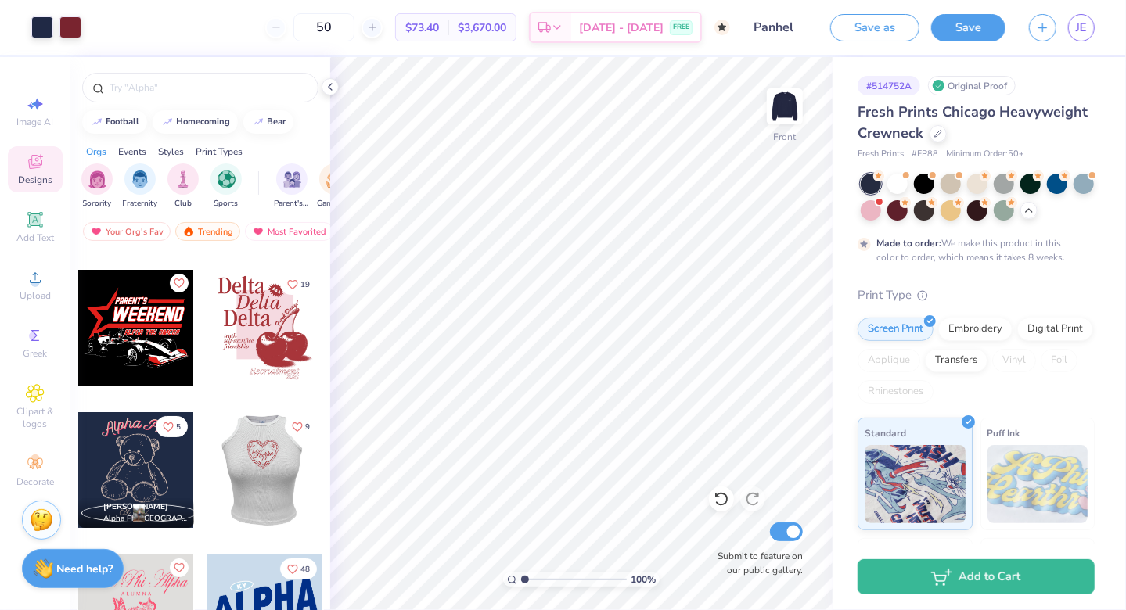
click at [291, 480] on div at bounding box center [265, 470] width 347 height 116
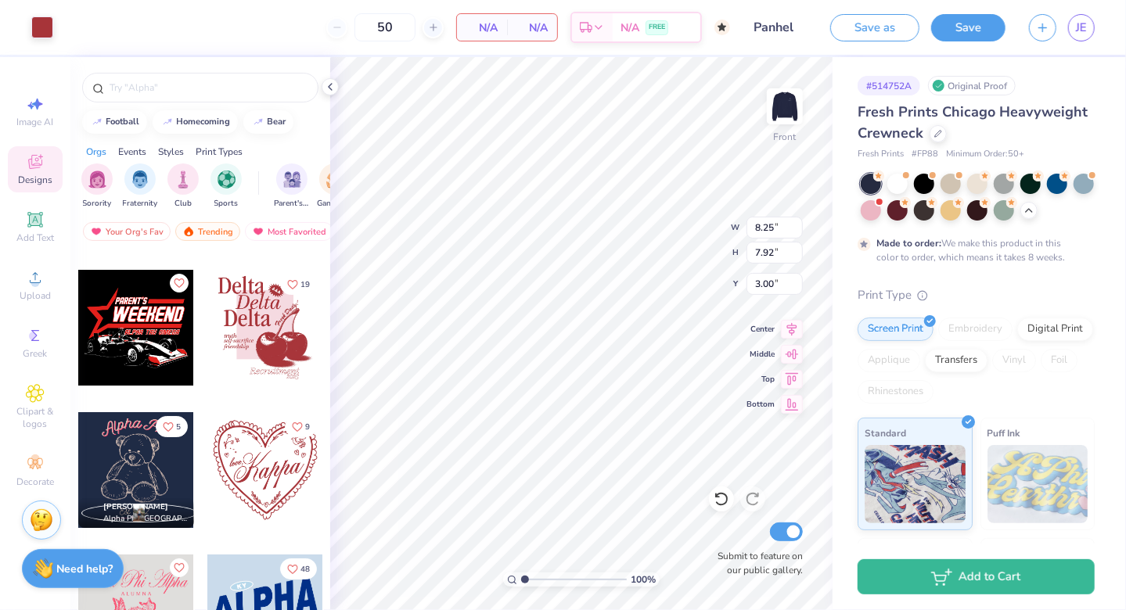
type input "9.93"
type input "6.45"
type input "6.99"
type input "8.25"
type input "7.92"
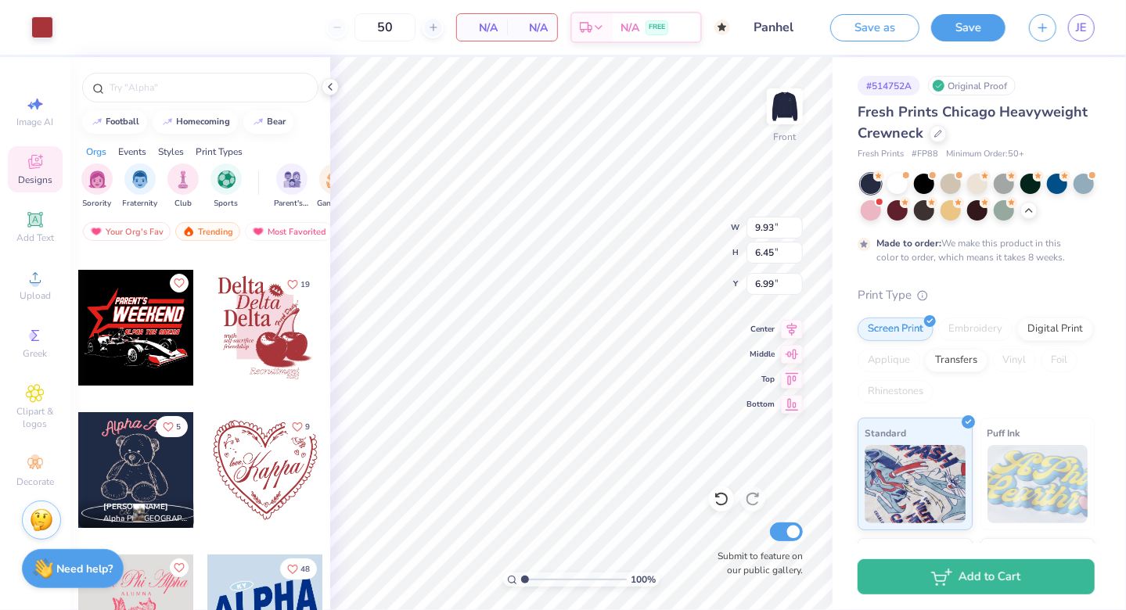
type input "3.00"
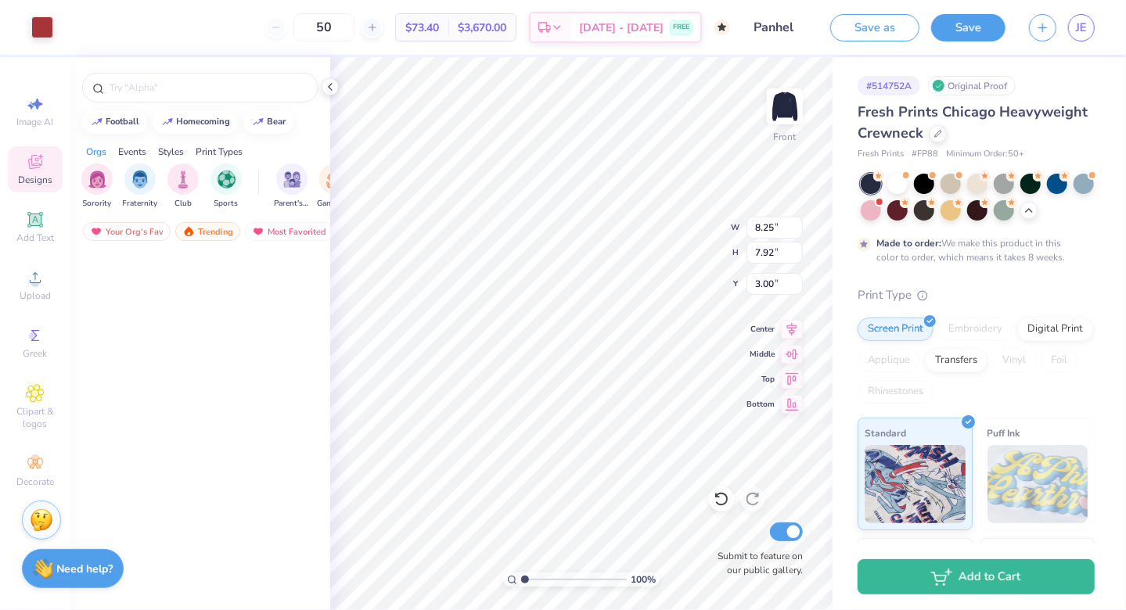
scroll to position [13514, 0]
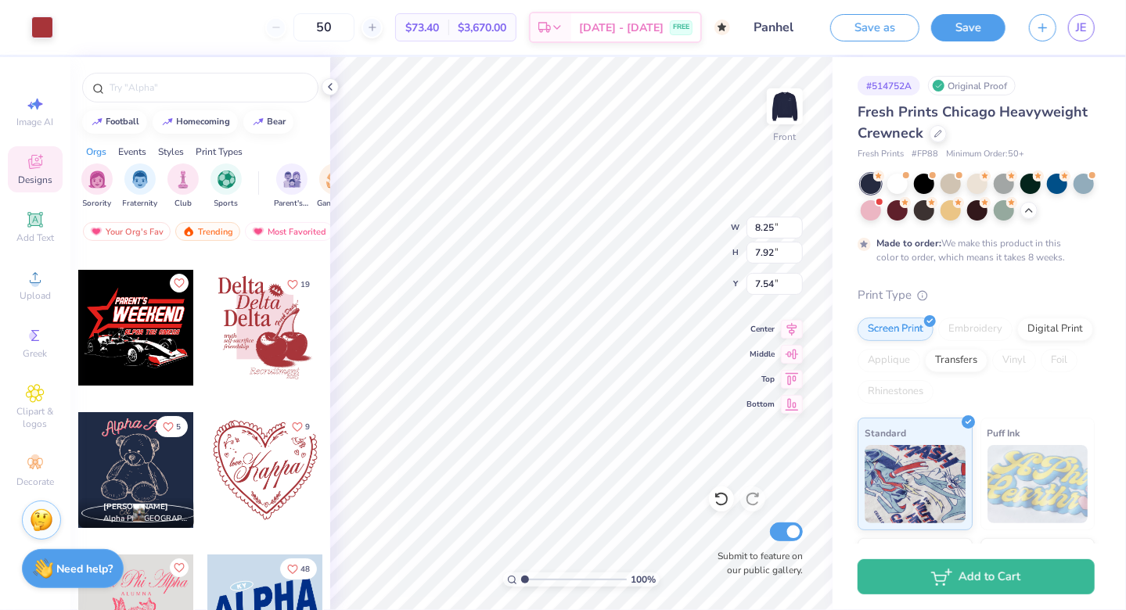
type input "7.54"
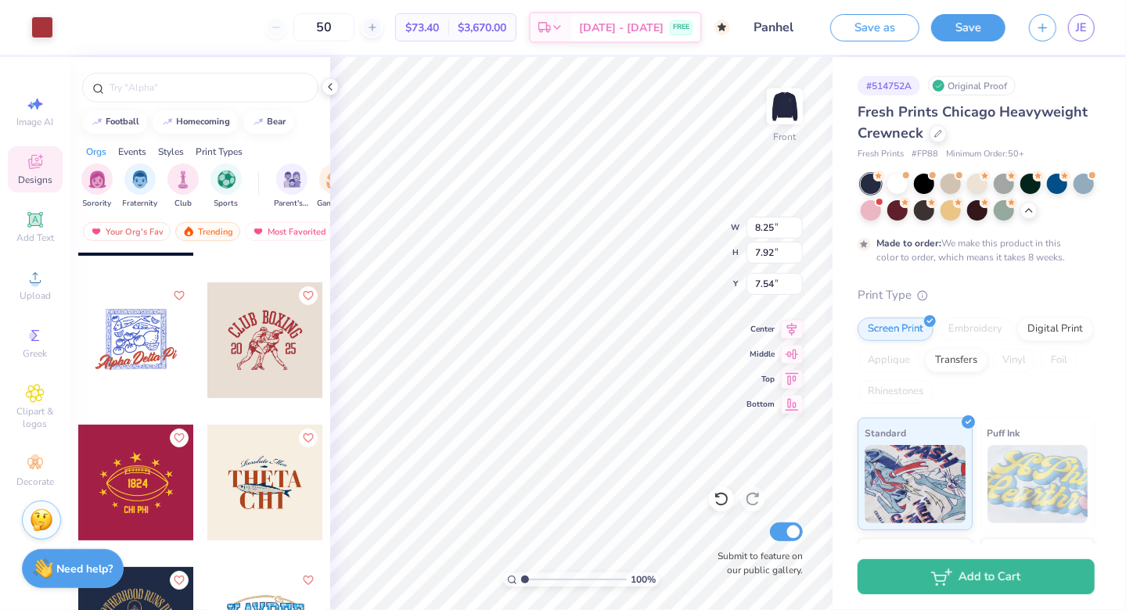
scroll to position [17439, 0]
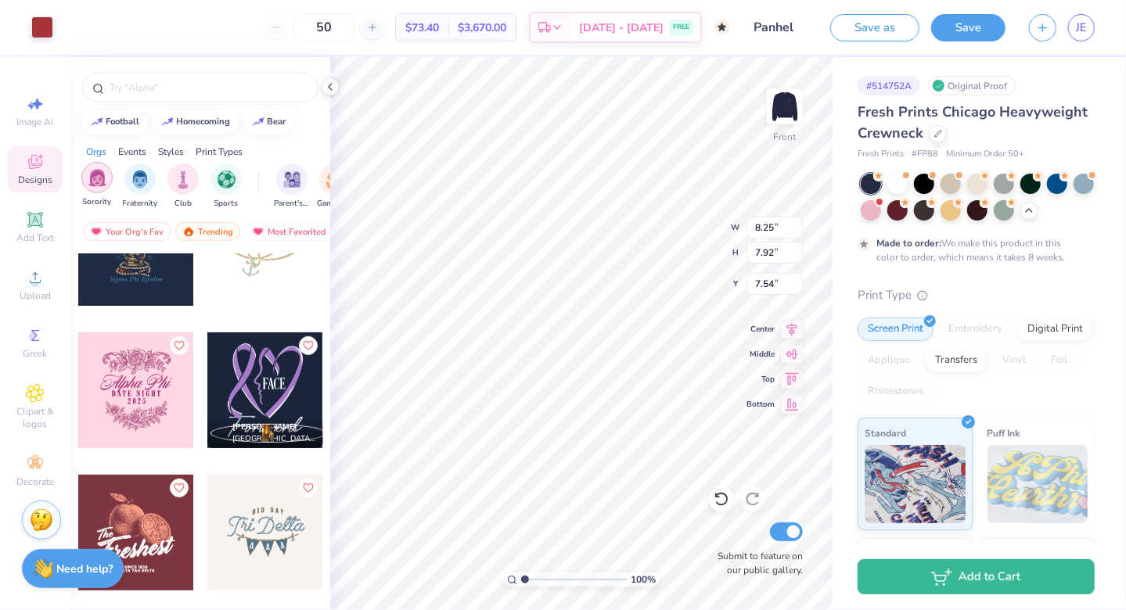
click at [99, 185] on img "filter for Sorority" at bounding box center [97, 178] width 18 height 18
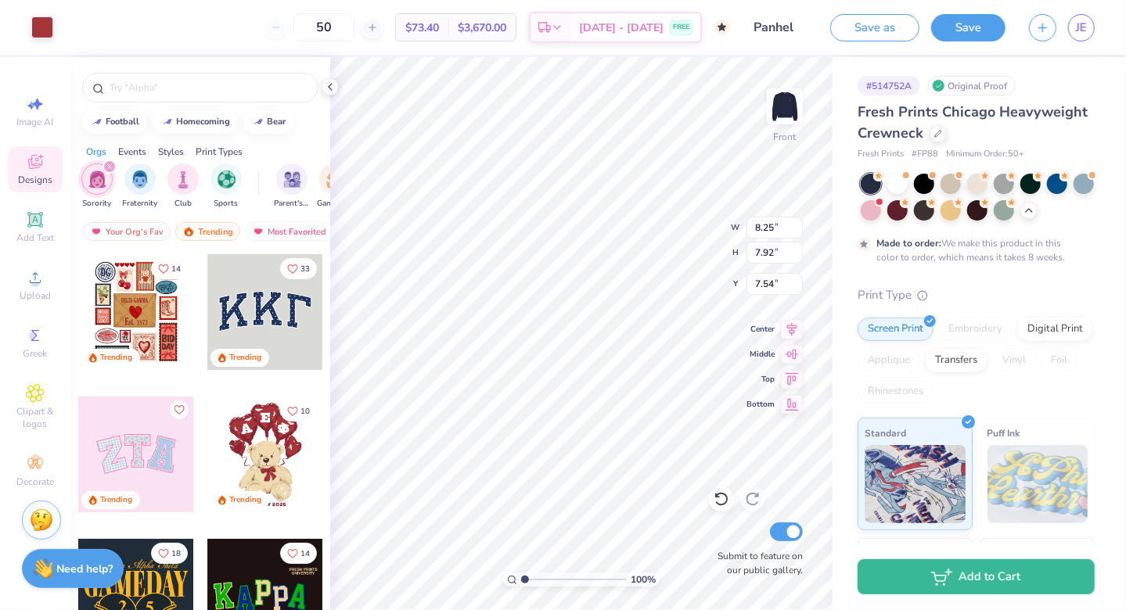
click at [106, 304] on div at bounding box center [136, 312] width 116 height 116
type input "11.03"
type input "13.37"
type input "3.00"
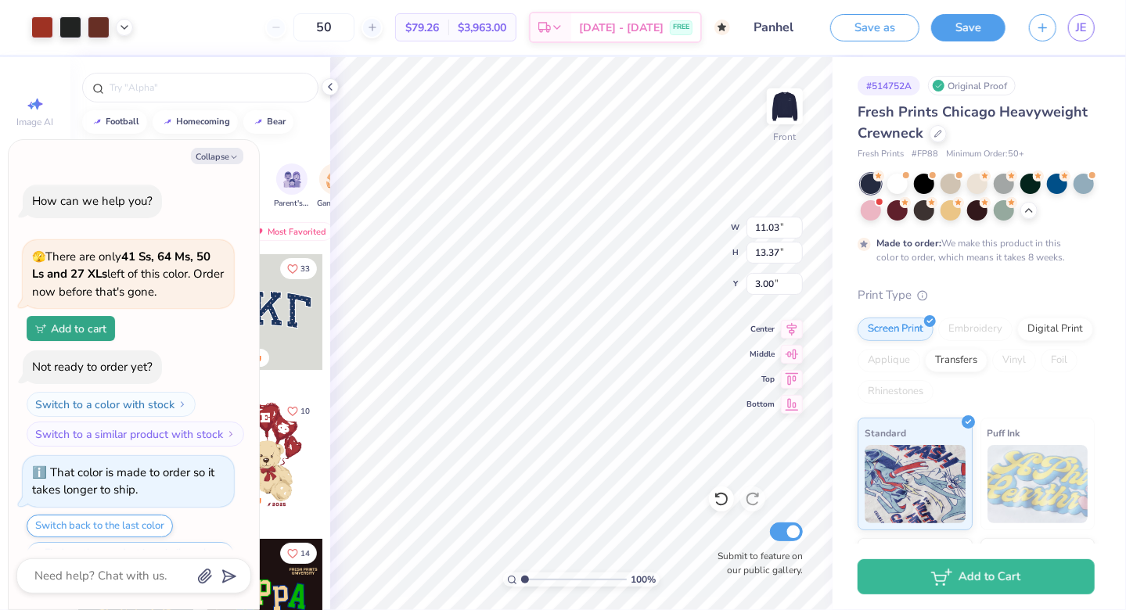
scroll to position [880, 0]
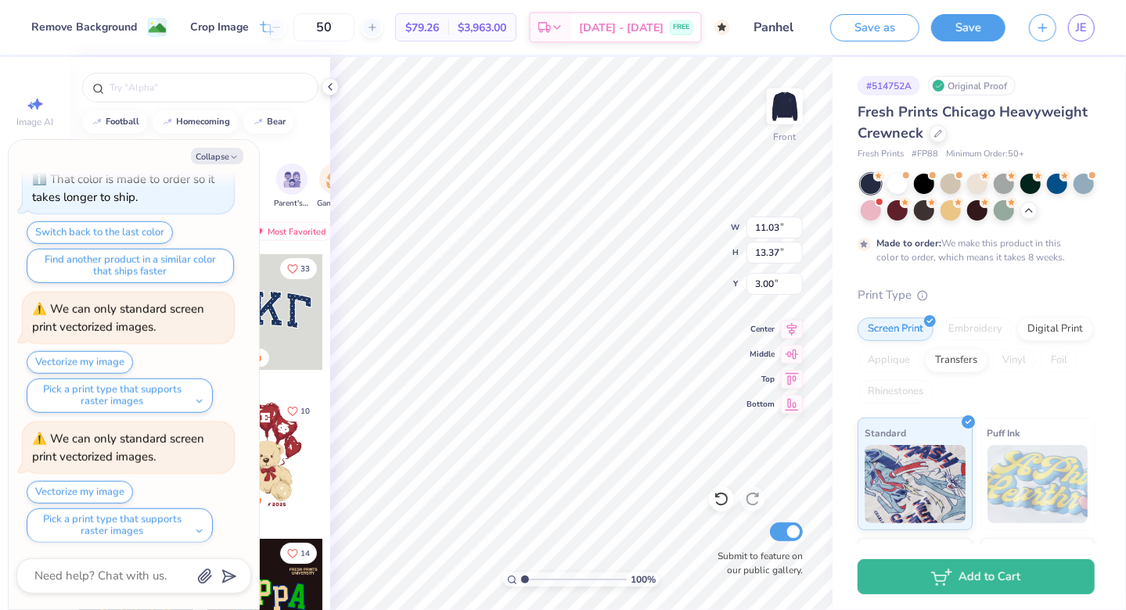
type textarea "x"
type input "8.25"
type input "7.92"
type input "7.54"
type textarea "x"
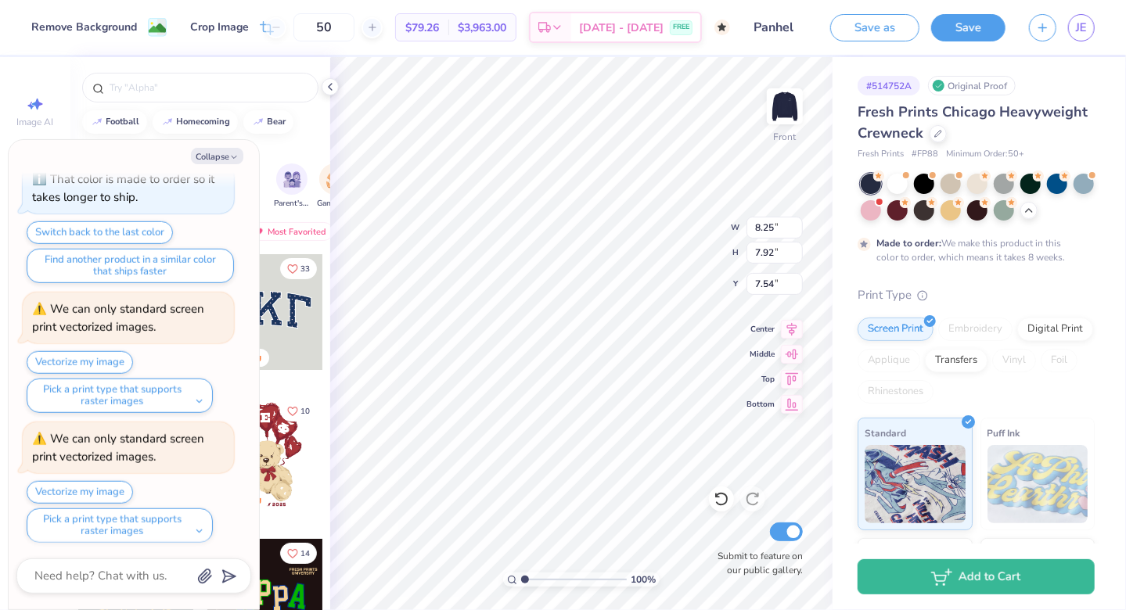
type input "11.03"
type input "13.37"
type input "3.00"
type textarea "x"
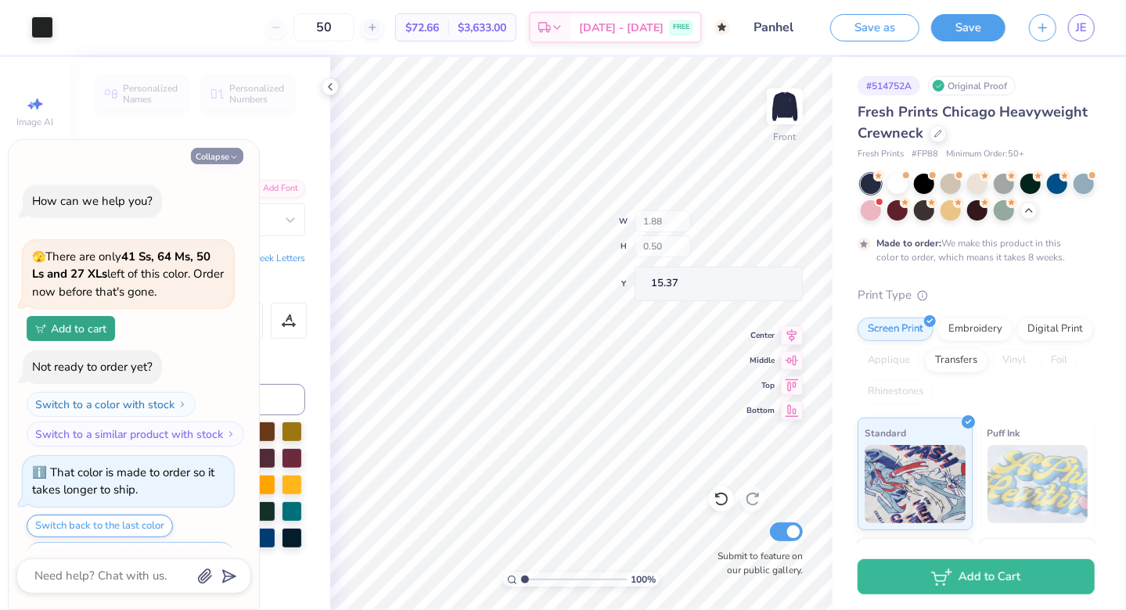
click at [200, 153] on button "Collapse" at bounding box center [217, 156] width 52 height 16
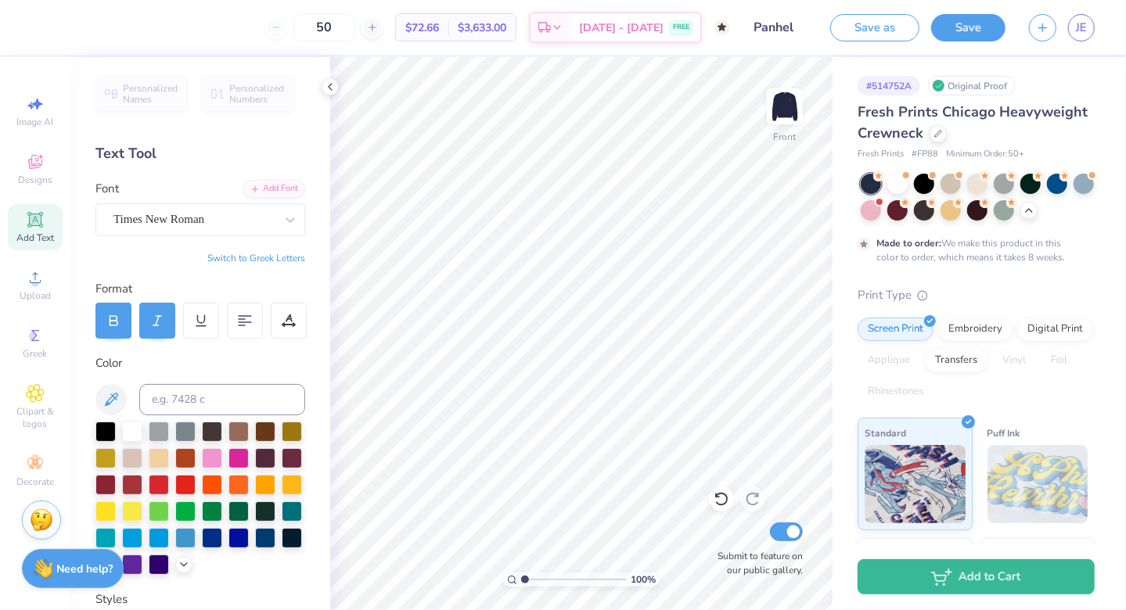
type textarea "x"
click at [32, 183] on span "Designs" at bounding box center [35, 180] width 34 height 13
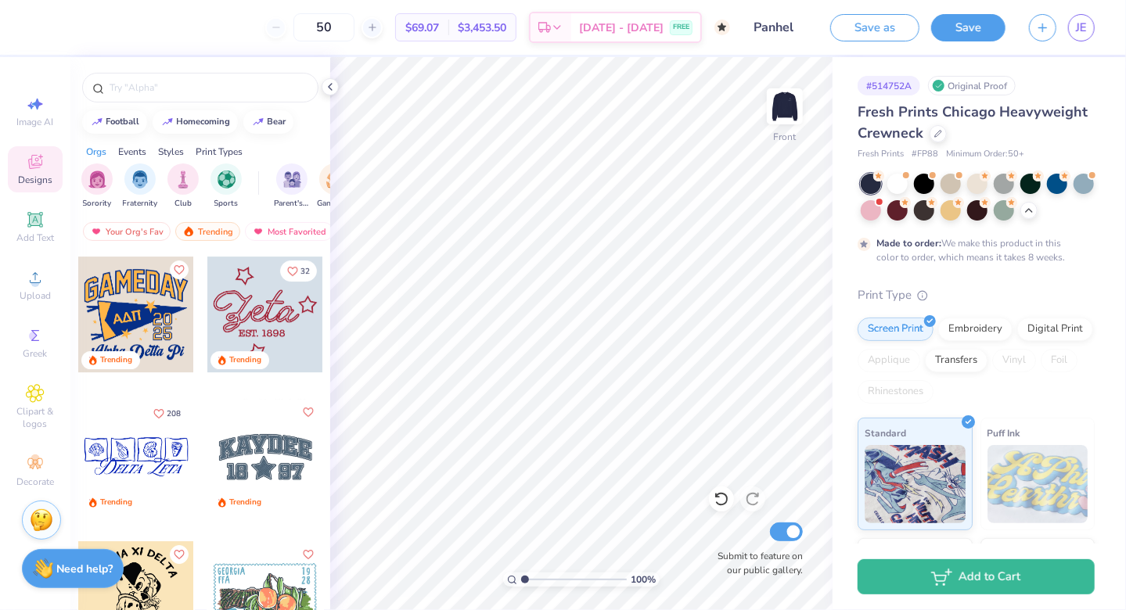
scroll to position [2908, 0]
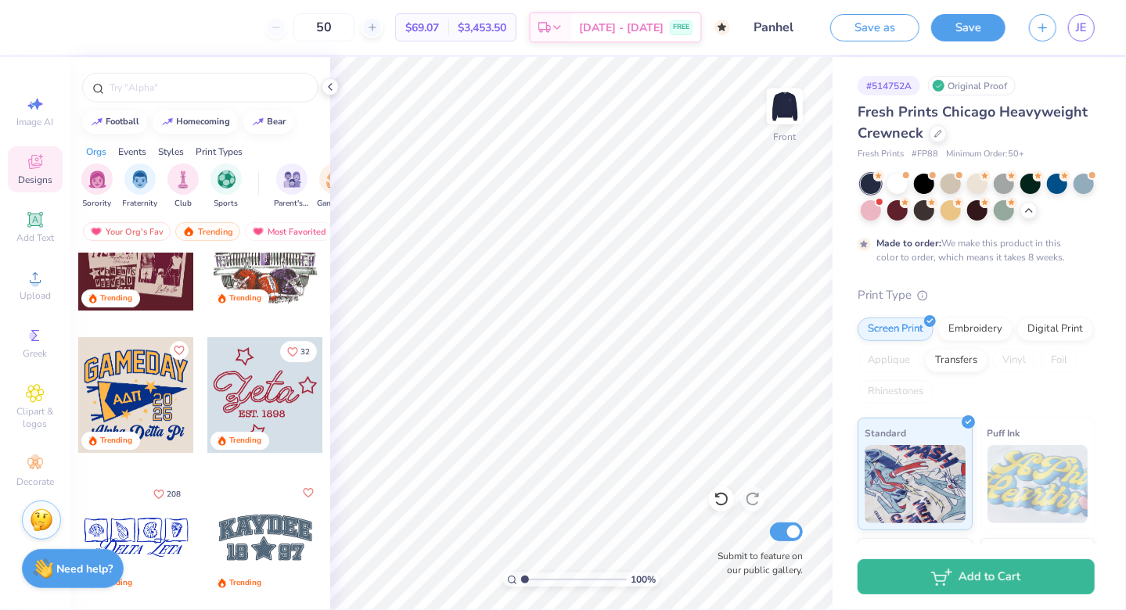
click at [305, 28] on div "50" at bounding box center [323, 27] width 117 height 28
click at [299, 25] on div "50" at bounding box center [323, 27] width 117 height 28
click at [354, 30] on input "50" at bounding box center [323, 27] width 61 height 28
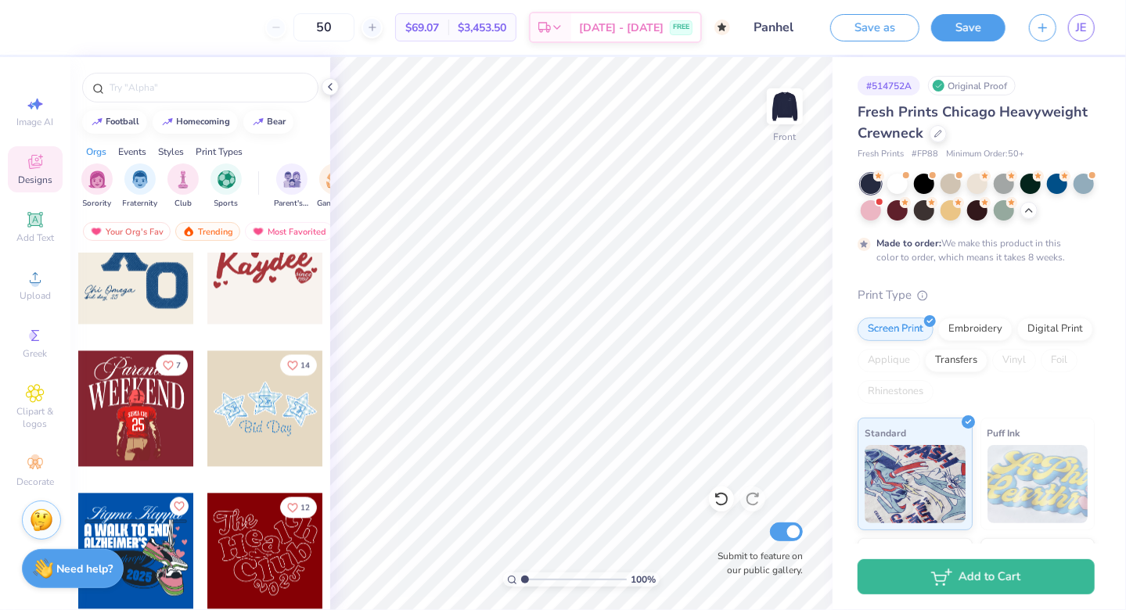
scroll to position [11955, 0]
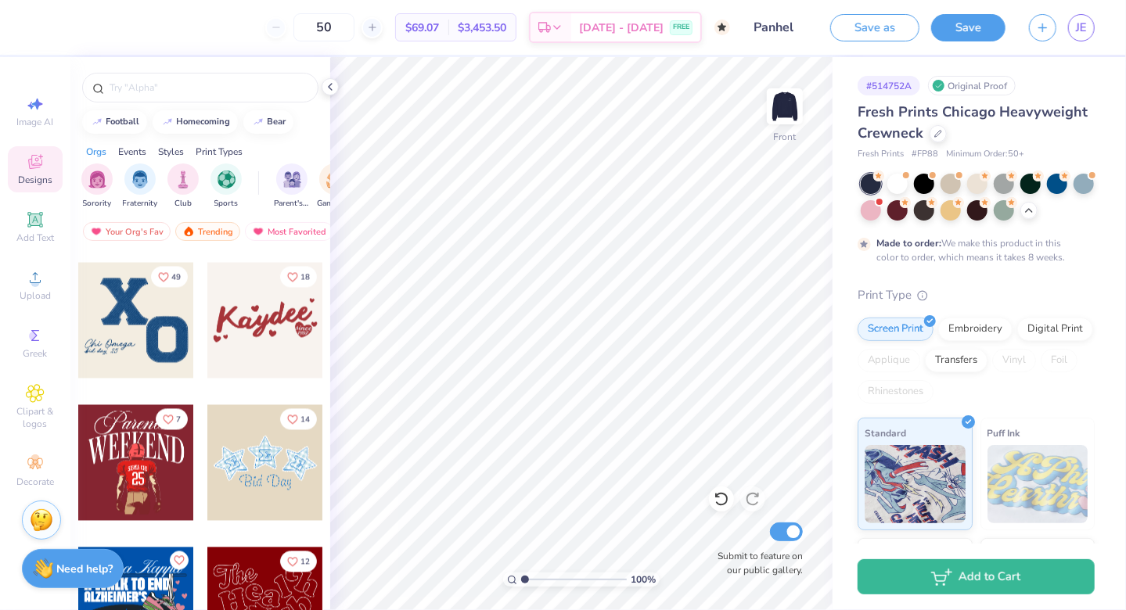
click at [252, 587] on div at bounding box center [265, 606] width 116 height 116
type input "8.46"
type input "7.27"
type input "4.99"
